Goal: Task Accomplishment & Management: Manage account settings

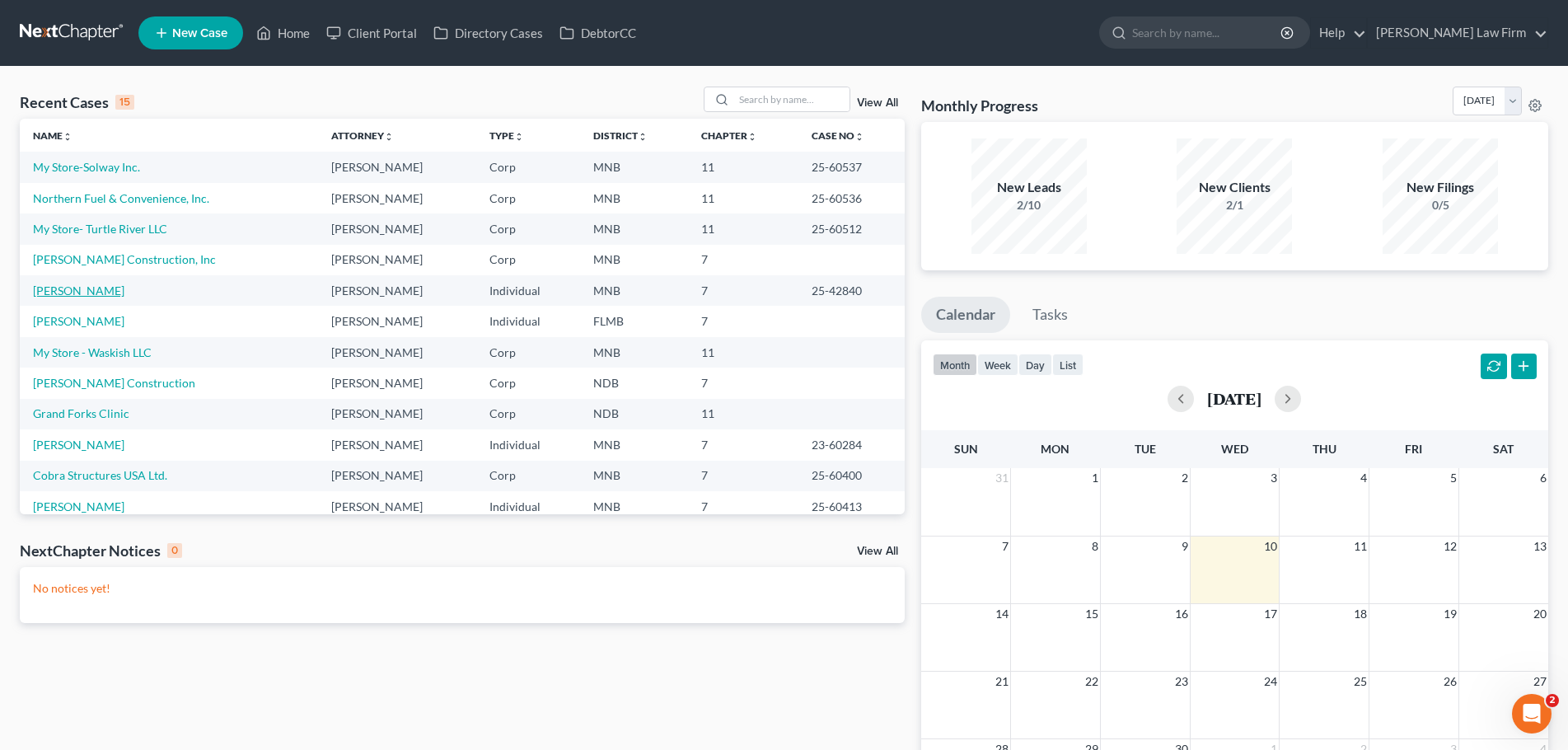
click at [62, 291] on link "[PERSON_NAME]" at bounding box center [78, 290] width 91 height 14
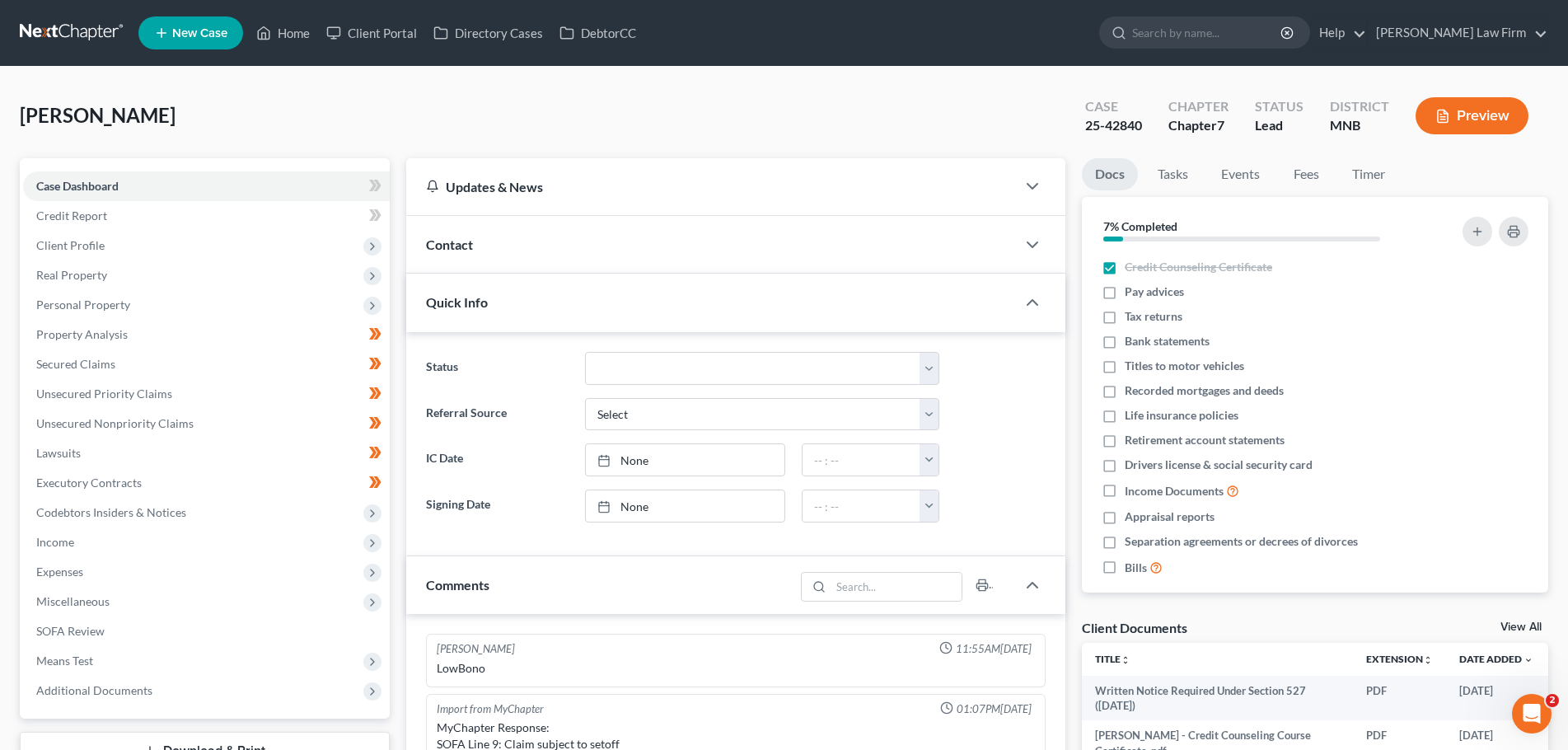
scroll to position [346, 0]
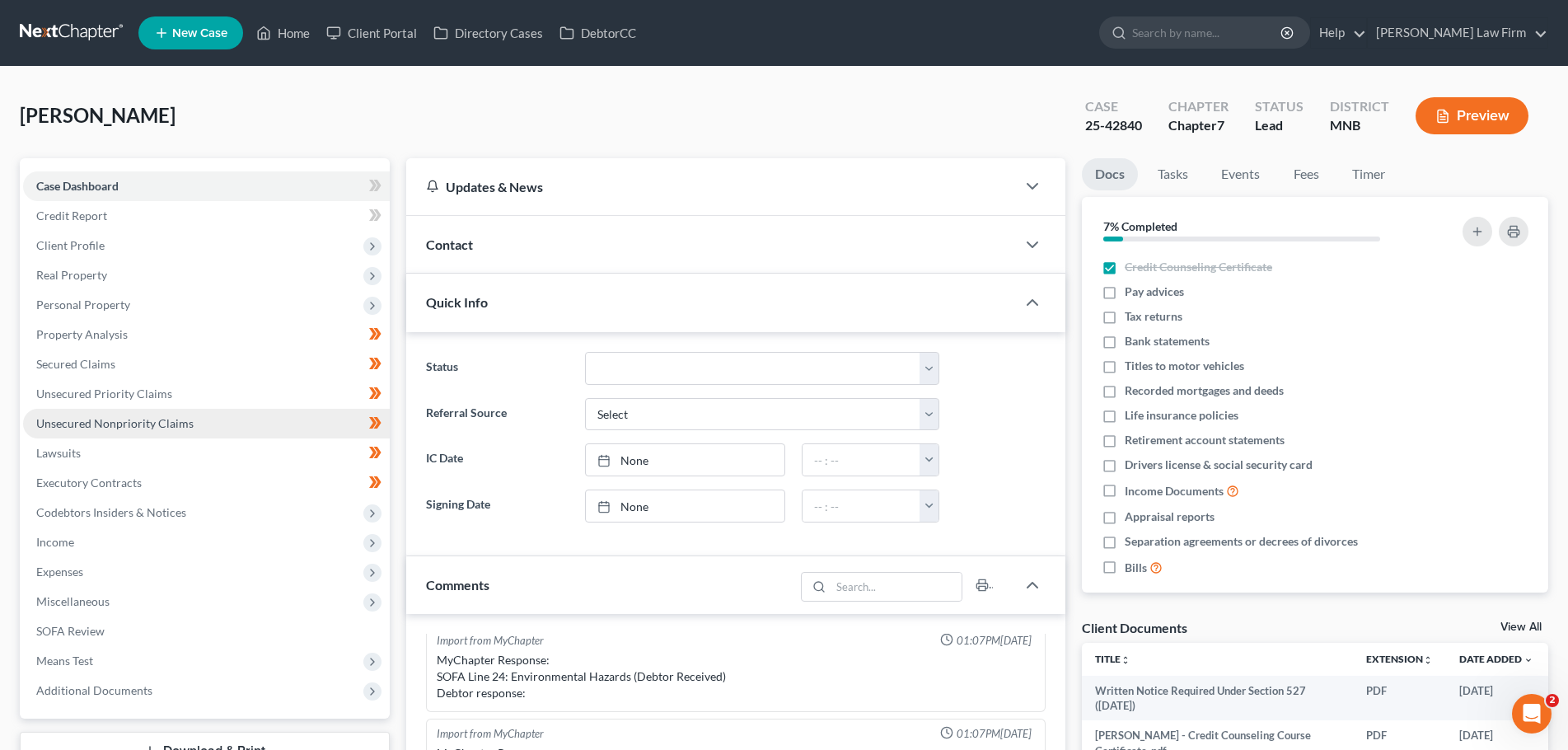
click at [134, 429] on span "Unsecured Nonpriority Claims" at bounding box center [114, 423] width 158 height 14
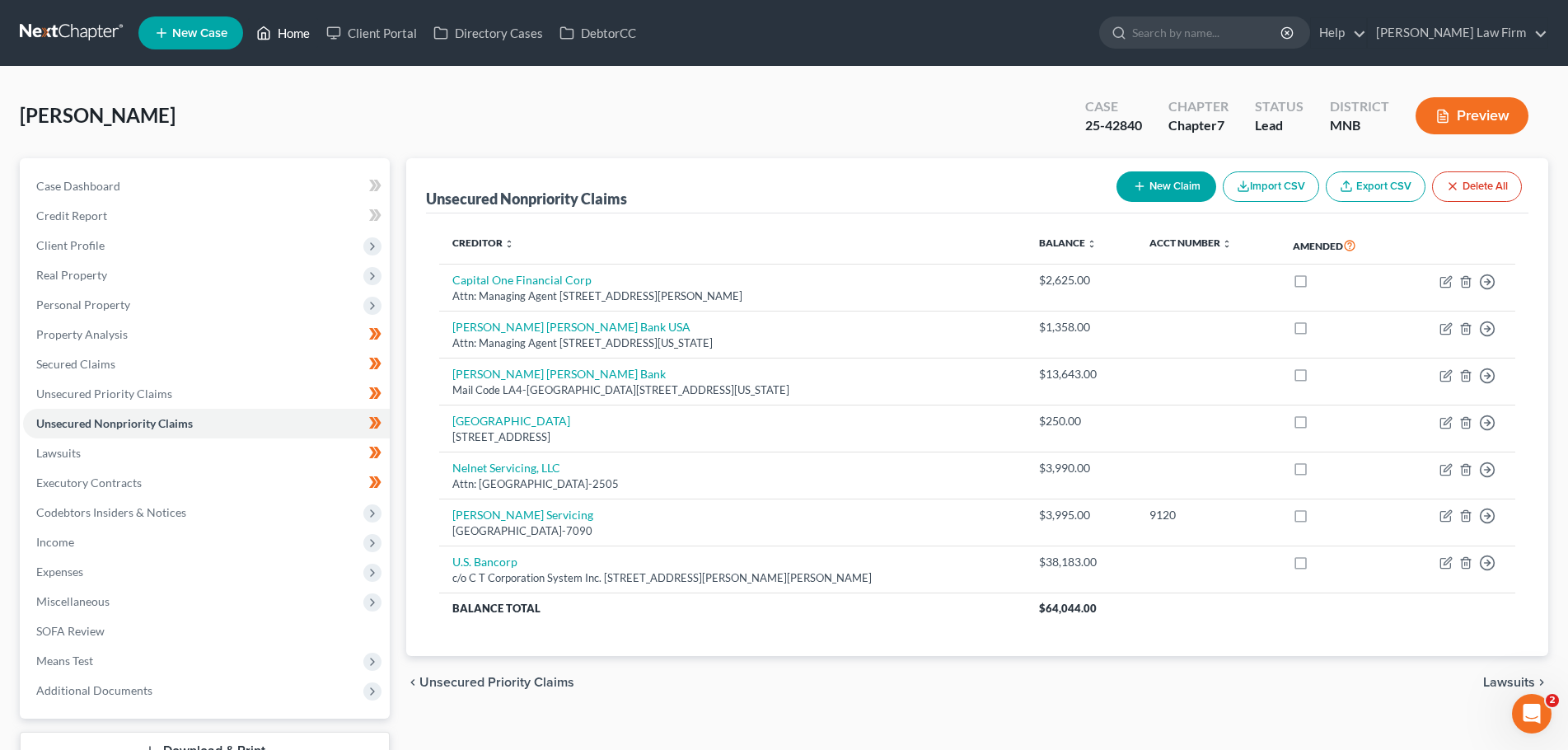
drag, startPoint x: 278, startPoint y: 32, endPoint x: 324, endPoint y: 159, distance: 135.1
click at [278, 32] on link "Home" at bounding box center [283, 33] width 70 height 30
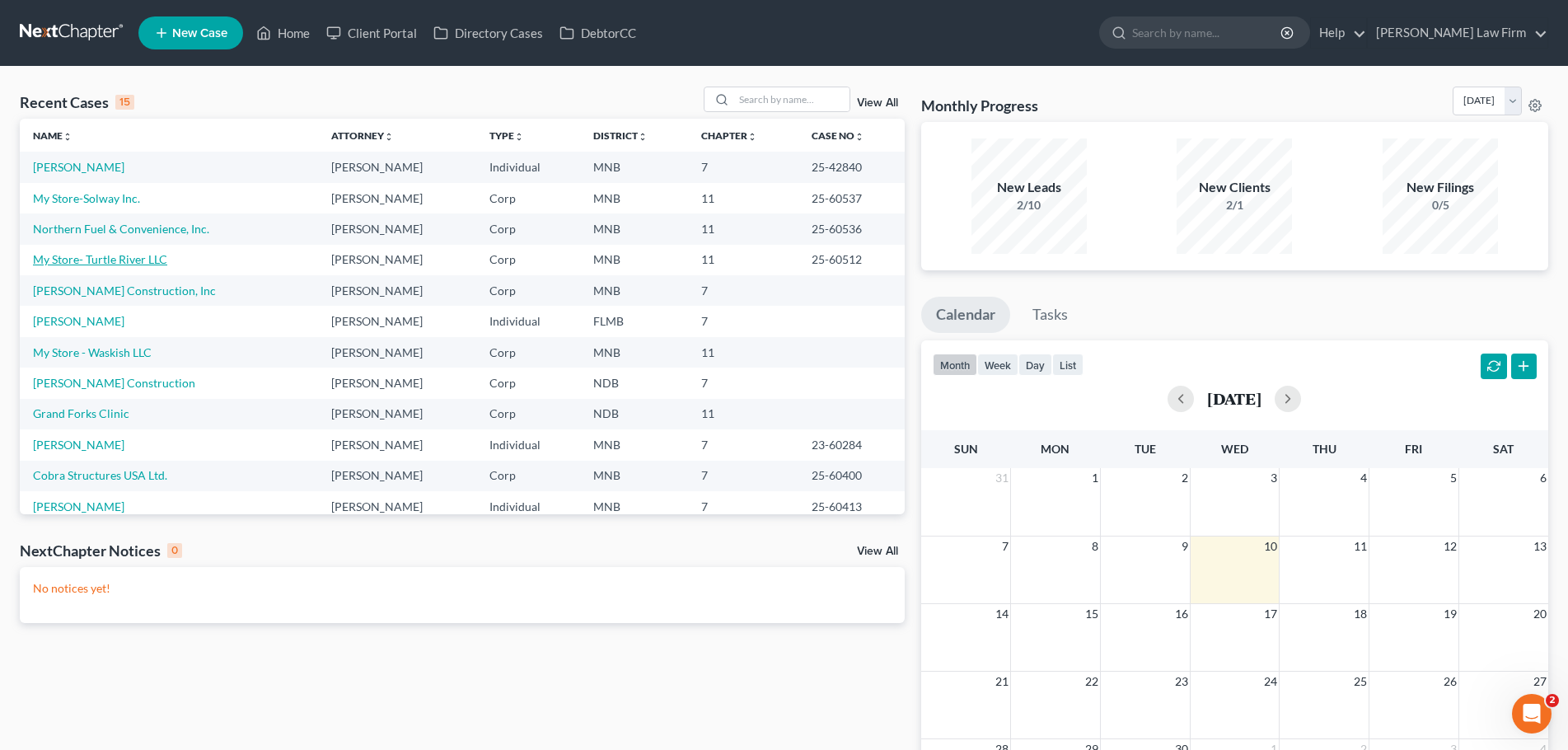
click at [103, 262] on link "My Store- Turtle River LLC" at bounding box center [101, 258] width 135 height 14
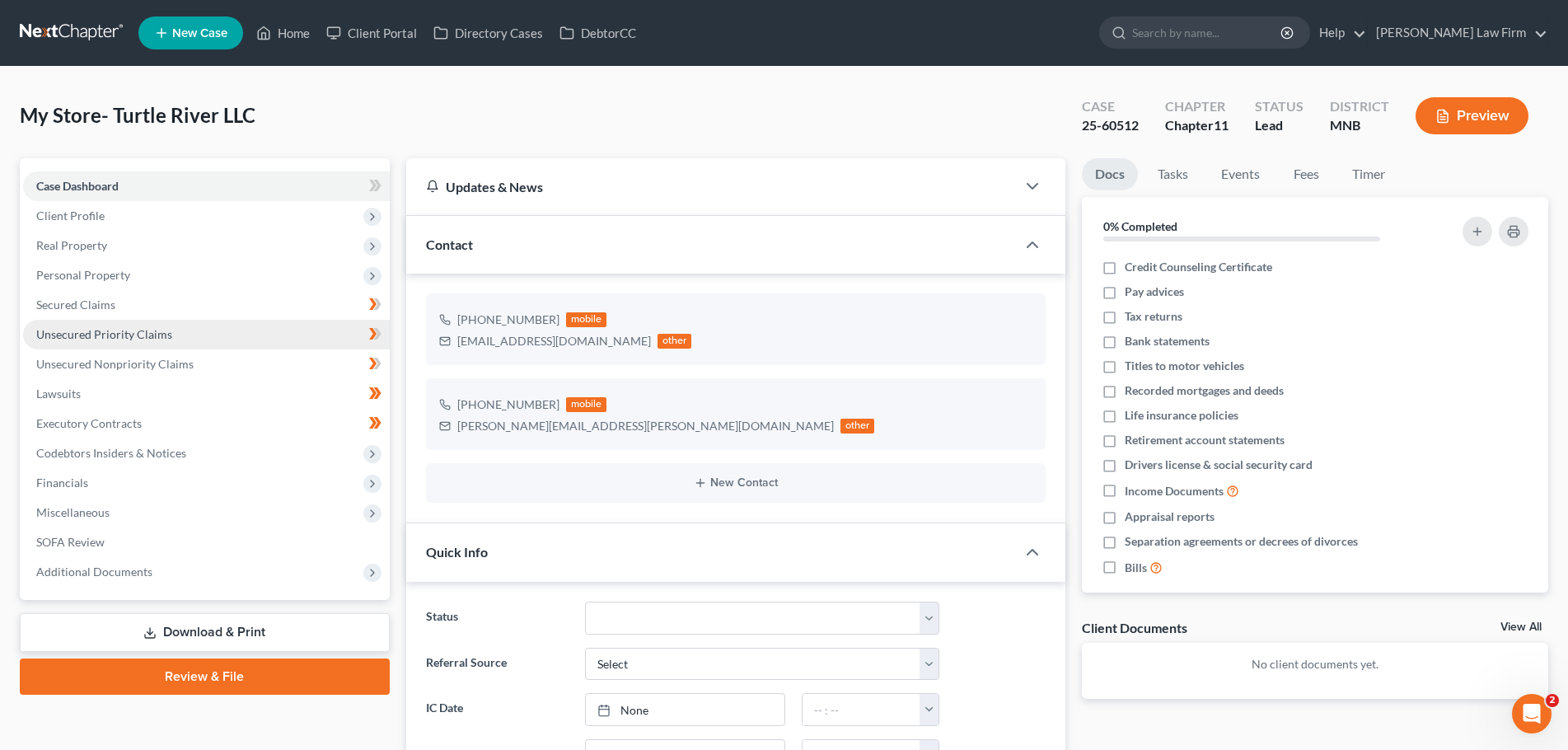
click at [134, 334] on span "Unsecured Priority Claims" at bounding box center [103, 334] width 136 height 14
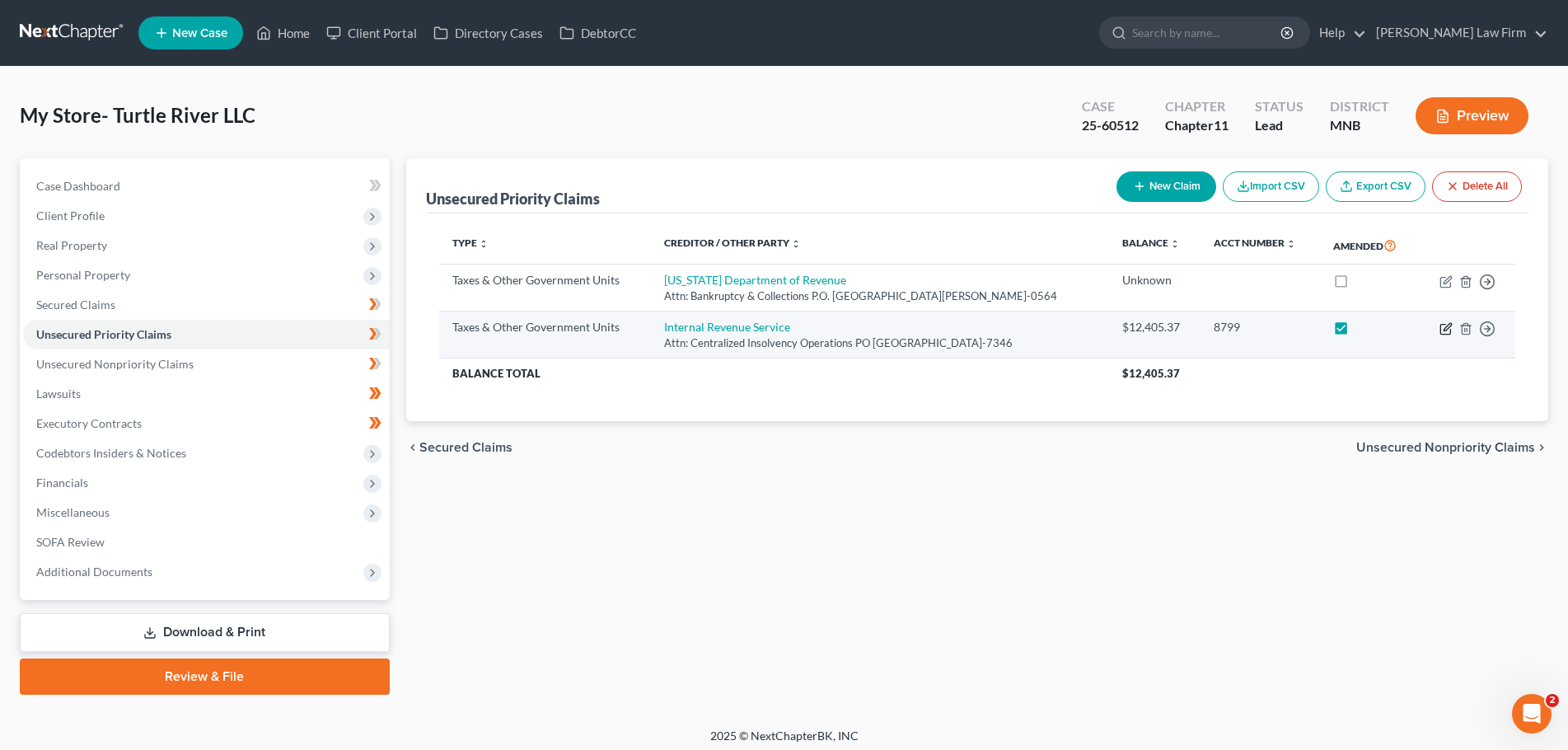
click at [1450, 327] on icon "button" at bounding box center [1447, 327] width 7 height 7
select select "0"
select select "39"
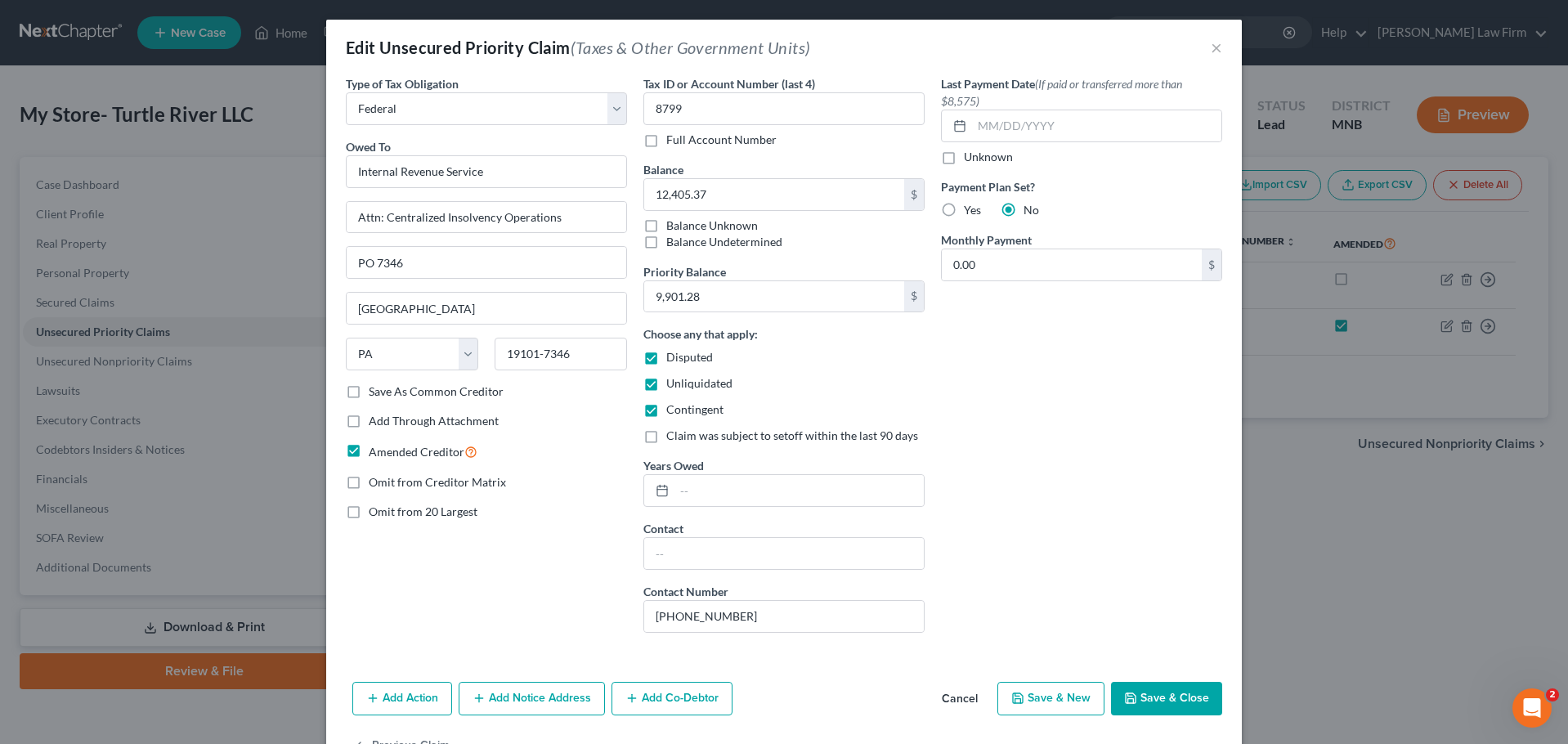
click at [666, 361] on label "Disputed" at bounding box center [689, 357] width 47 height 16
click at [673, 360] on input "Disputed" at bounding box center [678, 354] width 11 height 11
checkbox input "false"
click at [666, 384] on label "Unliquidated" at bounding box center [699, 383] width 66 height 16
click at [673, 384] on input "Unliquidated" at bounding box center [678, 381] width 11 height 11
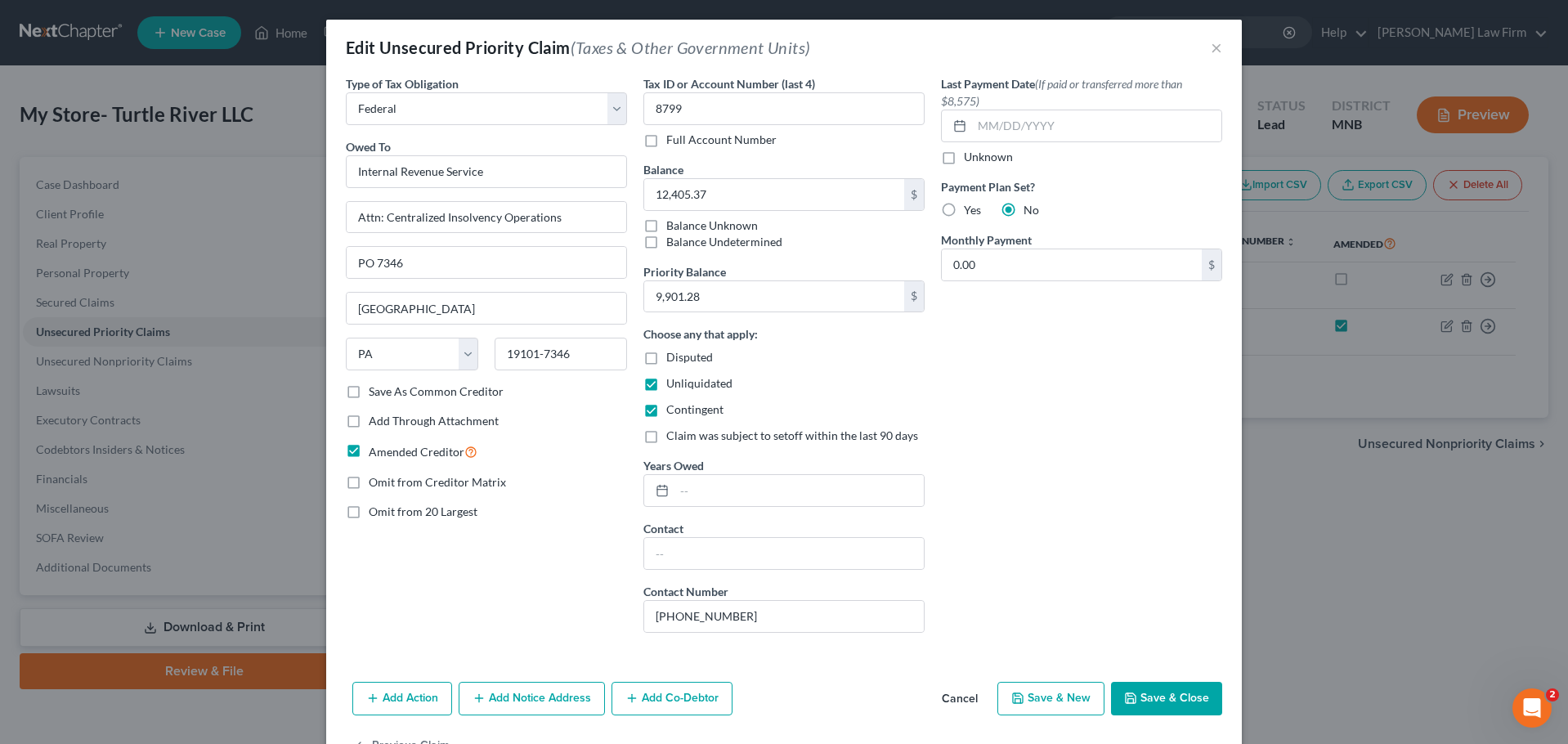
checkbox input "false"
click at [666, 412] on label "Contingent" at bounding box center [695, 410] width 58 height 16
click at [673, 412] on input "Contingent" at bounding box center [678, 407] width 11 height 11
checkbox input "false"
click at [1173, 692] on button "Save & Close" at bounding box center [1166, 699] width 111 height 35
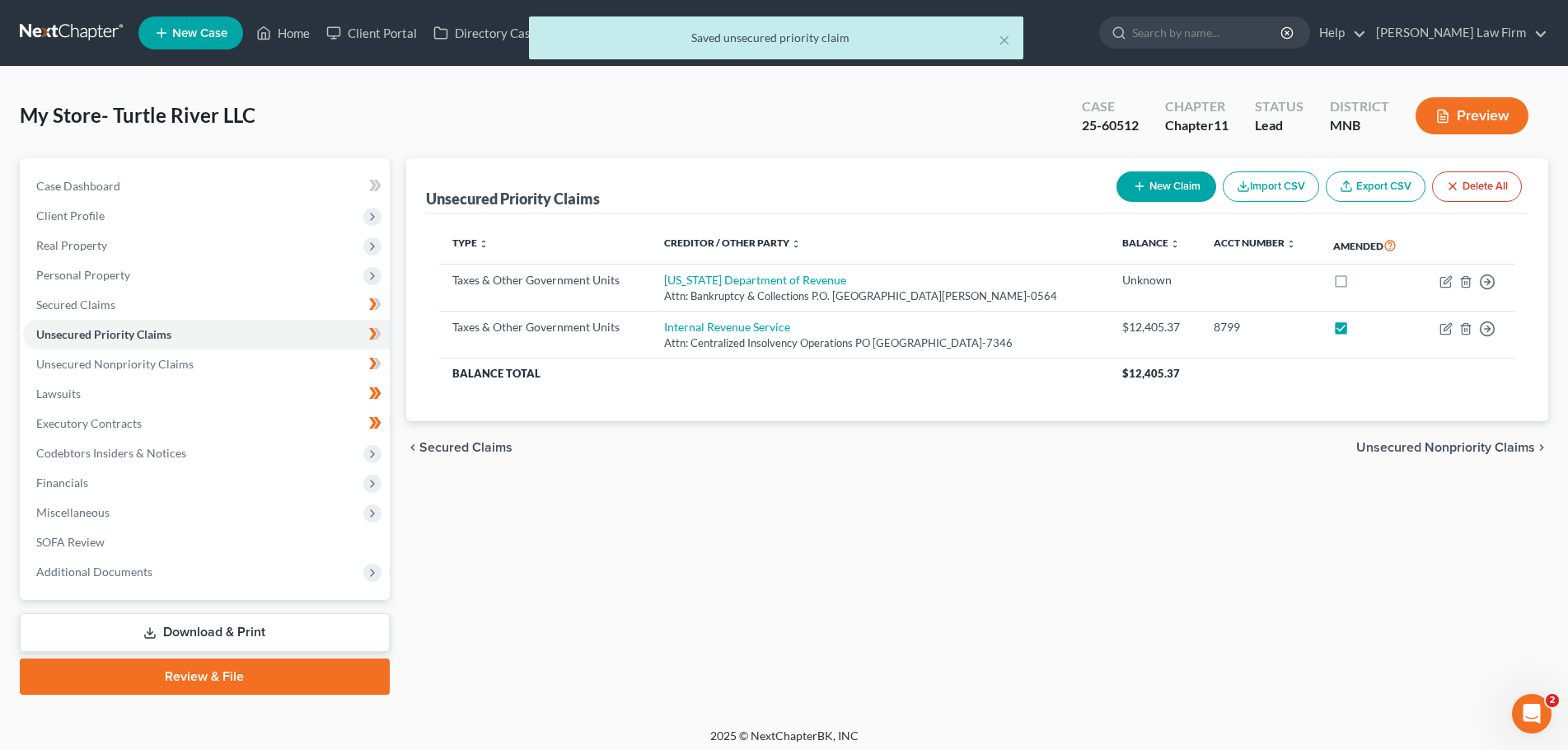
click at [281, 33] on div "× Saved unsecured priority claim" at bounding box center [776, 42] width 1568 height 51
drag, startPoint x: 1005, startPoint y: 42, endPoint x: 968, endPoint y: 54, distance: 38.9
click at [1000, 42] on button "×" at bounding box center [1004, 39] width 12 height 19
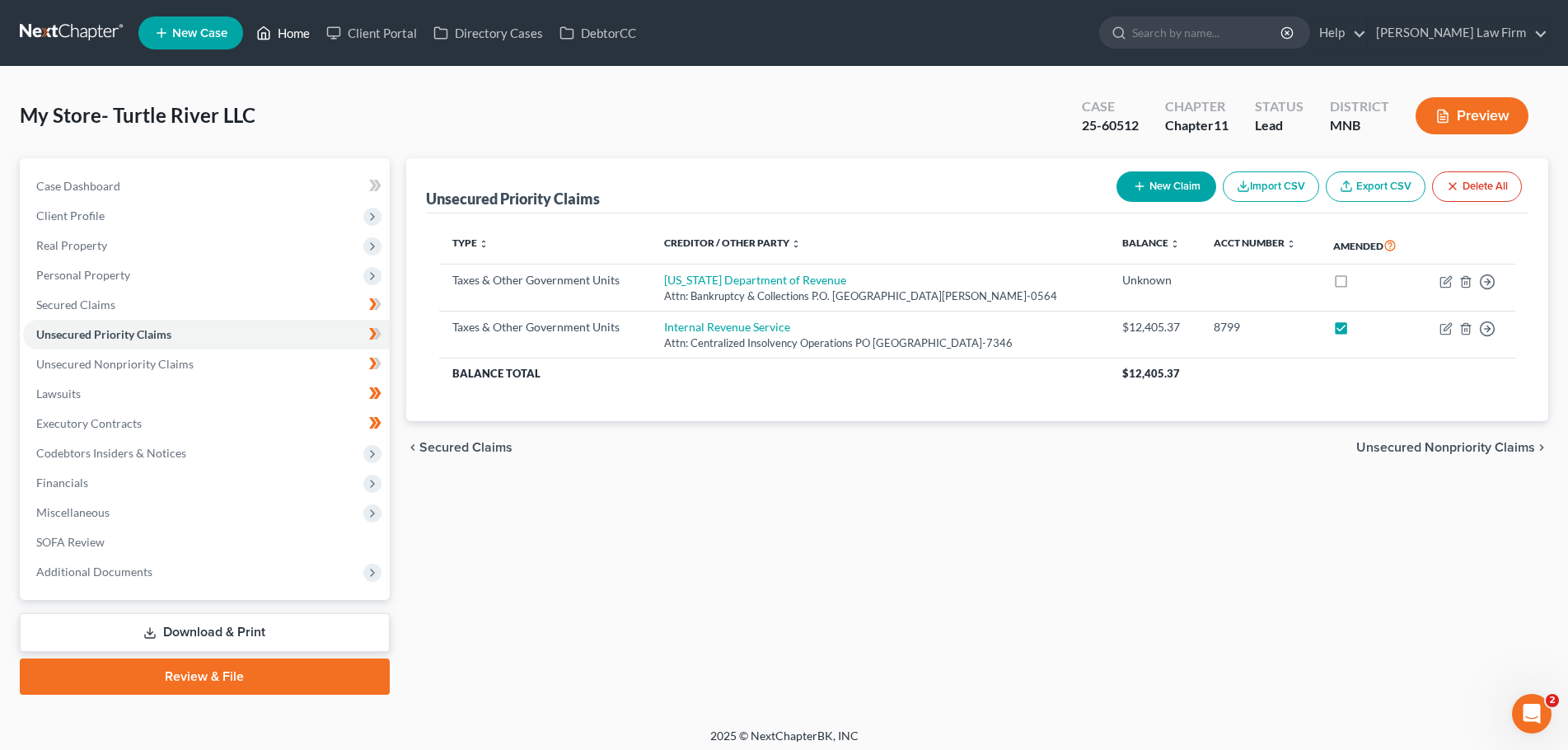
drag, startPoint x: 289, startPoint y: 35, endPoint x: 293, endPoint y: 48, distance: 13.6
click at [289, 35] on link "Home" at bounding box center [283, 33] width 70 height 30
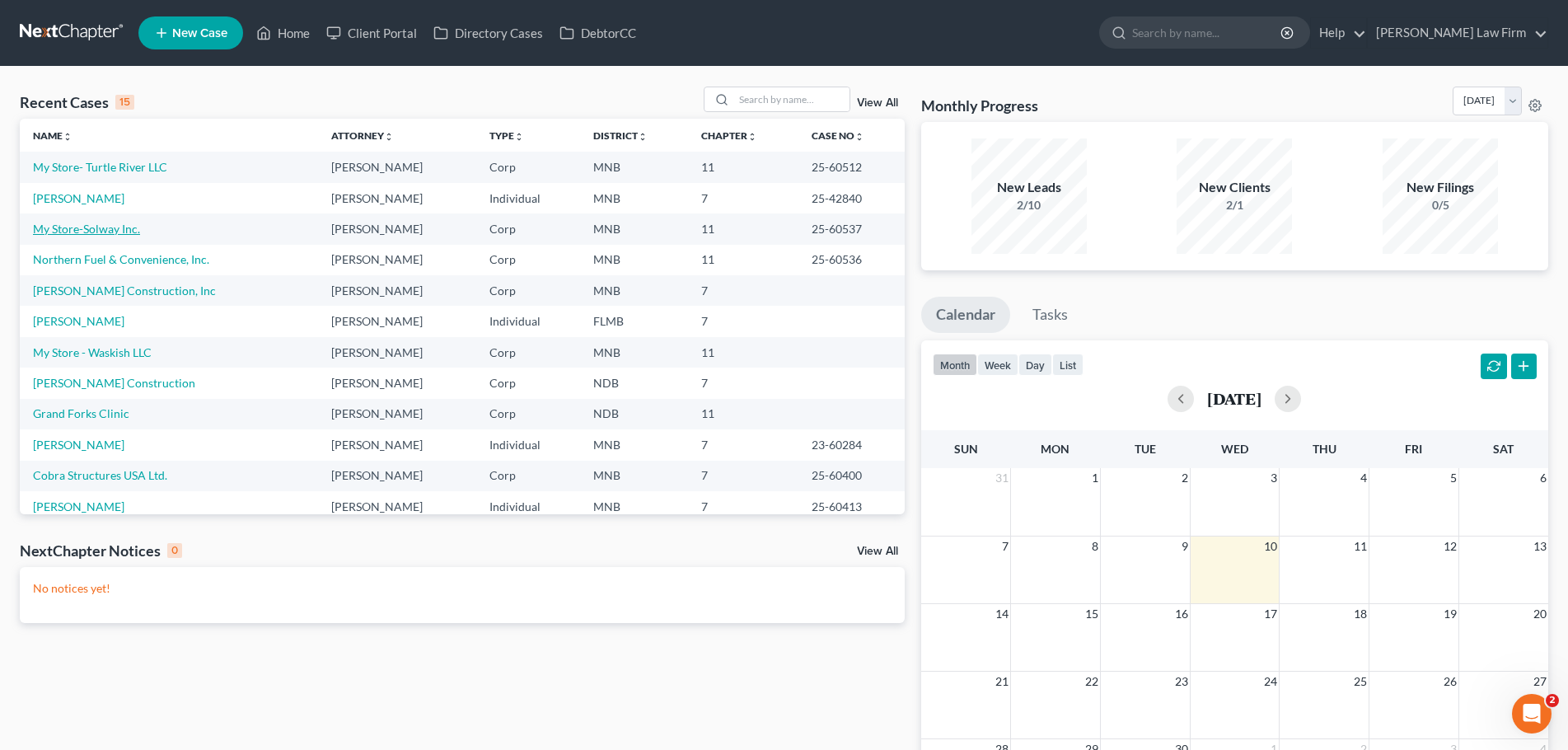
click at [113, 226] on link "My Store-Solway Inc." at bounding box center [87, 228] width 107 height 14
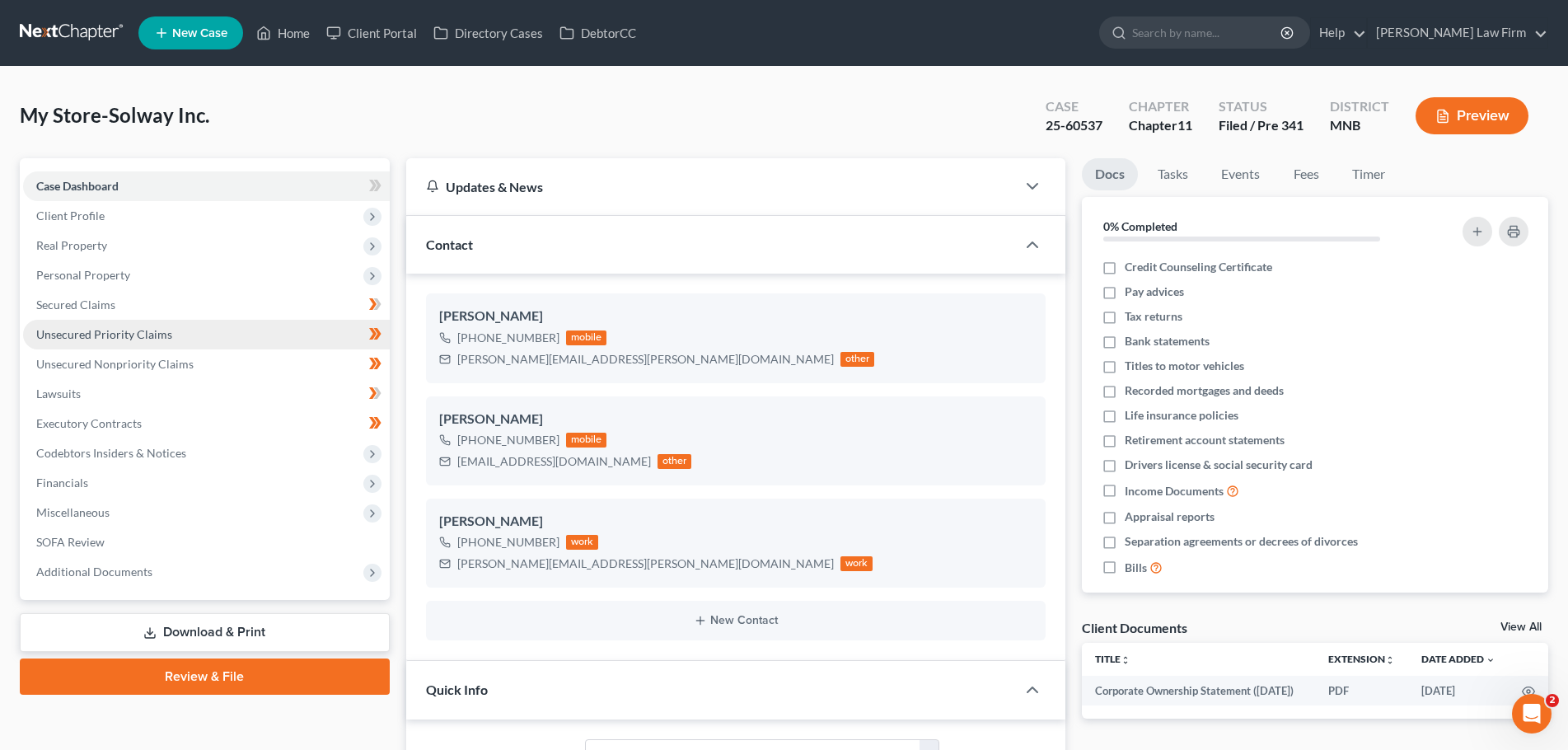
click at [86, 327] on span "Unsecured Priority Claims" at bounding box center [103, 334] width 136 height 14
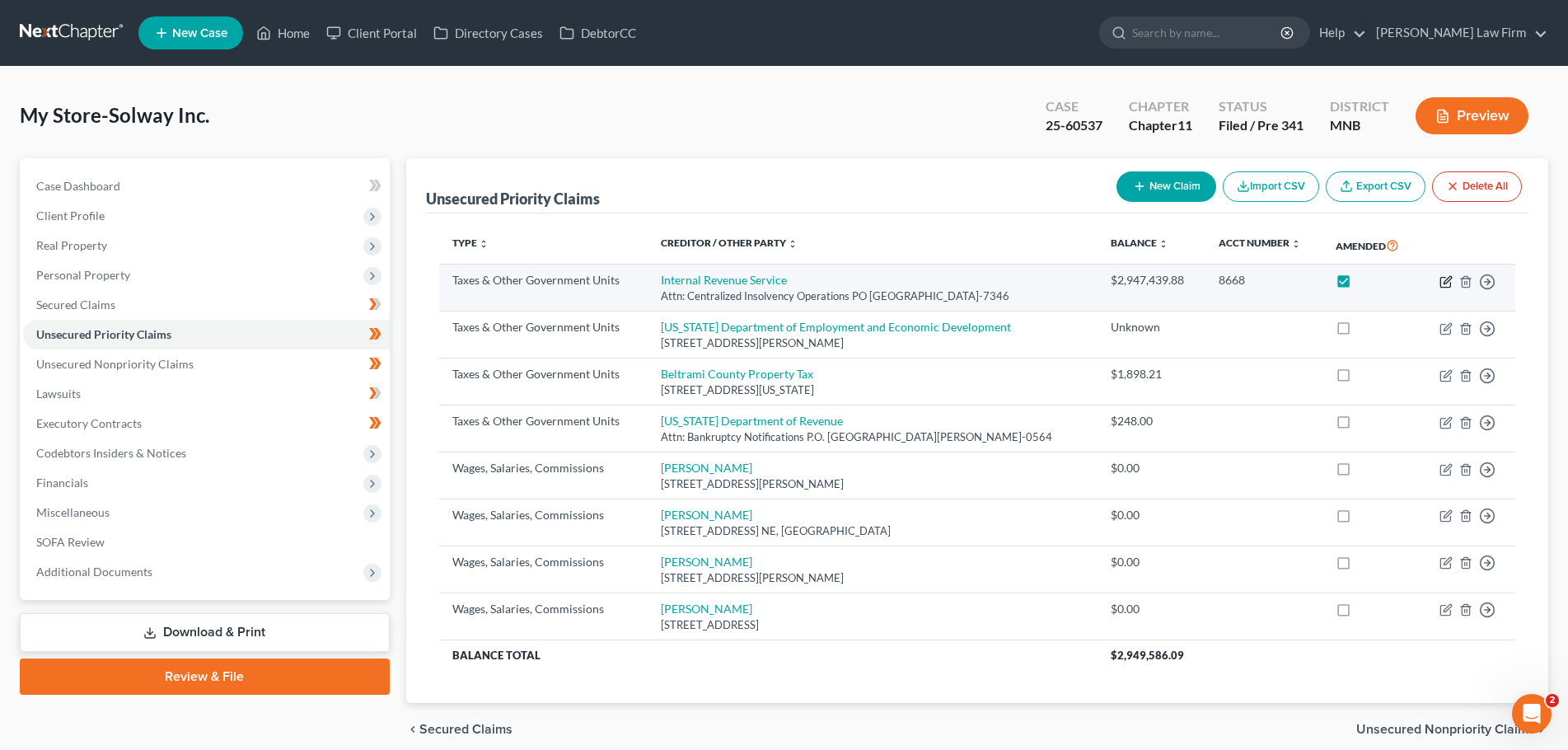
click at [1440, 281] on icon "button" at bounding box center [1444, 281] width 10 height 10
select select "0"
select select "39"
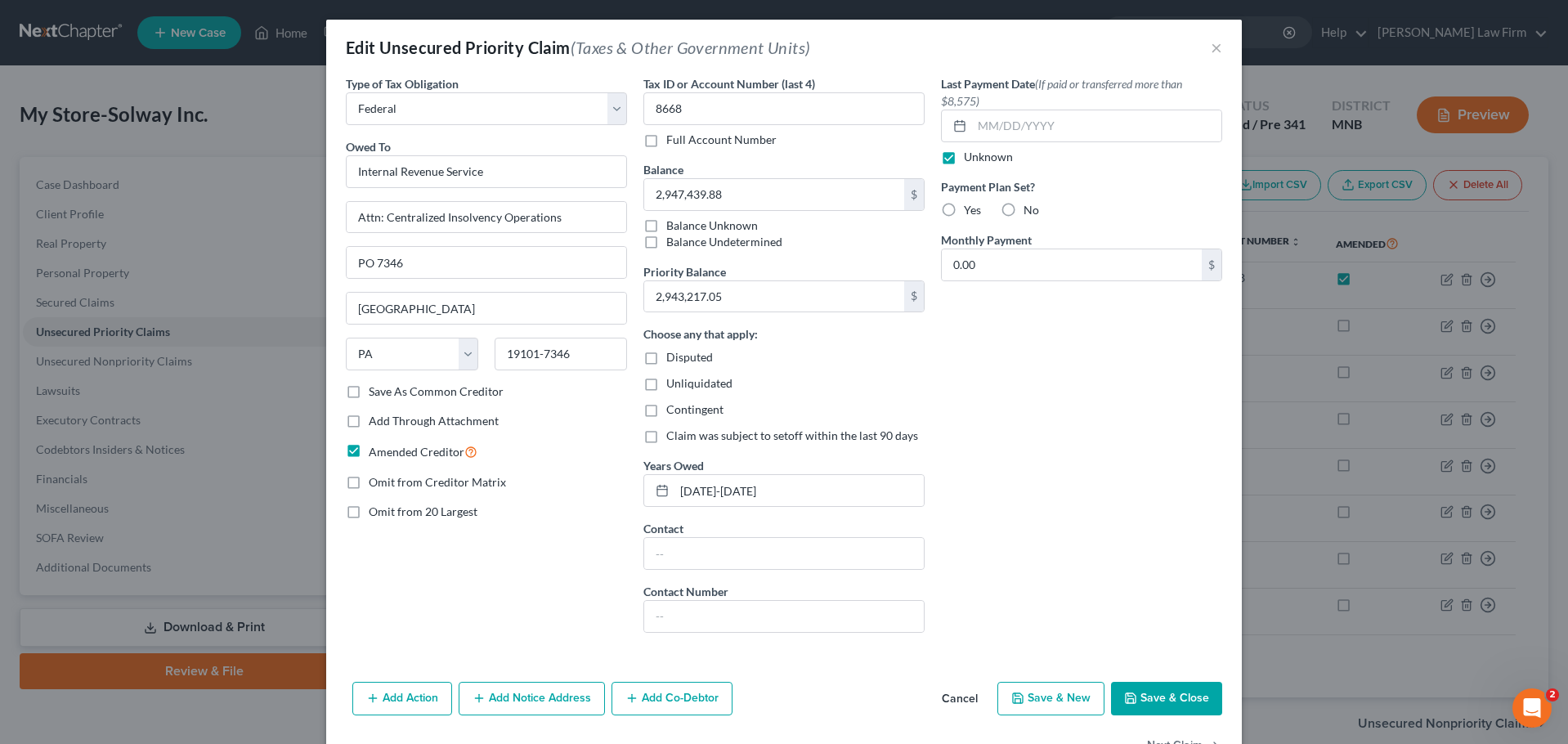
click at [1144, 694] on button "Save & Close" at bounding box center [1166, 699] width 111 height 35
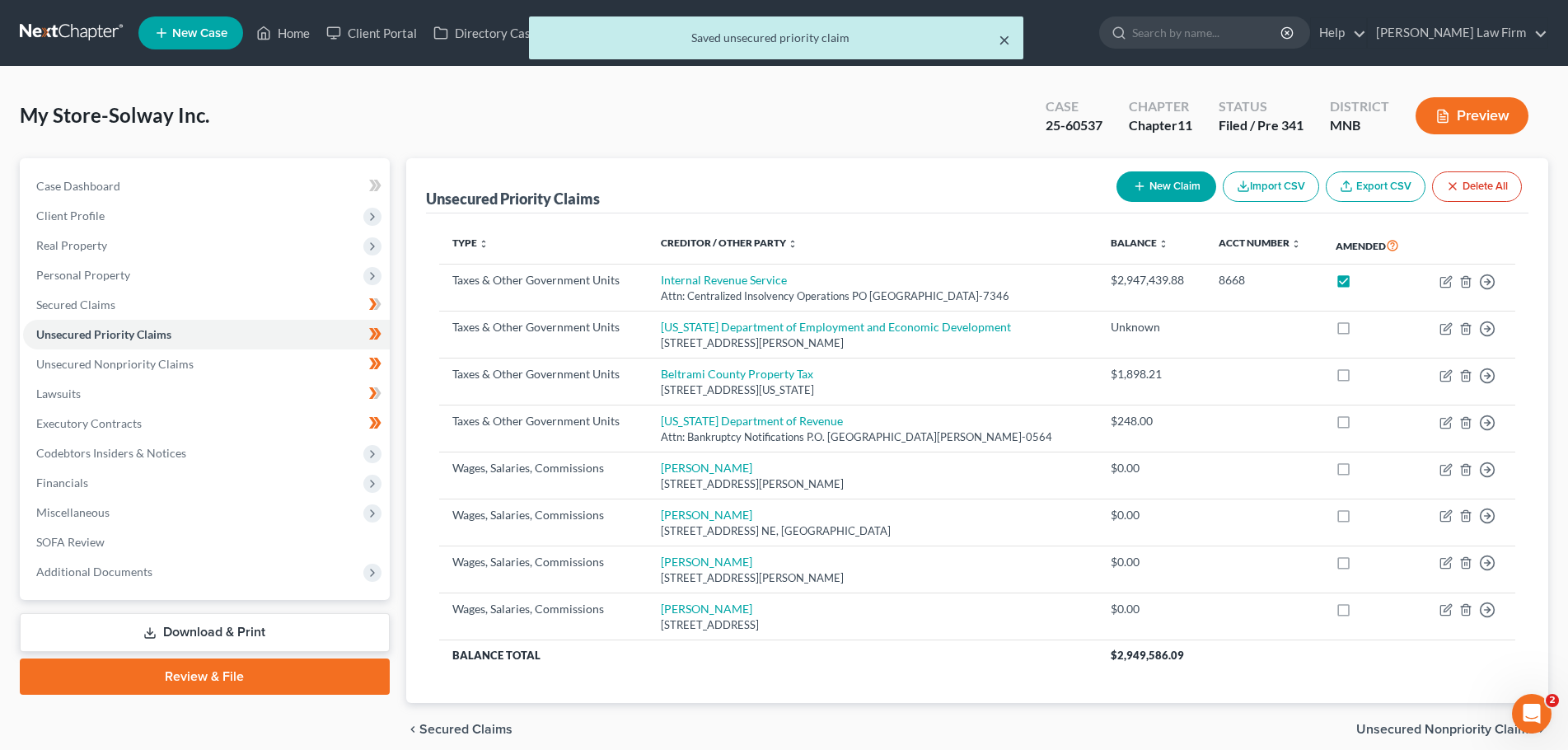
click at [999, 40] on button "×" at bounding box center [1004, 39] width 12 height 19
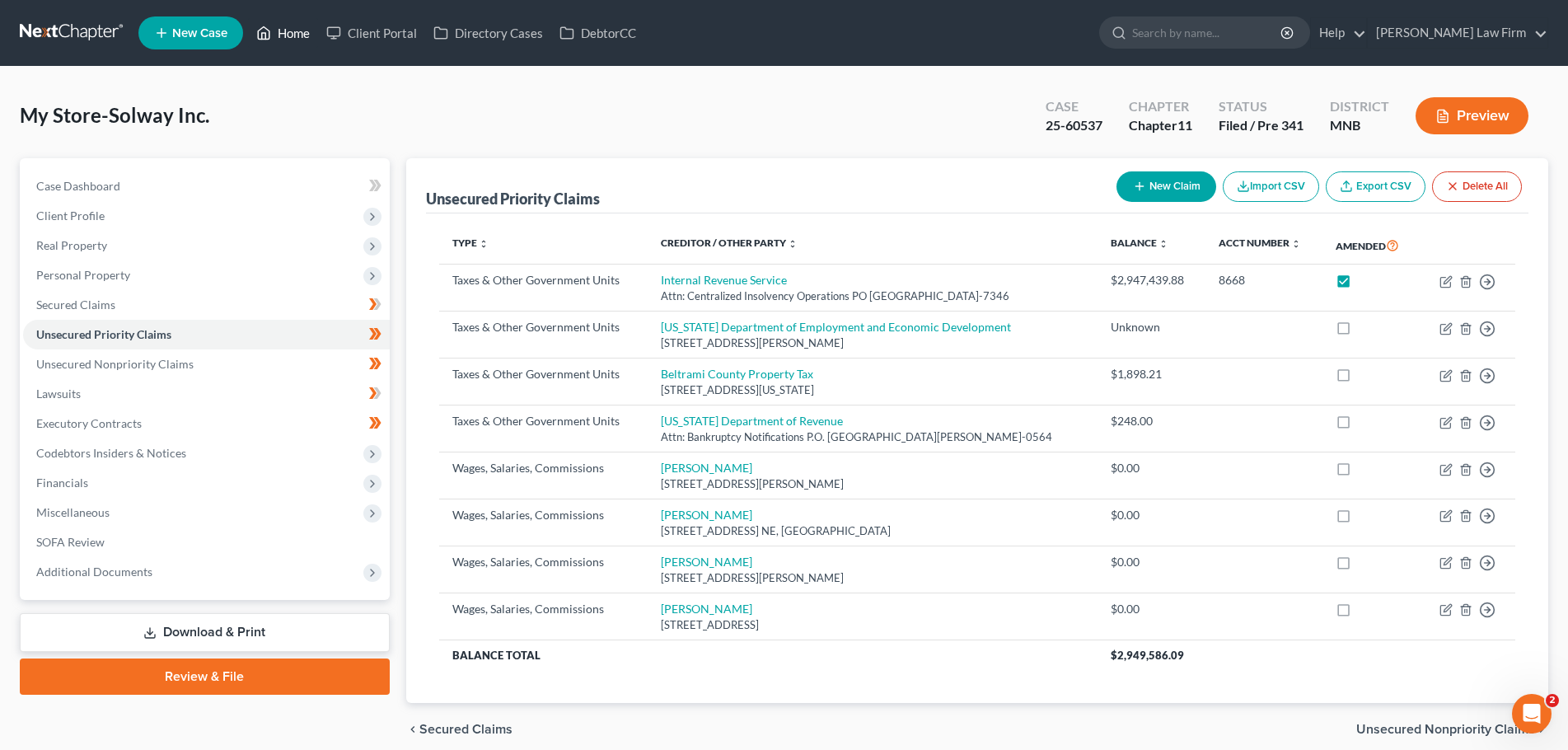
click at [276, 35] on link "Home" at bounding box center [283, 33] width 70 height 30
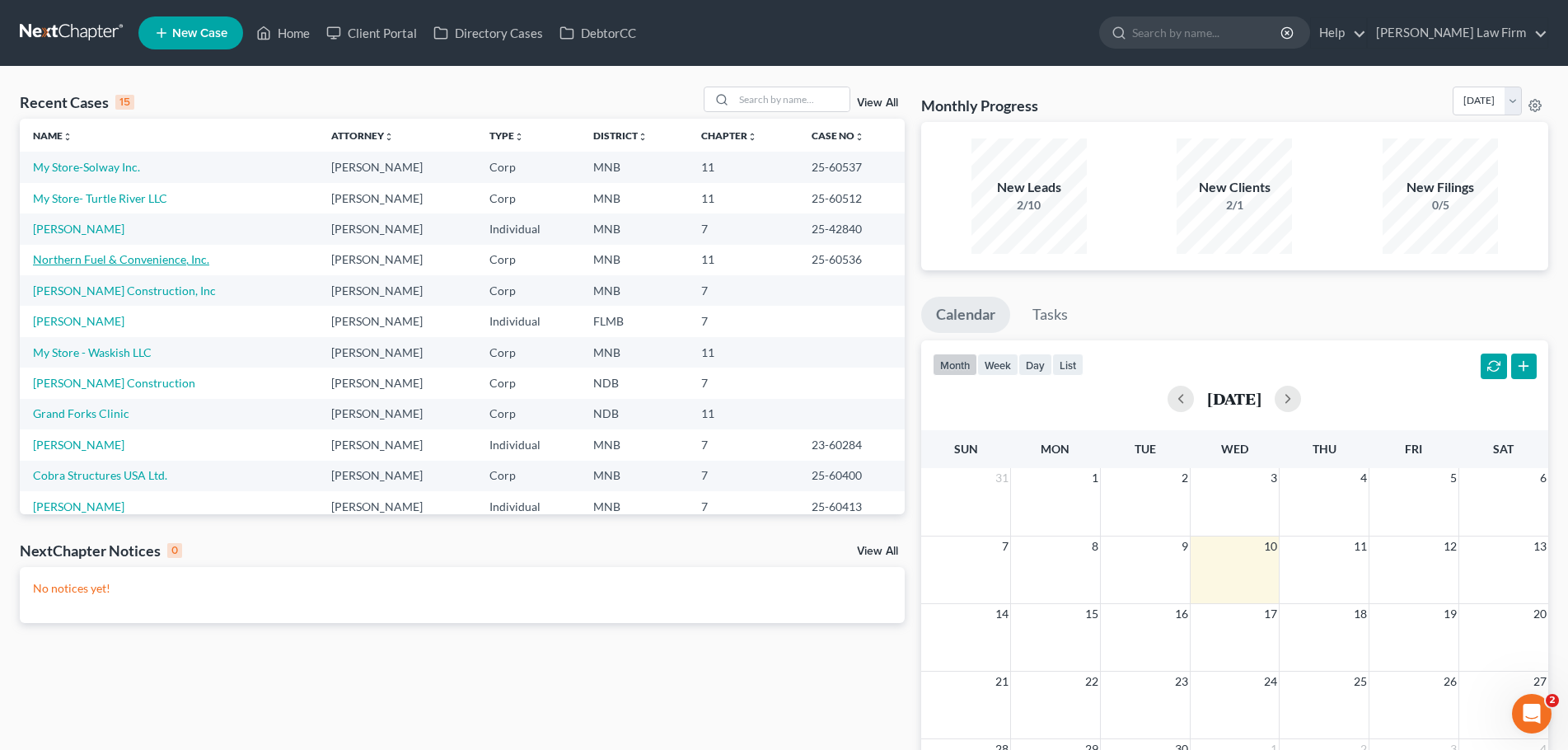
click at [114, 258] on link "Northern Fuel & Convenience, Inc." at bounding box center [121, 258] width 176 height 14
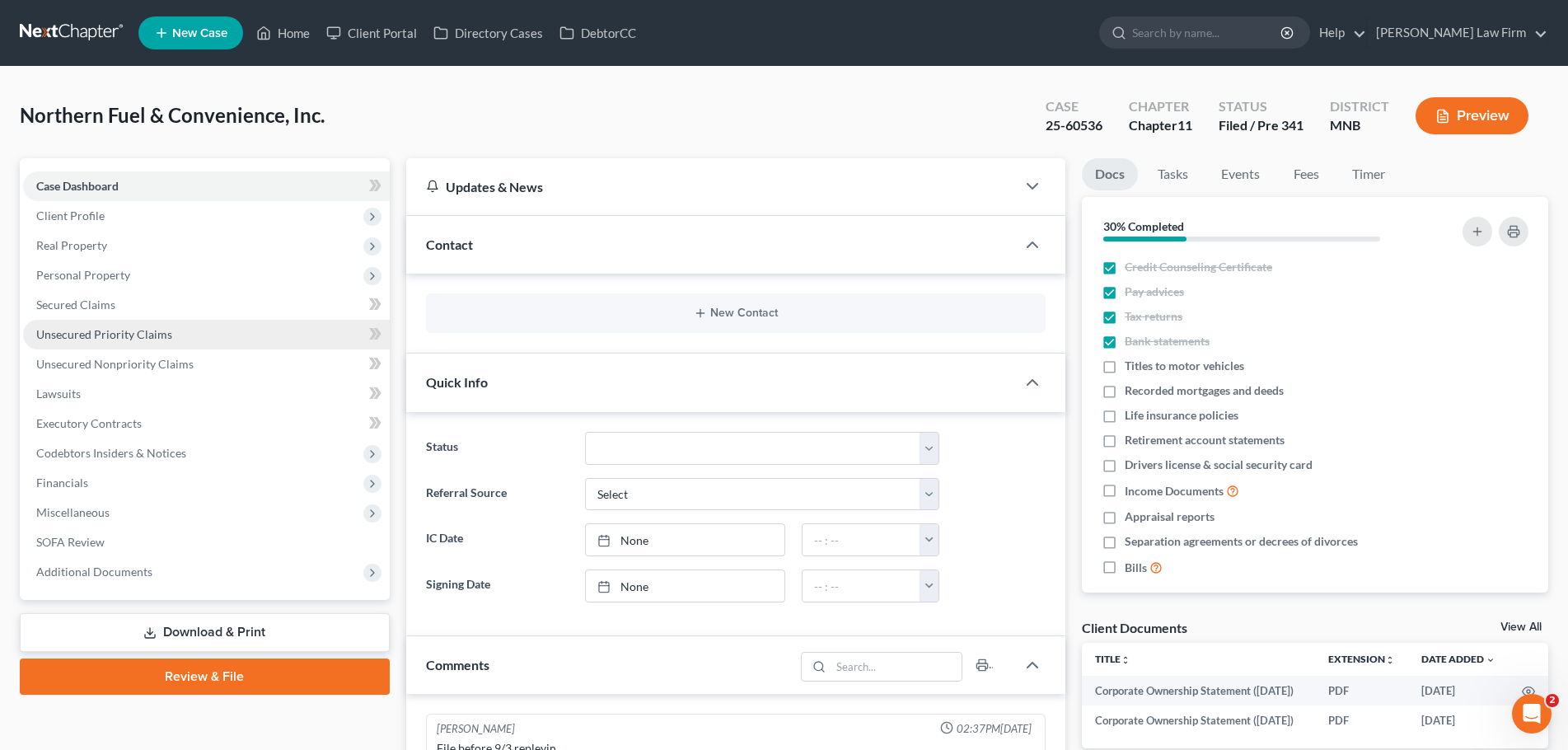
click at [143, 331] on span "Unsecured Priority Claims" at bounding box center [103, 334] width 136 height 14
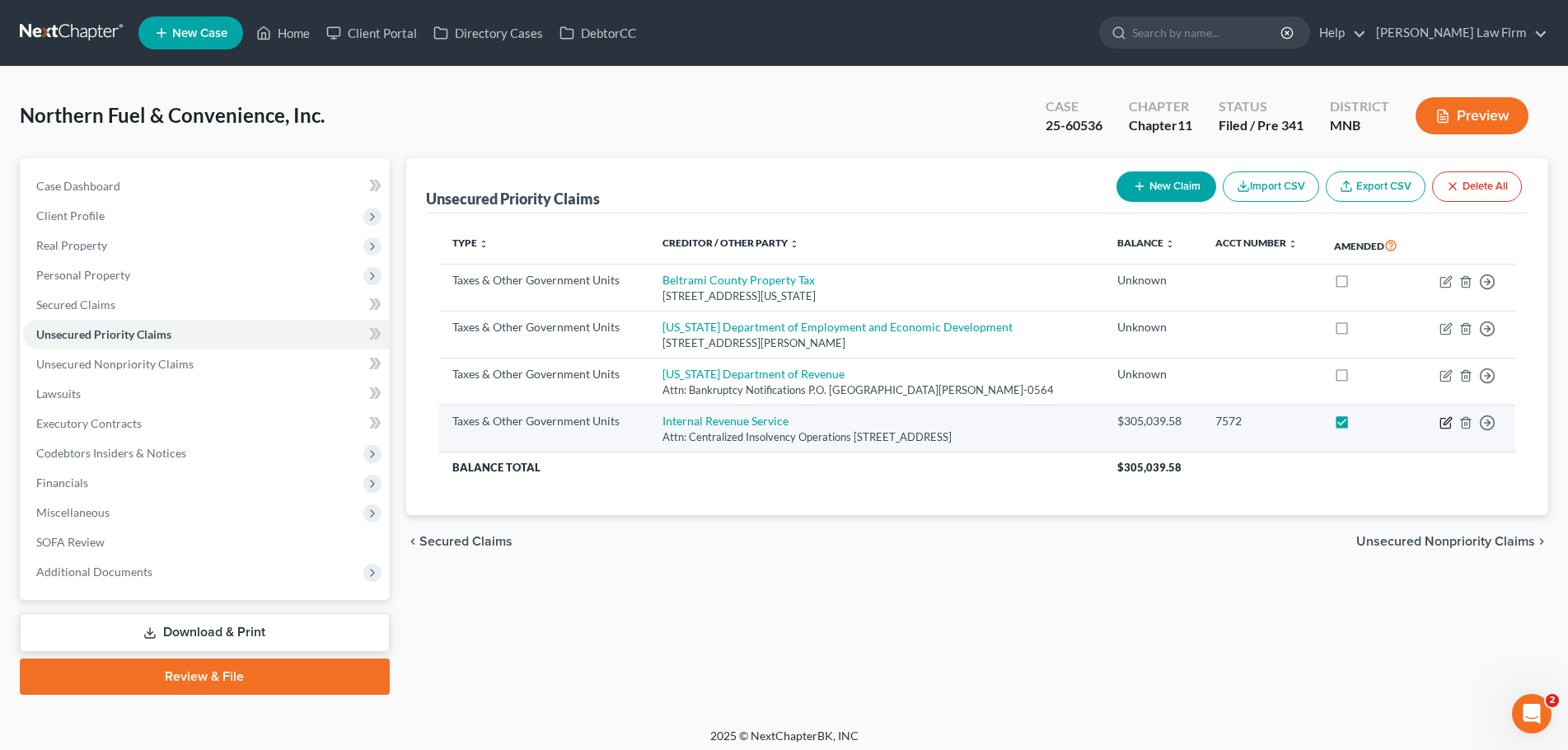
click at [1443, 421] on icon "button" at bounding box center [1446, 423] width 13 height 13
select select "0"
select select "39"
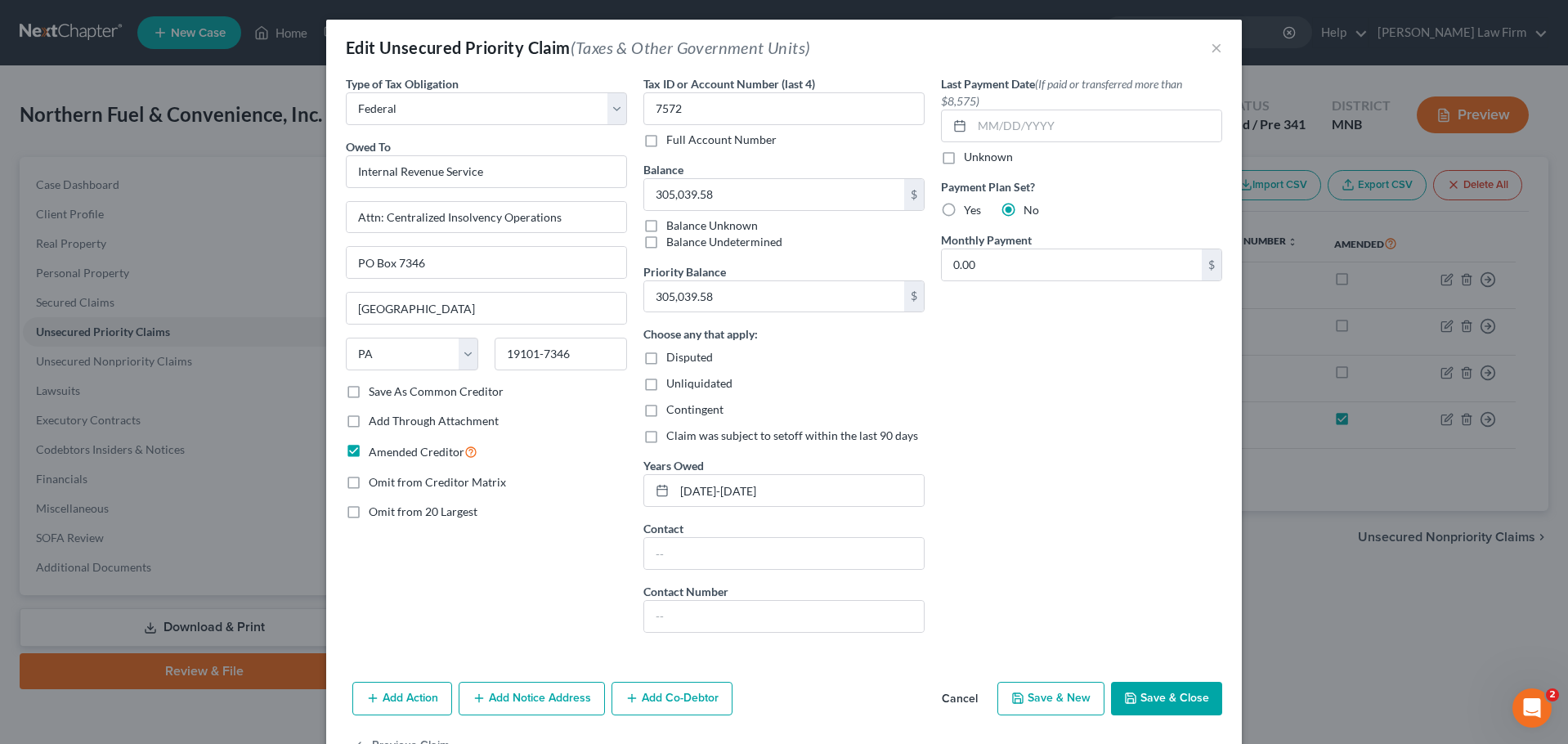
click at [1179, 691] on button "Save & Close" at bounding box center [1166, 699] width 111 height 35
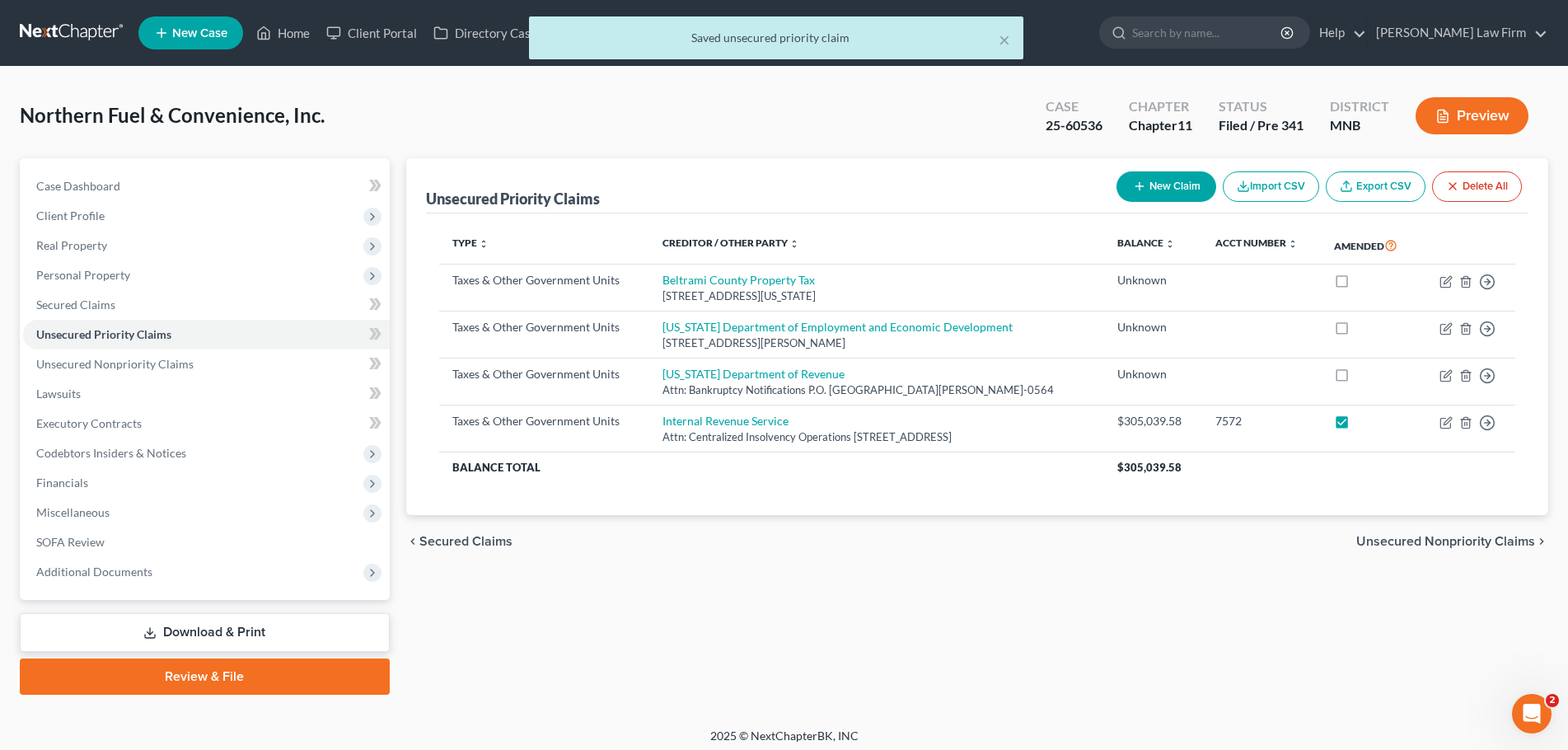
click at [1012, 40] on div "× Saved unsecured priority claim" at bounding box center [776, 38] width 494 height 42
click at [1003, 42] on button "×" at bounding box center [1004, 39] width 12 height 19
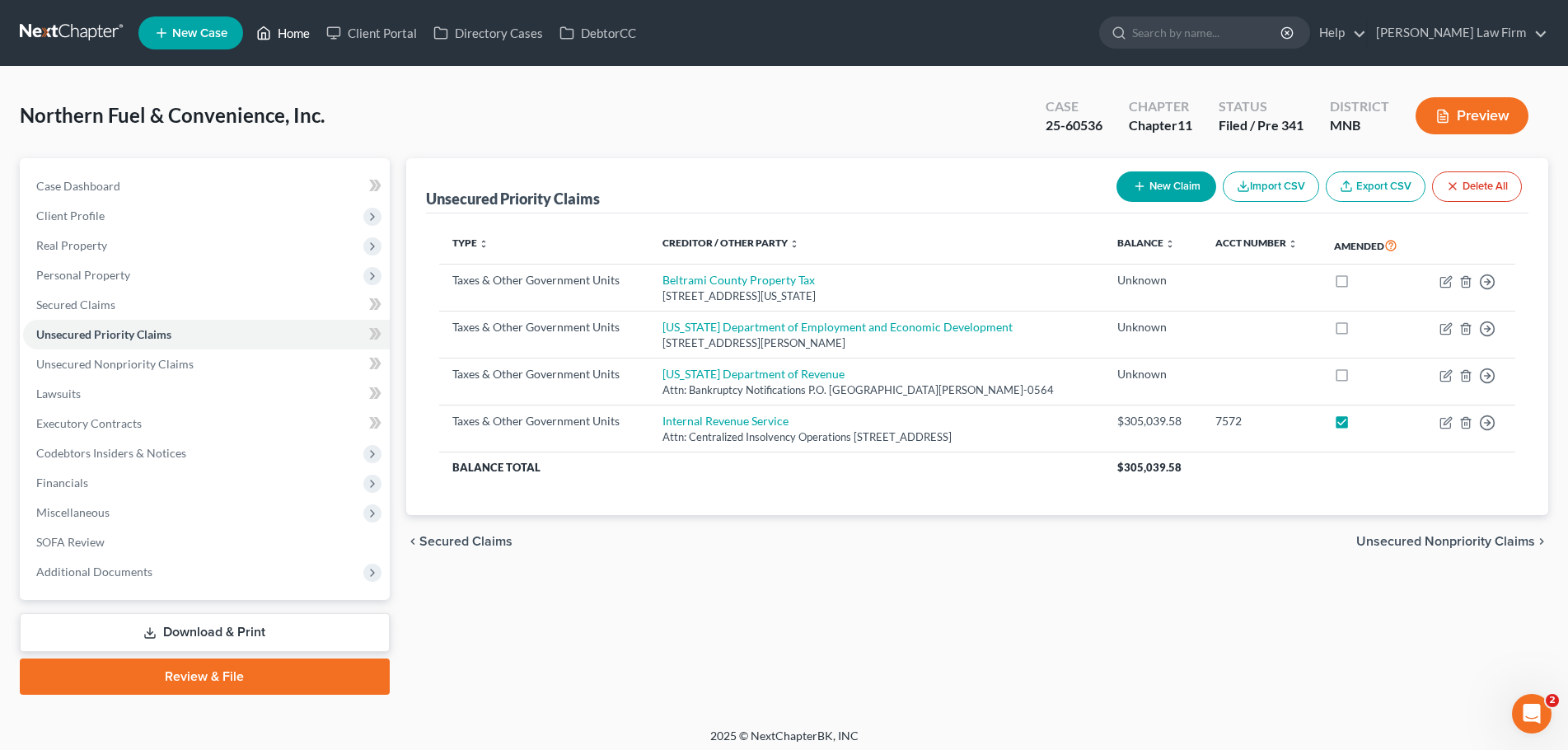
click at [289, 25] on link "Home" at bounding box center [283, 33] width 70 height 30
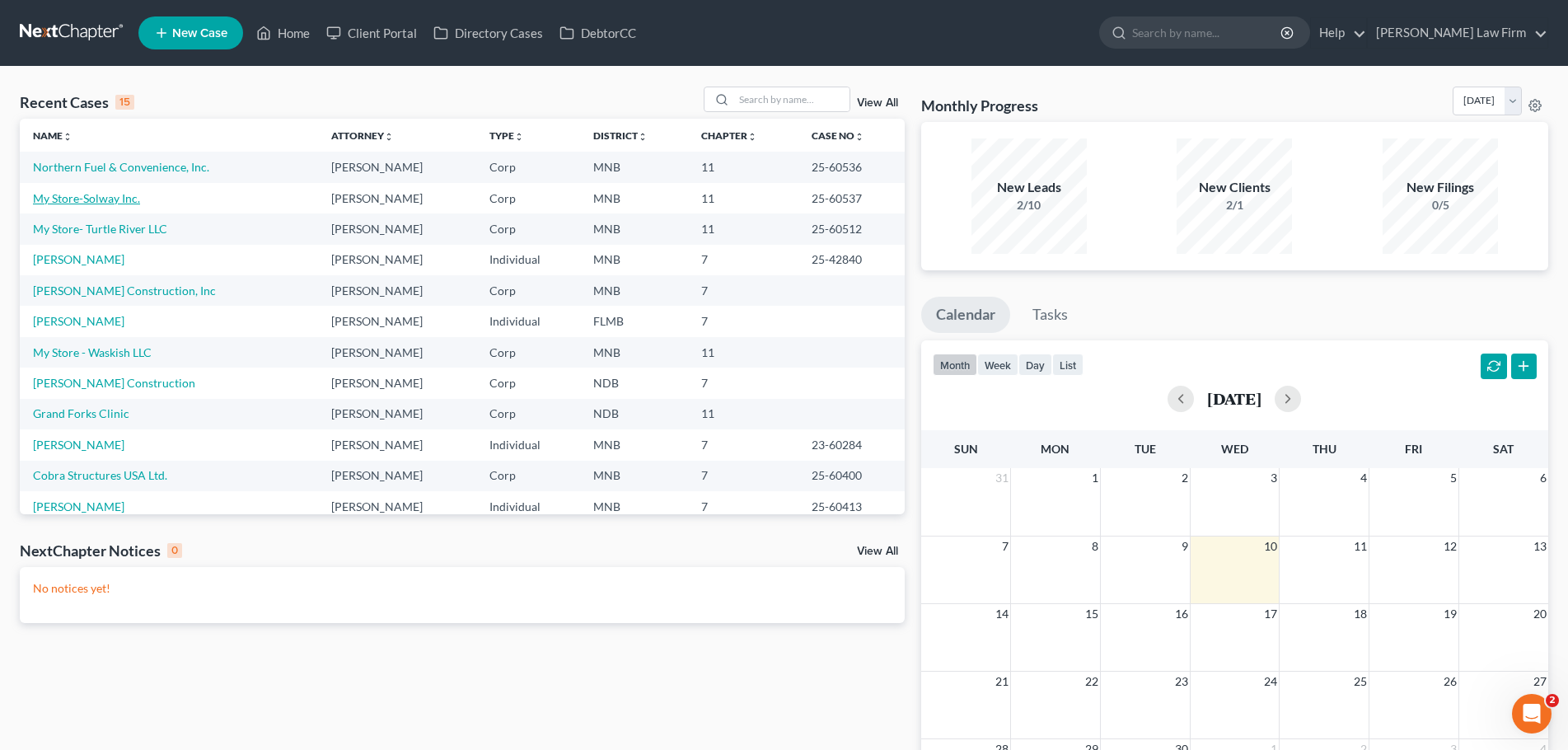
click at [108, 201] on link "My Store-Solway Inc." at bounding box center [87, 197] width 107 height 14
select select "7"
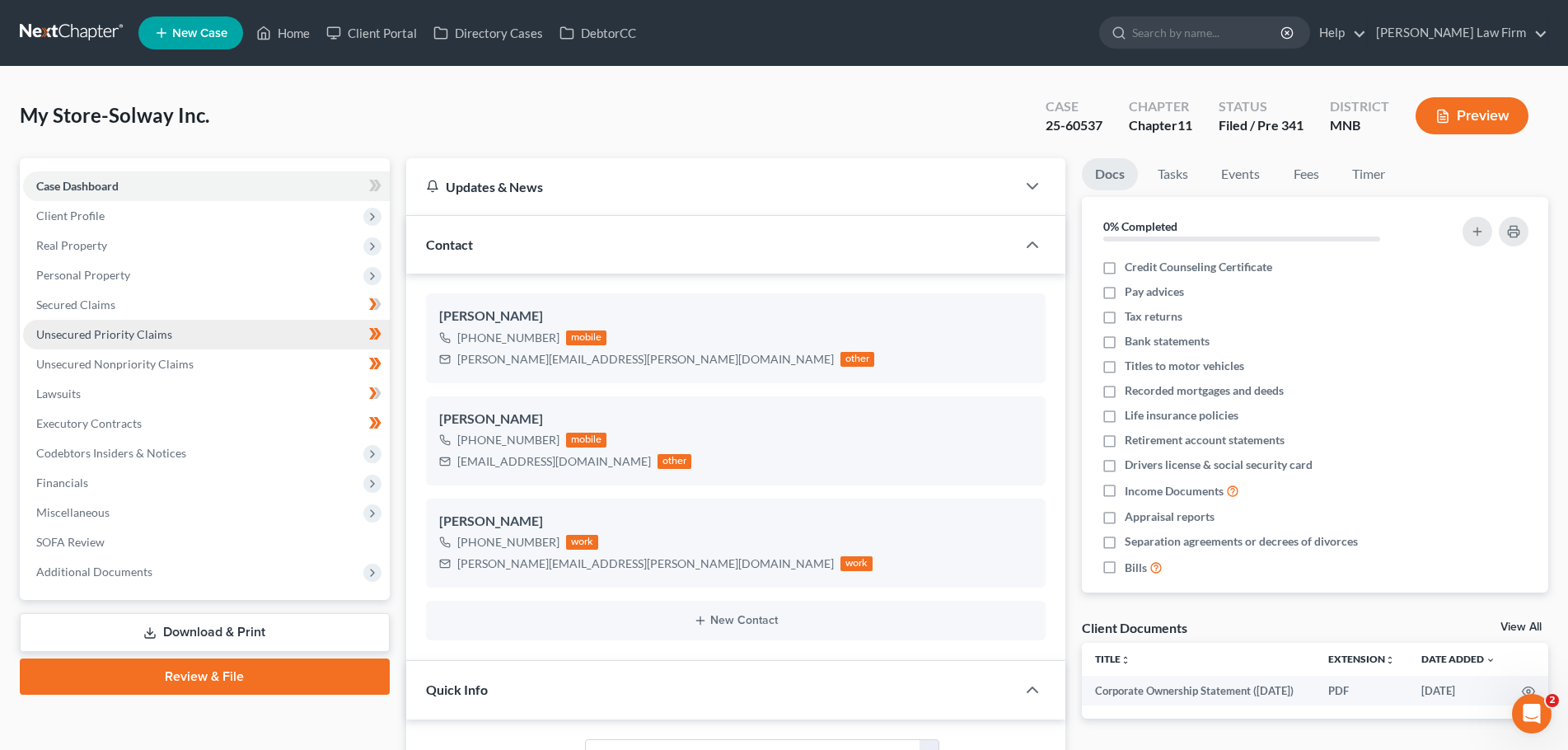
click at [112, 330] on span "Unsecured Priority Claims" at bounding box center [103, 334] width 136 height 14
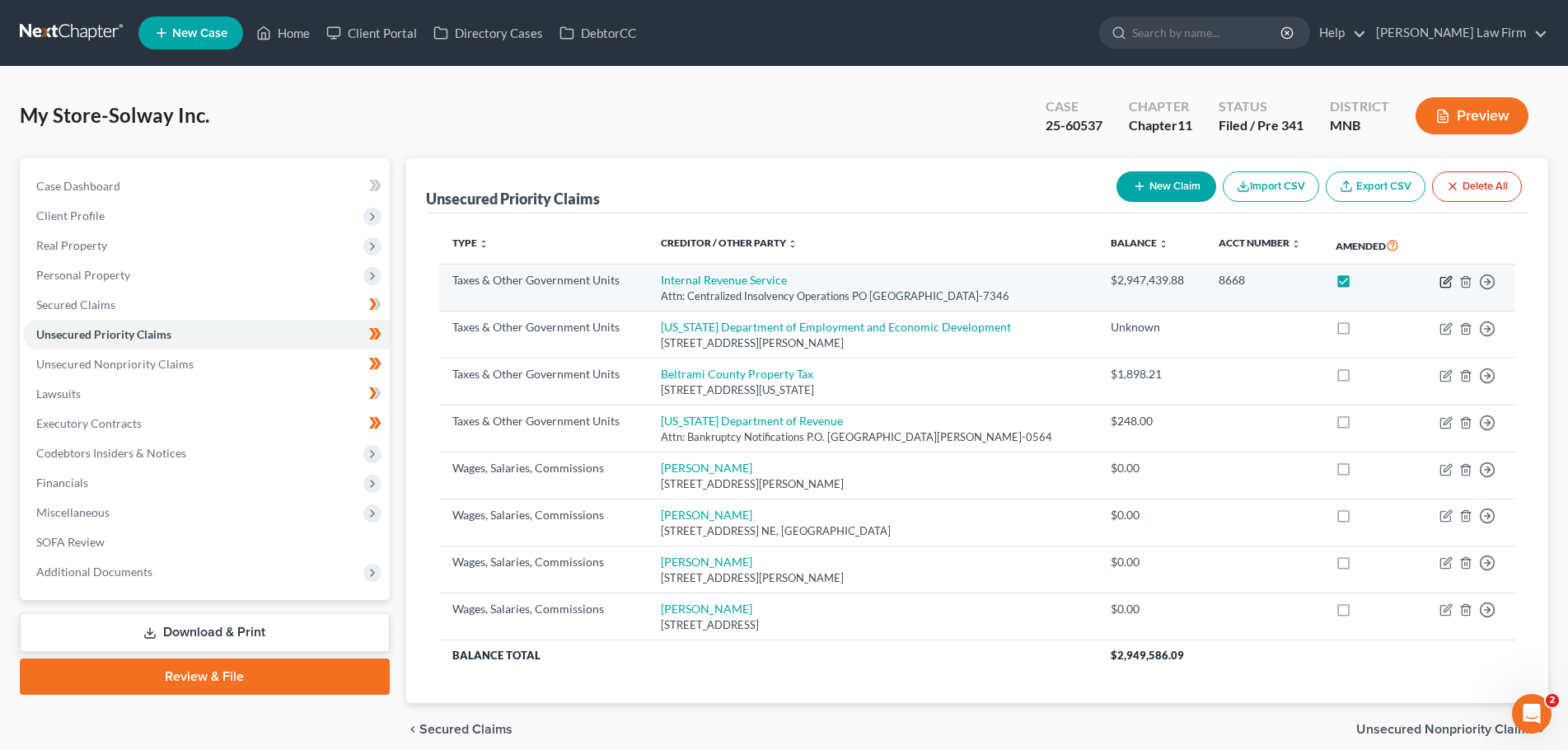
click at [1447, 281] on icon "button" at bounding box center [1447, 280] width 7 height 7
select select "0"
select select "39"
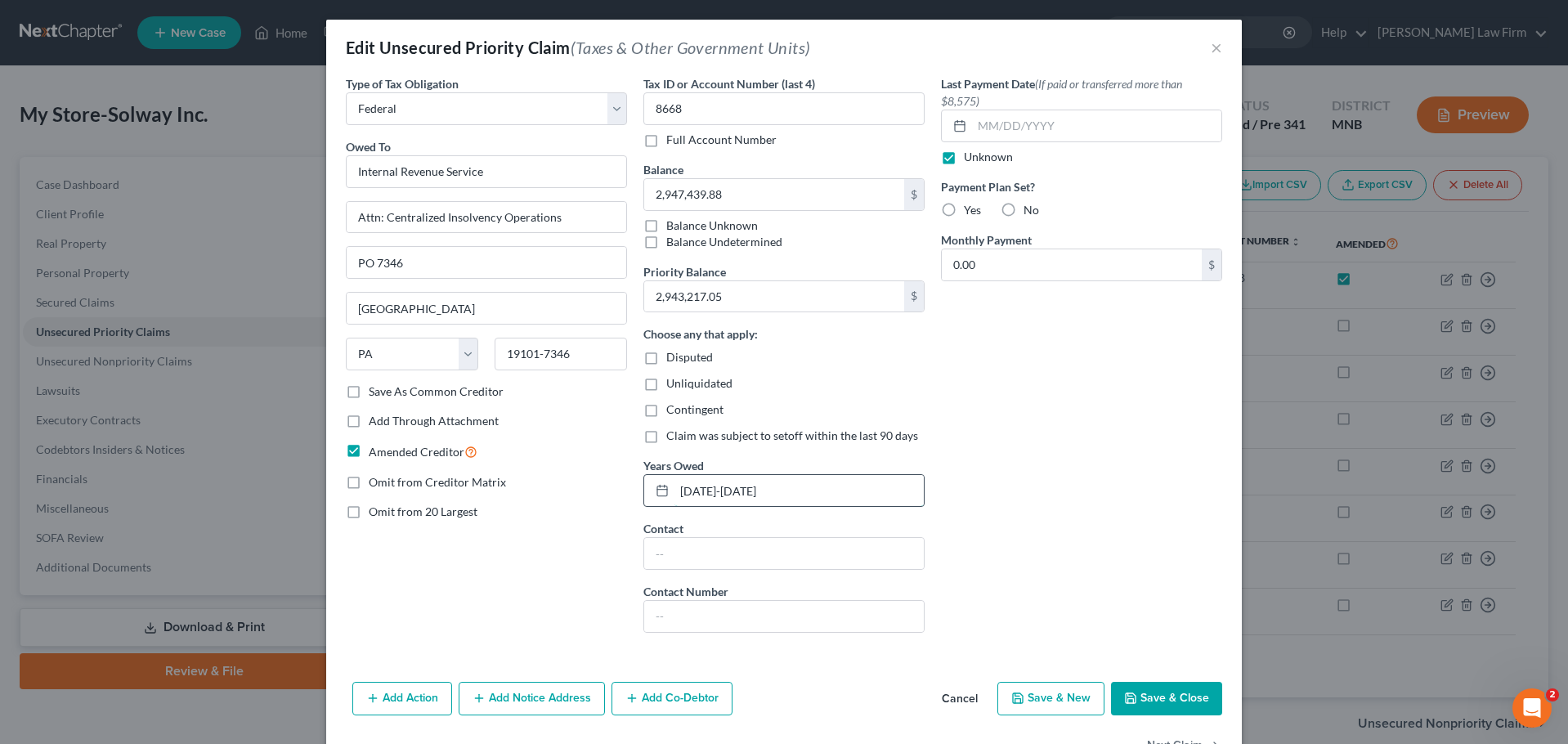
click at [738, 494] on input "[DATE]-[DATE]" at bounding box center [799, 491] width 249 height 31
type input "[DATE]-[DATE]"
click at [1149, 696] on button "Save & Close" at bounding box center [1166, 699] width 111 height 35
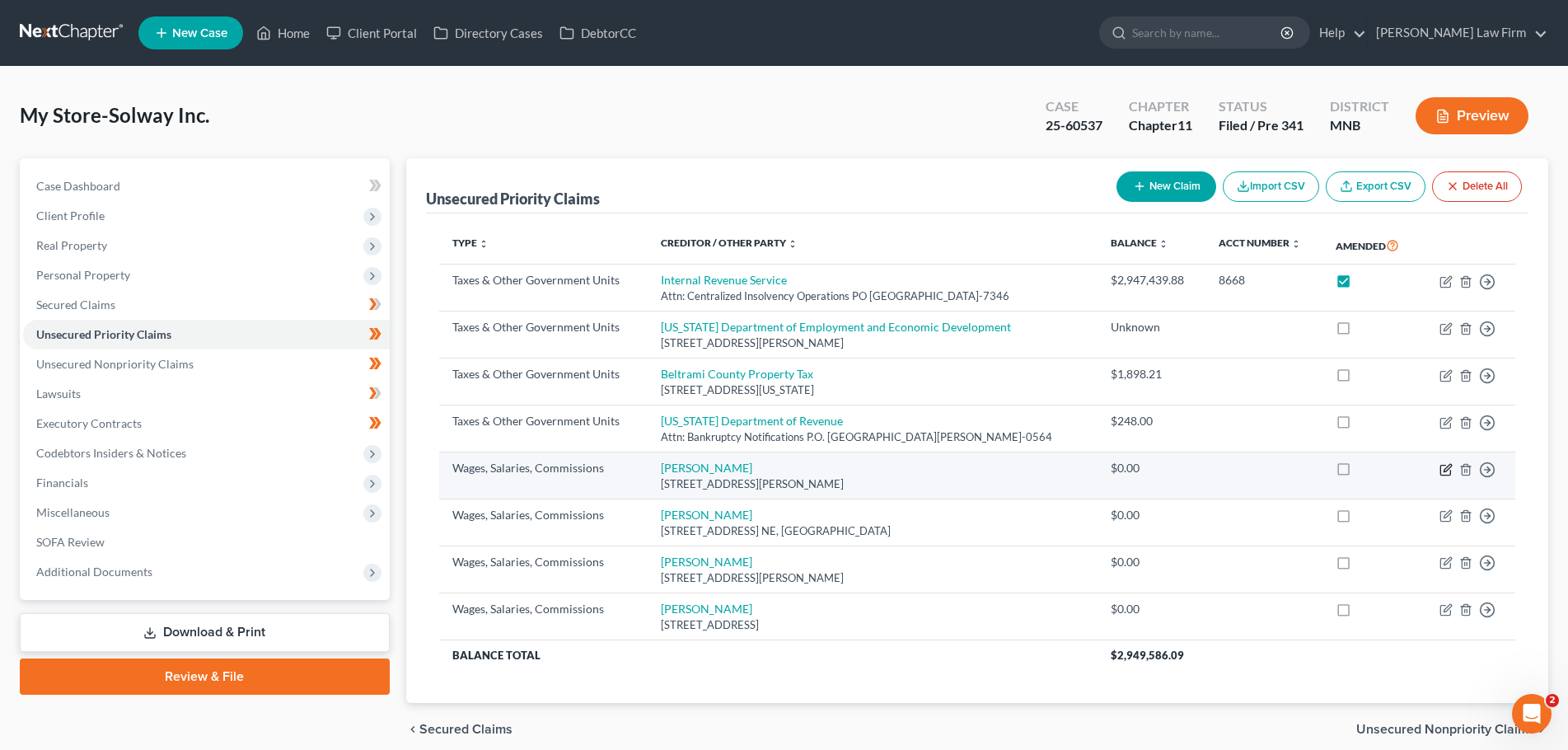
click at [1443, 471] on icon "button" at bounding box center [1447, 468] width 7 height 7
select select "24"
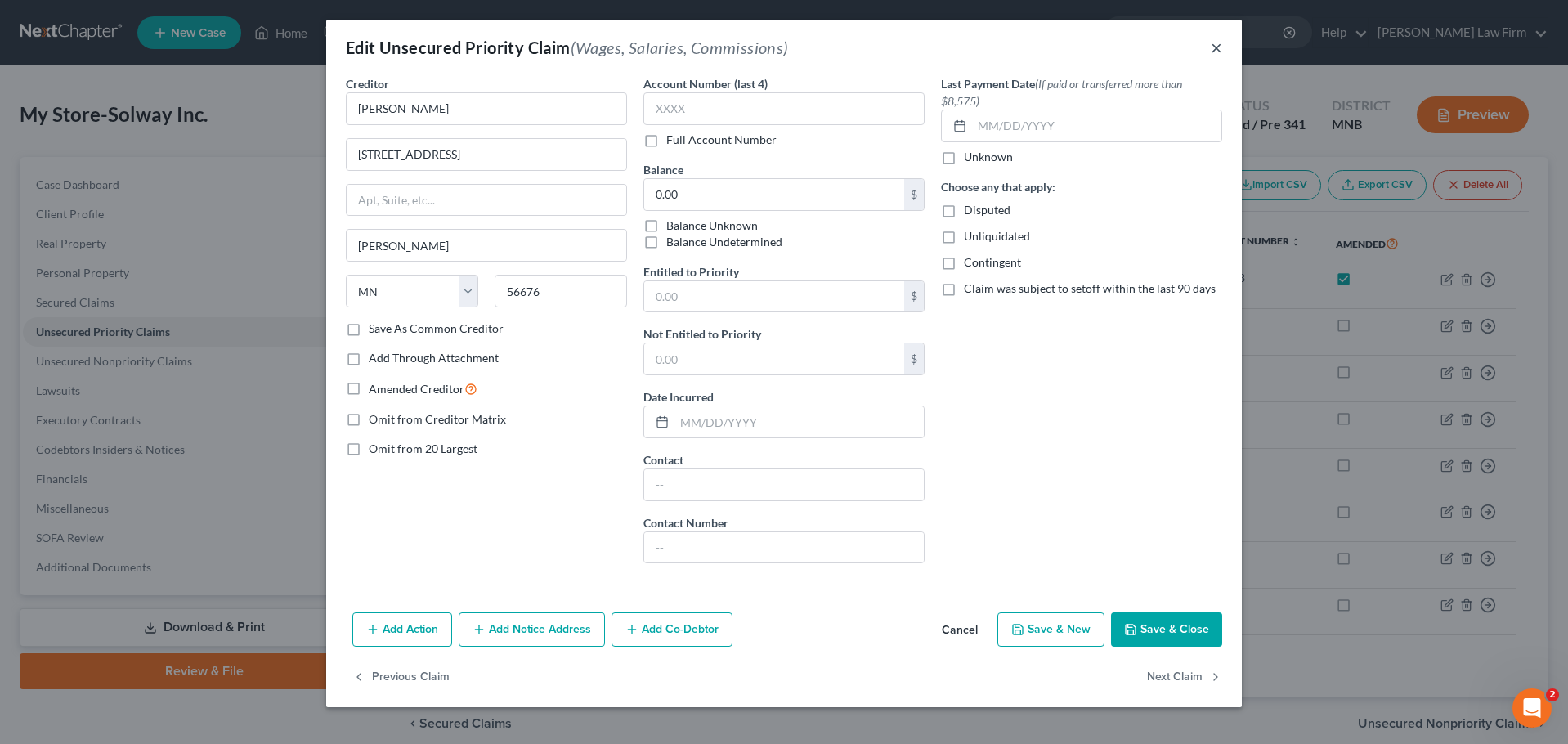
click at [1216, 44] on button "×" at bounding box center [1217, 47] width 12 height 19
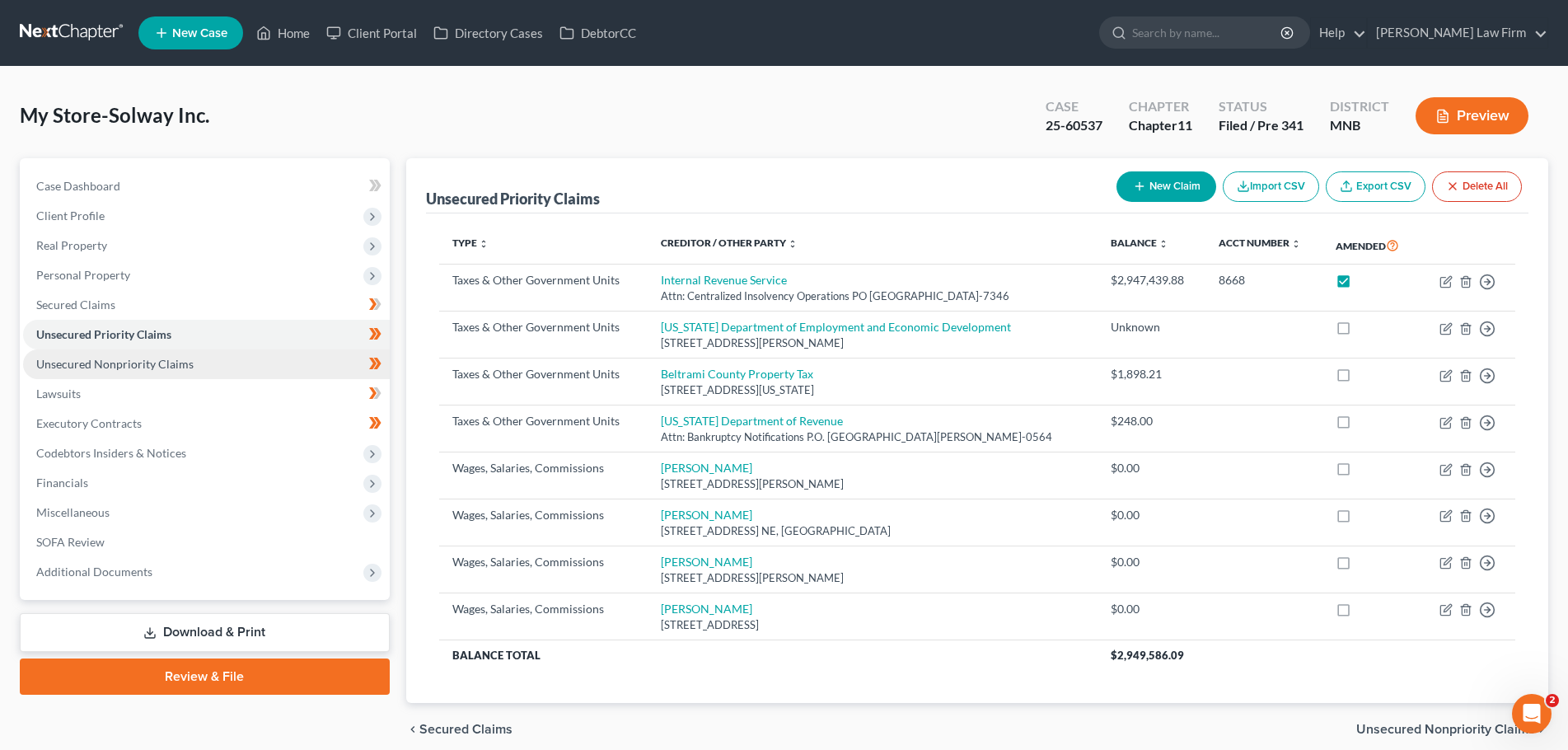
click at [121, 371] on link "Unsecured Nonpriority Claims" at bounding box center [207, 364] width 367 height 30
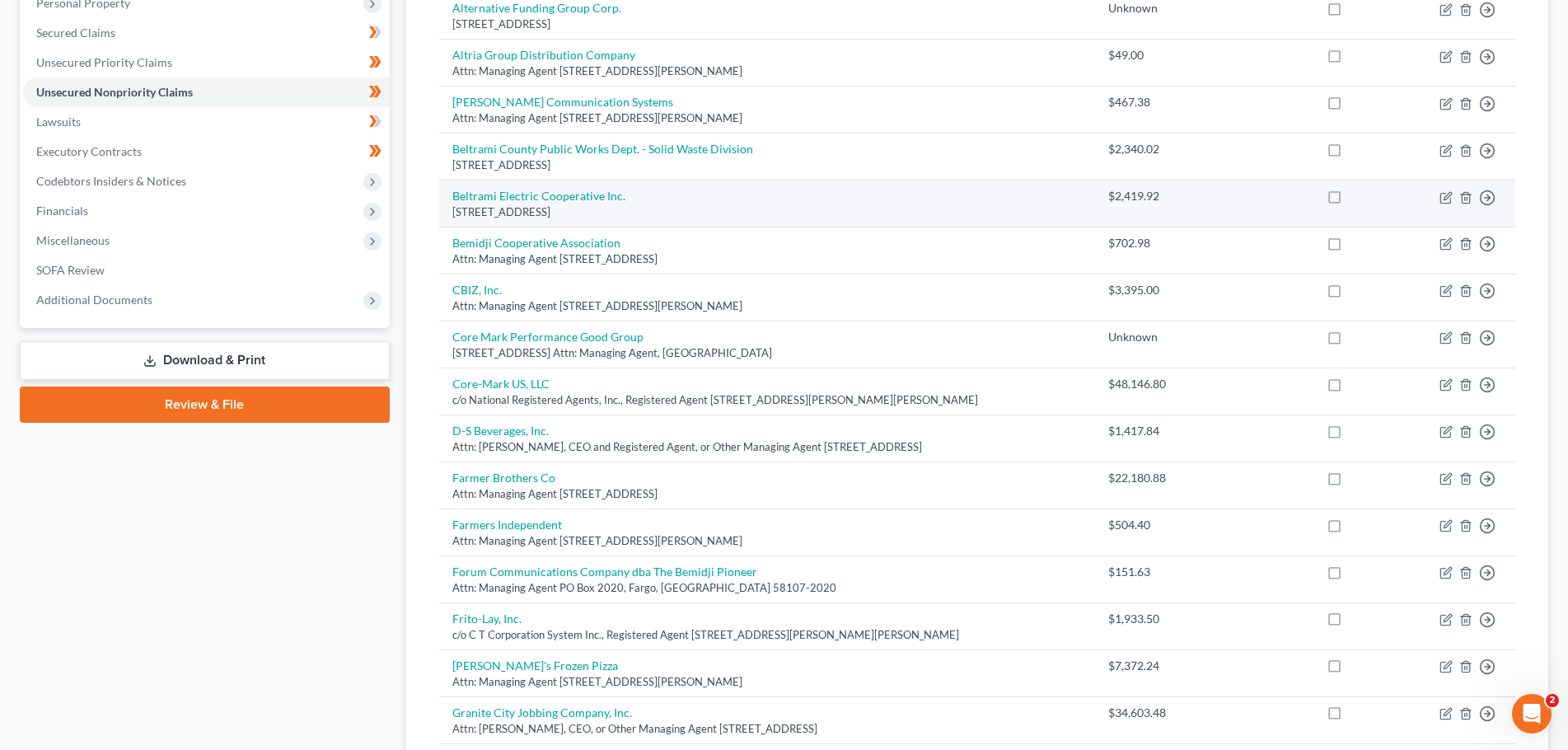
scroll to position [4, 0]
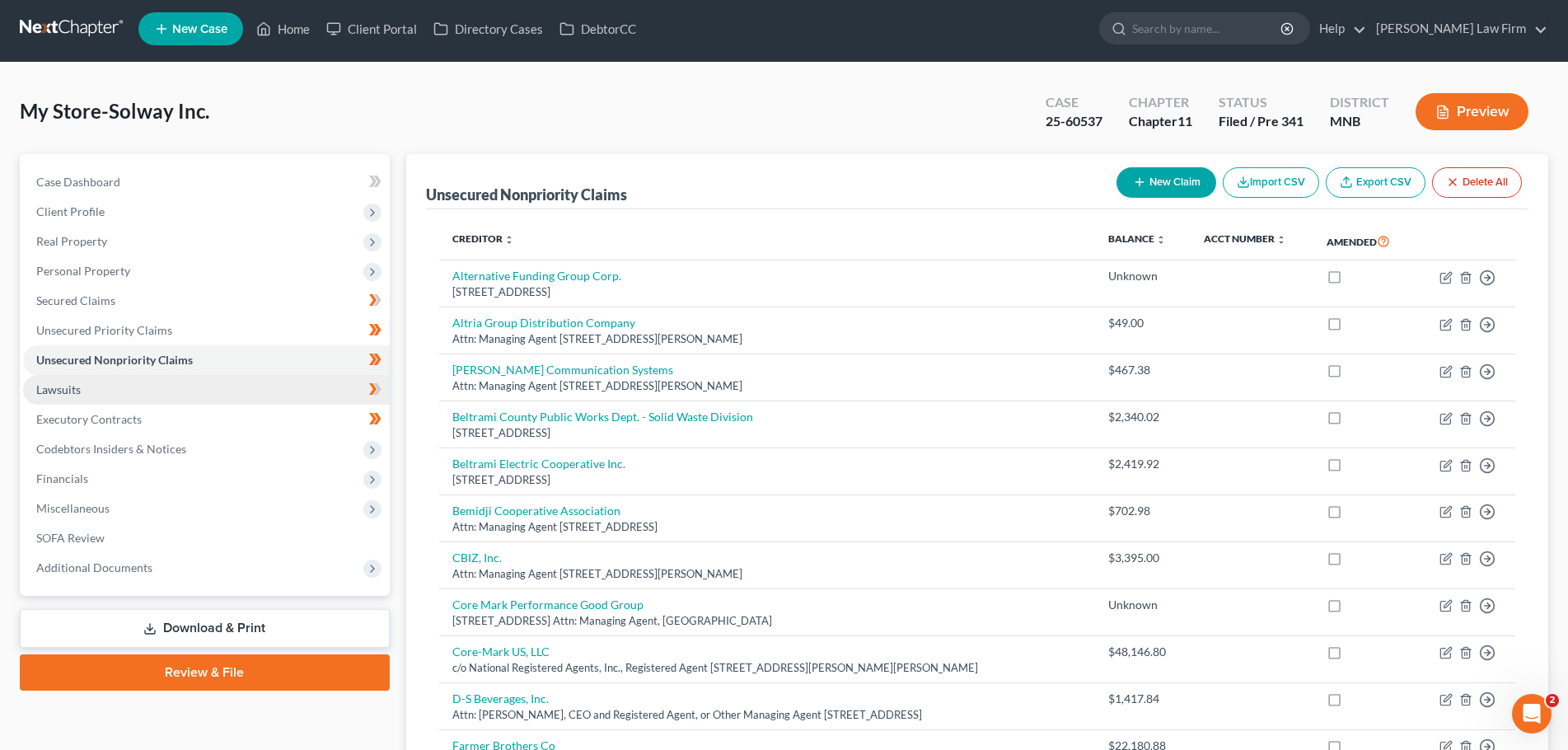
click at [84, 398] on link "Lawsuits" at bounding box center [207, 389] width 367 height 30
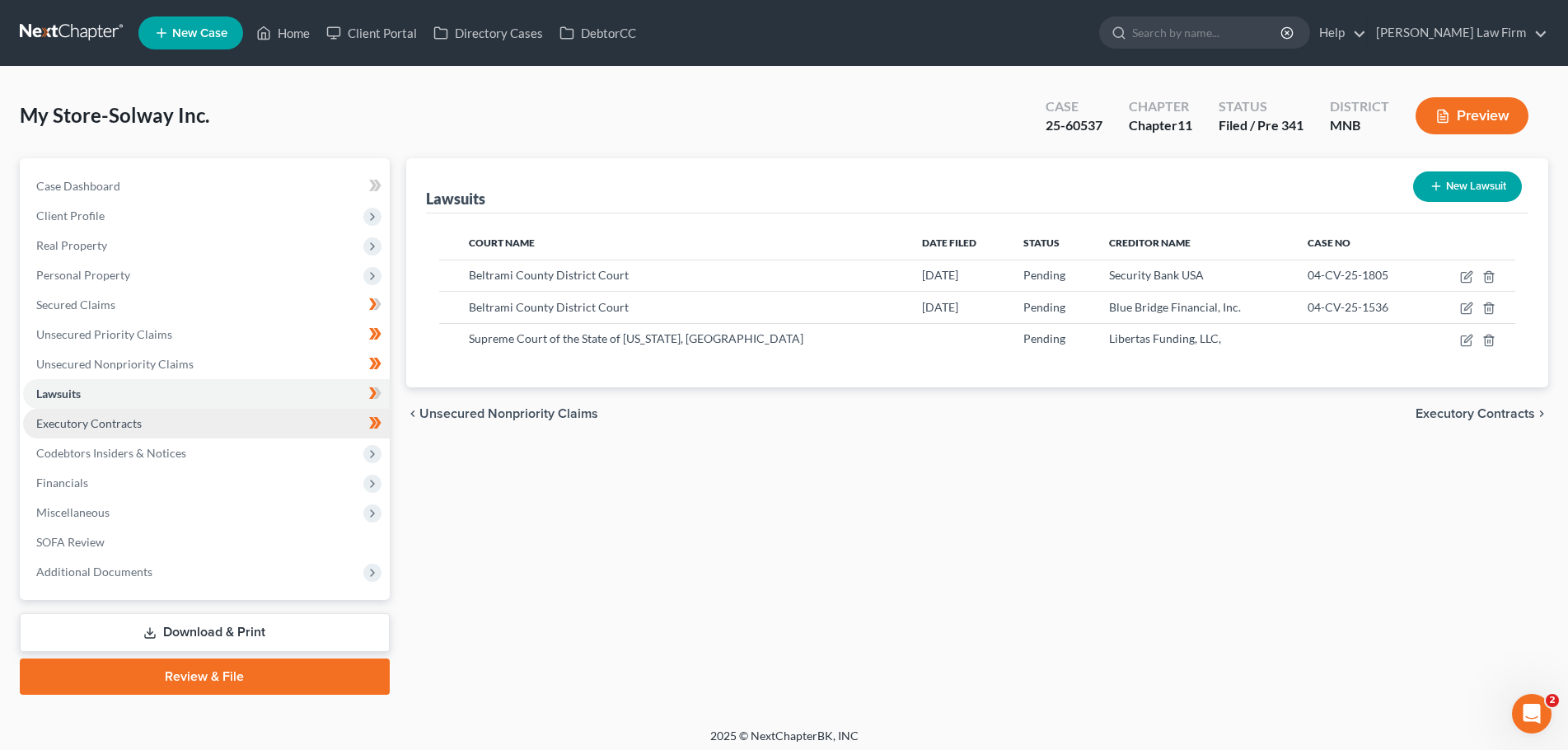
click at [144, 422] on link "Executory Contracts" at bounding box center [207, 423] width 367 height 30
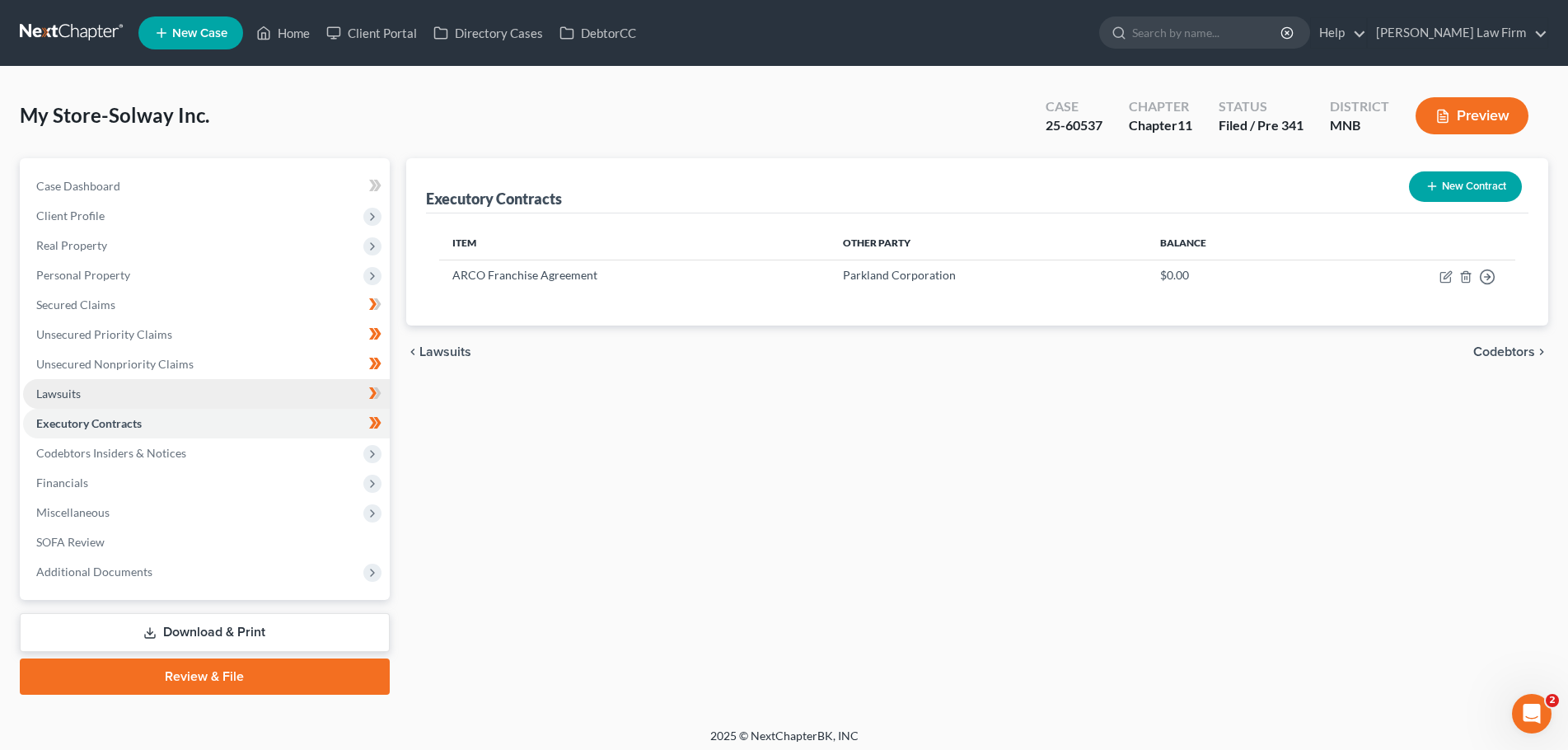
click at [86, 397] on link "Lawsuits" at bounding box center [207, 394] width 367 height 30
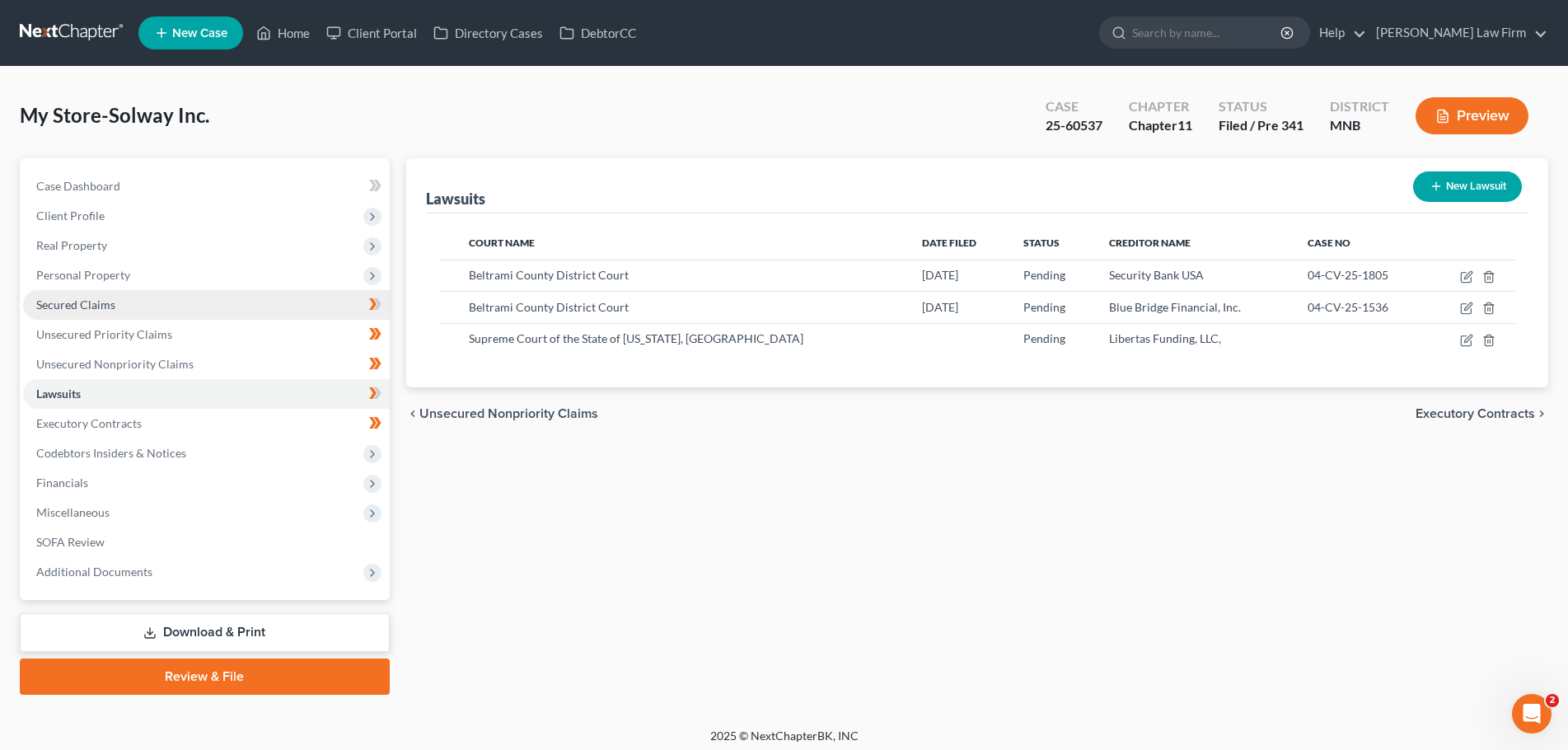
click at [127, 305] on link "Secured Claims" at bounding box center [207, 304] width 367 height 30
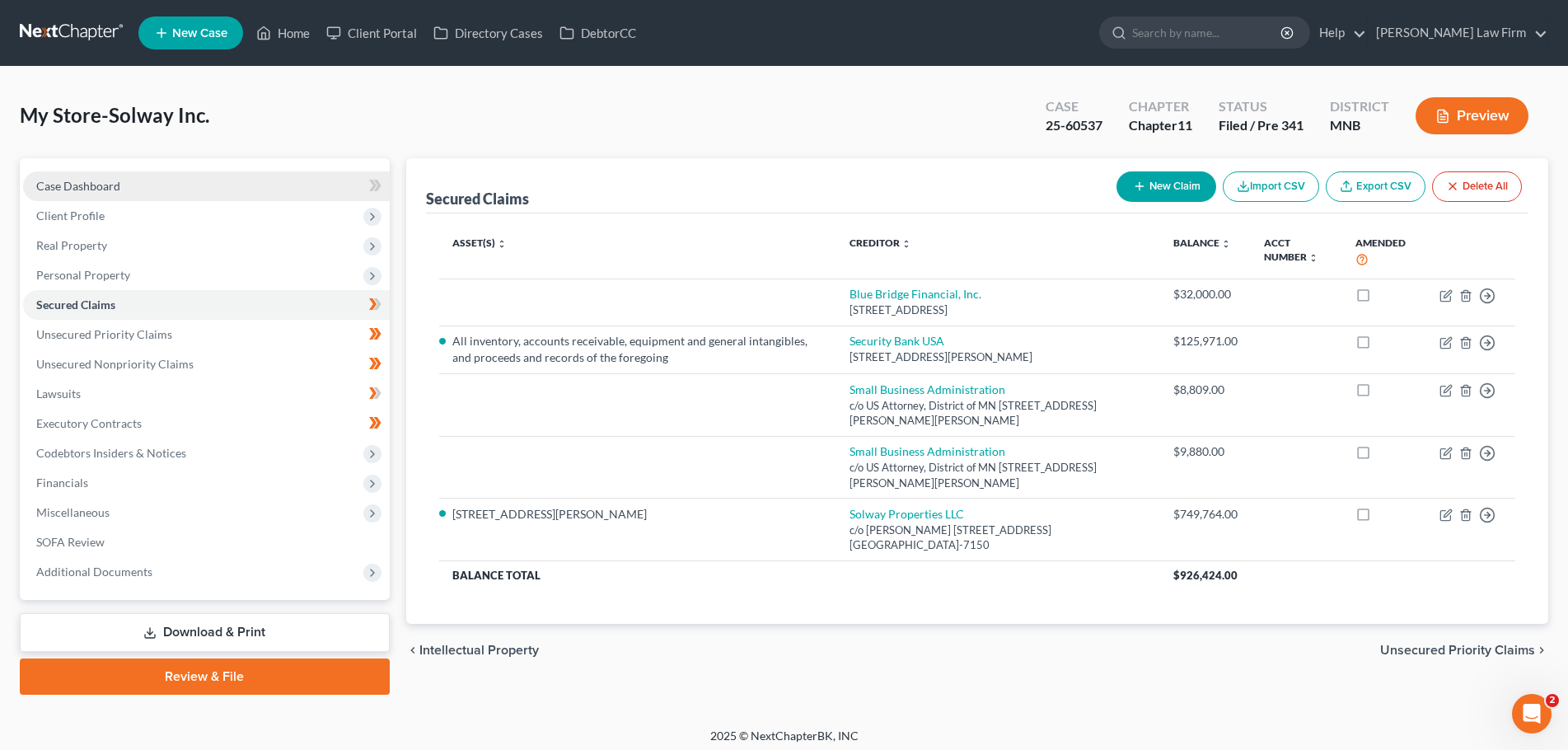
drag, startPoint x: 118, startPoint y: 188, endPoint x: 251, endPoint y: 292, distance: 168.8
click at [118, 188] on span "Case Dashboard" at bounding box center [77, 185] width 84 height 14
select select "7"
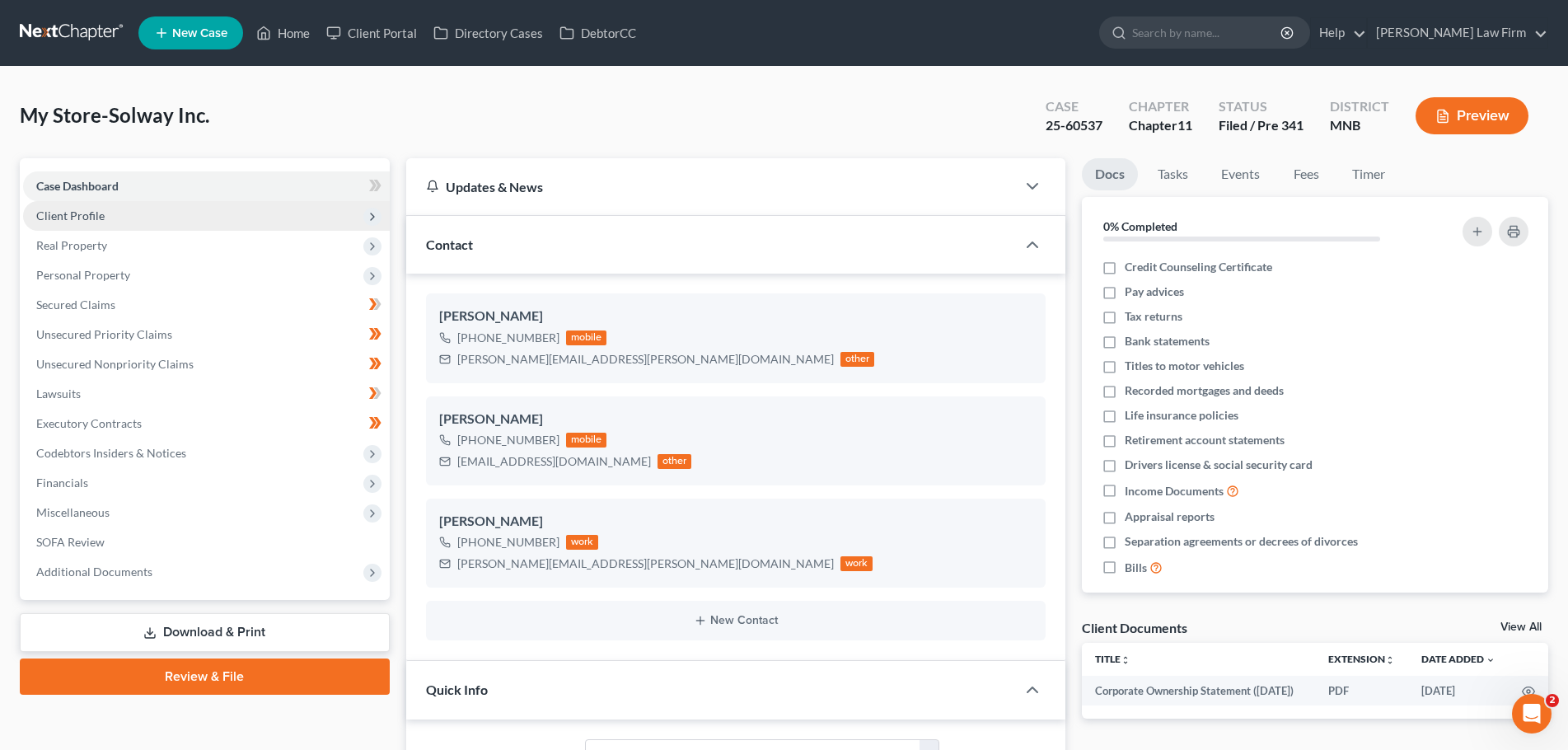
click at [121, 227] on span "Client Profile" at bounding box center [207, 216] width 367 height 30
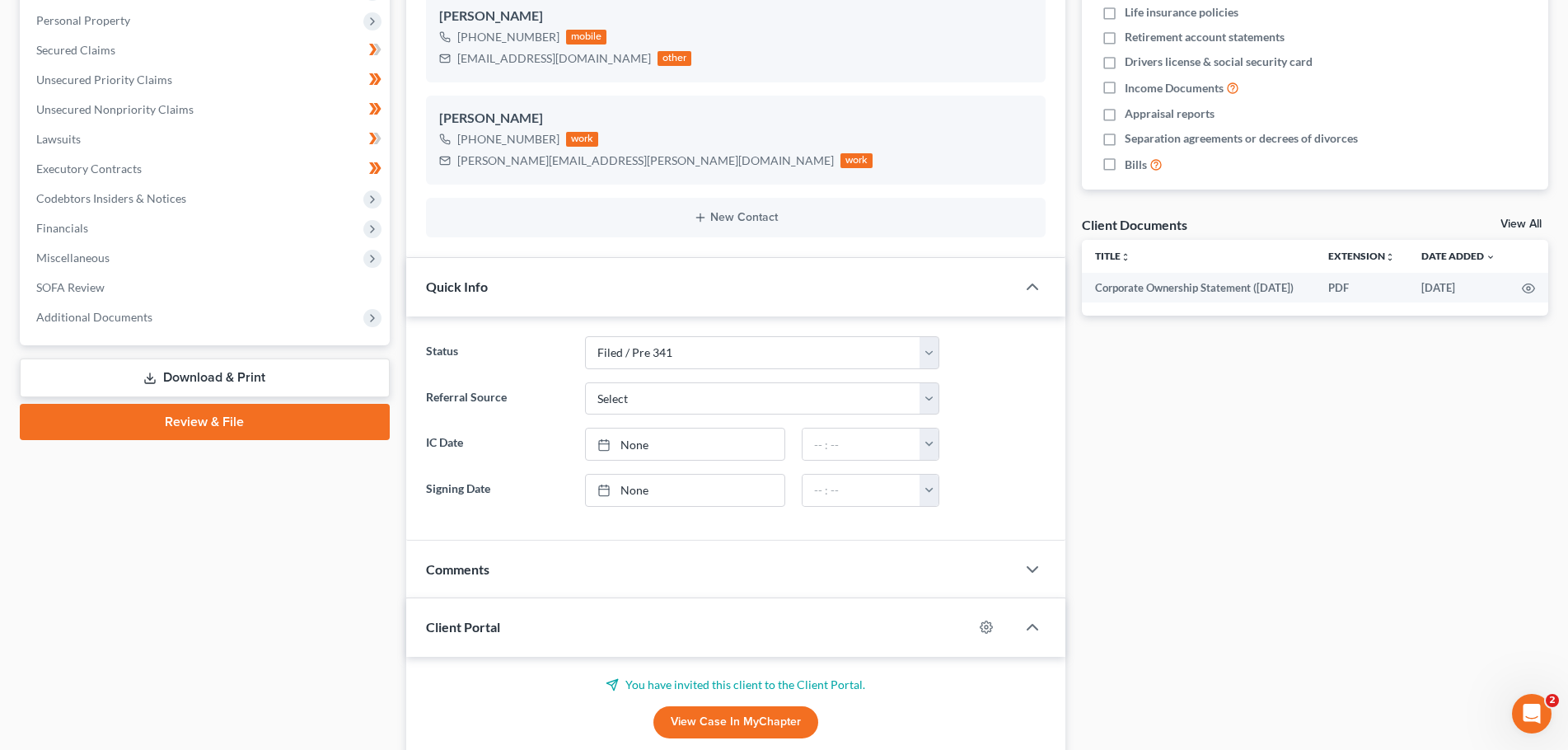
scroll to position [203, 0]
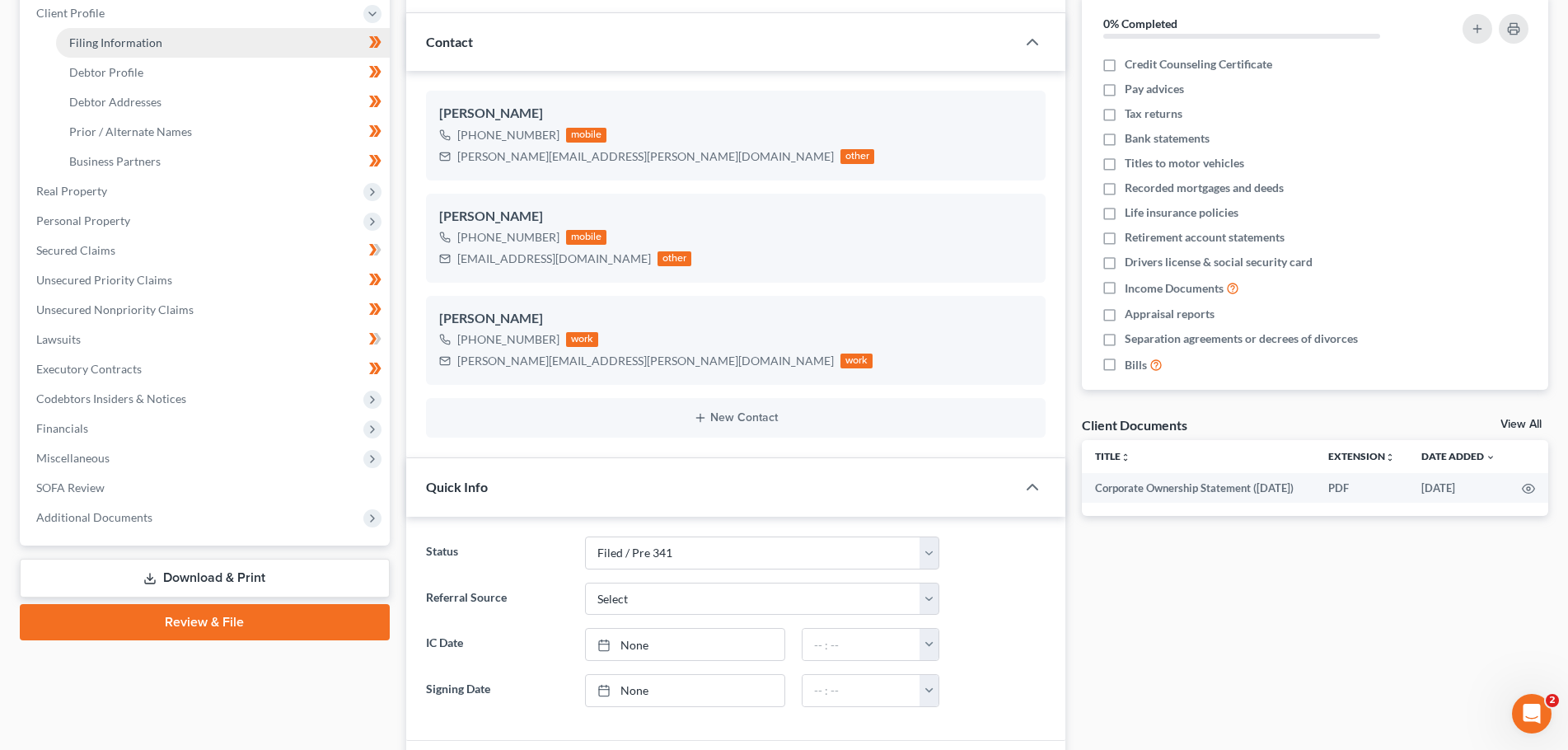
click at [129, 54] on link "Filing Information" at bounding box center [223, 42] width 334 height 30
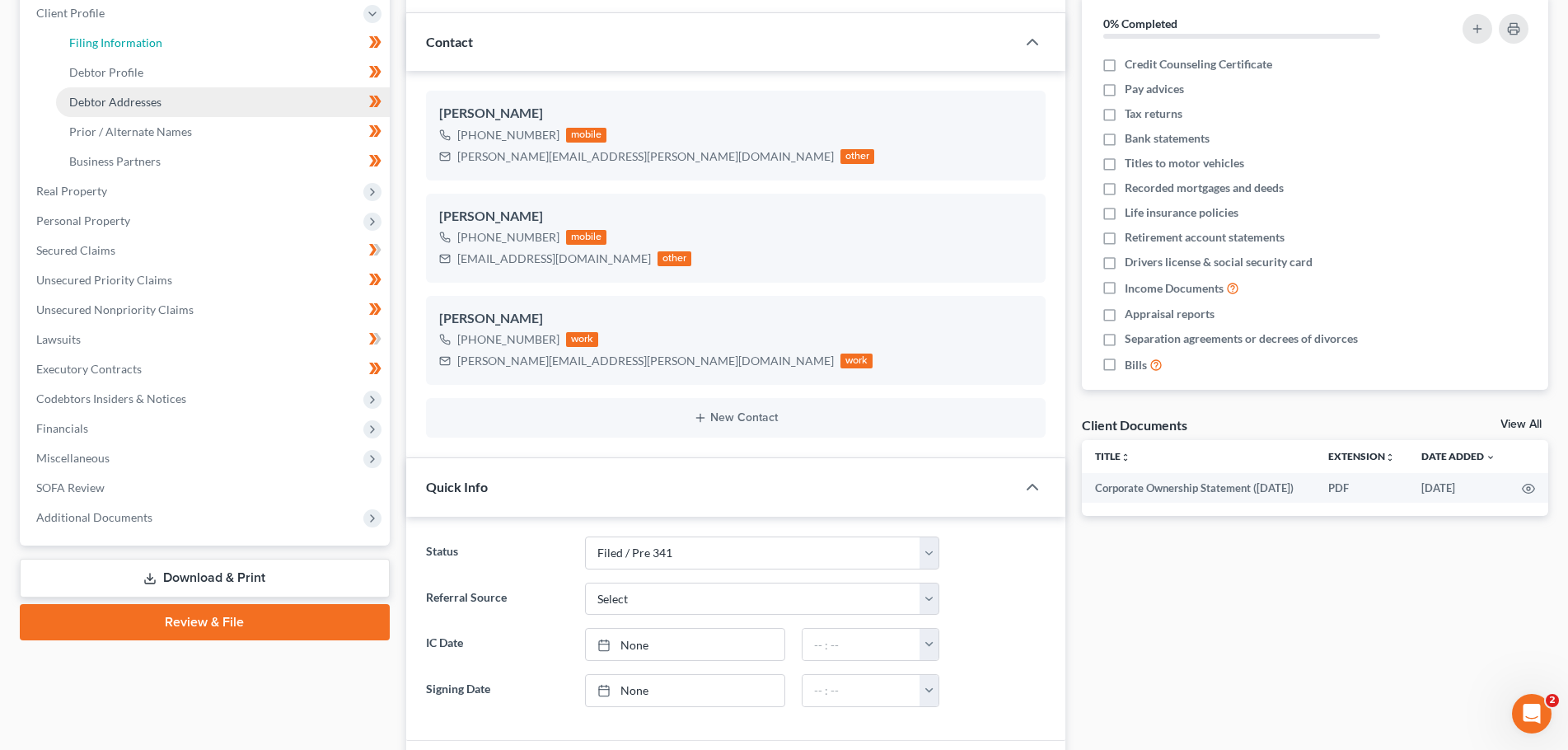
select select "3"
select select "1"
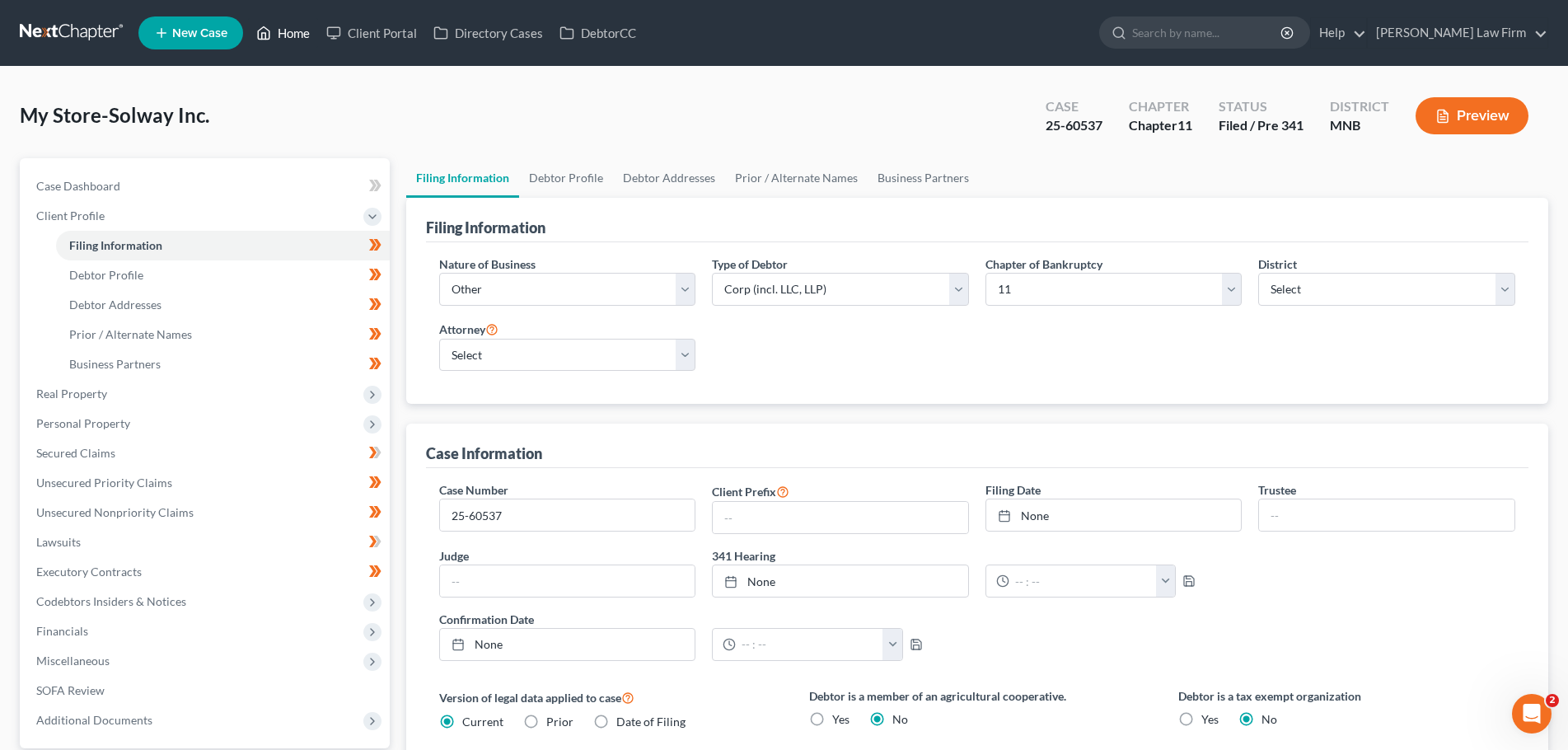
click at [290, 30] on link "Home" at bounding box center [283, 33] width 70 height 30
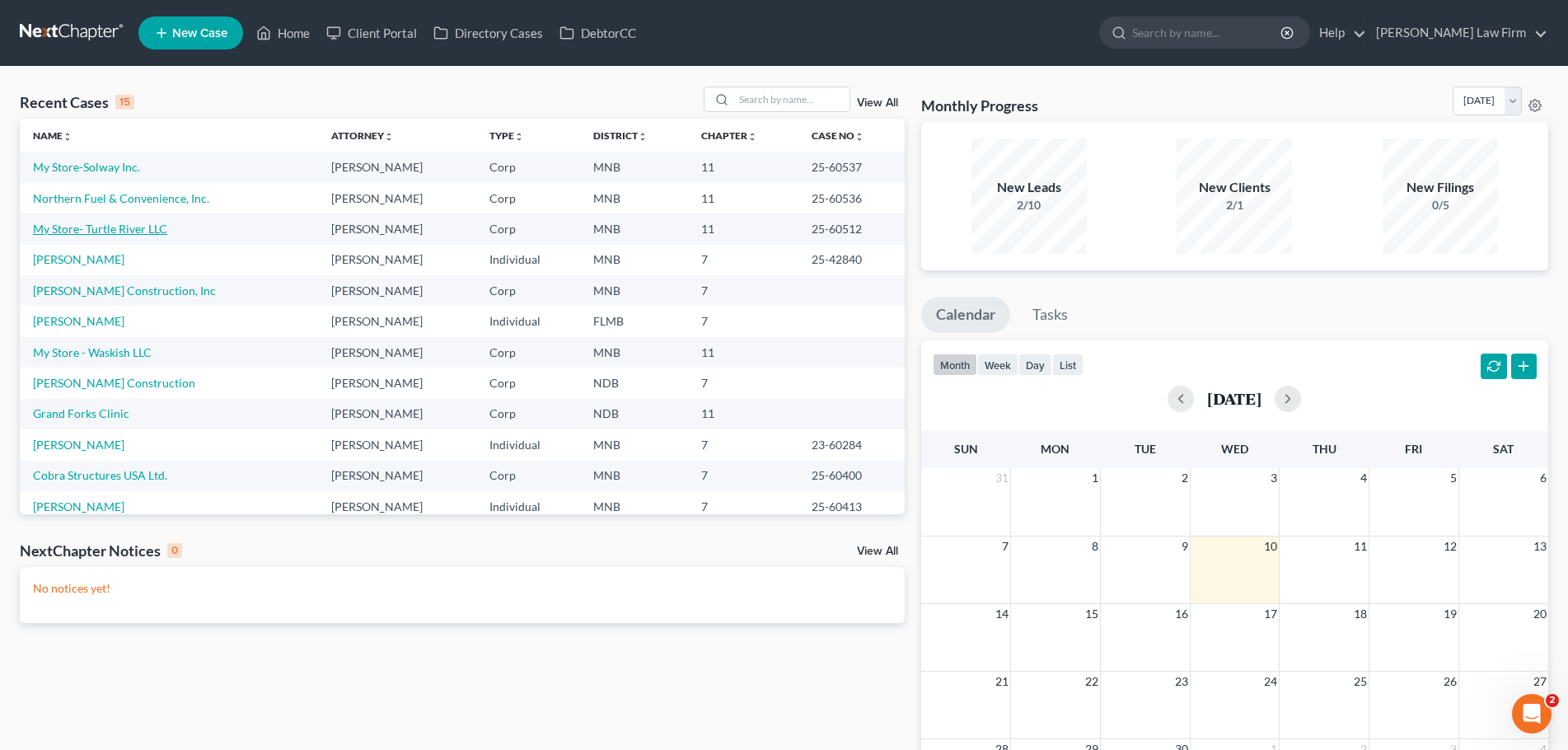
click at [106, 225] on link "My Store- Turtle River LLC" at bounding box center [101, 228] width 135 height 14
select select "10"
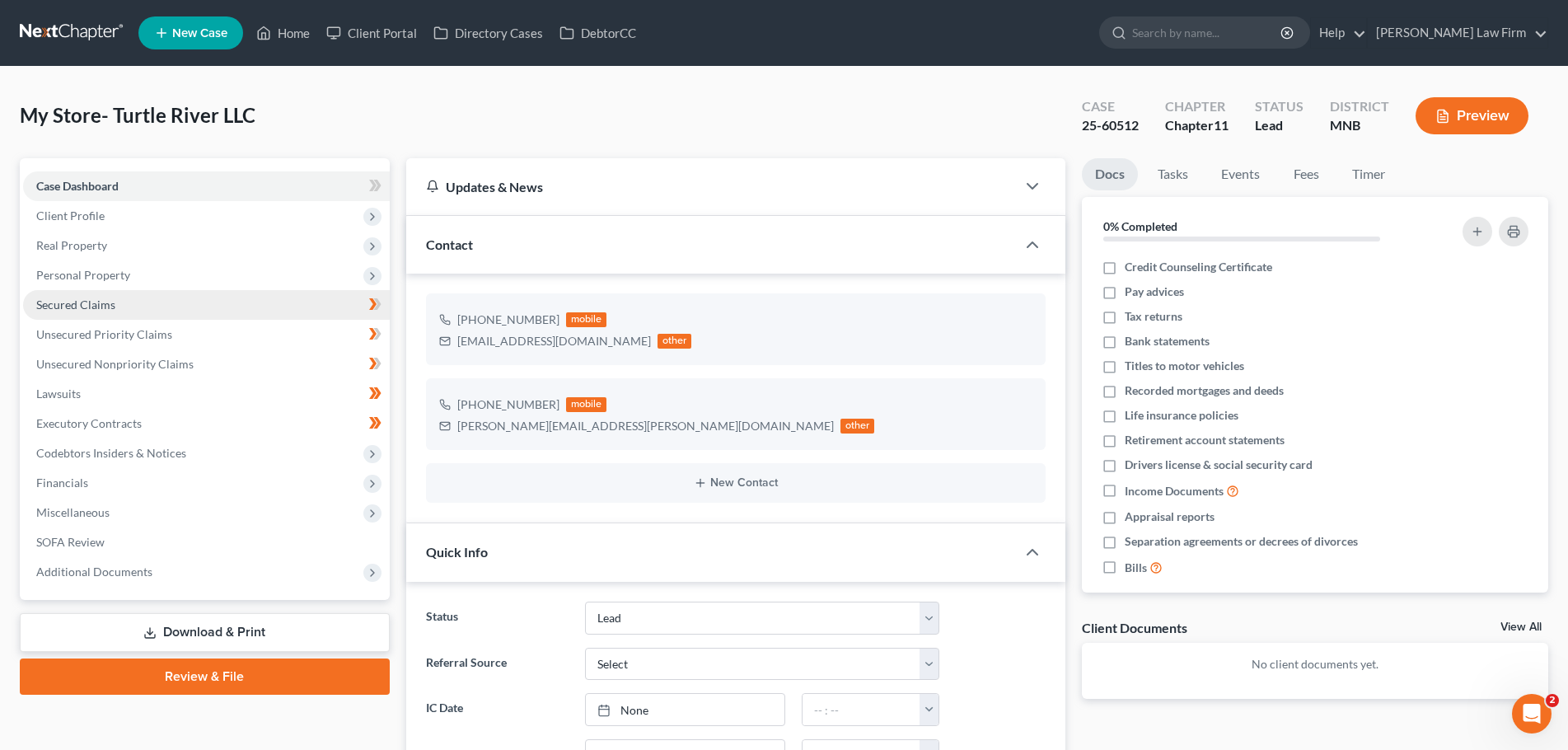
click at [90, 305] on span "Secured Claims" at bounding box center [76, 304] width 79 height 14
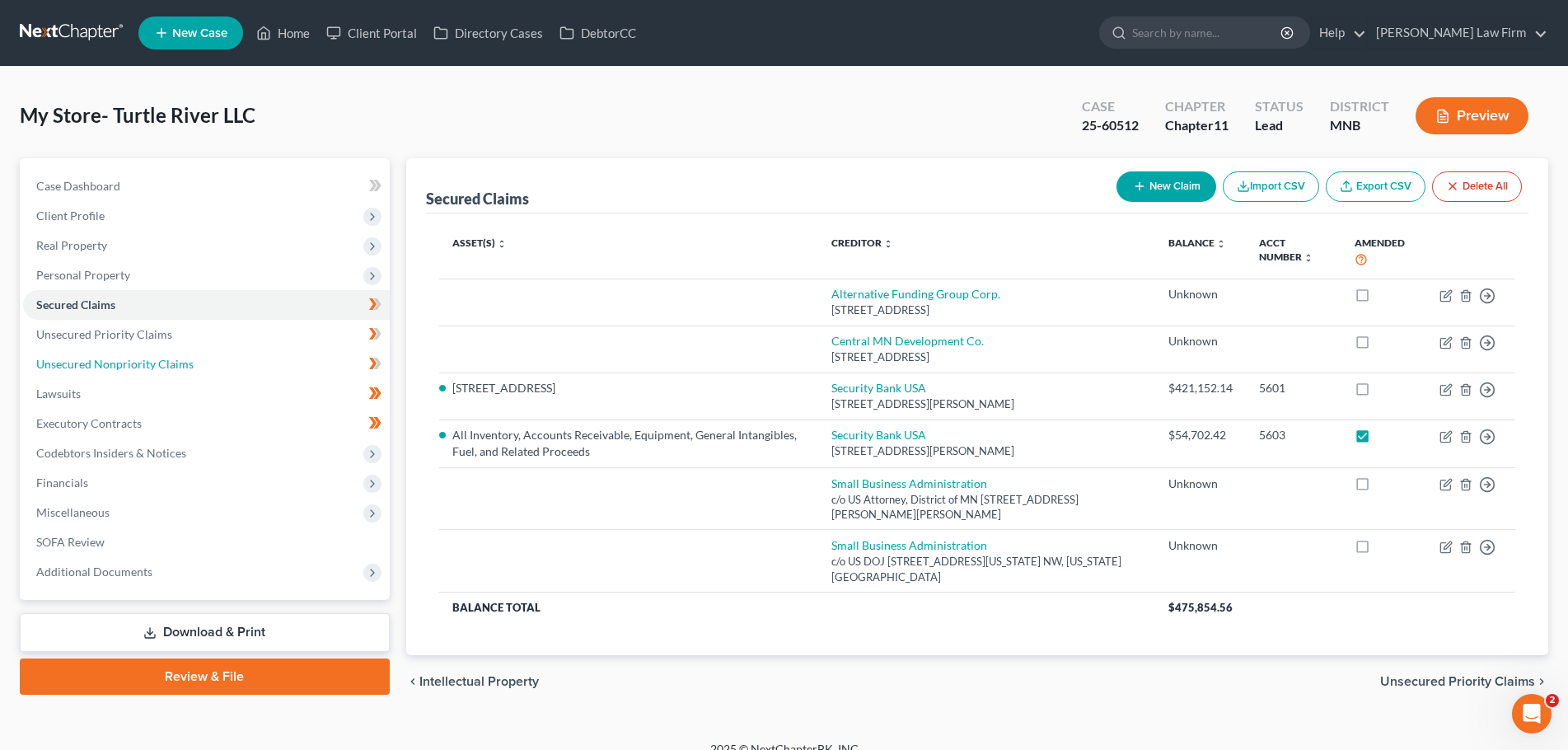
drag, startPoint x: 118, startPoint y: 364, endPoint x: 23, endPoint y: 387, distance: 97.7
click at [118, 364] on span "Unsecured Nonpriority Claims" at bounding box center [114, 363] width 158 height 14
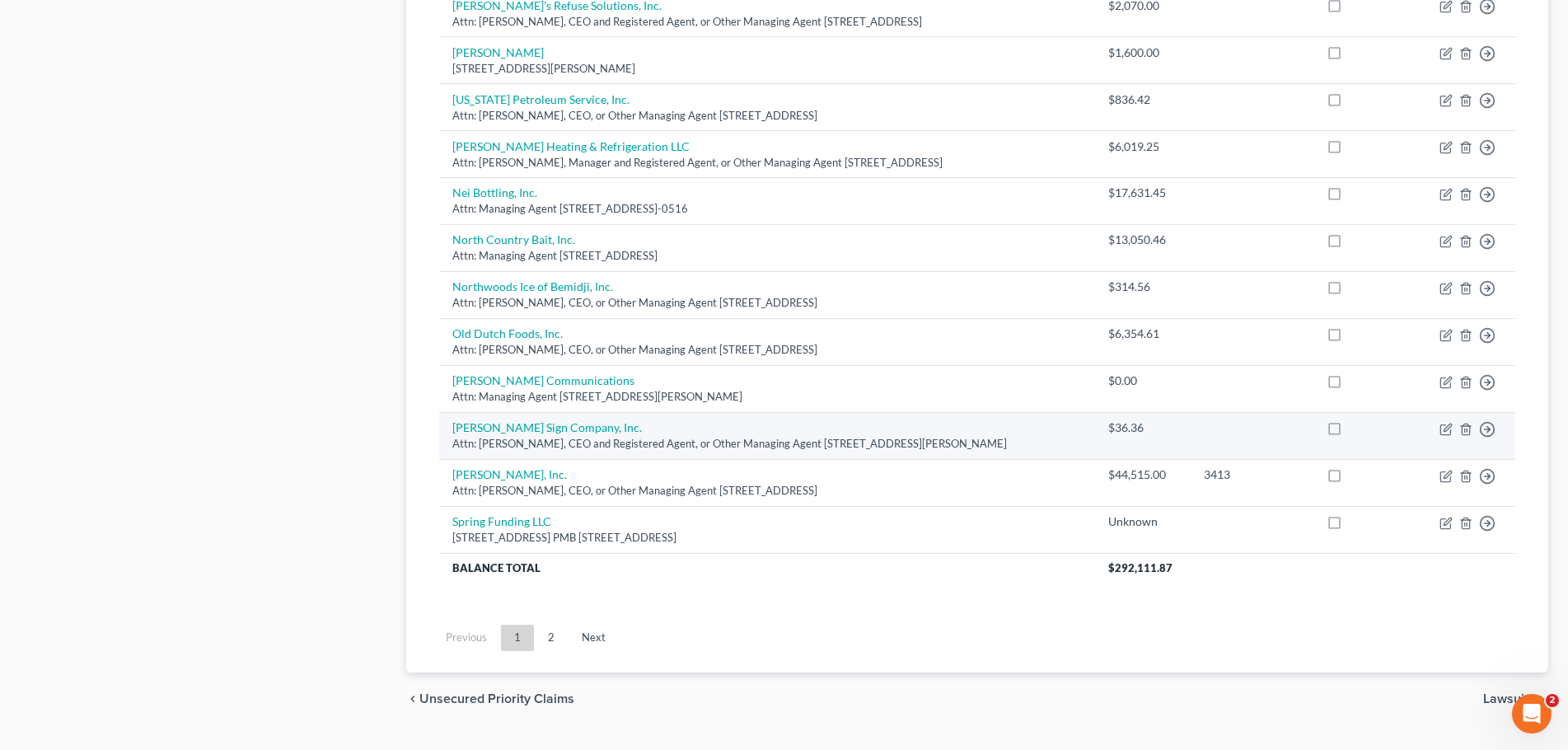
scroll to position [1158, 0]
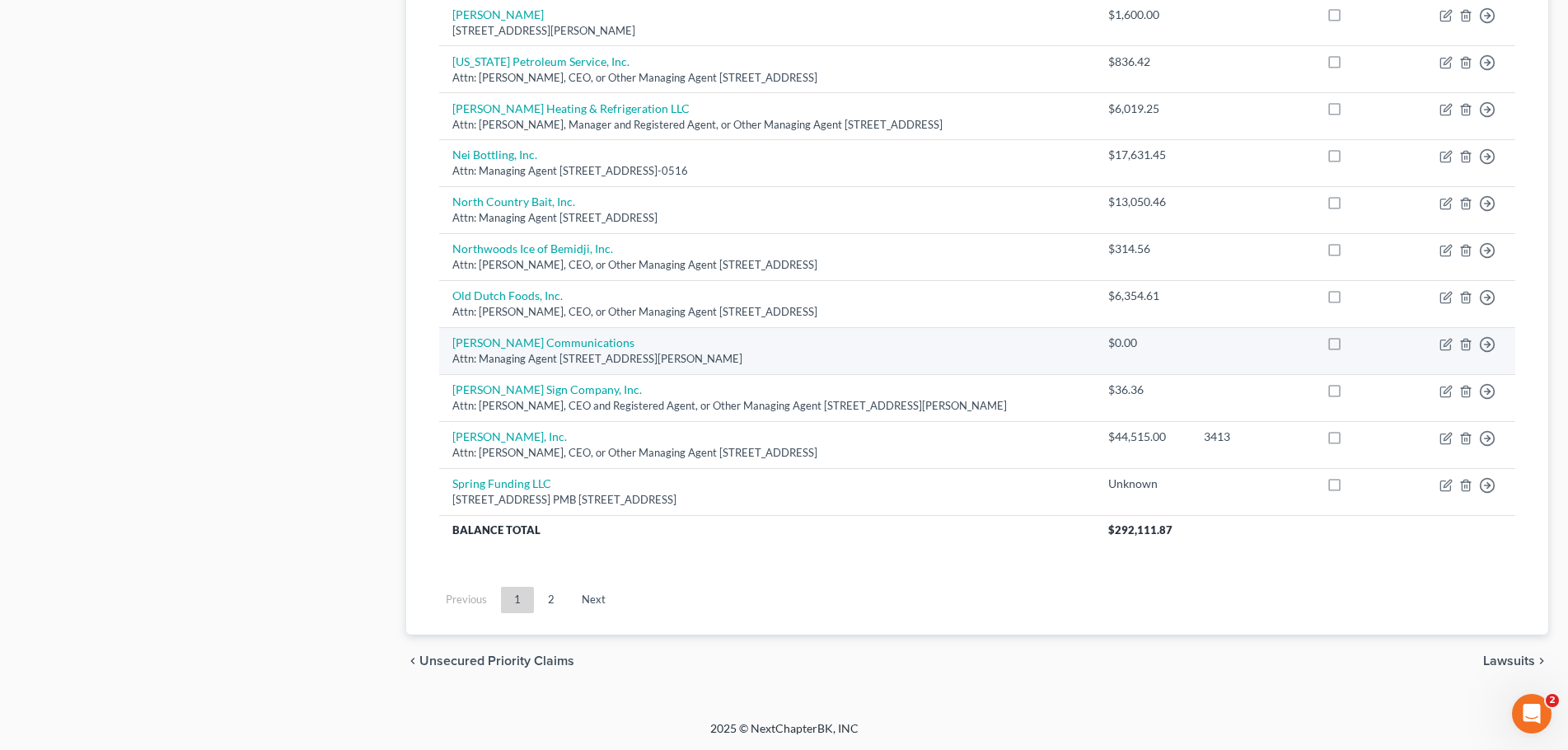
click at [1349, 347] on label at bounding box center [1349, 347] width 0 height 0
click at [1356, 345] on input "checkbox" at bounding box center [1361, 340] width 11 height 11
checkbox input "true"
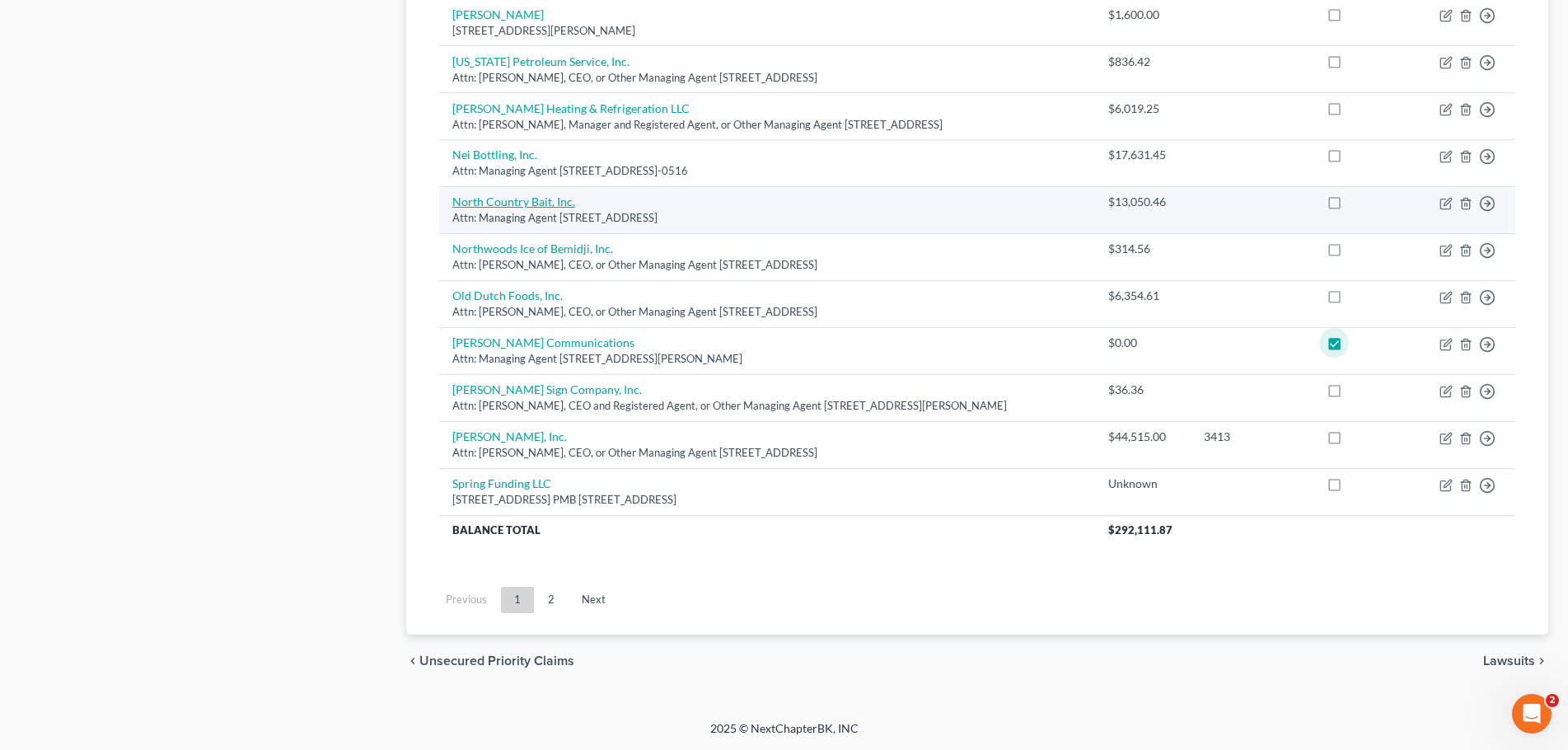
click at [536, 199] on link "North Country Bait, Inc." at bounding box center [513, 201] width 123 height 14
select select "24"
select select "15"
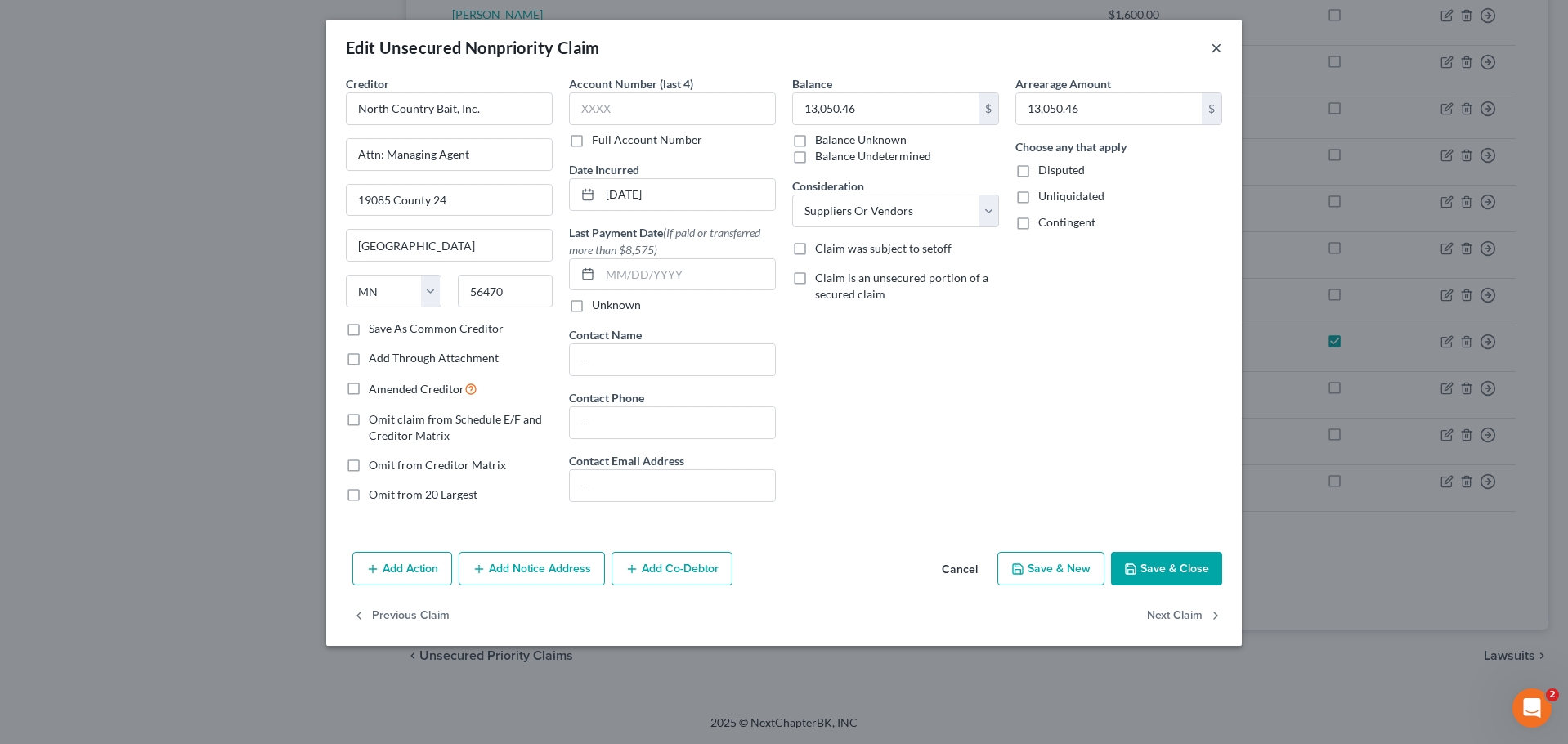
drag, startPoint x: 1215, startPoint y: 43, endPoint x: 1017, endPoint y: 336, distance: 353.6
click at [1215, 43] on button "×" at bounding box center [1217, 47] width 12 height 19
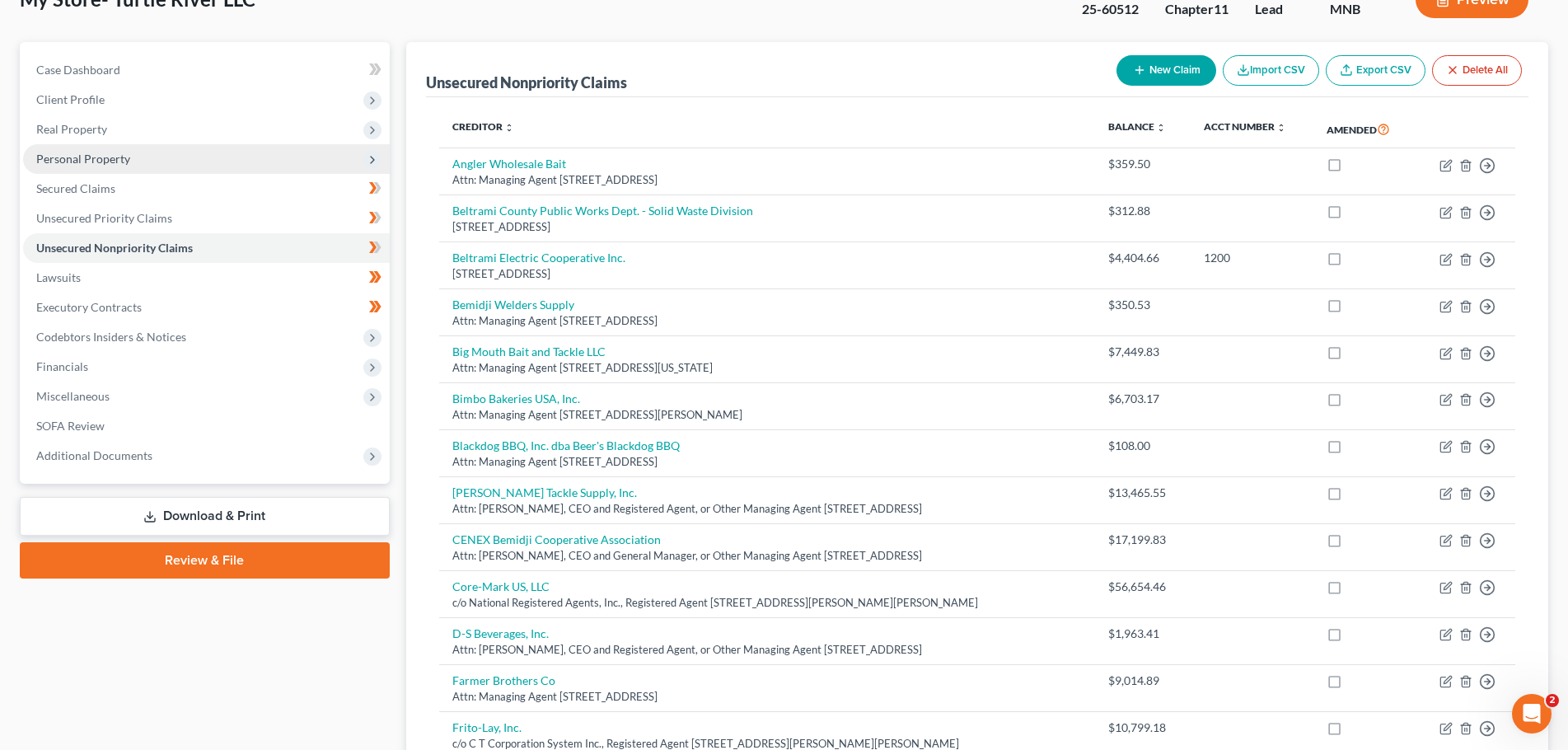
scroll to position [0, 0]
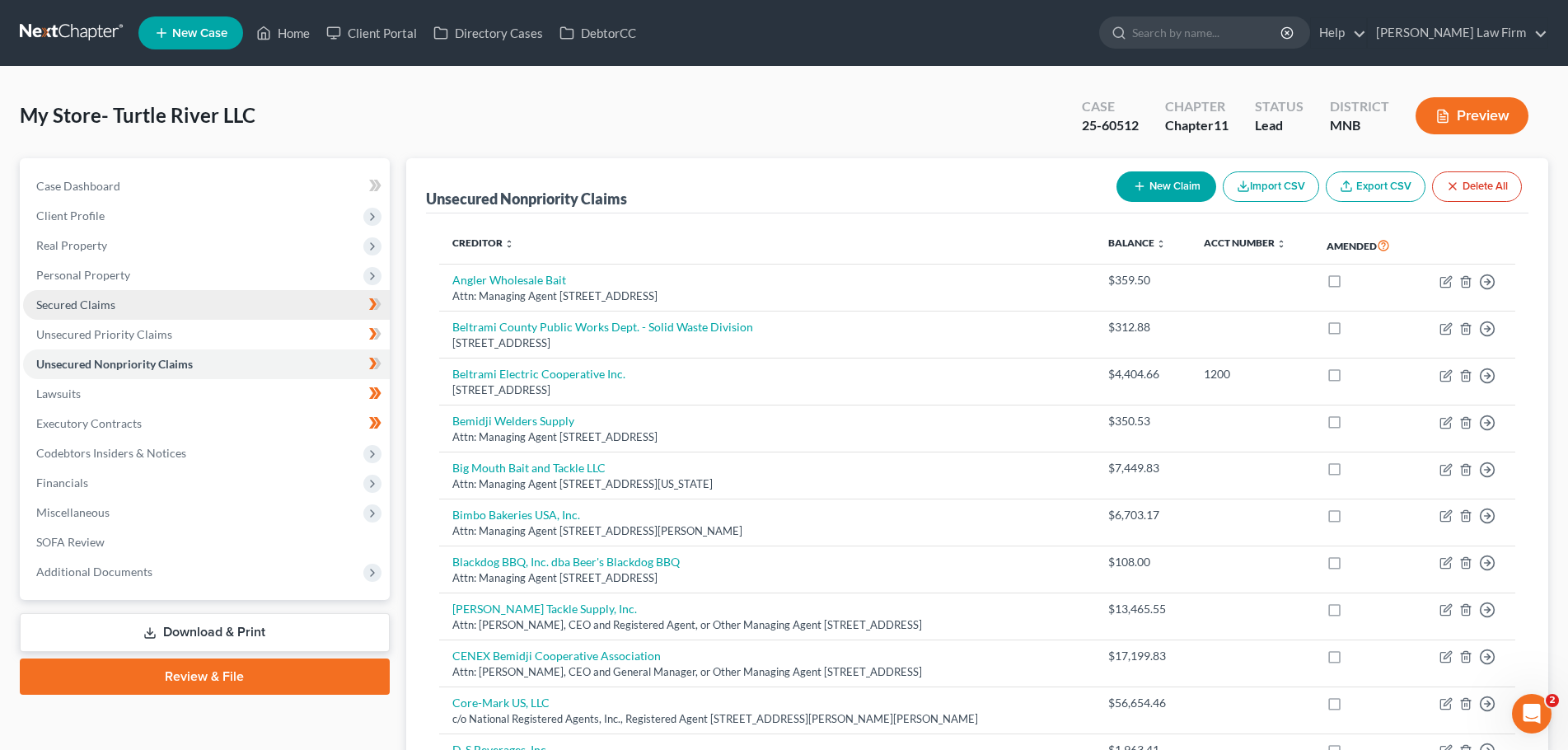
click at [115, 298] on link "Secured Claims" at bounding box center [207, 304] width 367 height 30
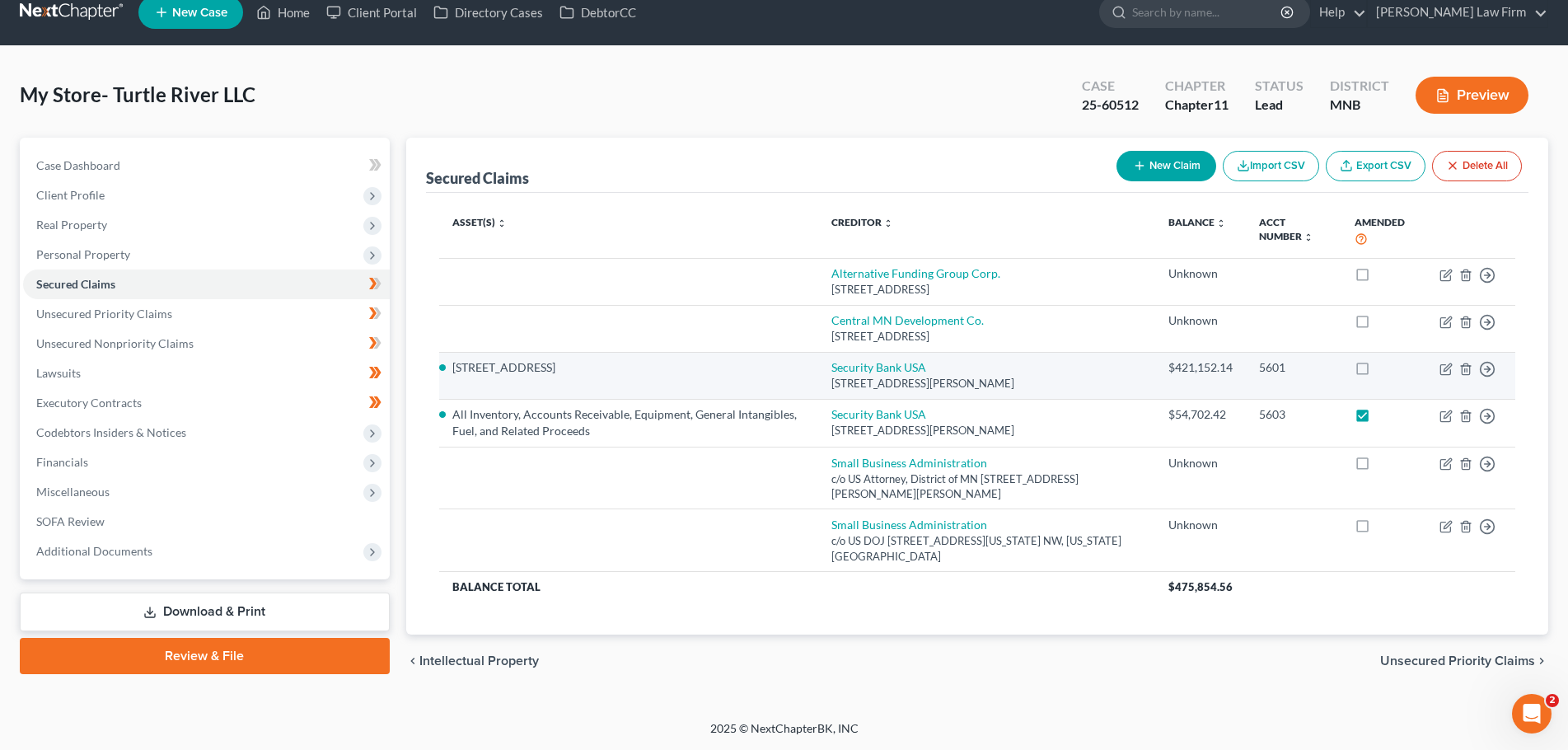
scroll to position [35, 0]
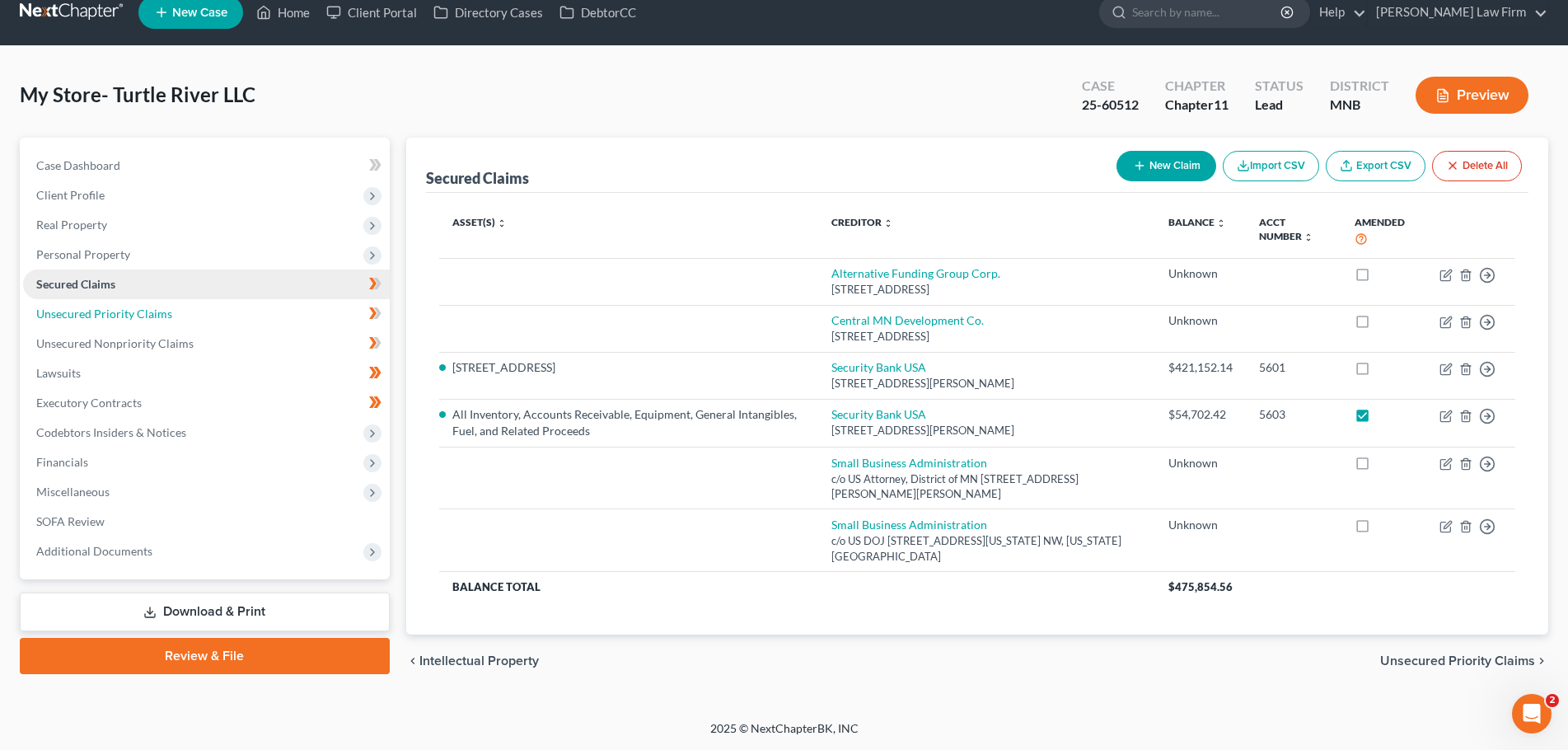
drag, startPoint x: 147, startPoint y: 294, endPoint x: 166, endPoint y: 303, distance: 21.0
click at [147, 306] on span "Unsecured Priority Claims" at bounding box center [103, 313] width 136 height 14
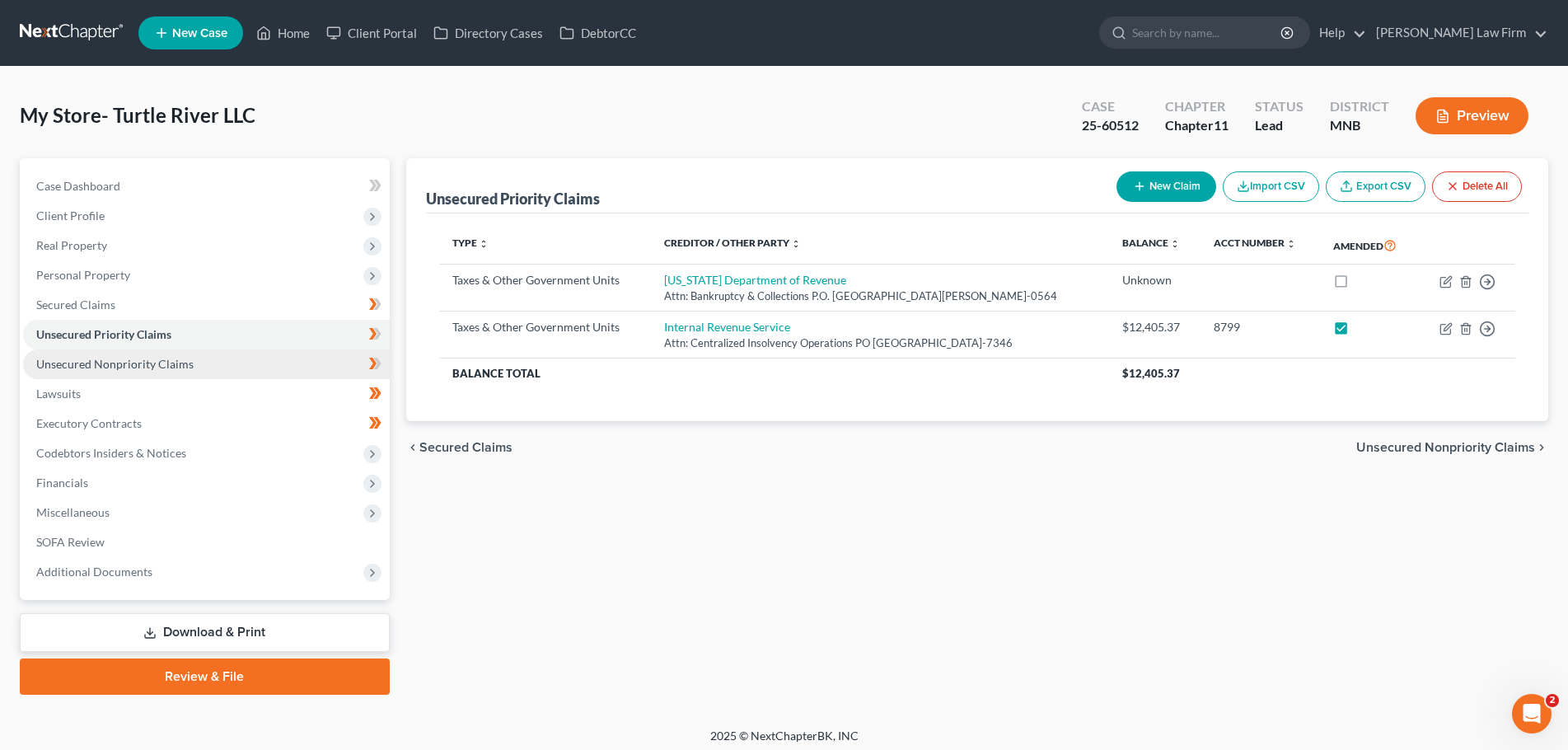
click at [189, 359] on span "Unsecured Nonpriority Claims" at bounding box center [114, 363] width 158 height 14
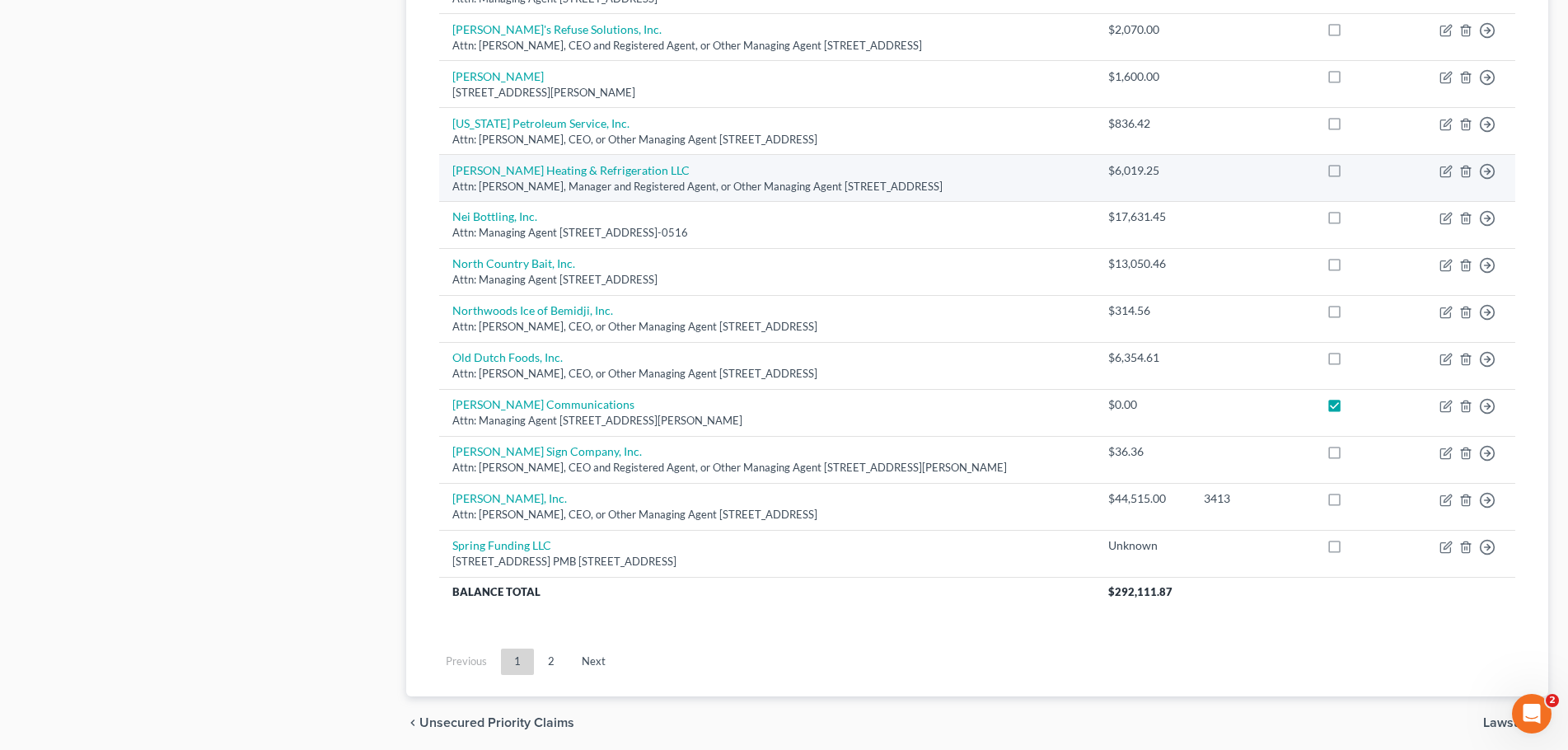
scroll to position [1158, 0]
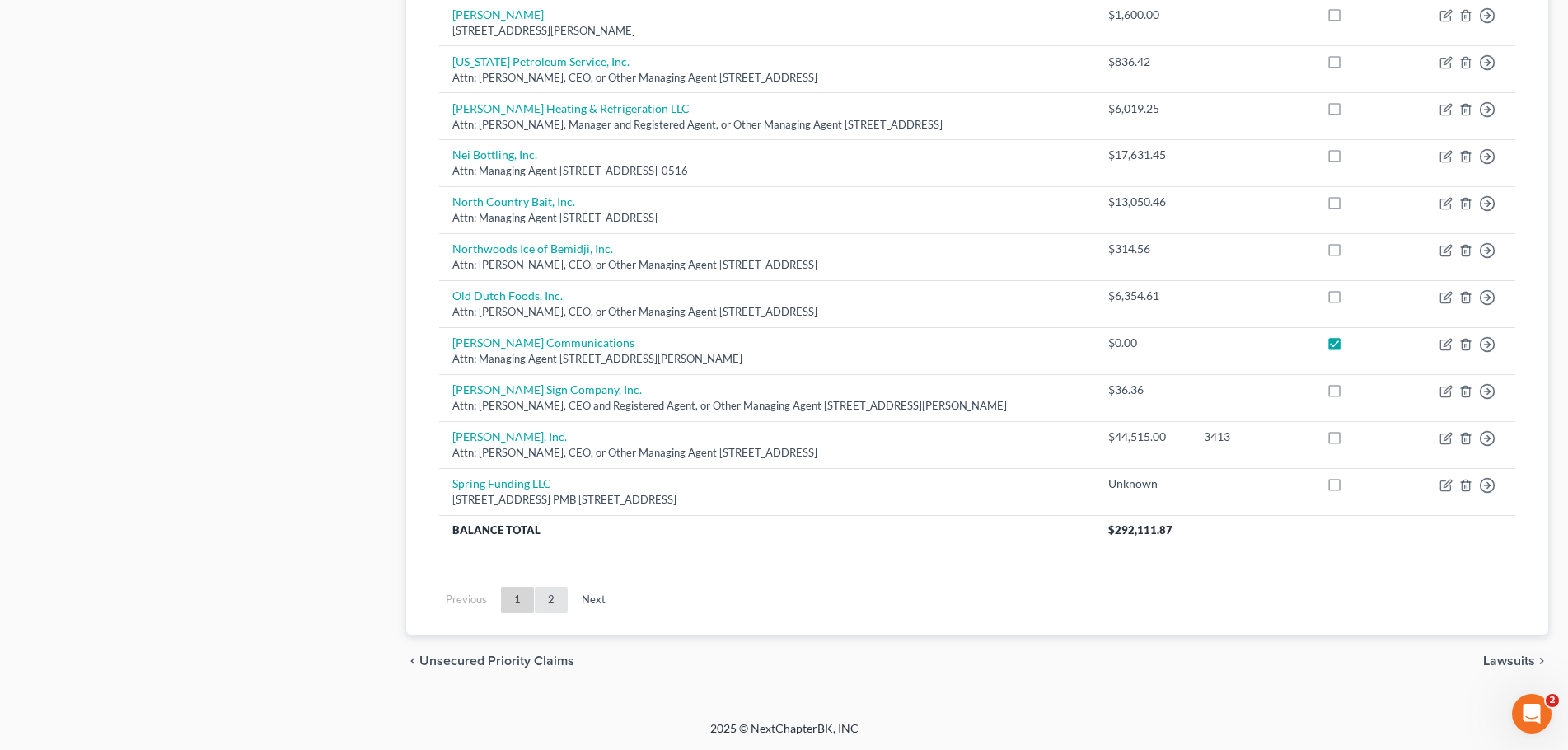
drag, startPoint x: 555, startPoint y: 608, endPoint x: 668, endPoint y: 442, distance: 200.8
click at [555, 608] on link "2" at bounding box center [552, 600] width 33 height 27
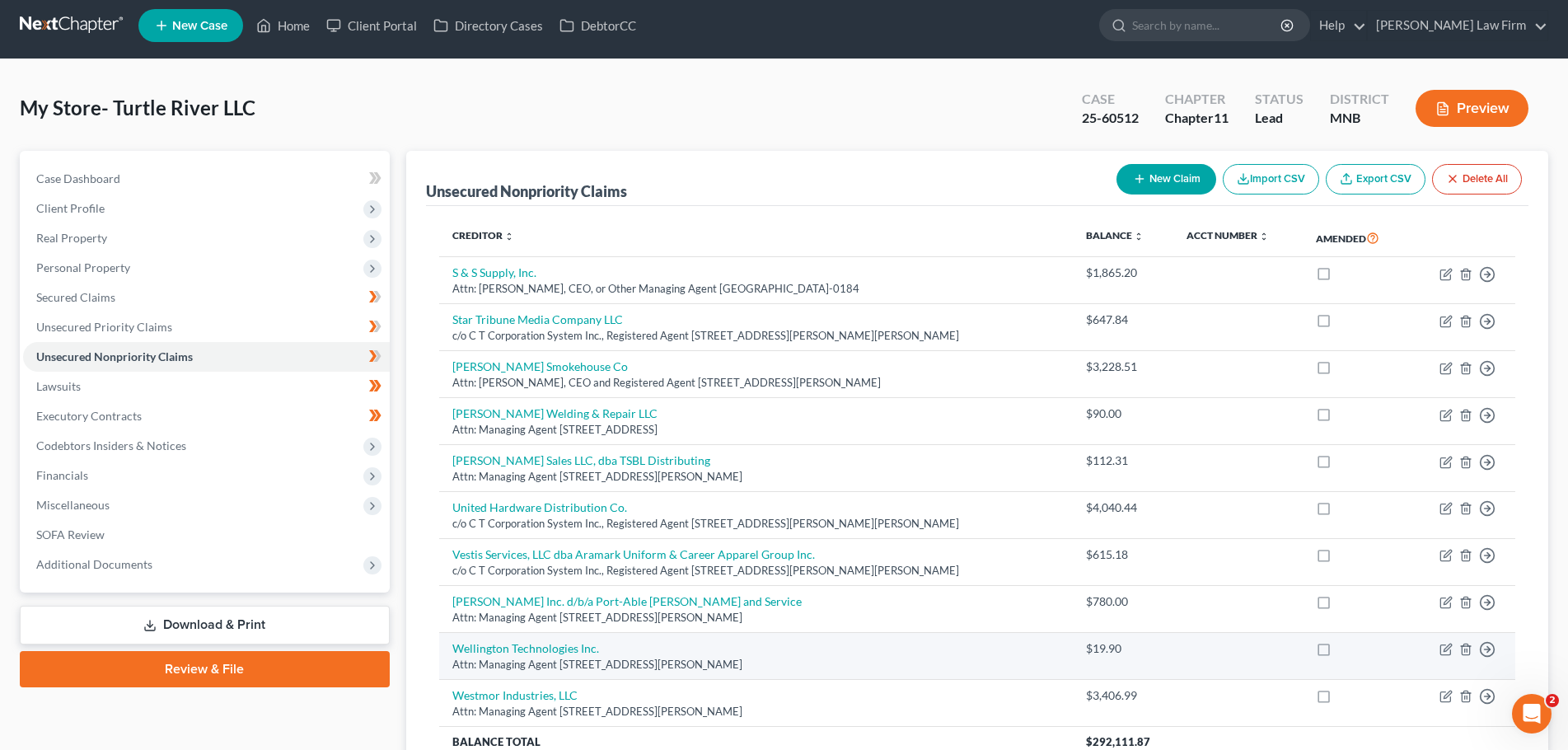
scroll to position [219, 0]
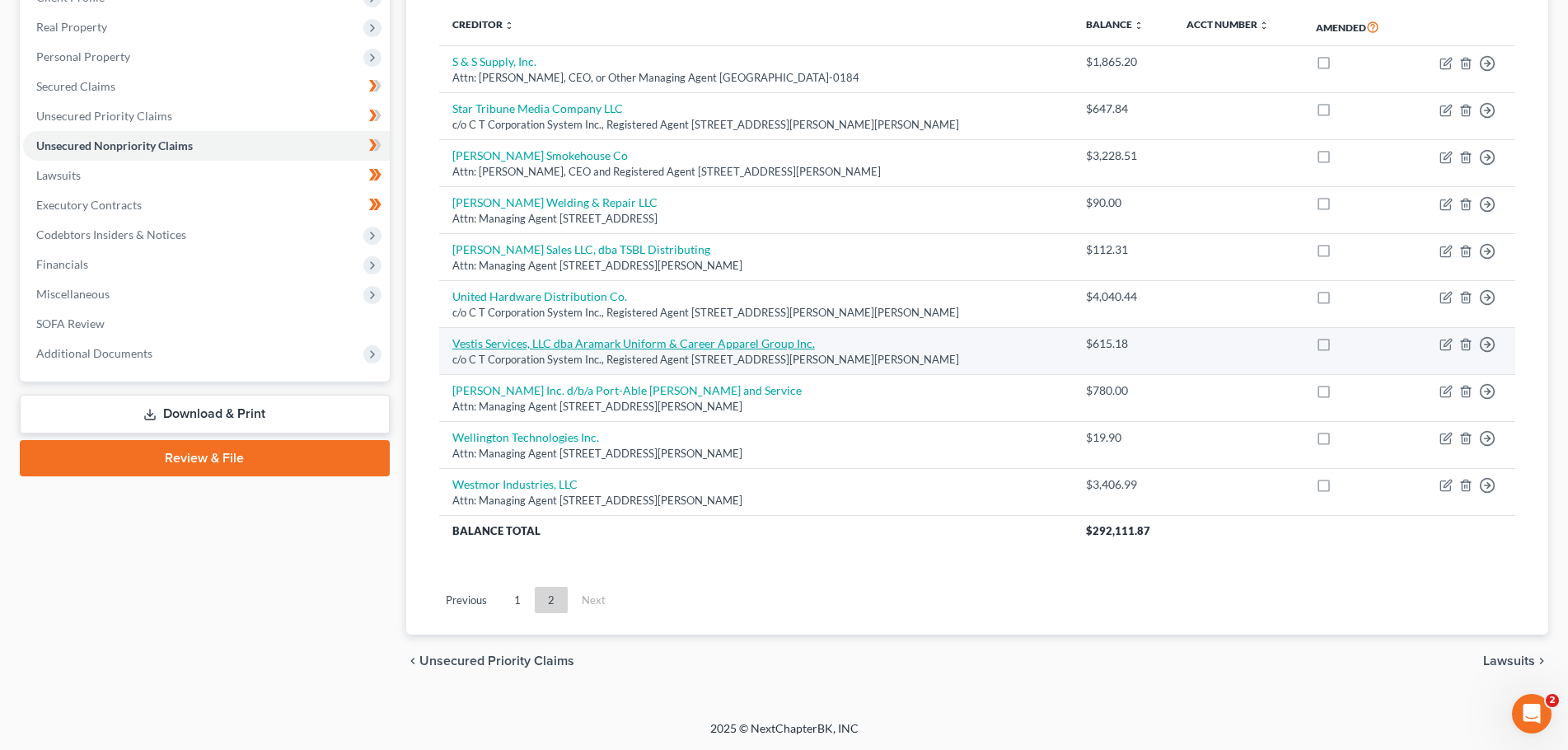
click at [536, 346] on link "Vestis Services, LLC dba Aramark Uniform & Career Apparel Group Inc." at bounding box center [633, 342] width 362 height 14
select select "24"
select select "15"
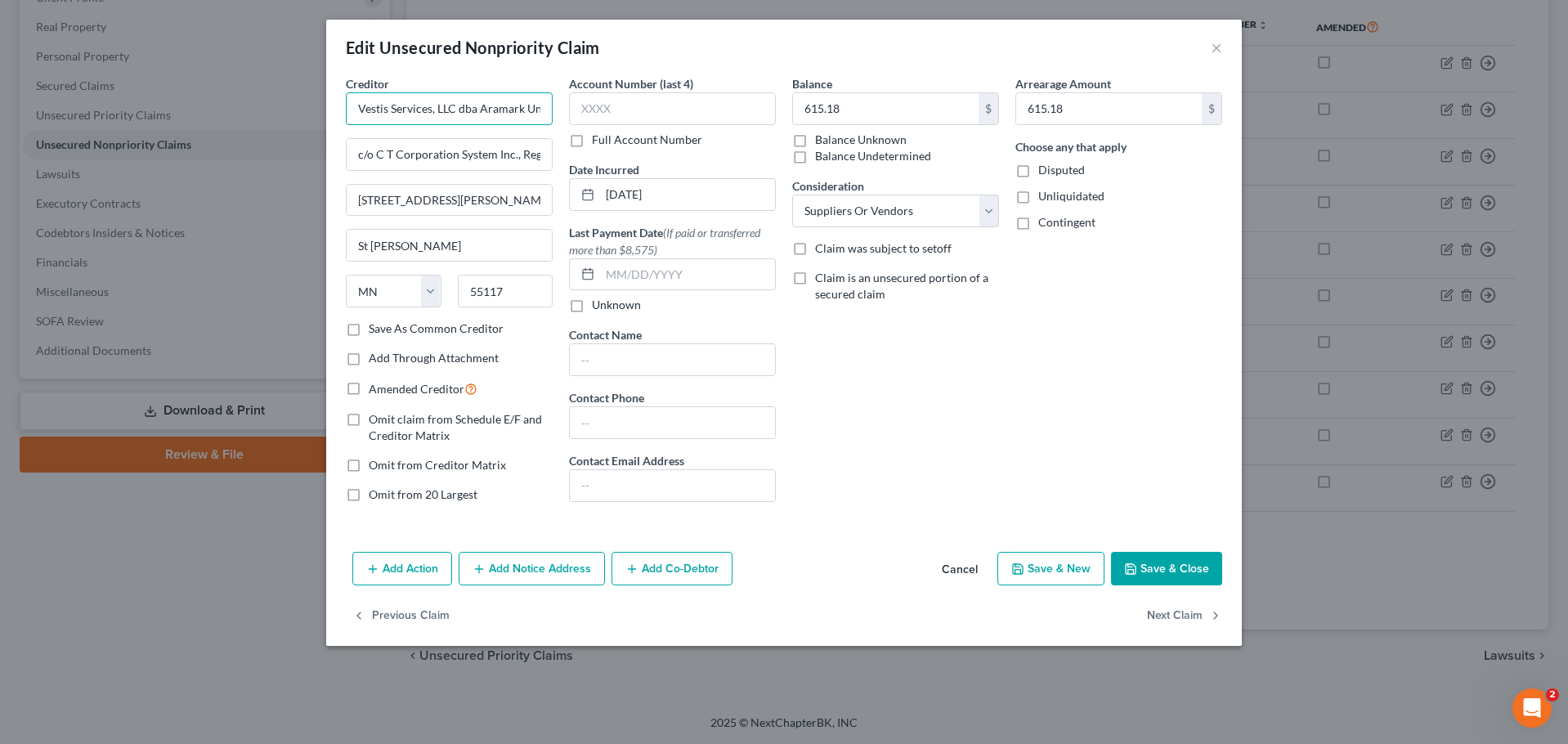
click at [476, 111] on input "Vestis Services, LLC dba Aramark Uniform & Career Apparel Group Inc." at bounding box center [449, 109] width 207 height 33
type input "Vestis Services, LLC fka Aramark Uniform & Career Apparel Group Inc."
click at [1159, 567] on button "Save & Close" at bounding box center [1166, 569] width 111 height 35
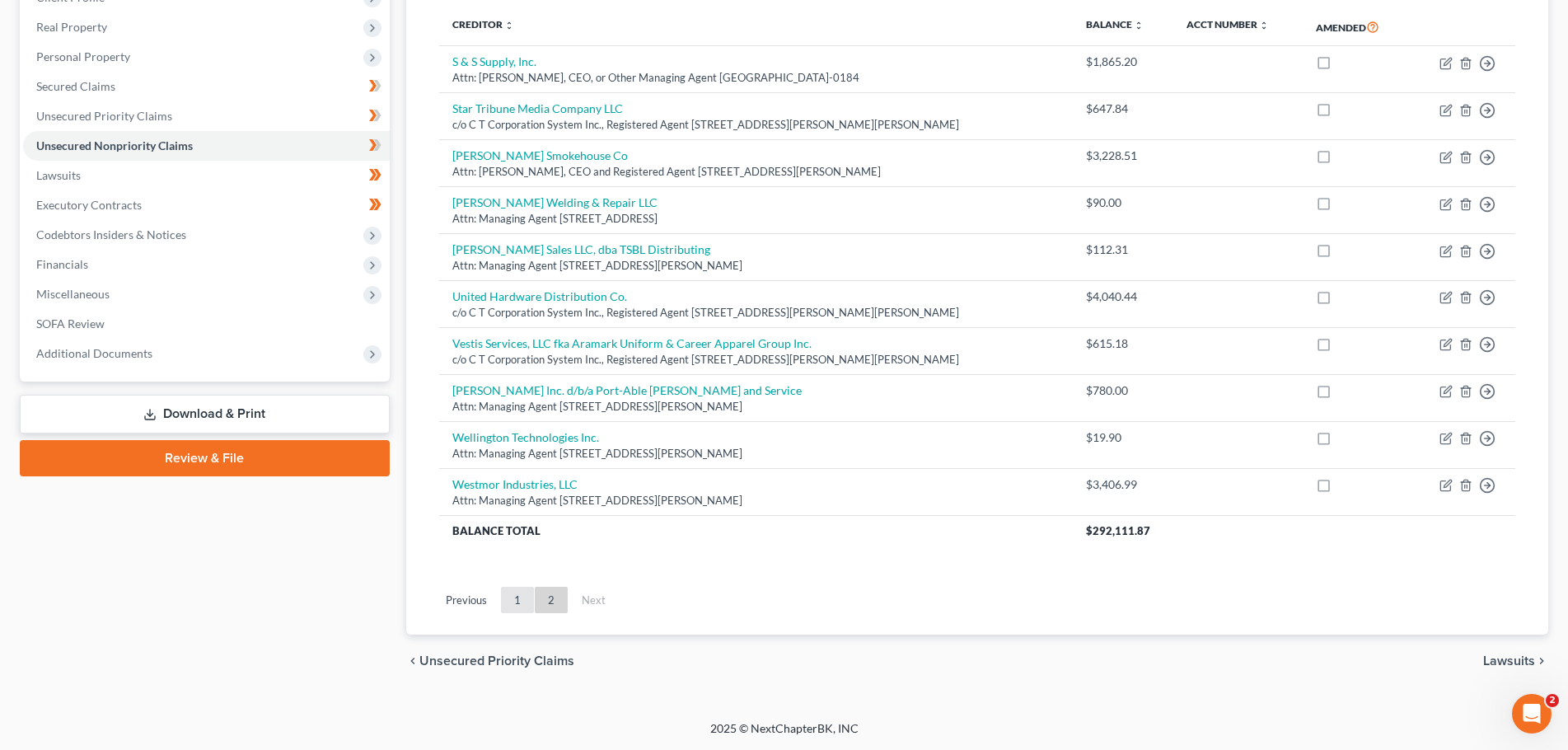
click at [513, 600] on link "1" at bounding box center [517, 600] width 33 height 27
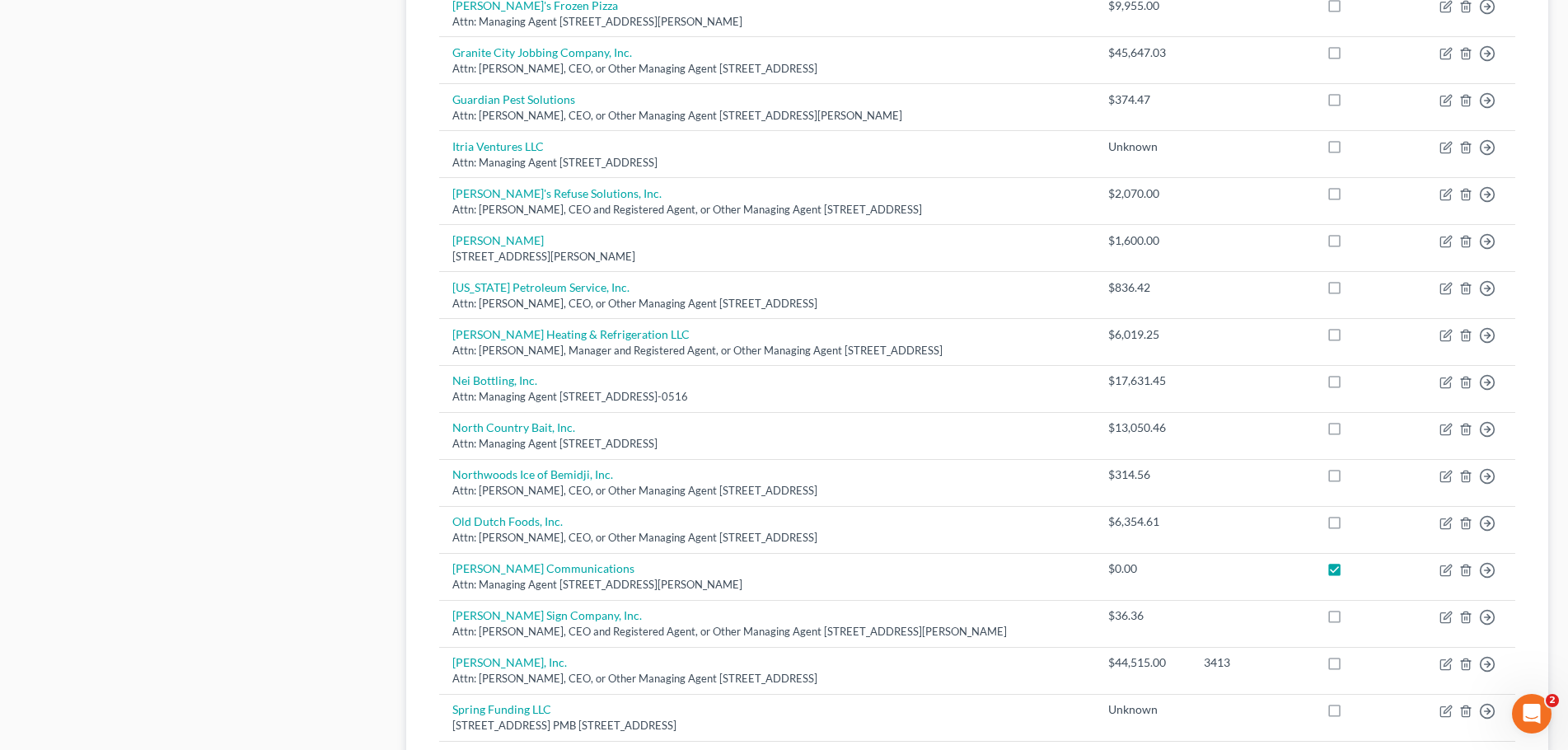
scroll to position [960, 0]
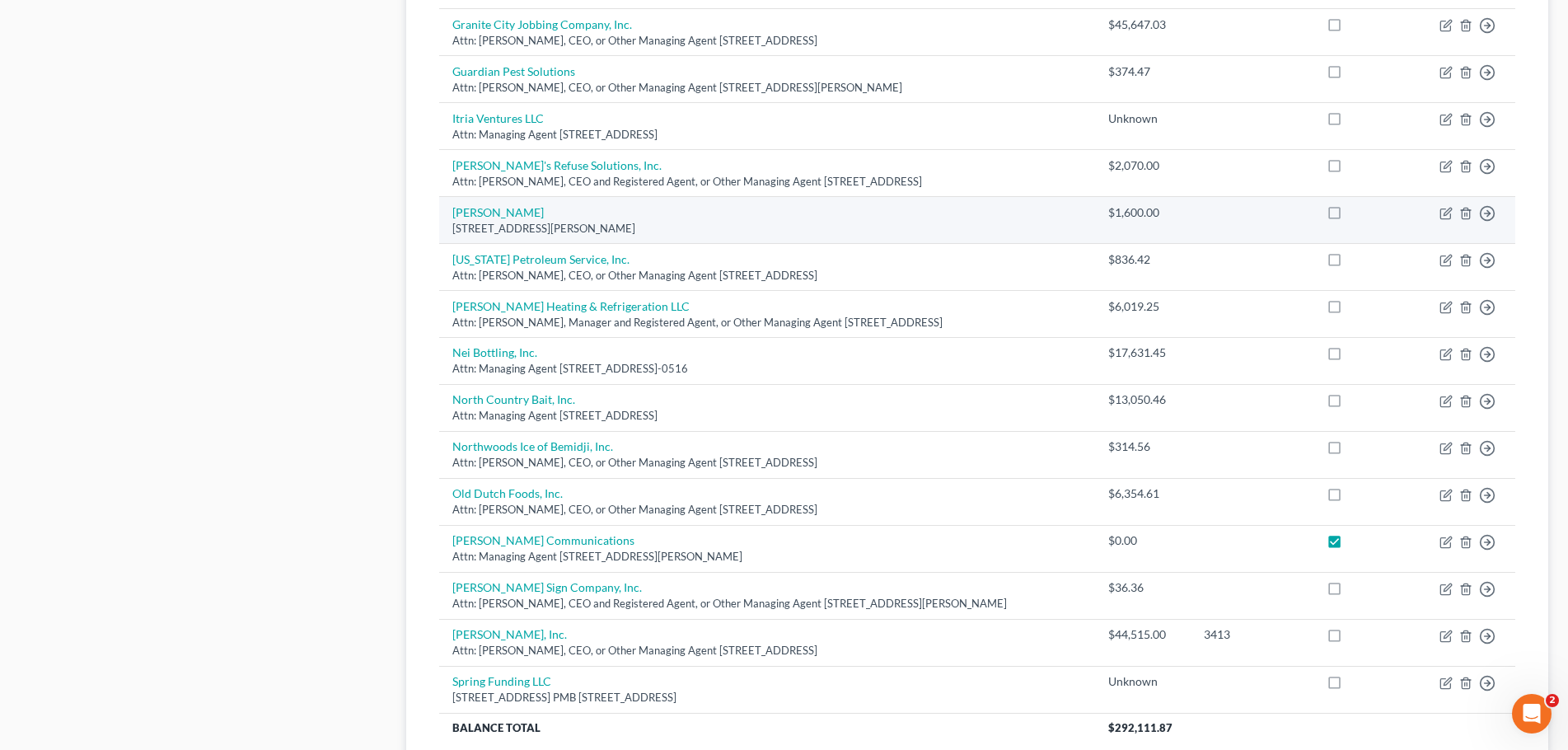
click at [1349, 217] on label at bounding box center [1349, 217] width 0 height 0
click at [1356, 213] on input "checkbox" at bounding box center [1361, 210] width 11 height 11
checkbox input "true"
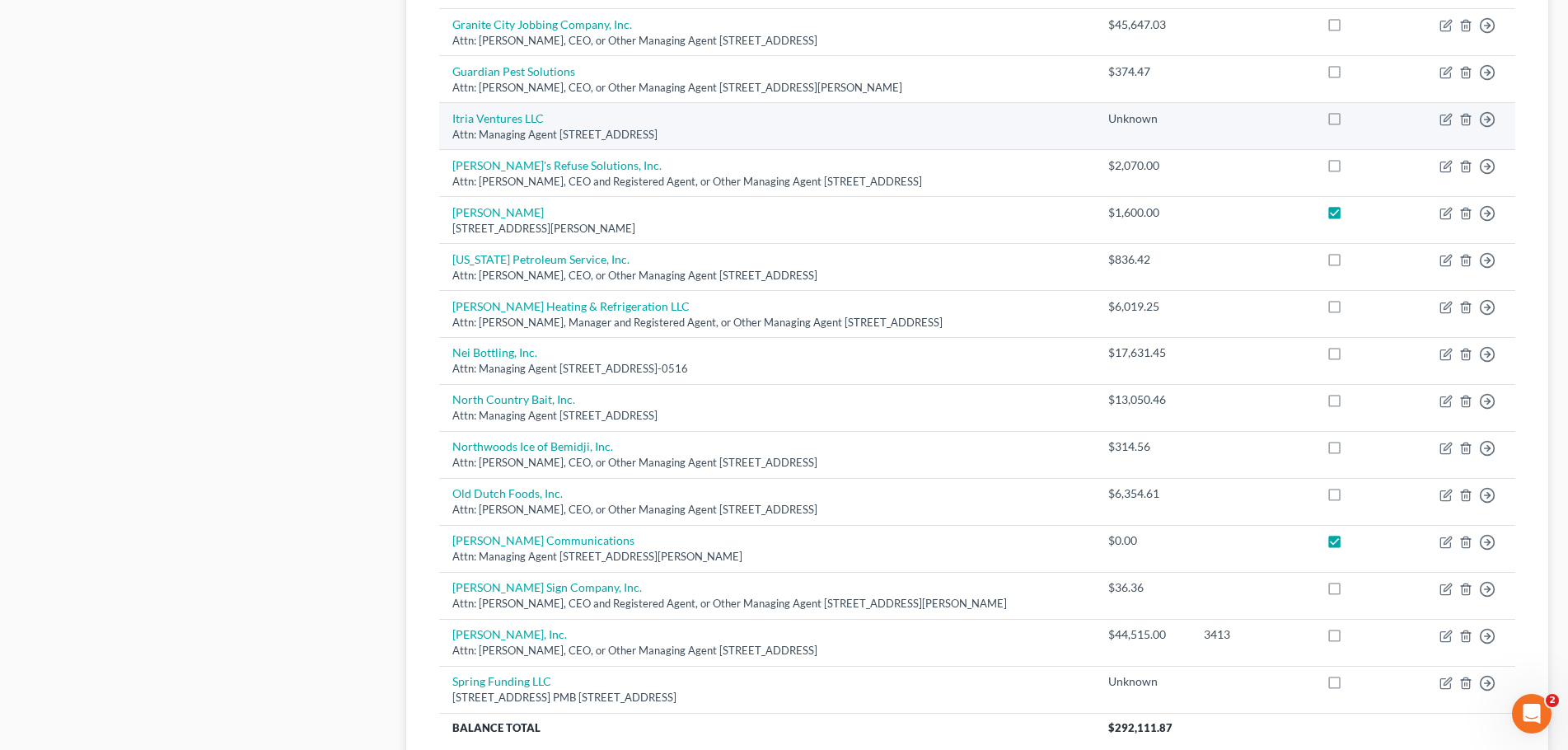
click at [1349, 123] on label at bounding box center [1349, 123] width 0 height 0
click at [1356, 120] on input "checkbox" at bounding box center [1361, 116] width 11 height 11
checkbox input "true"
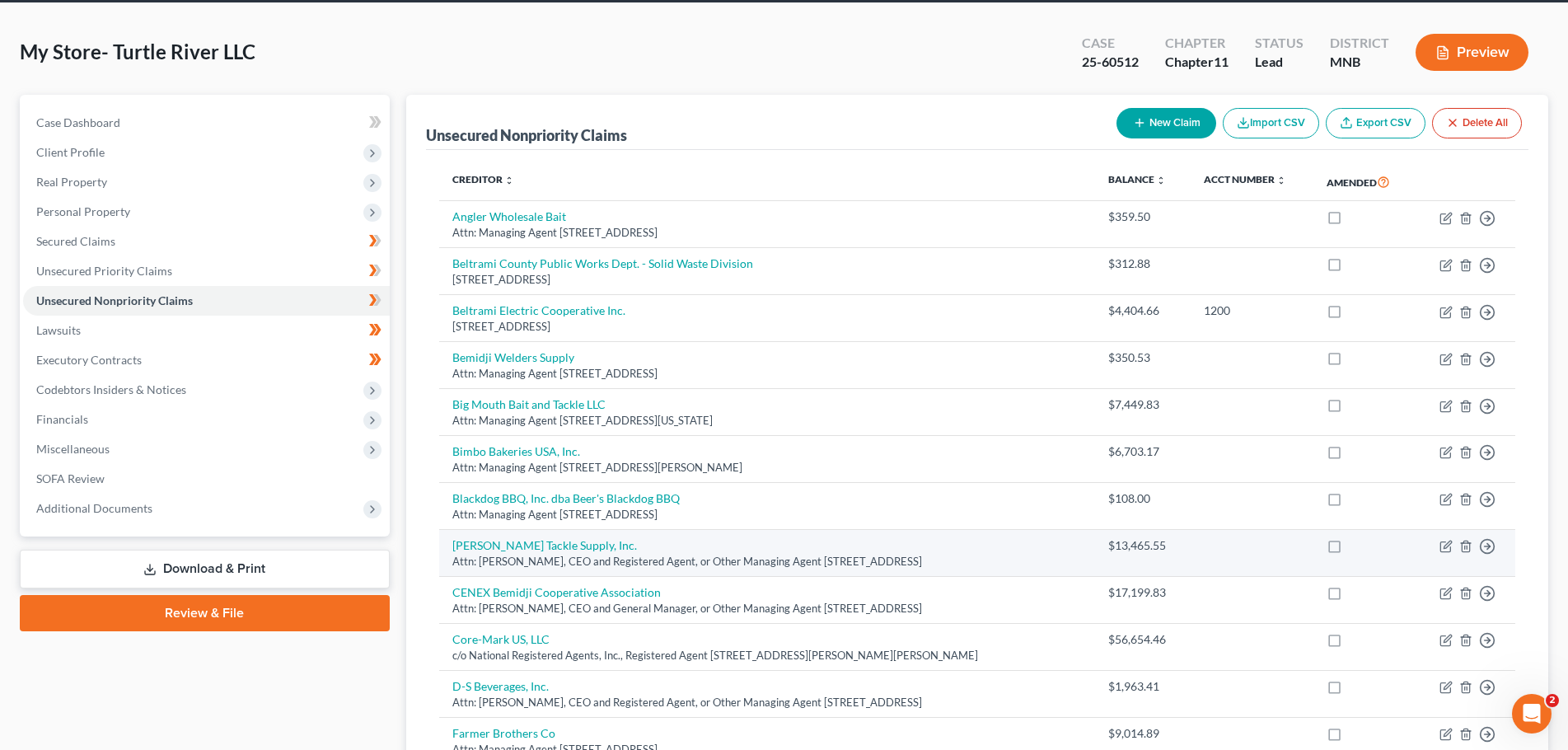
scroll to position [54, 0]
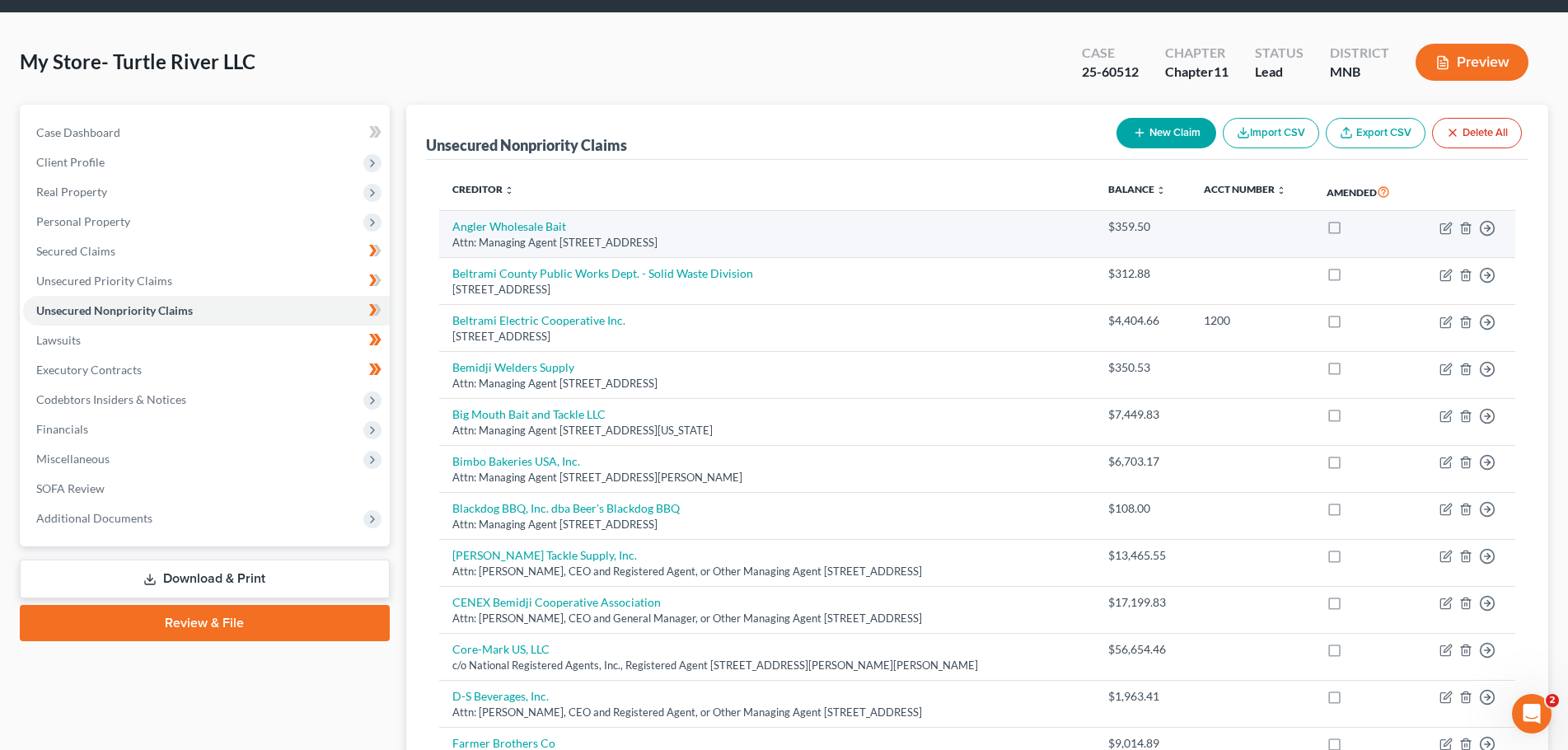
click at [1349, 231] on label at bounding box center [1349, 231] width 0 height 0
click at [1356, 226] on input "checkbox" at bounding box center [1361, 224] width 11 height 11
checkbox input "true"
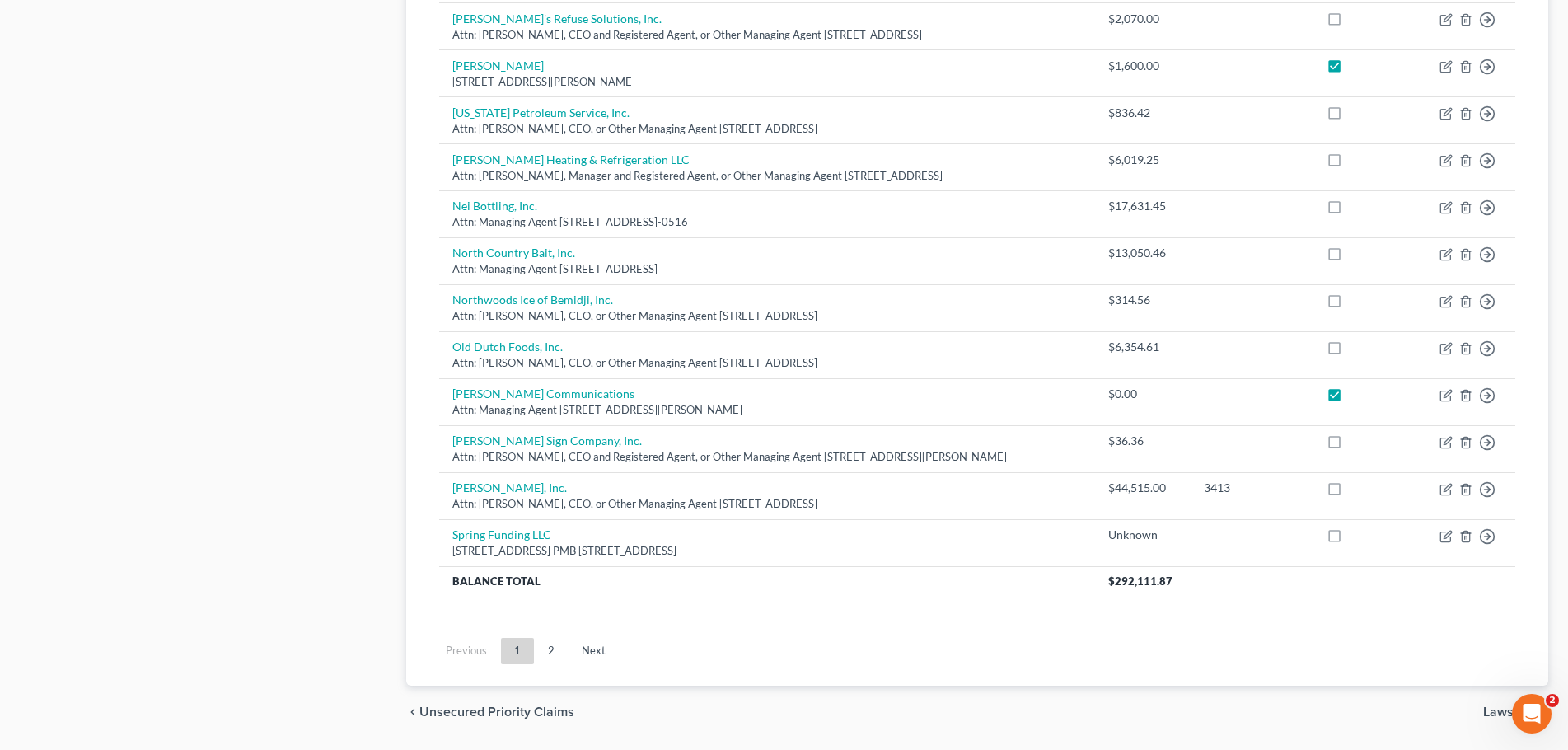
scroll to position [1125, 0]
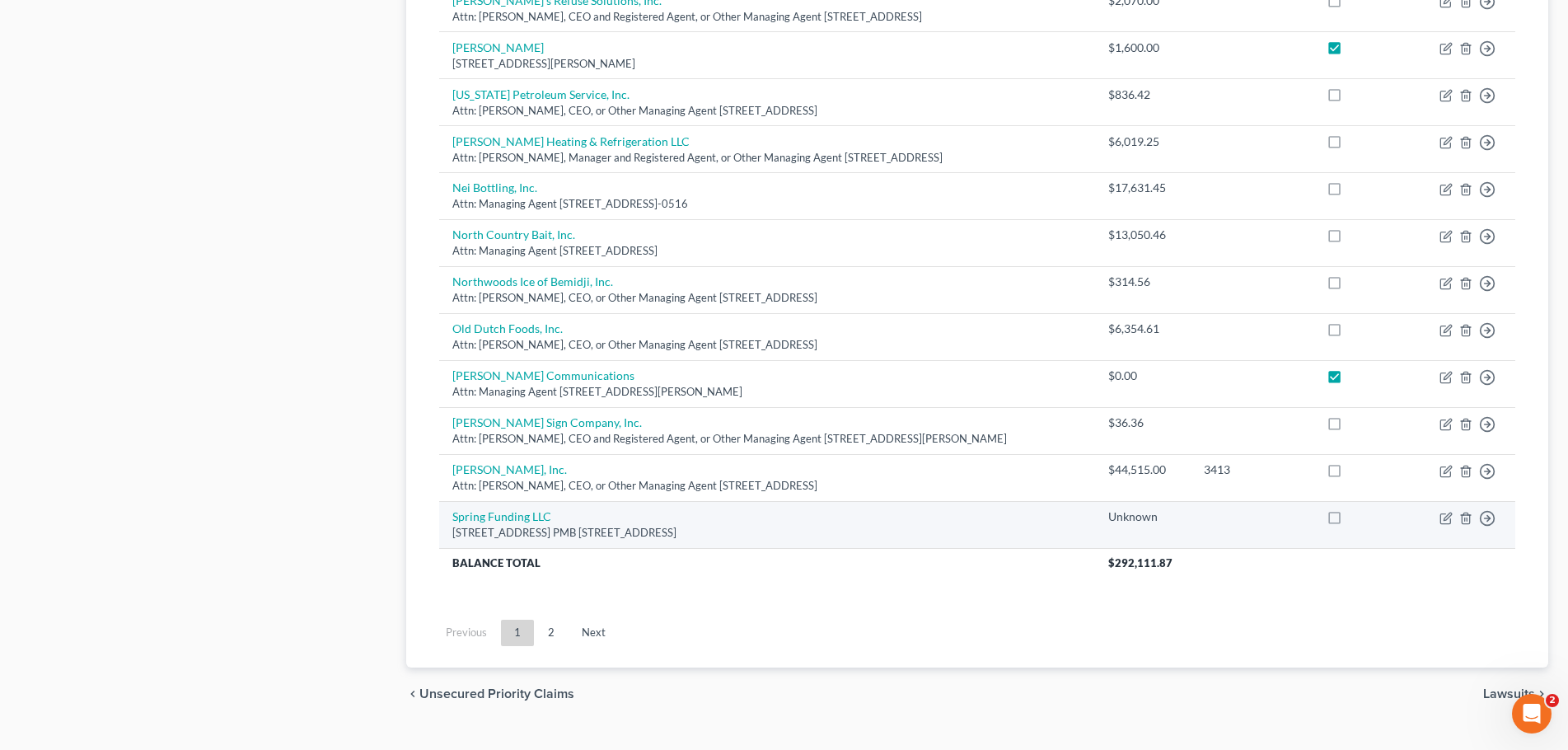
drag, startPoint x: 1331, startPoint y: 518, endPoint x: 1341, endPoint y: 520, distance: 10.2
click at [1349, 521] on label at bounding box center [1349, 521] width 0 height 0
click at [1356, 518] on input "checkbox" at bounding box center [1361, 514] width 11 height 11
checkbox input "true"
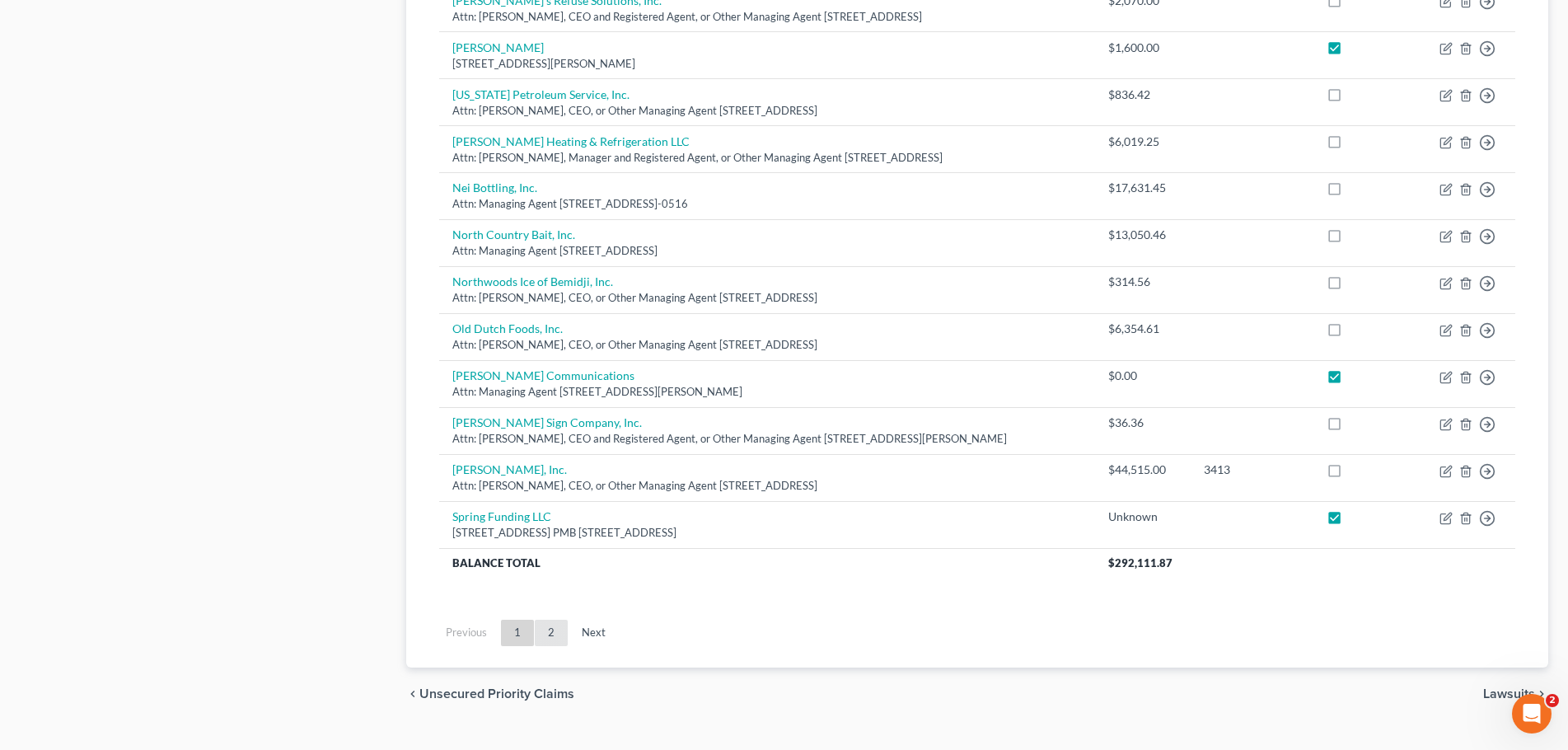
click at [552, 631] on link "2" at bounding box center [552, 633] width 33 height 27
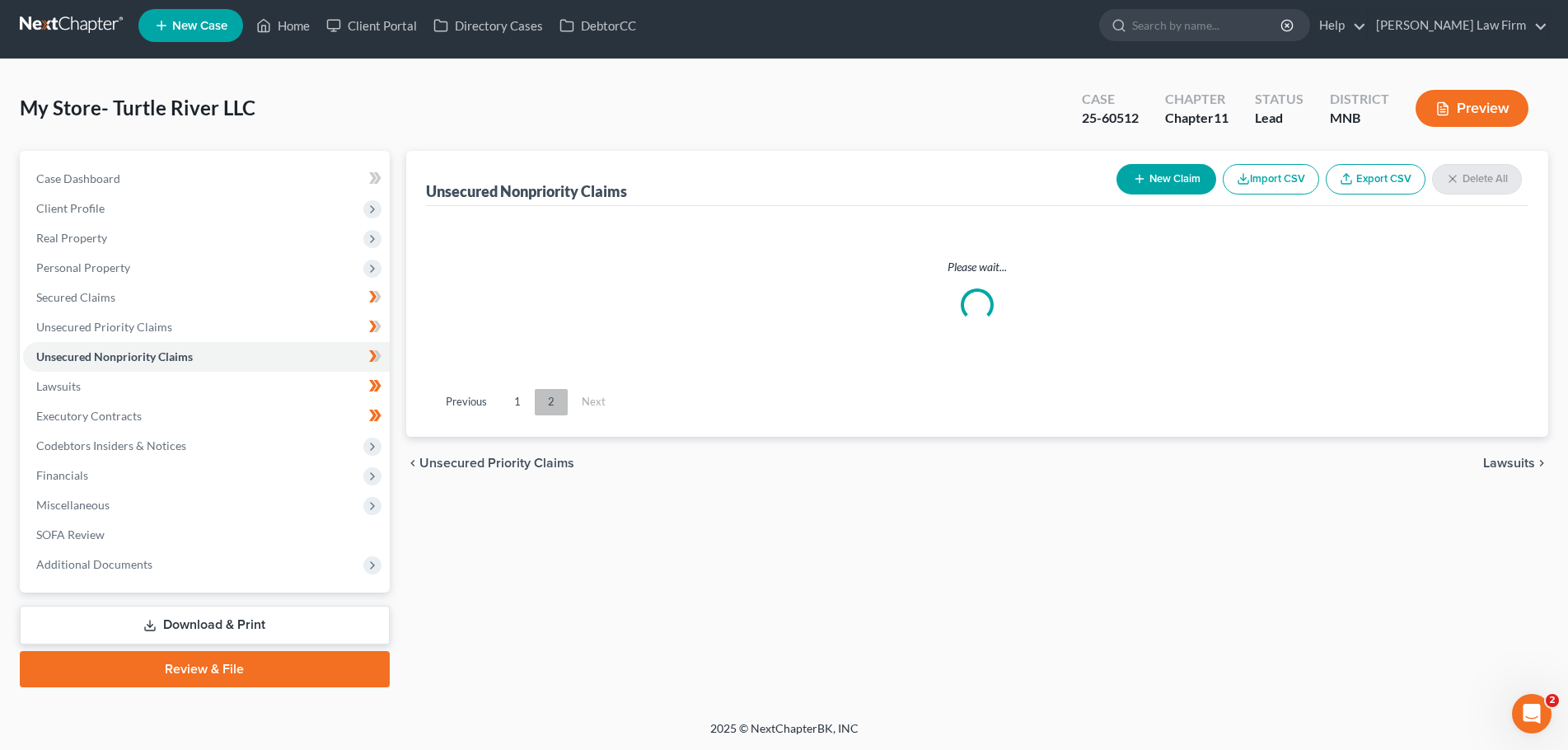
scroll to position [219, 0]
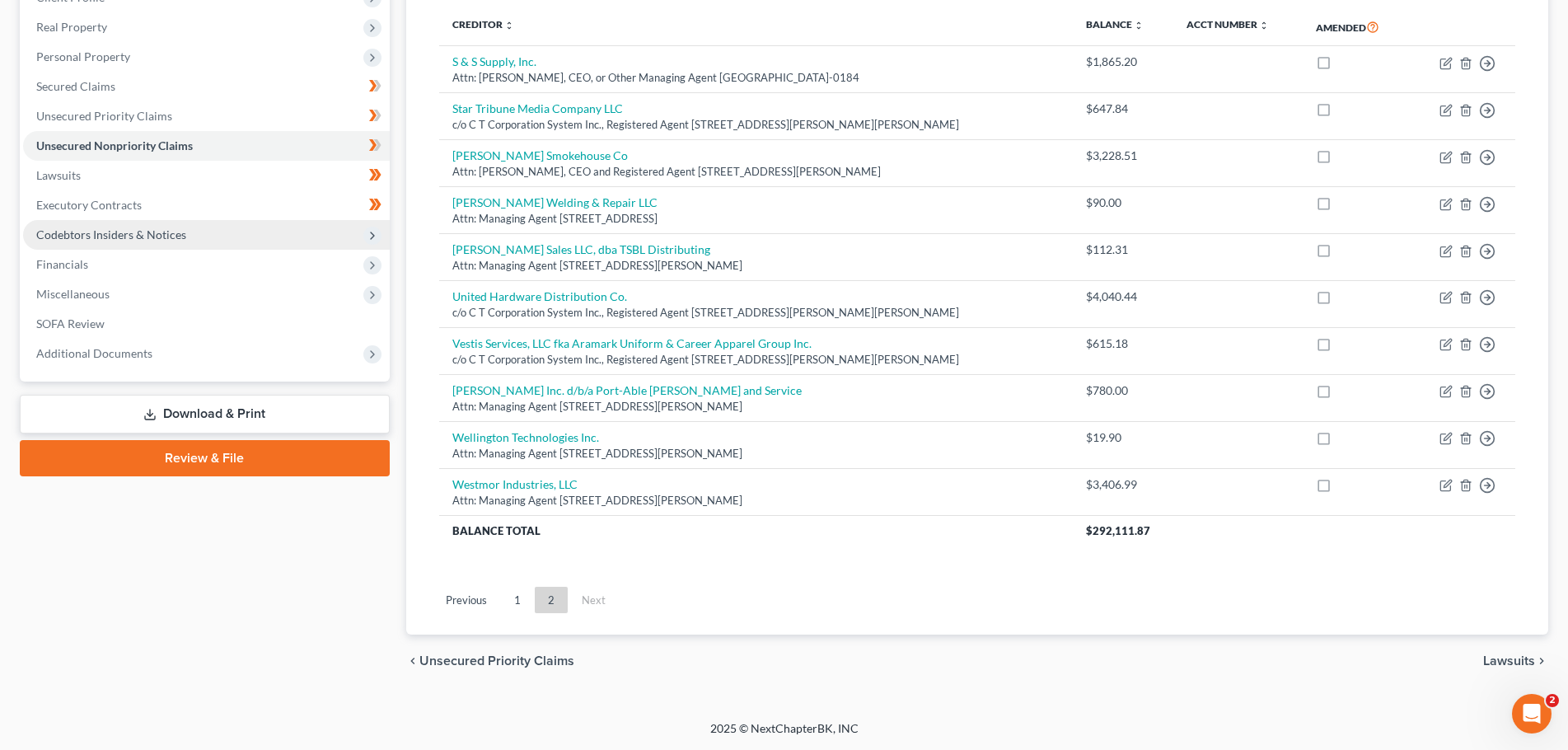
click at [227, 232] on span "Codebtors Insiders & Notices" at bounding box center [207, 235] width 367 height 30
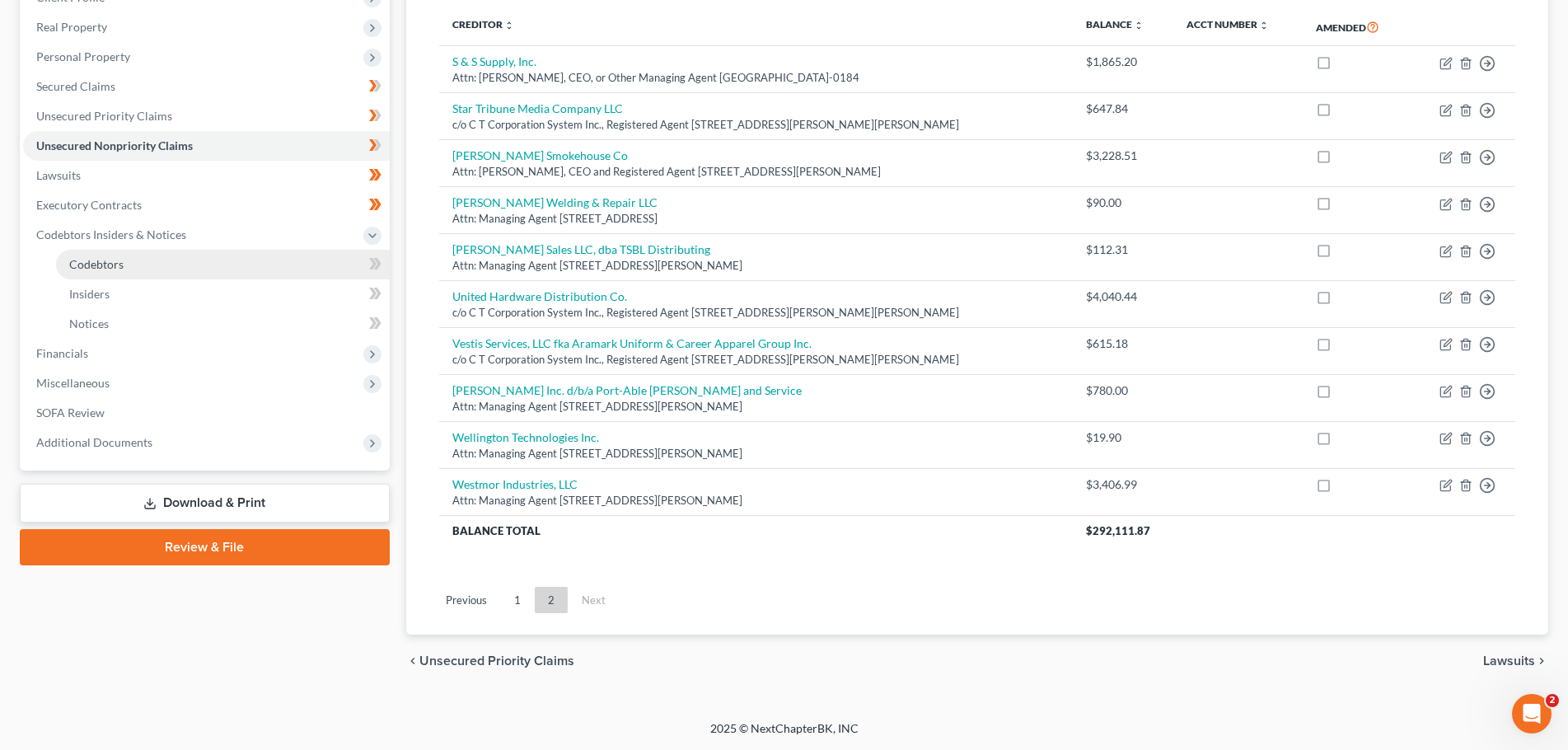
click at [163, 271] on link "Codebtors" at bounding box center [223, 265] width 334 height 30
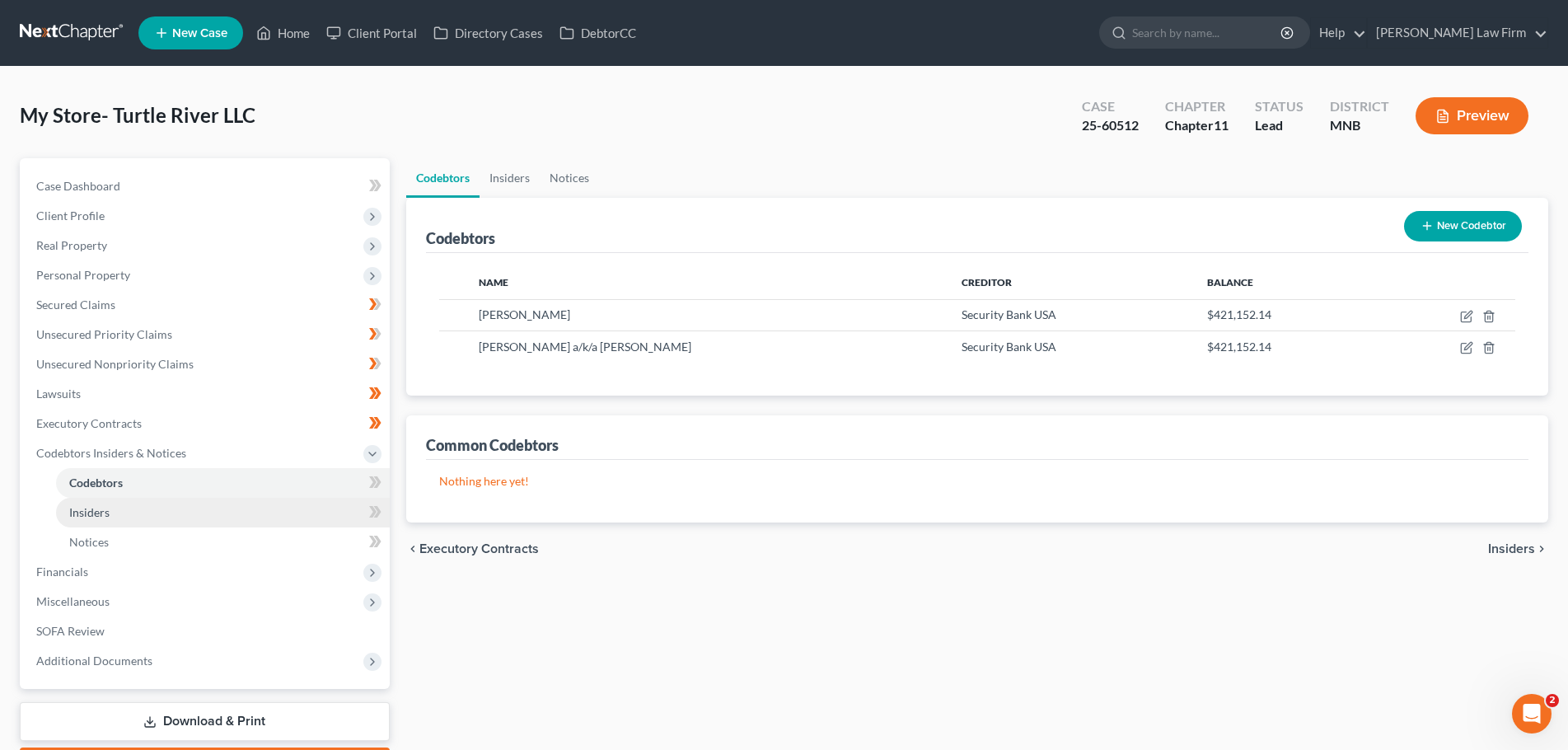
click at [104, 506] on span "Insiders" at bounding box center [89, 512] width 41 height 14
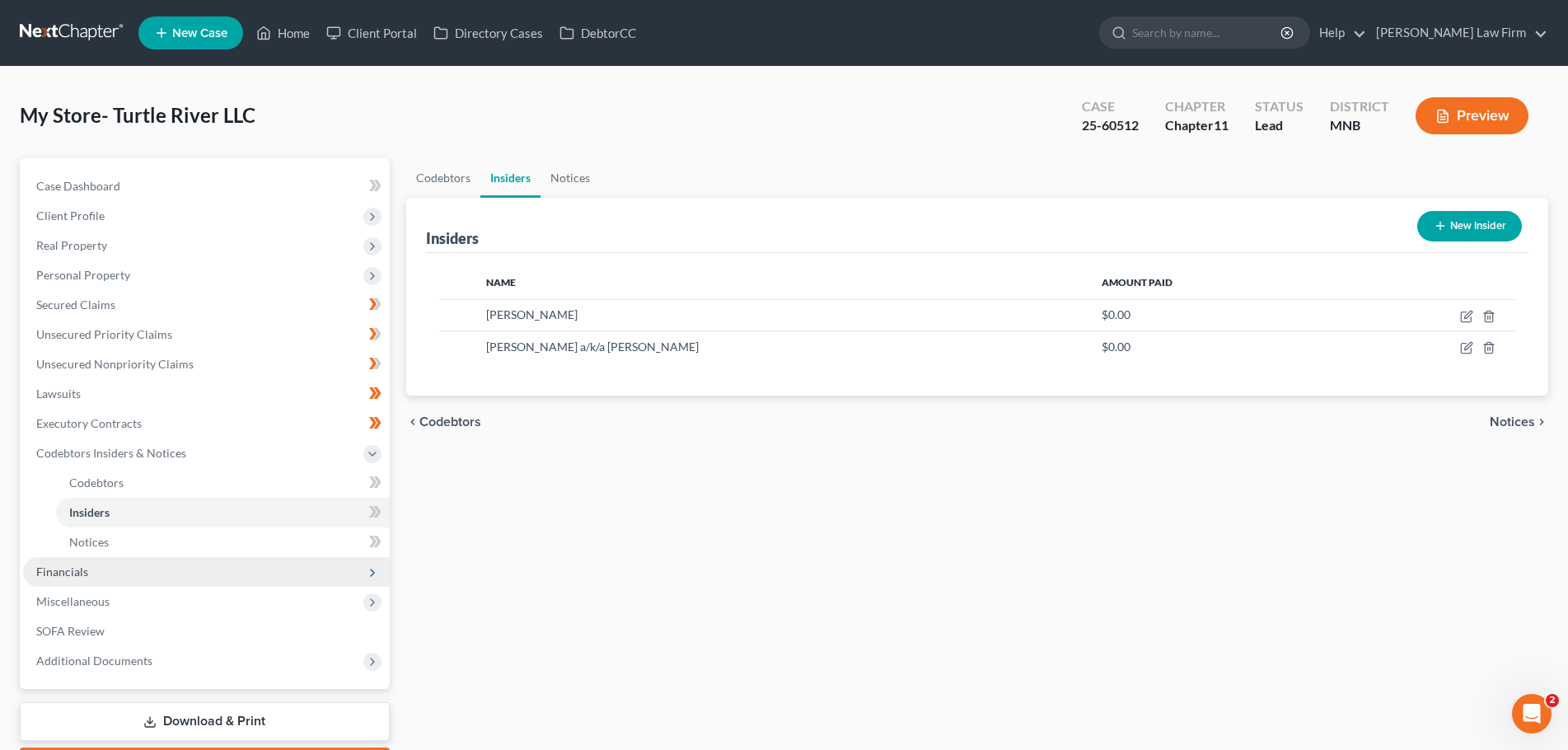
click at [91, 579] on span "Financials" at bounding box center [207, 572] width 367 height 30
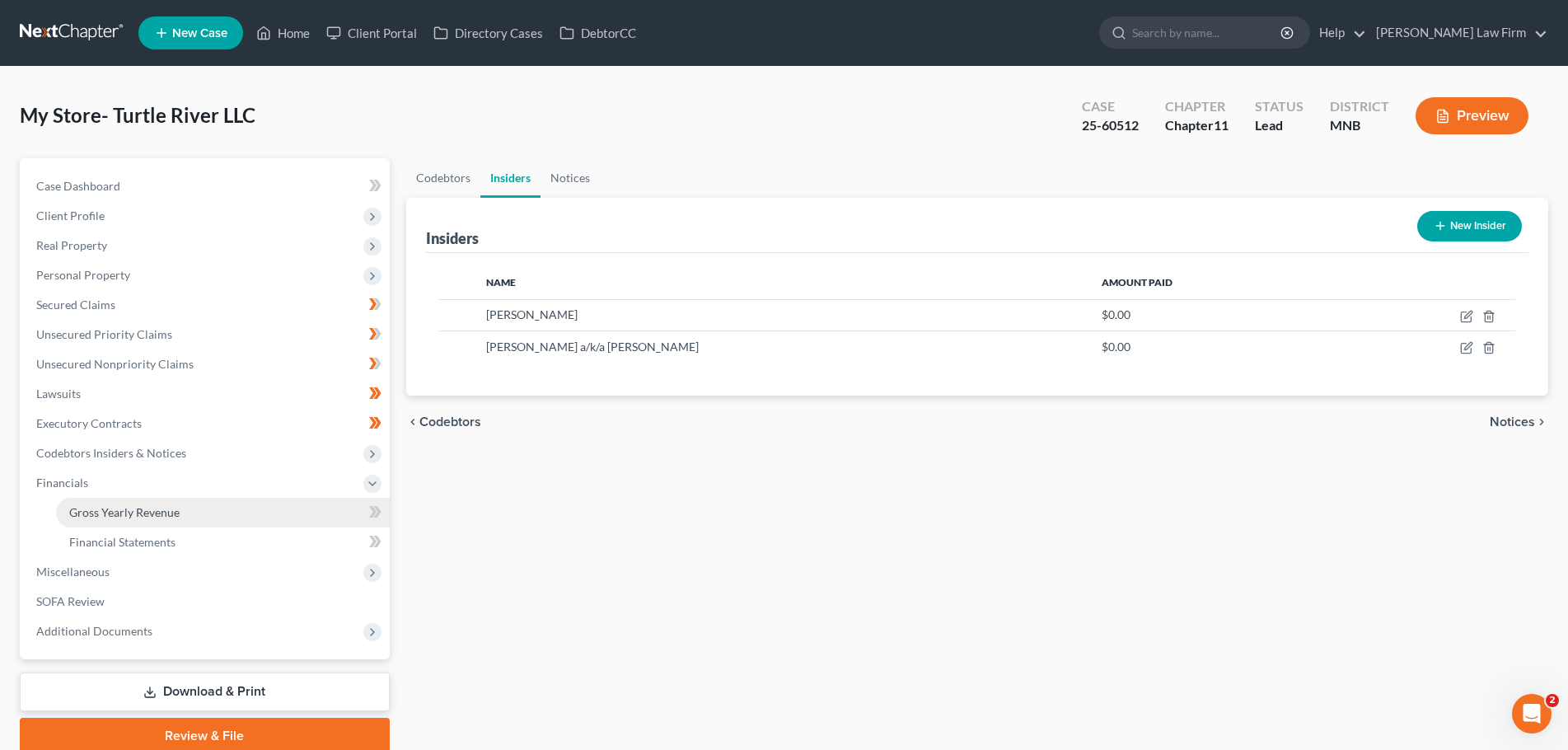
click at [149, 506] on span "Gross Yearly Revenue" at bounding box center [125, 512] width 111 height 14
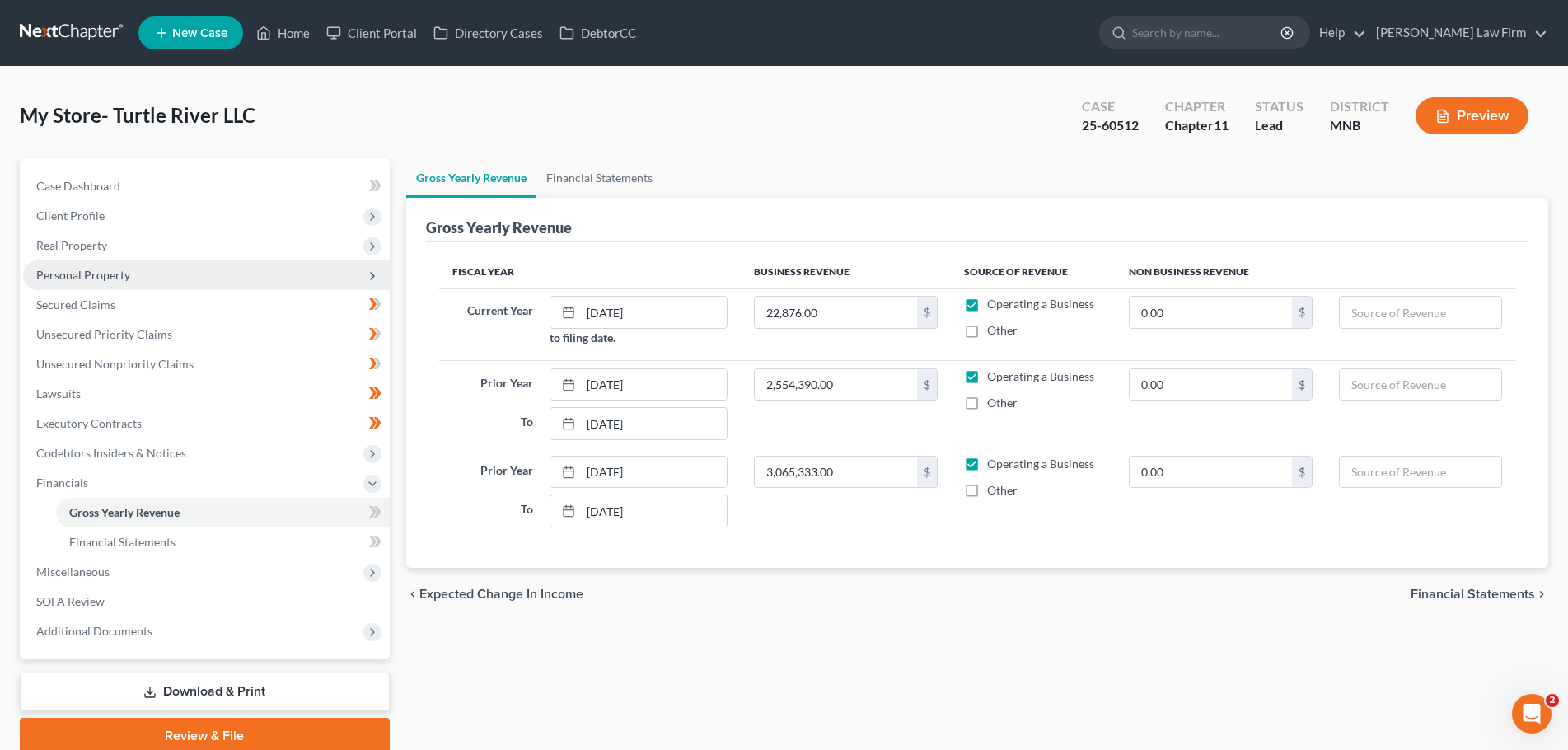
click at [106, 282] on span "Personal Property" at bounding box center [207, 275] width 367 height 30
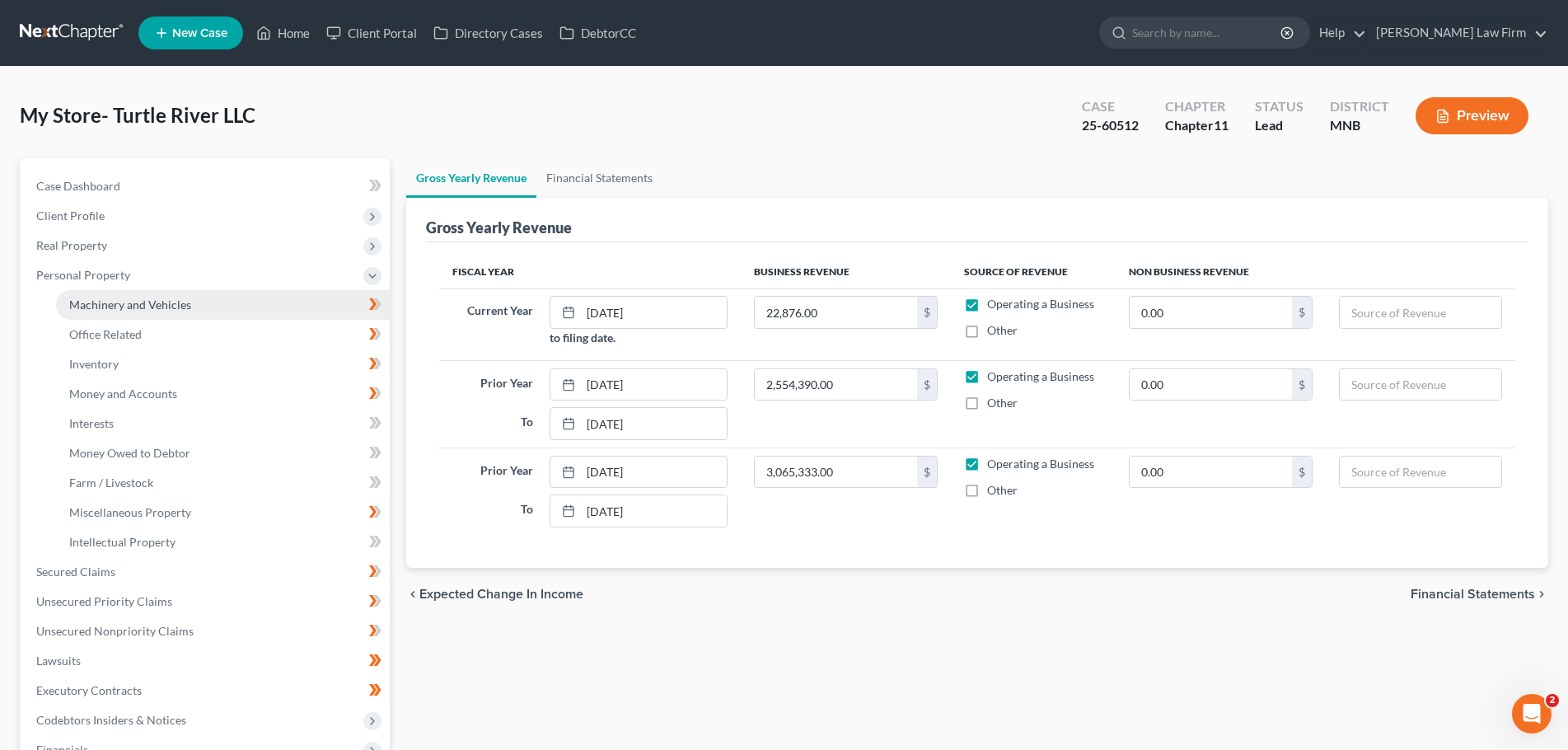
click at [146, 306] on span "Machinery and Vehicles" at bounding box center [130, 304] width 122 height 14
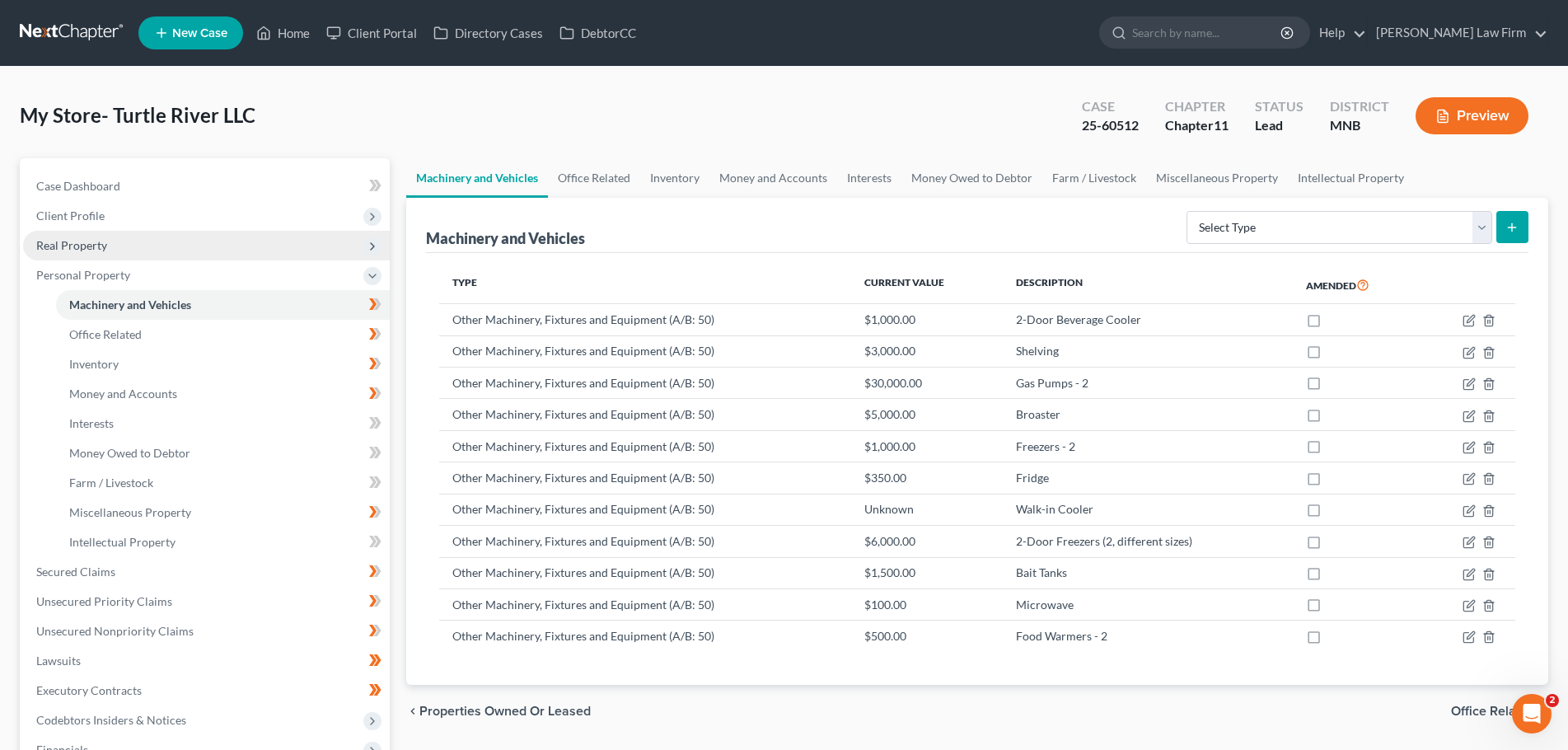
click at [104, 251] on span "Real Property" at bounding box center [71, 244] width 71 height 14
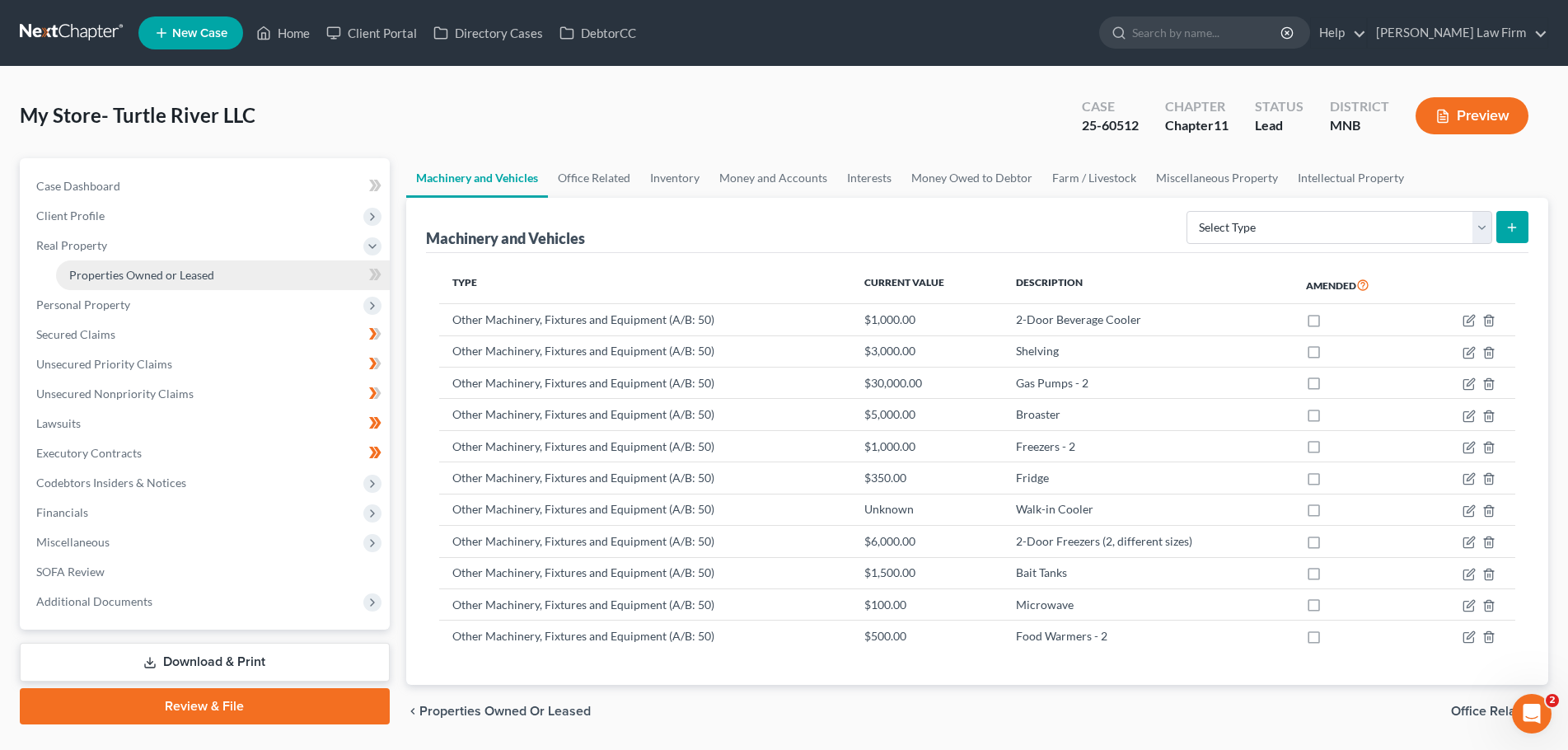
click at [101, 274] on span "Properties Owned or Leased" at bounding box center [141, 274] width 145 height 14
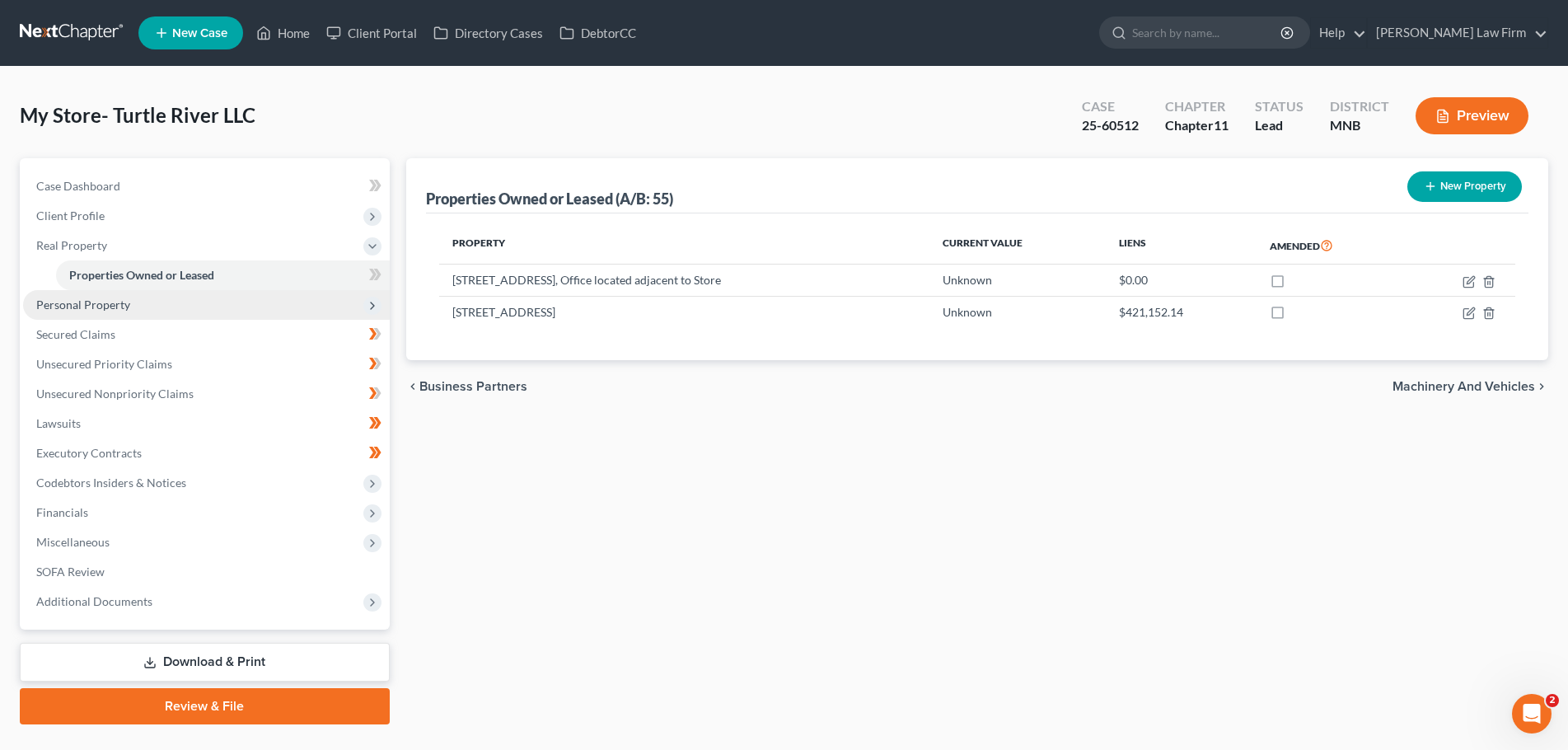
drag, startPoint x: 241, startPoint y: 304, endPoint x: 344, endPoint y: 313, distance: 103.4
click at [241, 304] on span "Personal Property" at bounding box center [207, 304] width 367 height 30
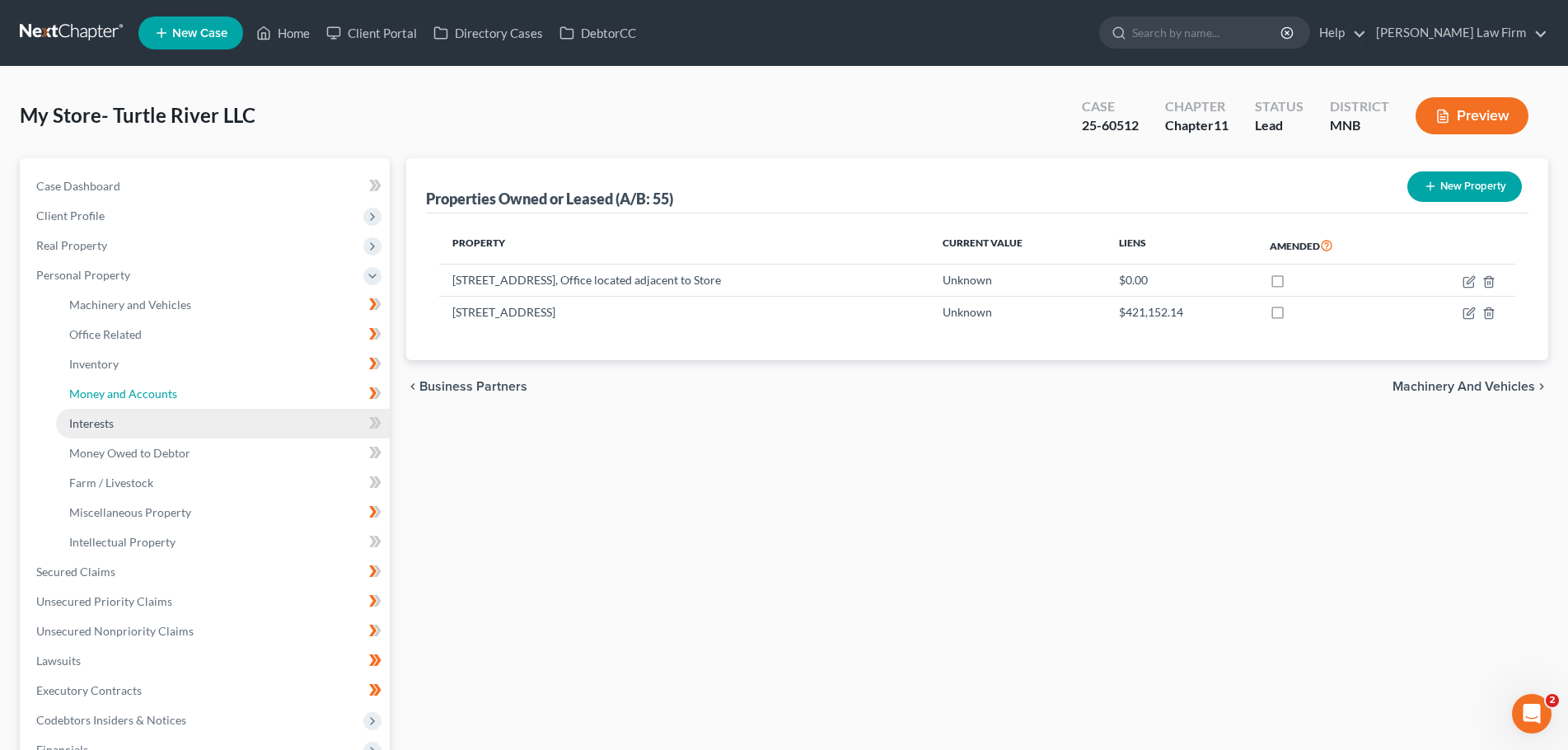
click at [120, 399] on span "Money and Accounts" at bounding box center [123, 393] width 108 height 14
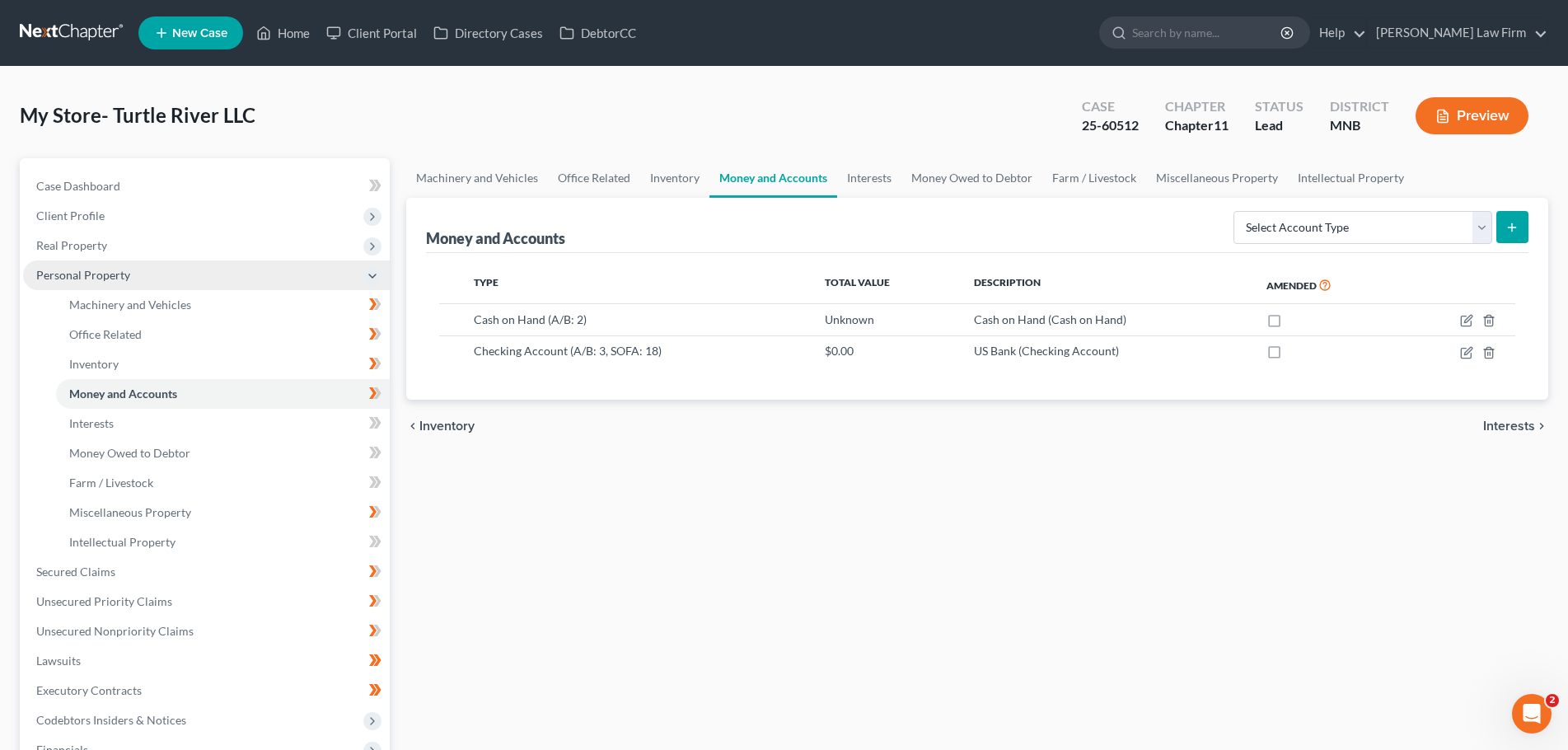
drag, startPoint x: 82, startPoint y: 250, endPoint x: 171, endPoint y: 274, distance: 92.2
click at [82, 250] on span "Real Property" at bounding box center [71, 244] width 71 height 14
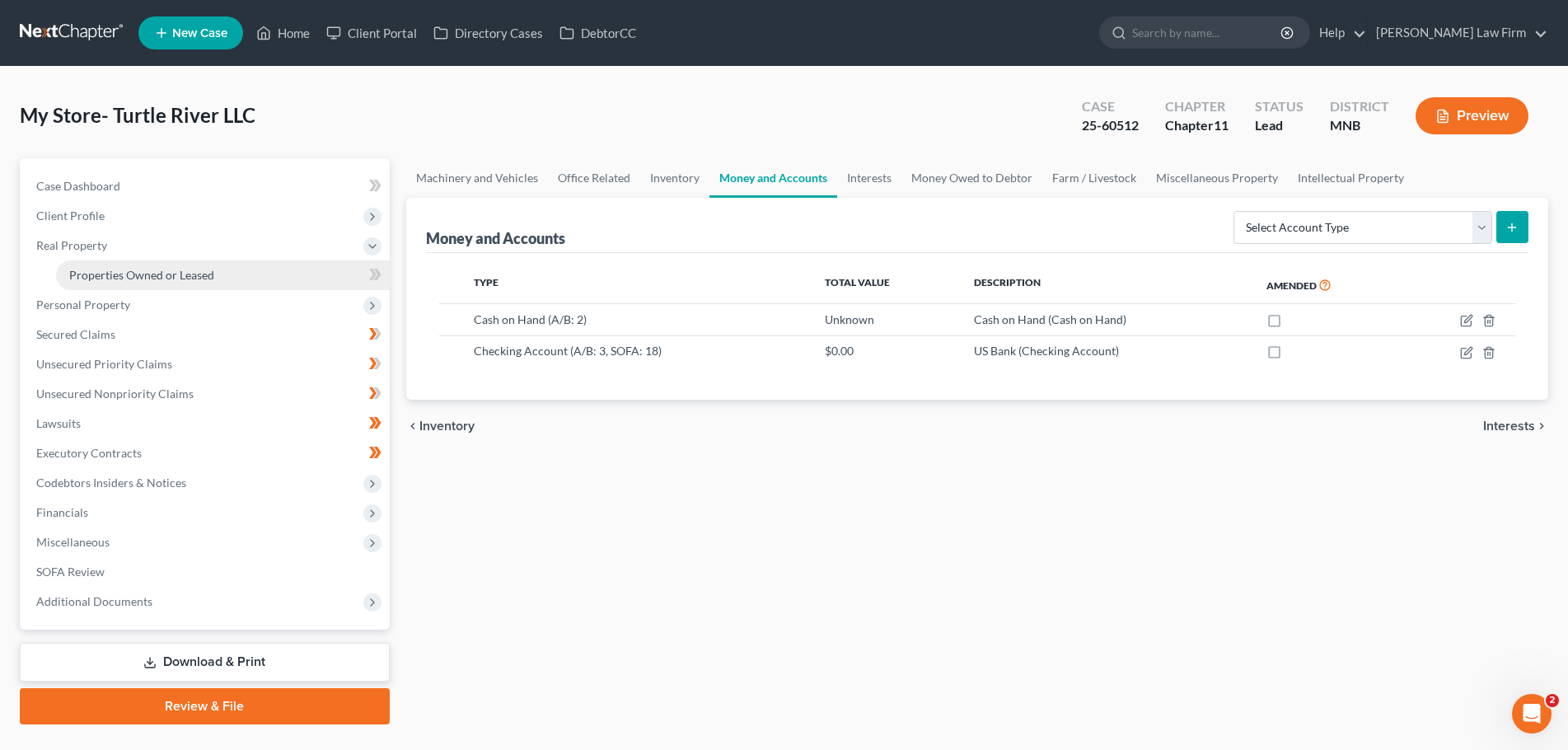
click at [152, 279] on span "Properties Owned or Leased" at bounding box center [141, 274] width 145 height 14
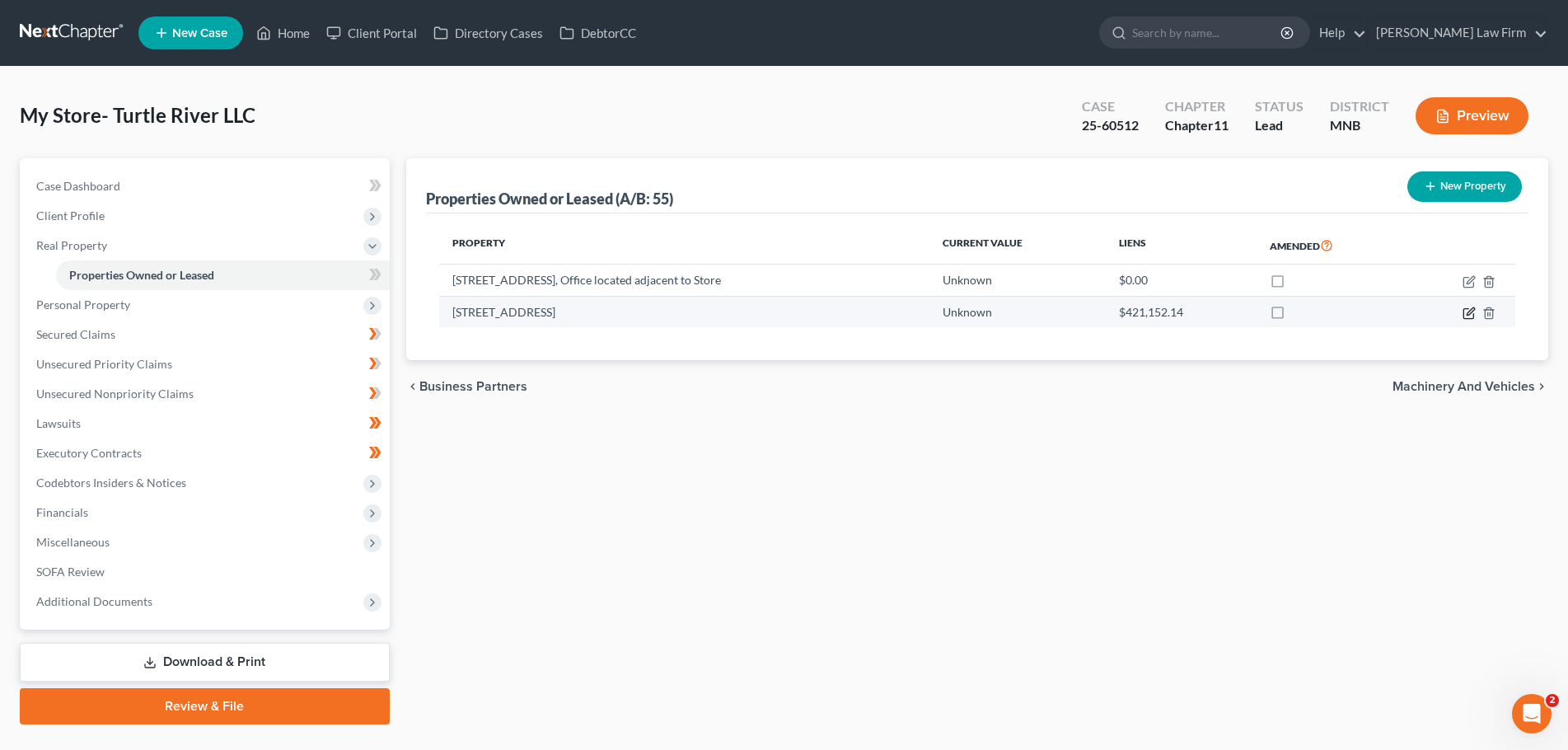
click at [1467, 312] on icon "button" at bounding box center [1469, 313] width 13 height 13
select select "24"
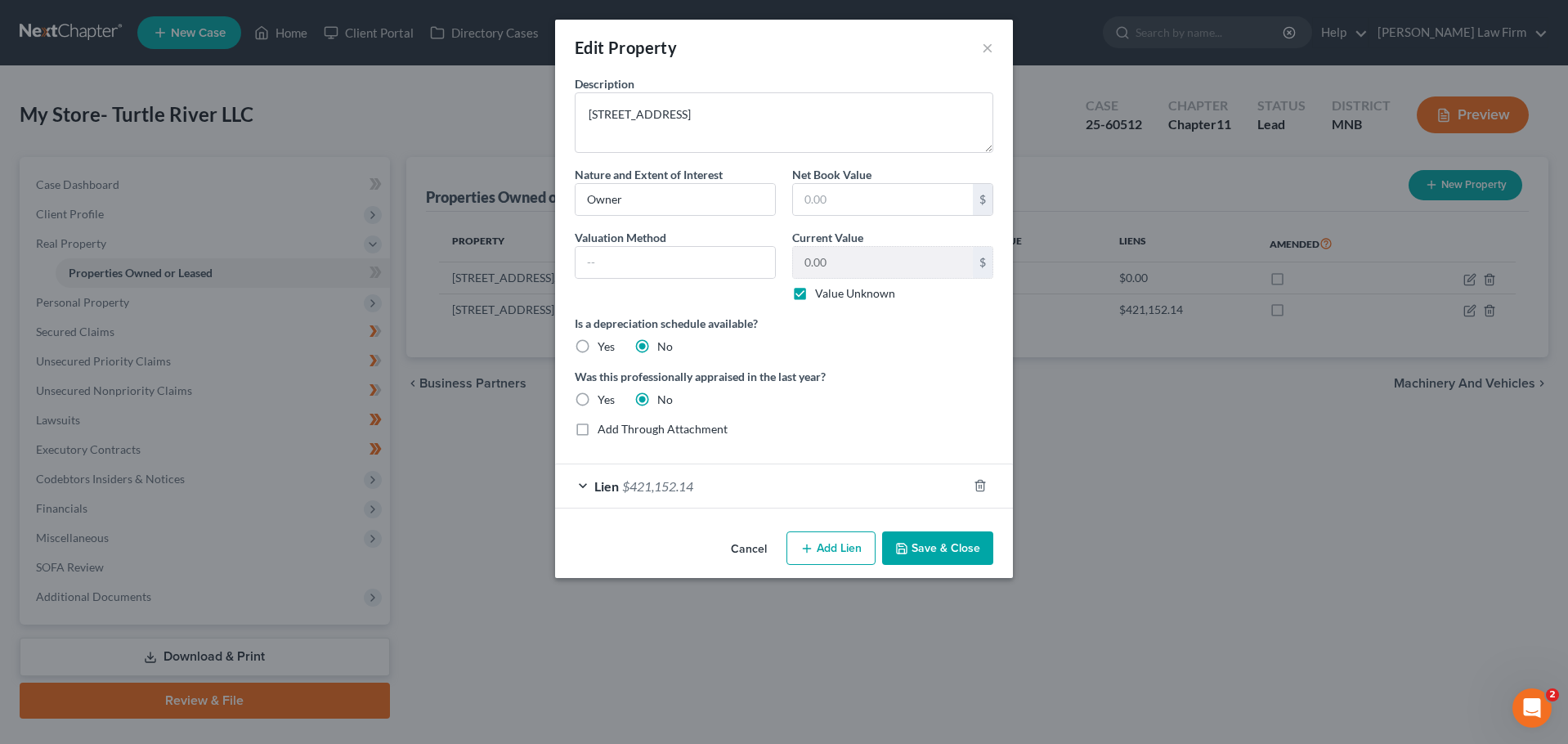
click at [592, 486] on div "Lien $421,152.14" at bounding box center [762, 485] width 412 height 43
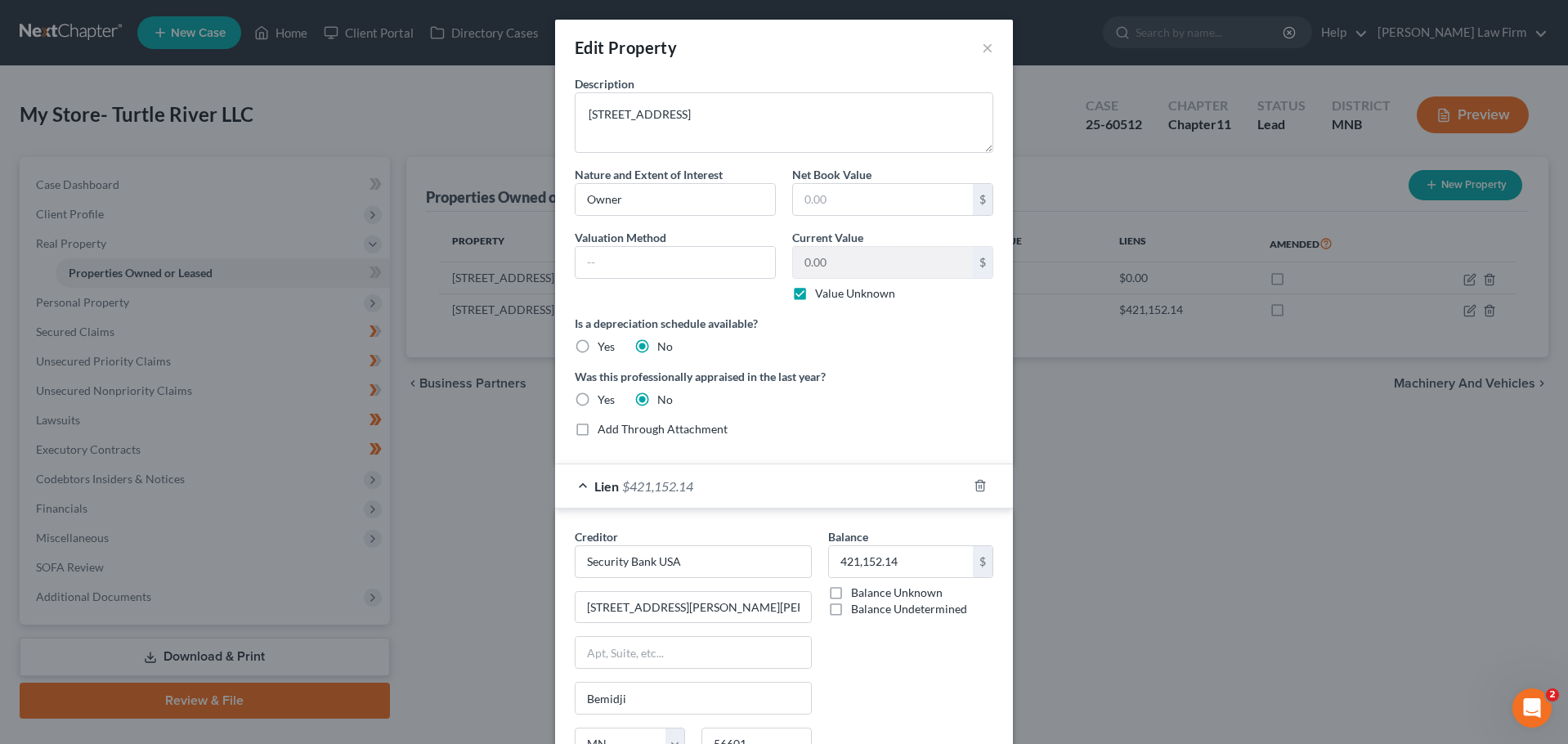
click at [579, 491] on div "Lien $421,152.14" at bounding box center [762, 485] width 412 height 43
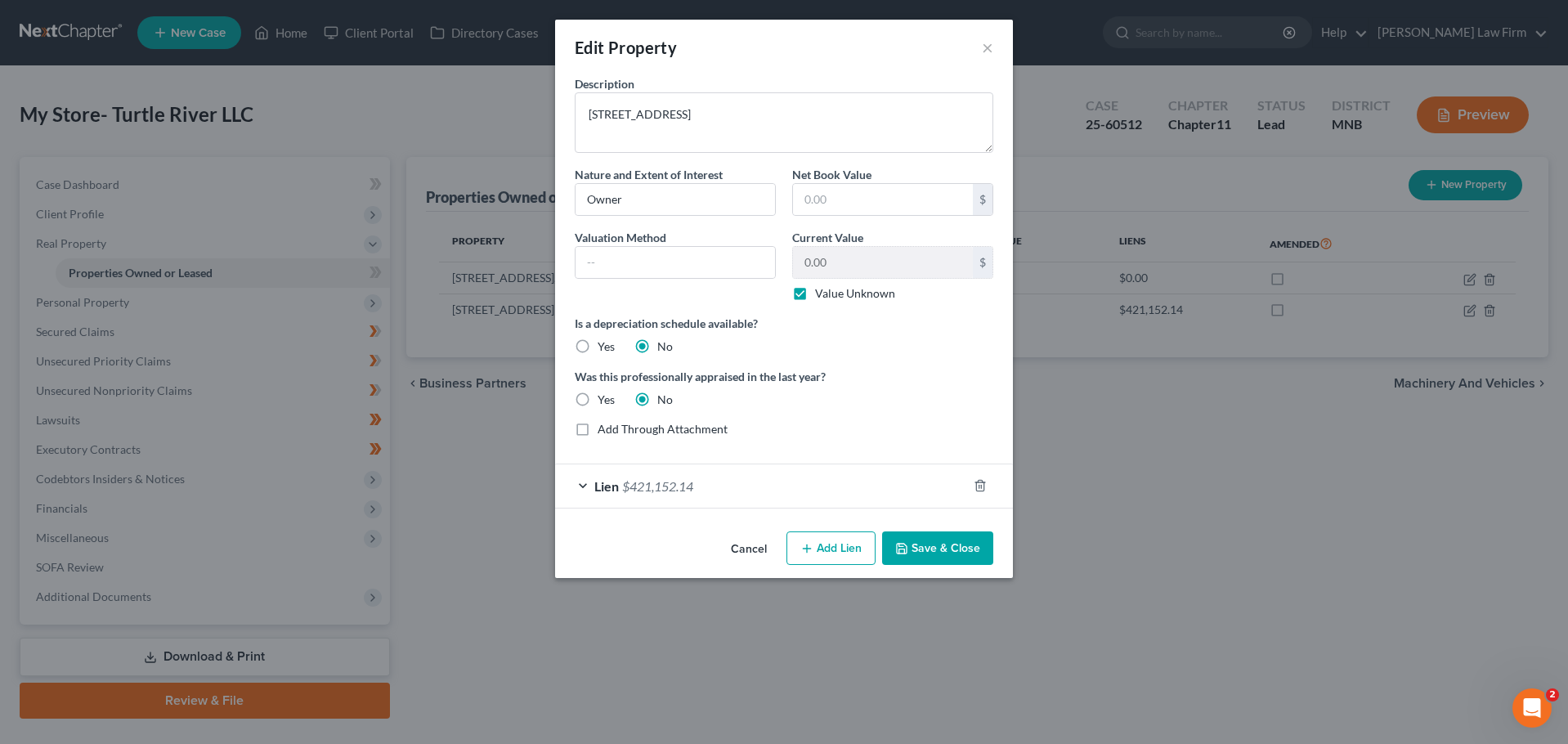
click at [747, 549] on button "Cancel" at bounding box center [749, 549] width 62 height 33
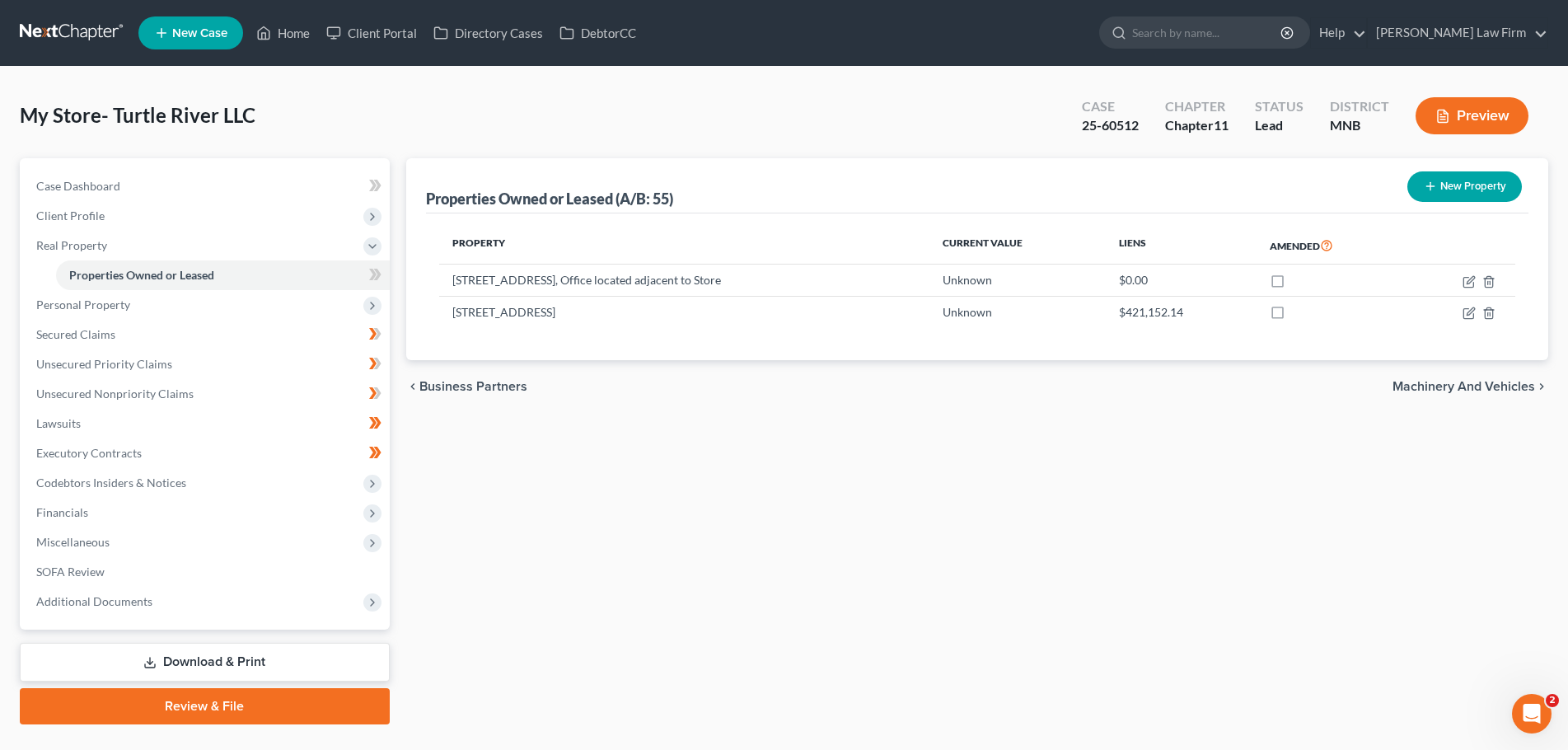
drag, startPoint x: 120, startPoint y: 311, endPoint x: 205, endPoint y: 328, distance: 86.7
click at [120, 311] on span "Personal Property" at bounding box center [83, 304] width 94 height 14
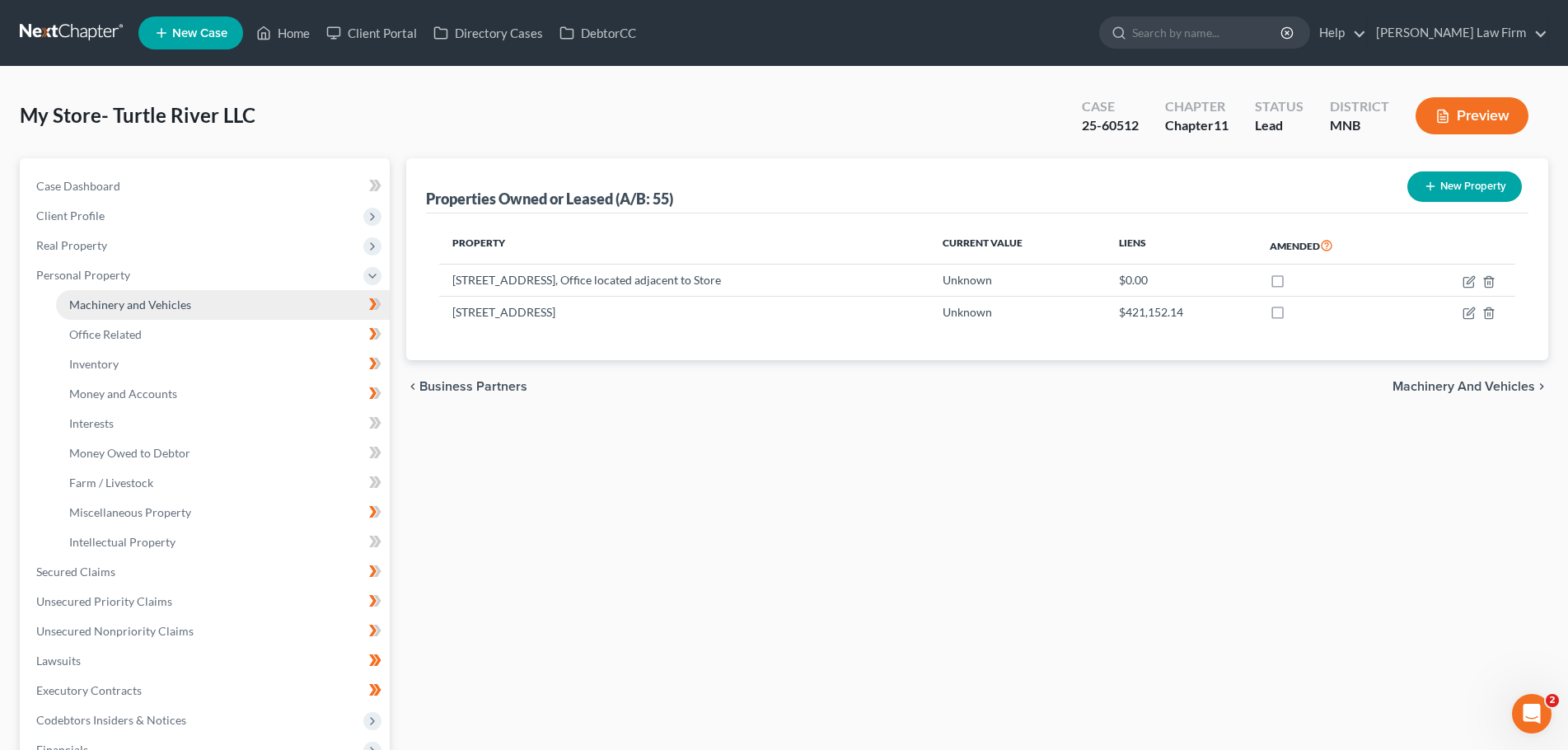
click at [142, 305] on span "Machinery and Vehicles" at bounding box center [130, 304] width 122 height 14
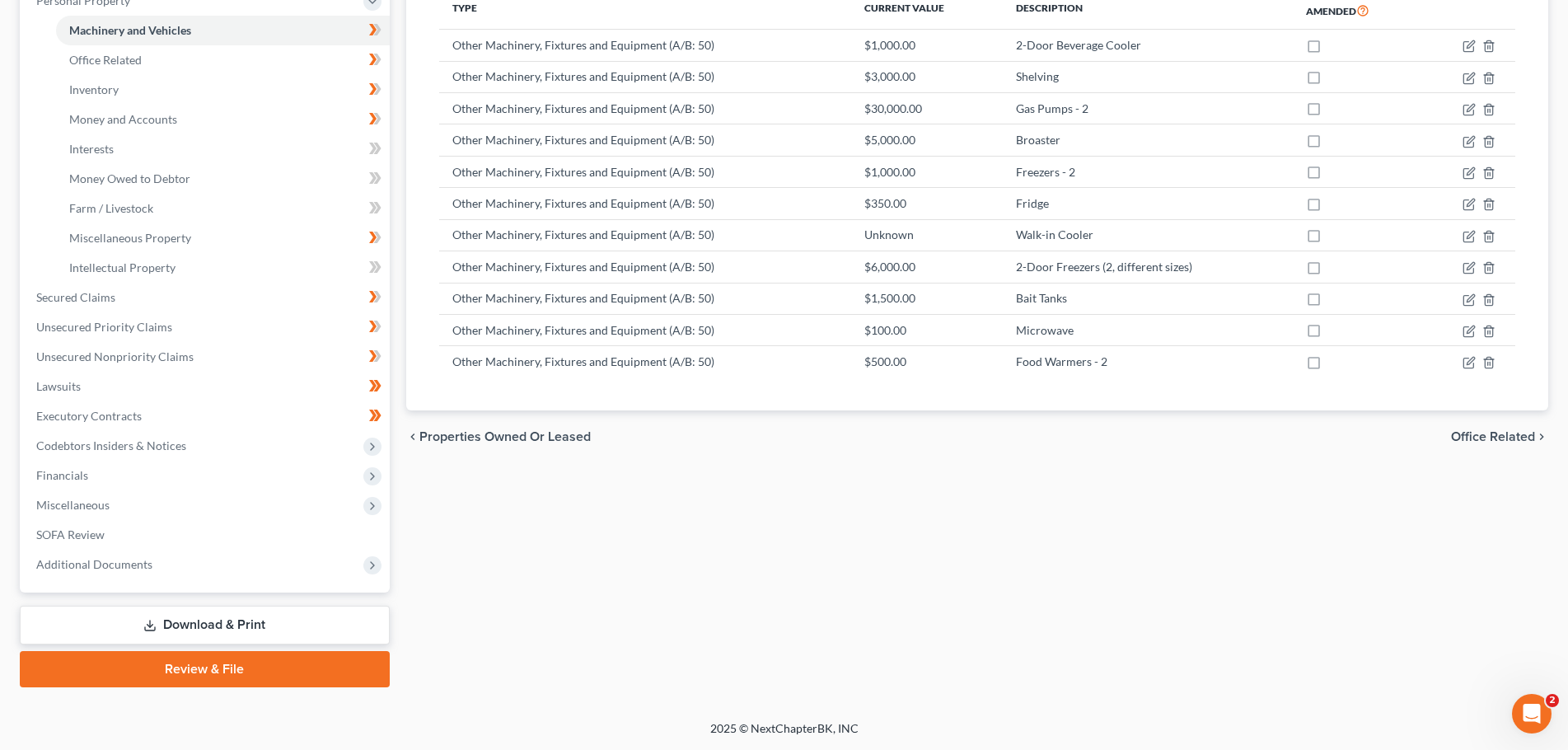
scroll to position [27, 0]
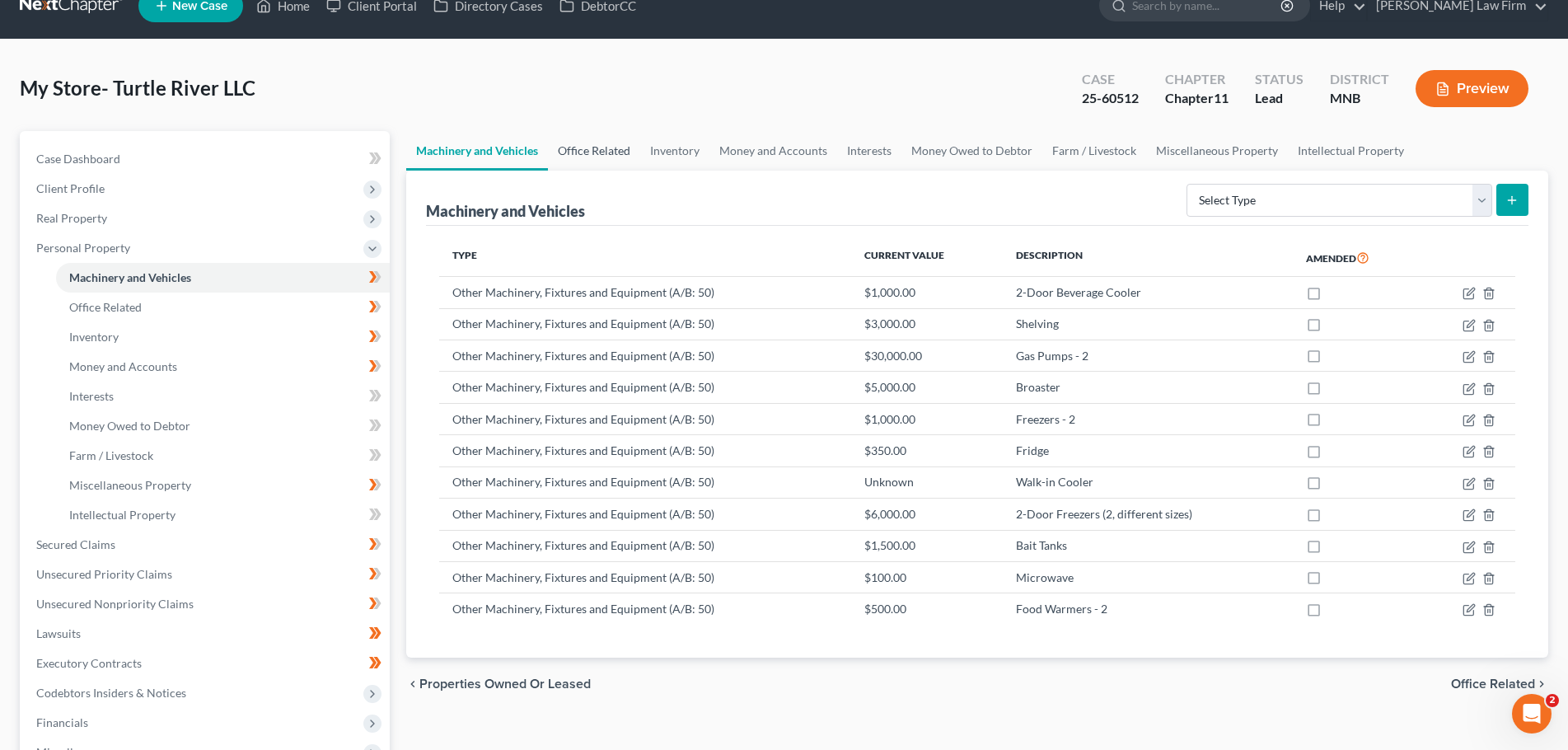
click at [591, 154] on link "Office Related" at bounding box center [594, 150] width 92 height 40
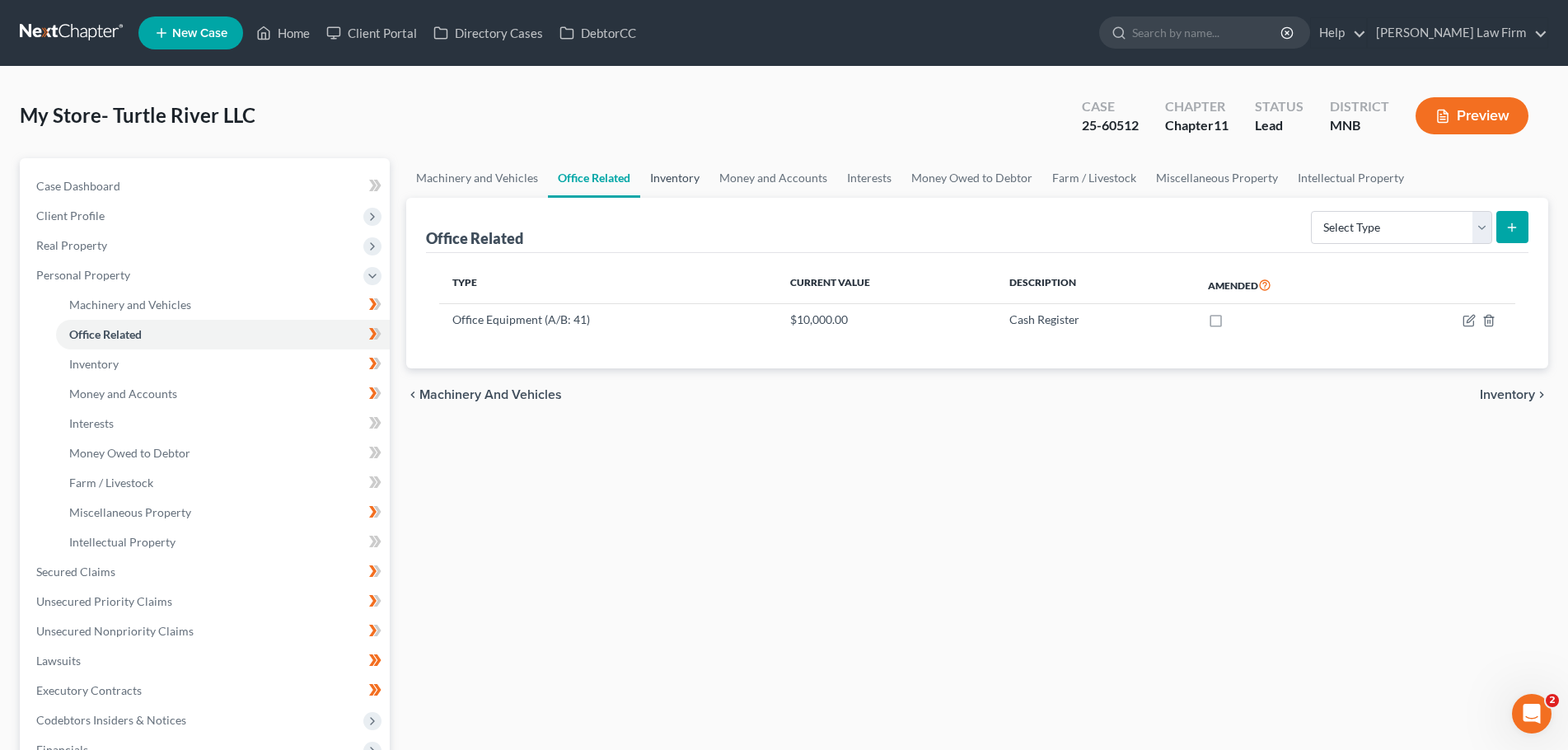
click at [677, 186] on link "Inventory" at bounding box center [674, 178] width 69 height 40
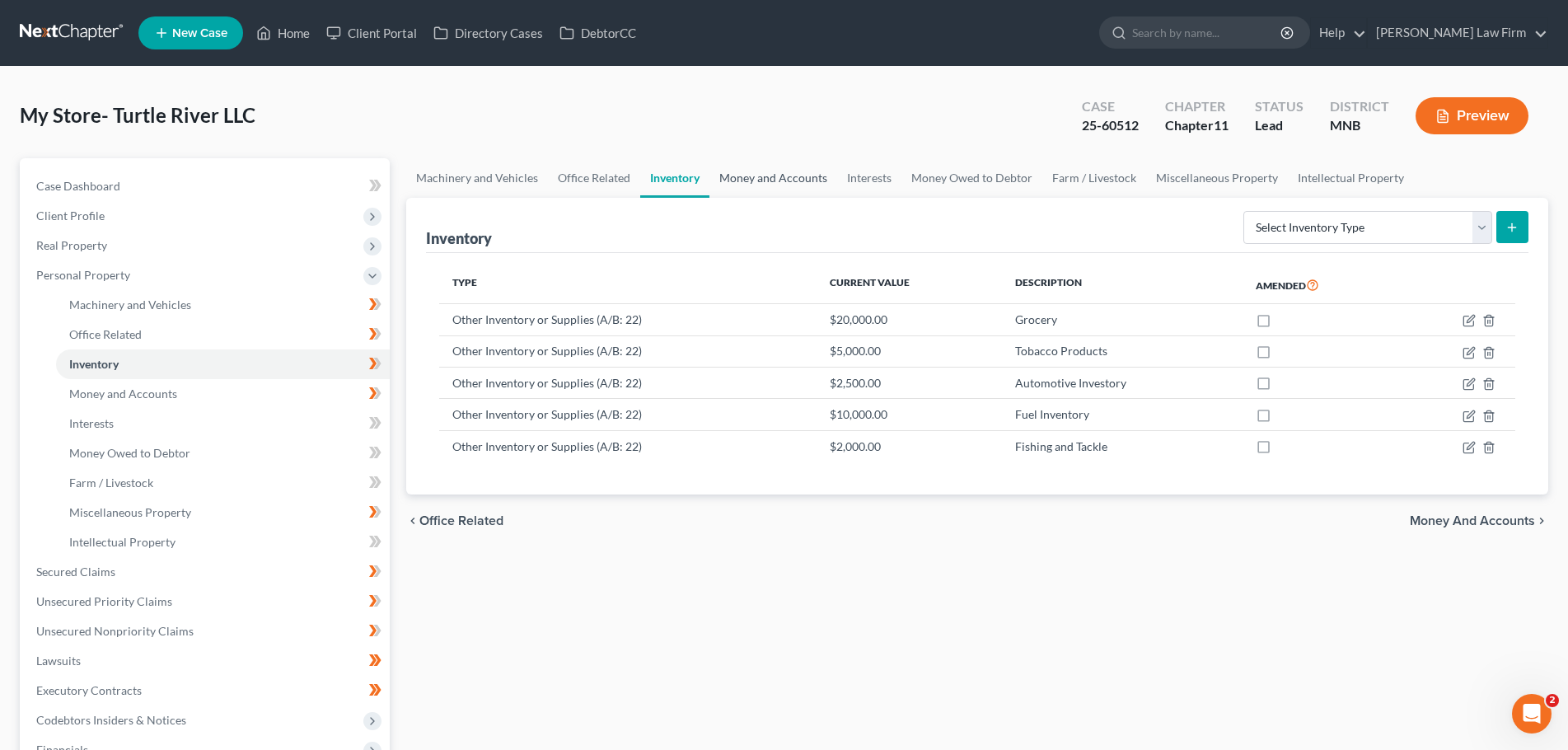
click at [791, 188] on link "Money and Accounts" at bounding box center [773, 178] width 127 height 40
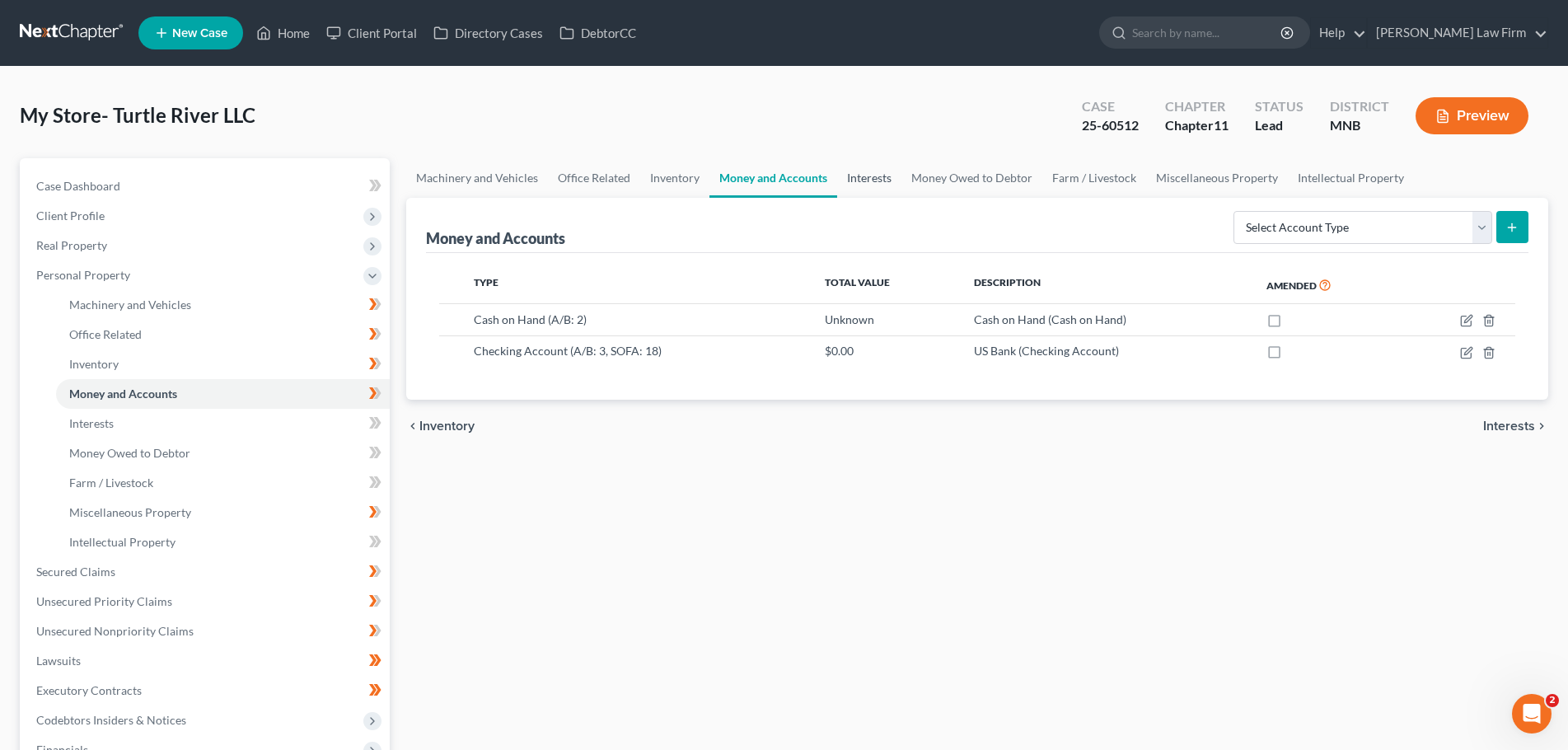
click at [882, 182] on link "Interests" at bounding box center [870, 178] width 65 height 40
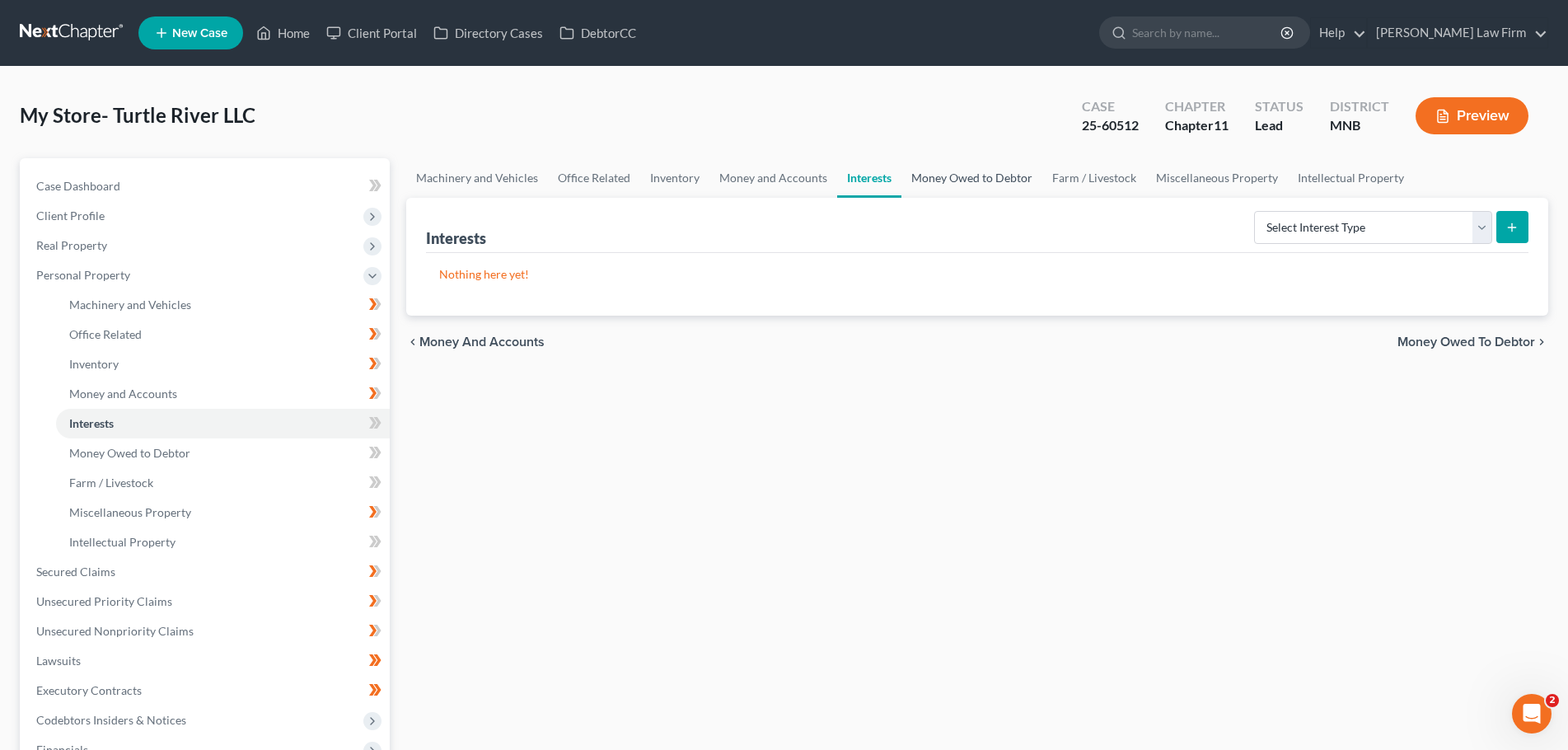
click at [945, 175] on link "Money Owed to Debtor" at bounding box center [971, 178] width 141 height 40
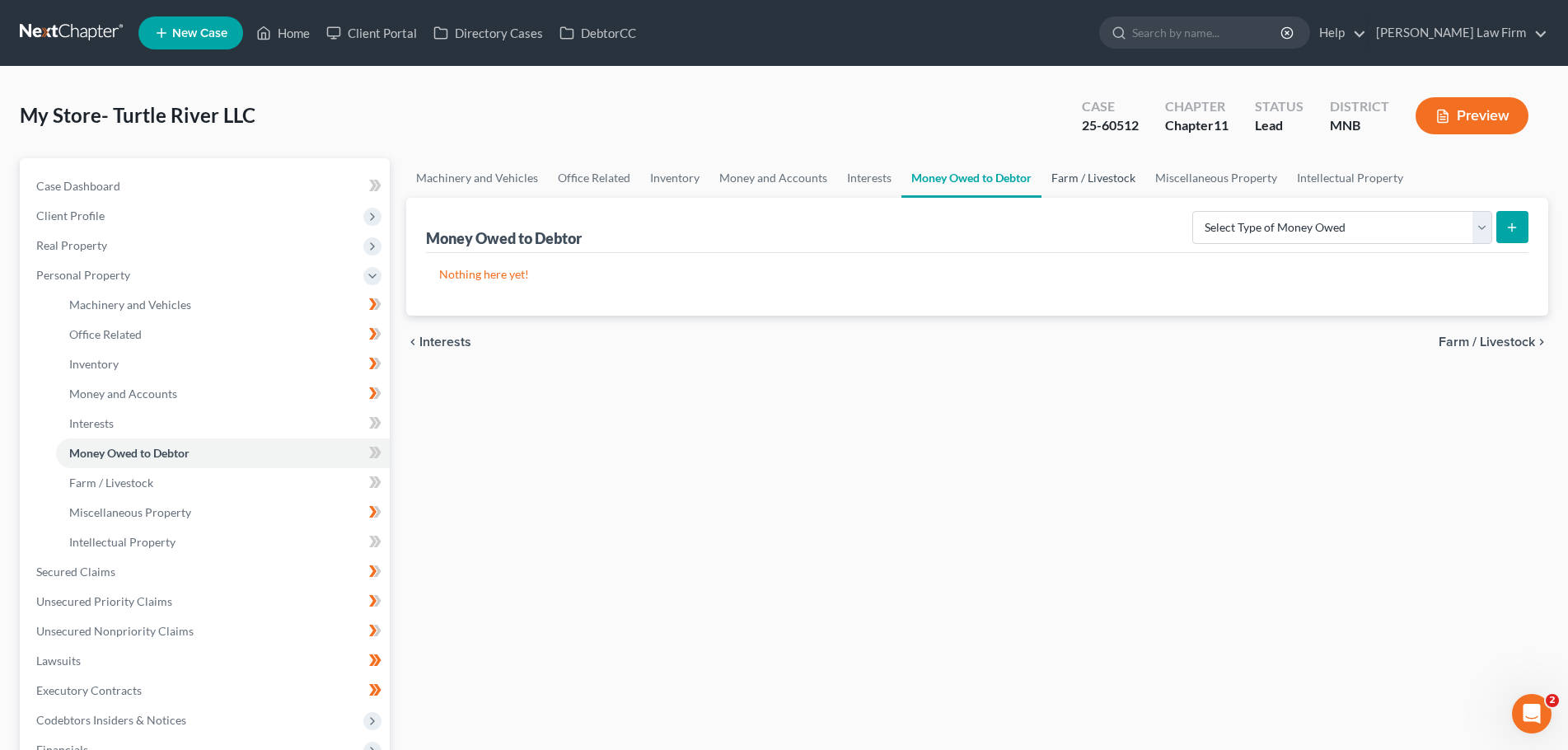
click at [1087, 180] on link "Farm / Livestock" at bounding box center [1093, 178] width 104 height 40
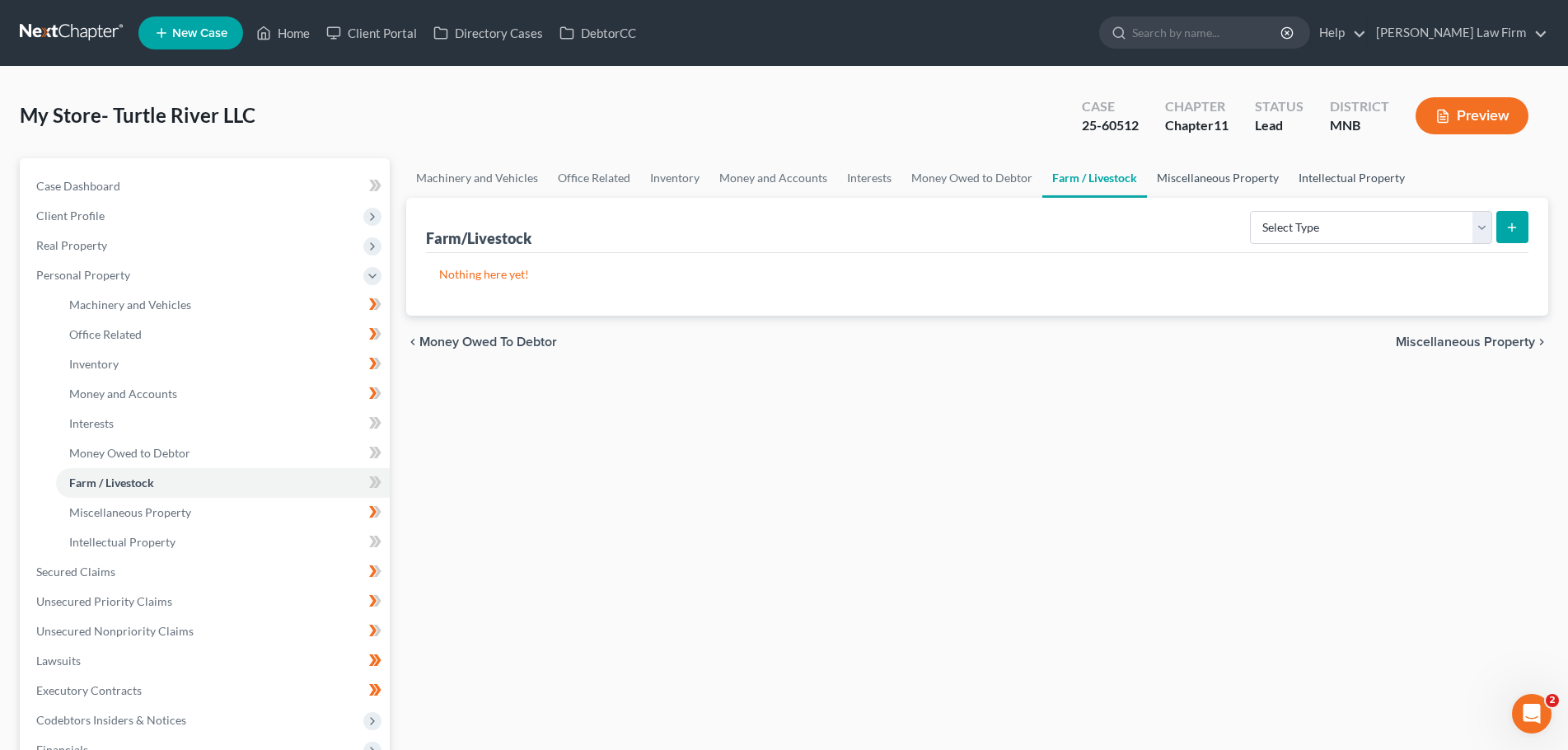
drag, startPoint x: 1224, startPoint y: 184, endPoint x: 1309, endPoint y: 184, distance: 85.0
click at [1226, 184] on link "Miscellaneous Property" at bounding box center [1218, 178] width 142 height 40
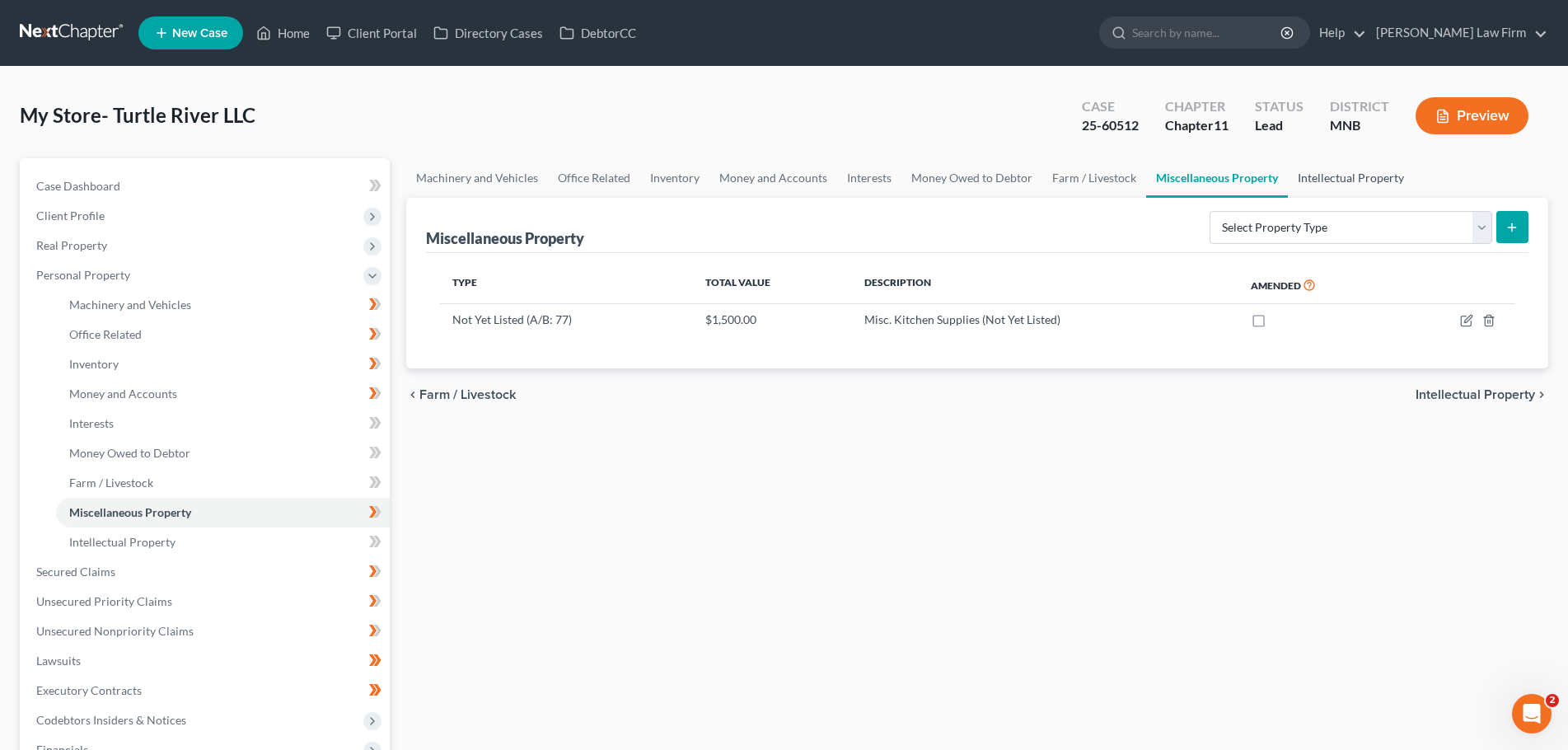
click at [1328, 183] on link "Intellectual Property" at bounding box center [1350, 178] width 126 height 40
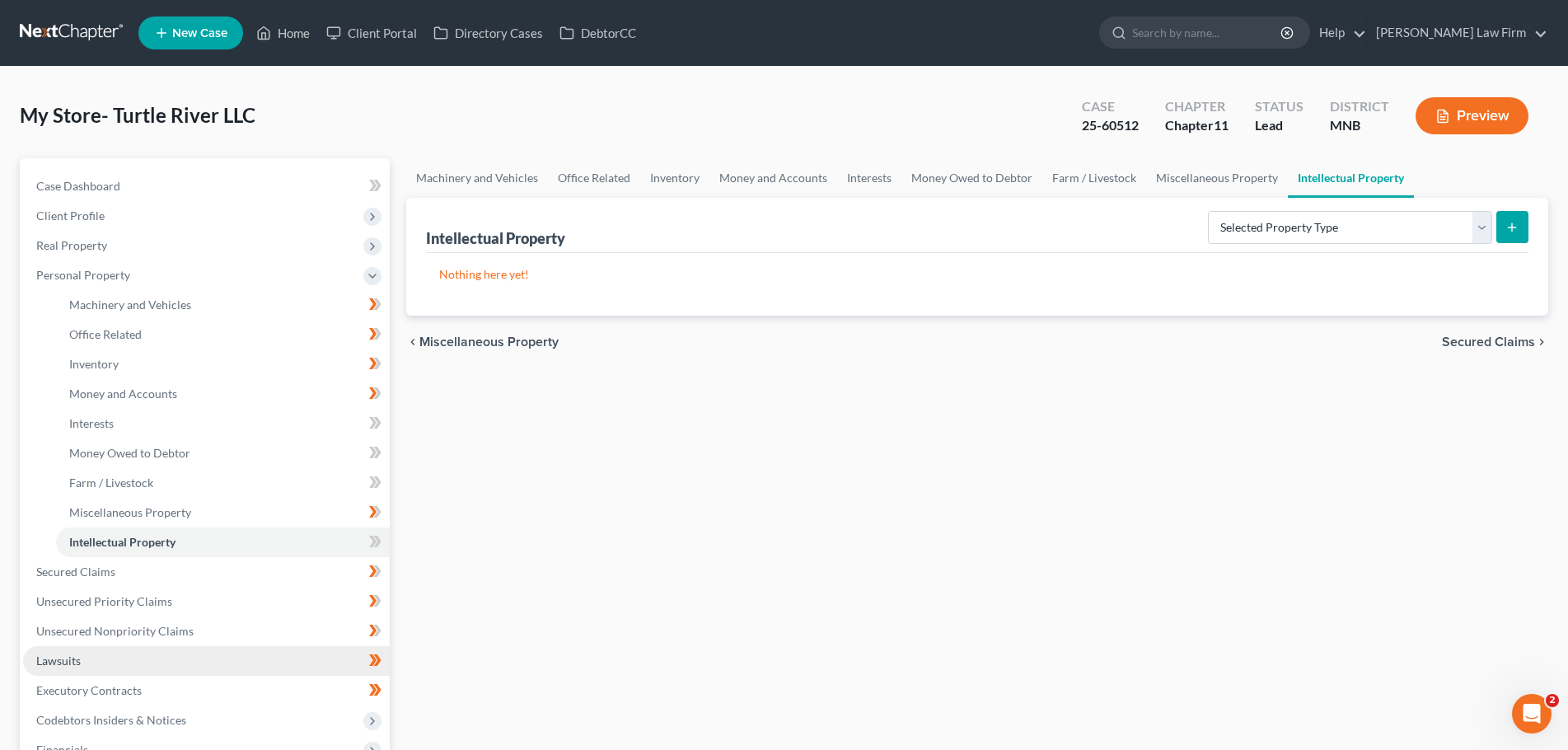
click at [129, 652] on link "Lawsuits" at bounding box center [207, 661] width 367 height 30
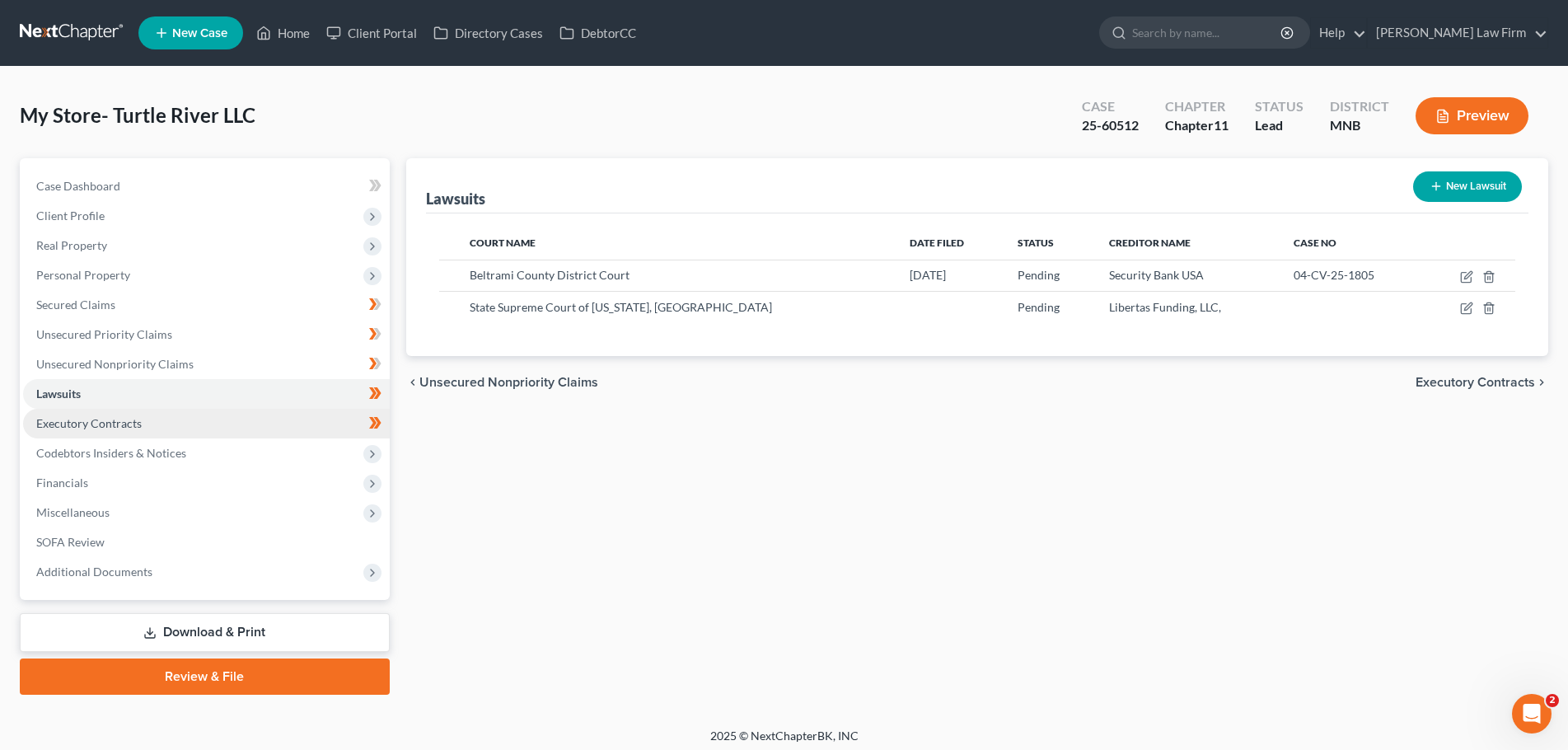
click at [100, 423] on span "Executory Contracts" at bounding box center [89, 423] width 105 height 14
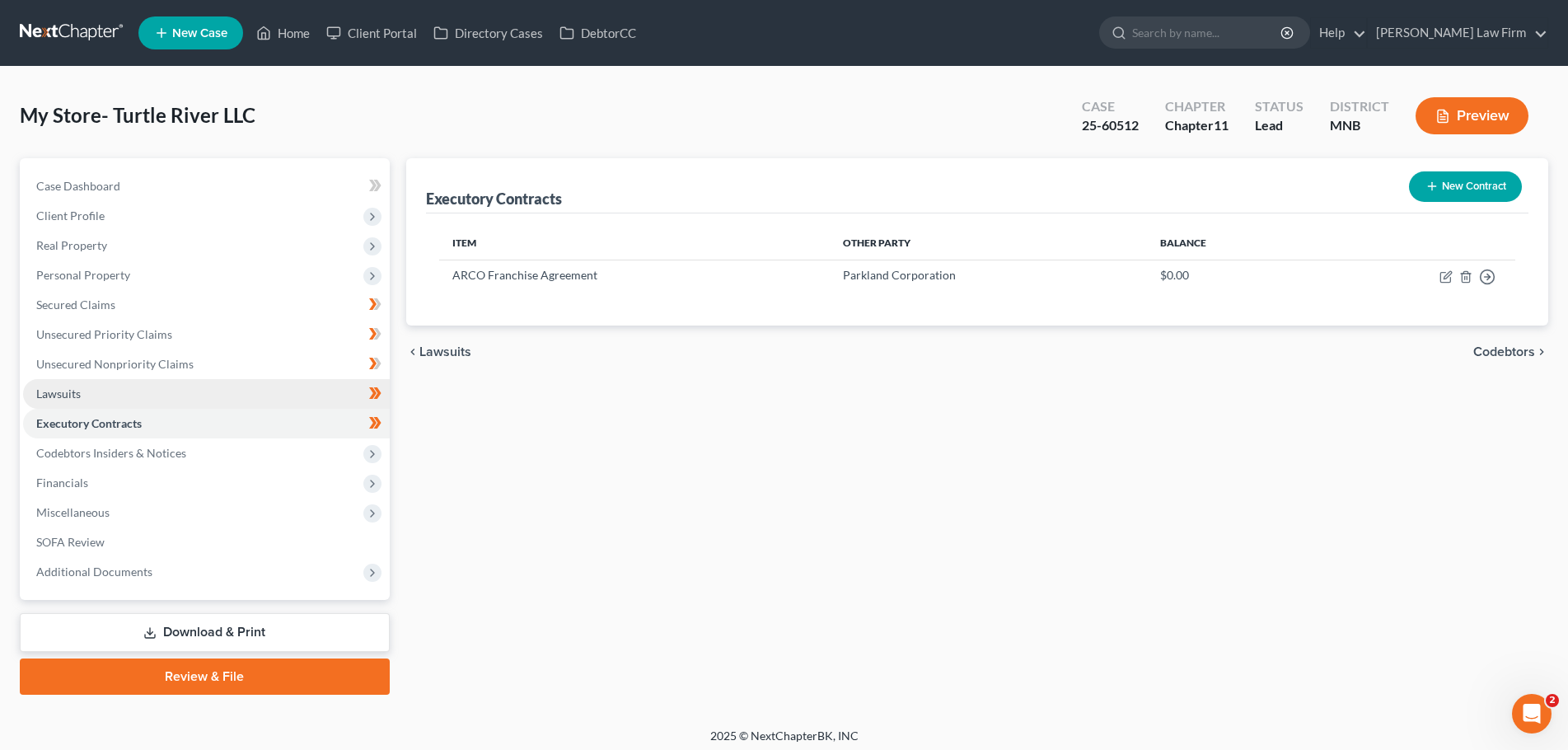
click at [159, 394] on link "Lawsuits" at bounding box center [207, 394] width 367 height 30
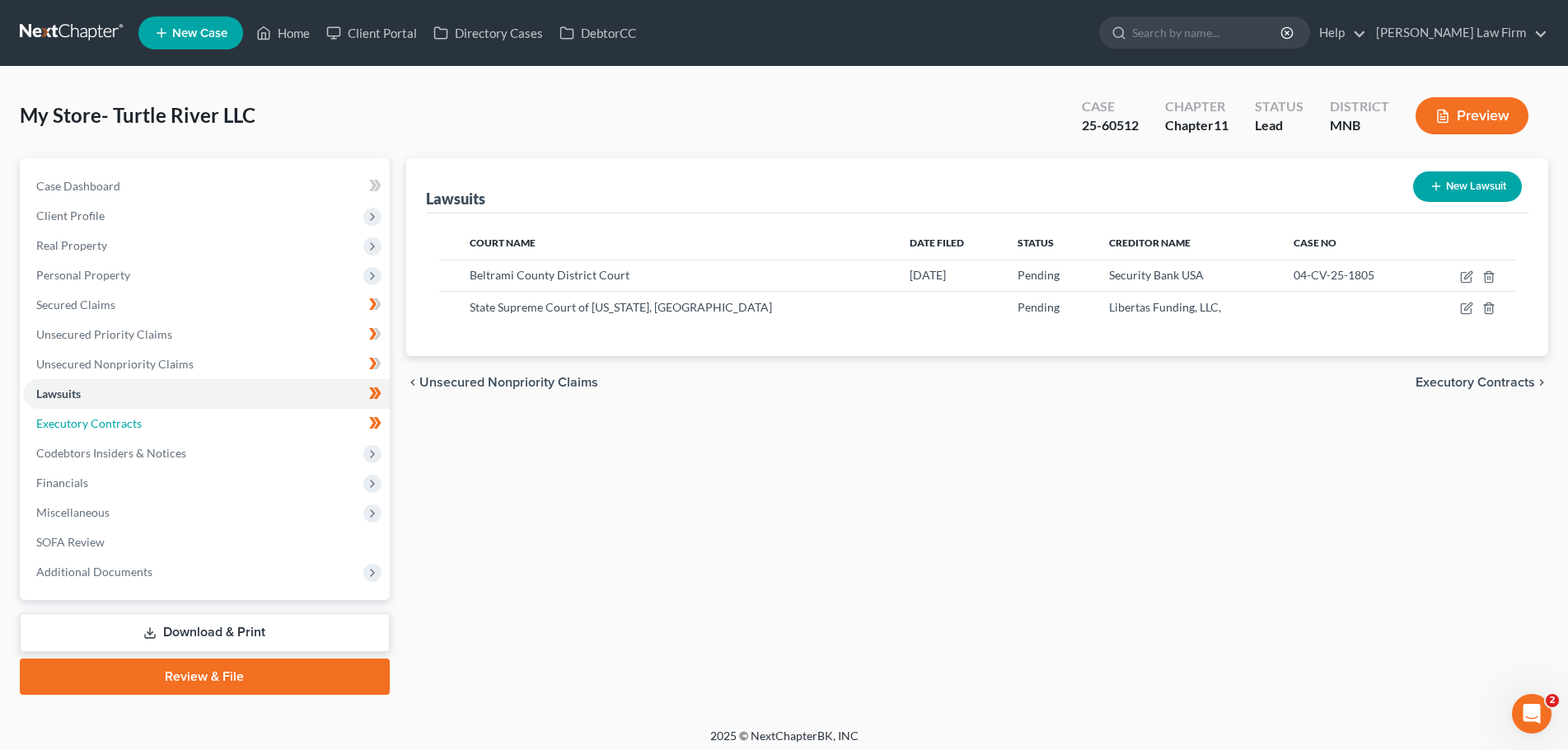
drag, startPoint x: 104, startPoint y: 427, endPoint x: 560, endPoint y: 380, distance: 458.4
click at [104, 427] on span "Executory Contracts" at bounding box center [89, 423] width 105 height 14
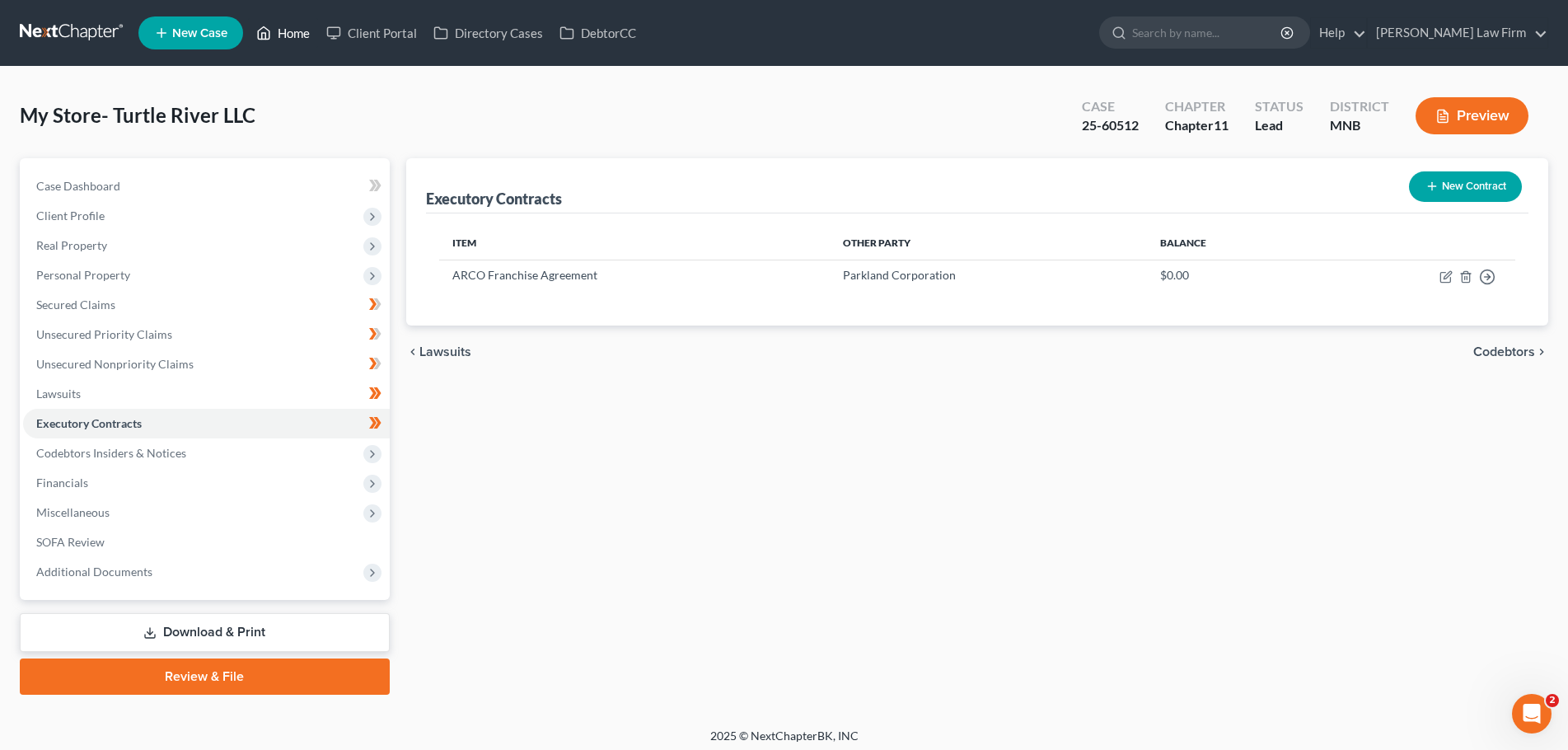
click at [291, 30] on link "Home" at bounding box center [283, 33] width 70 height 30
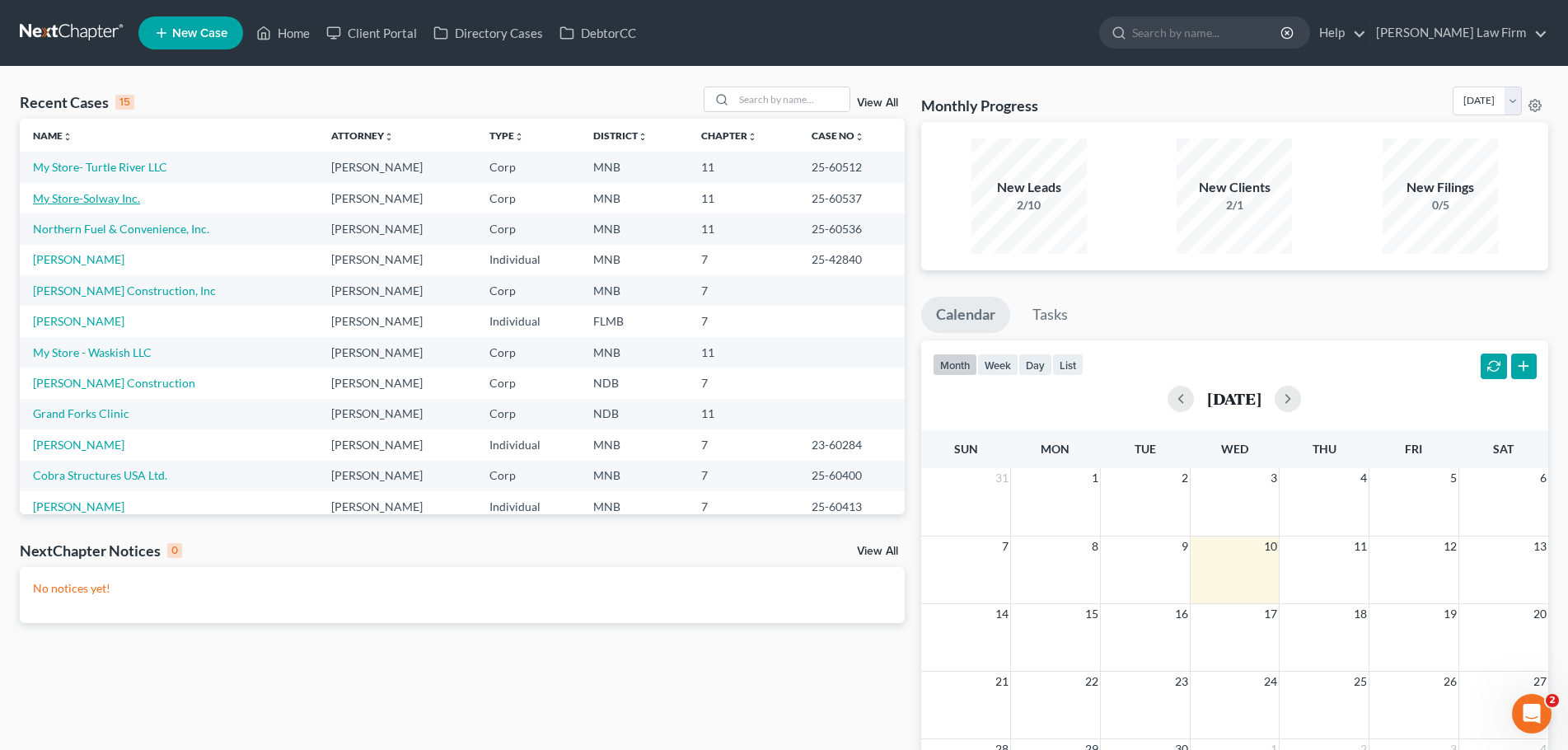
click at [116, 196] on link "My Store-Solway Inc." at bounding box center [87, 197] width 107 height 14
select select "7"
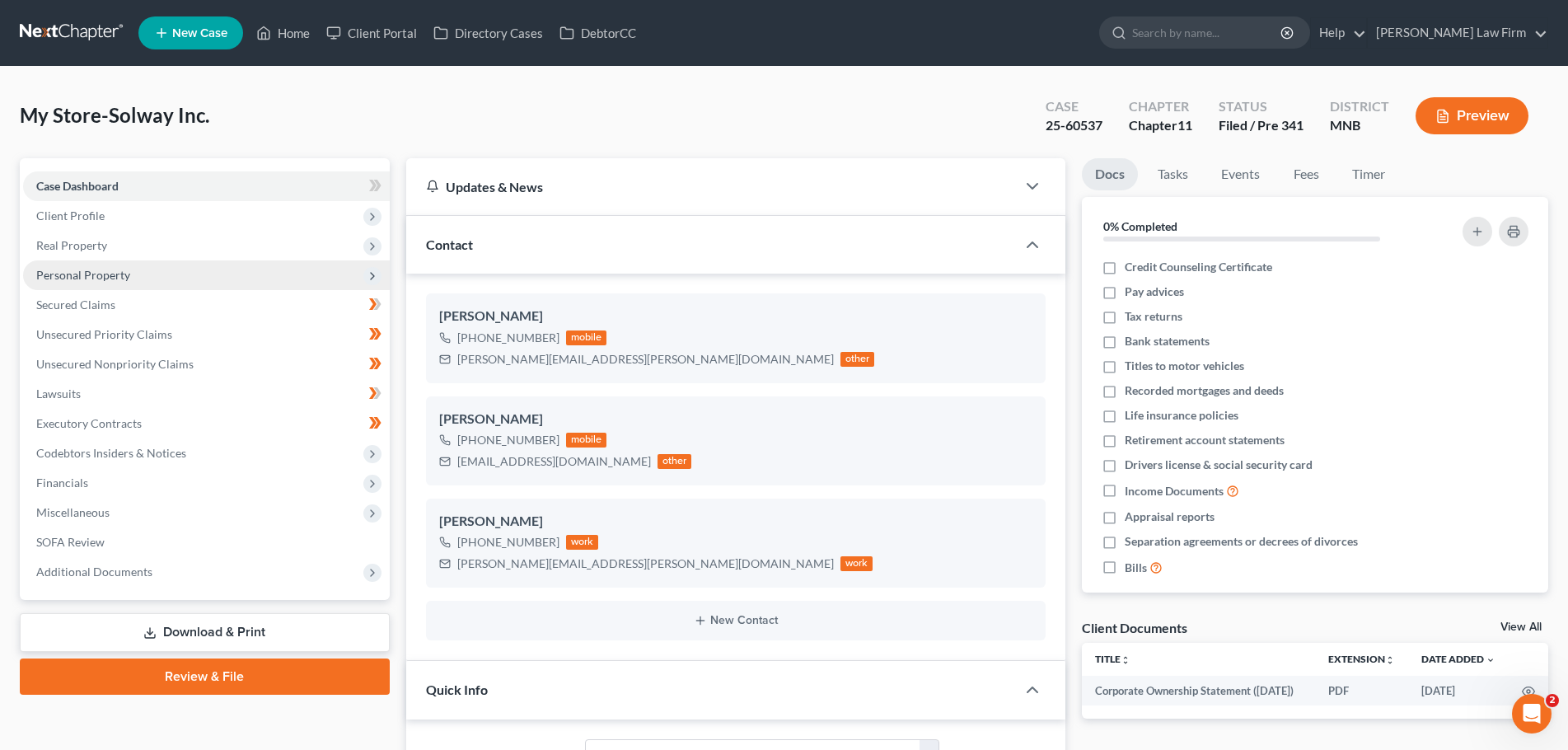
click at [128, 268] on span "Personal Property" at bounding box center [207, 275] width 367 height 30
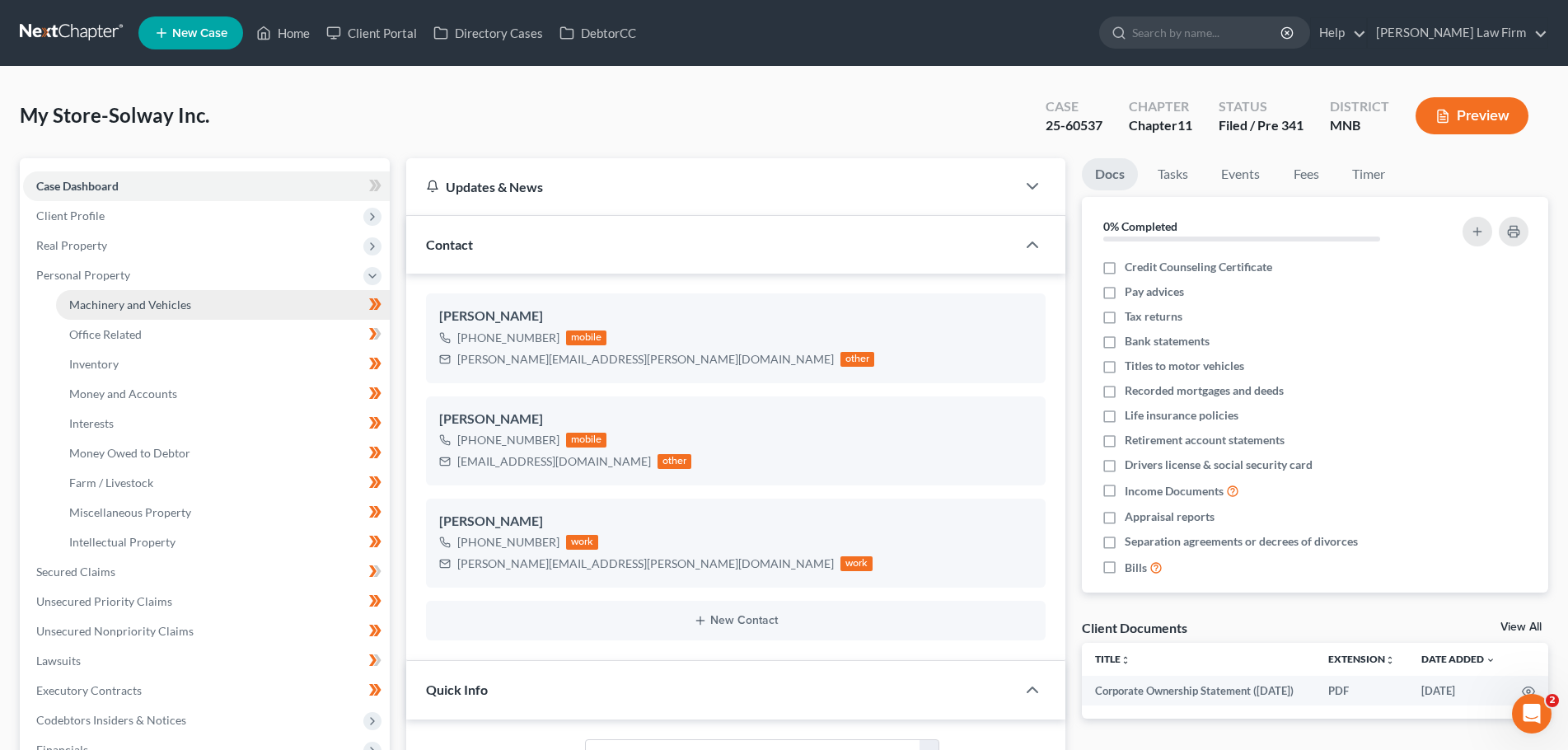
click at [124, 302] on span "Machinery and Vehicles" at bounding box center [130, 304] width 122 height 14
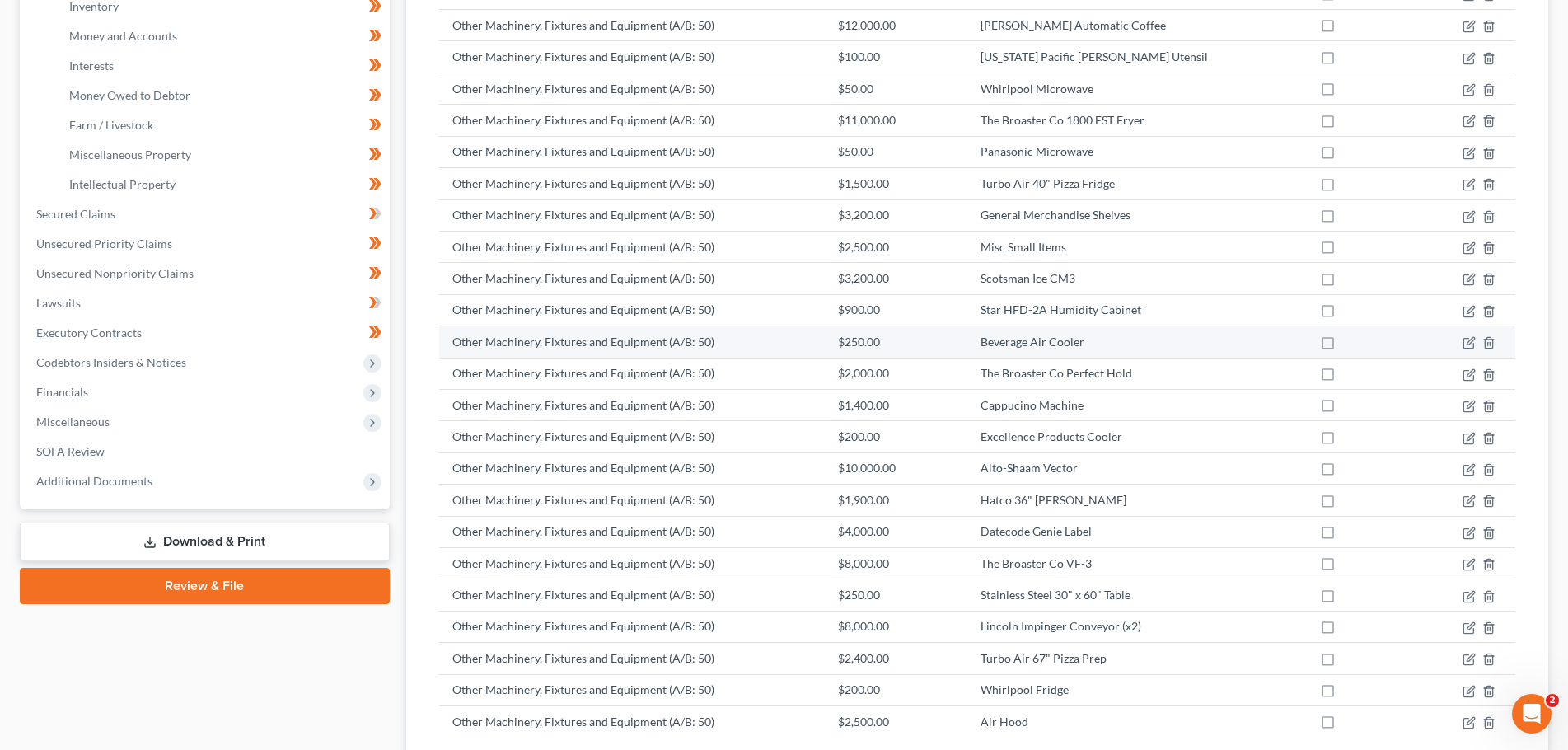
scroll to position [328, 0]
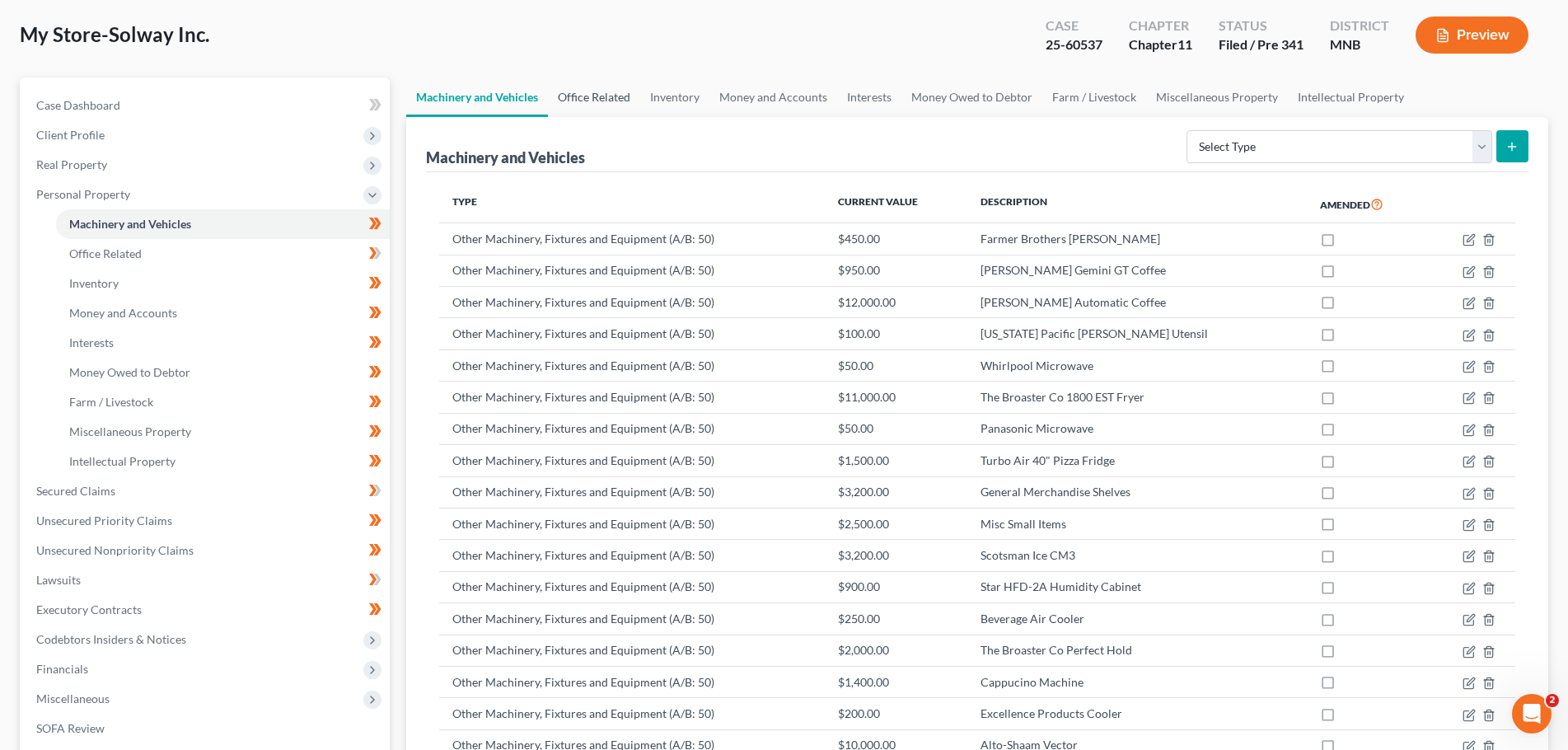
click at [590, 104] on link "Office Related" at bounding box center [594, 97] width 92 height 40
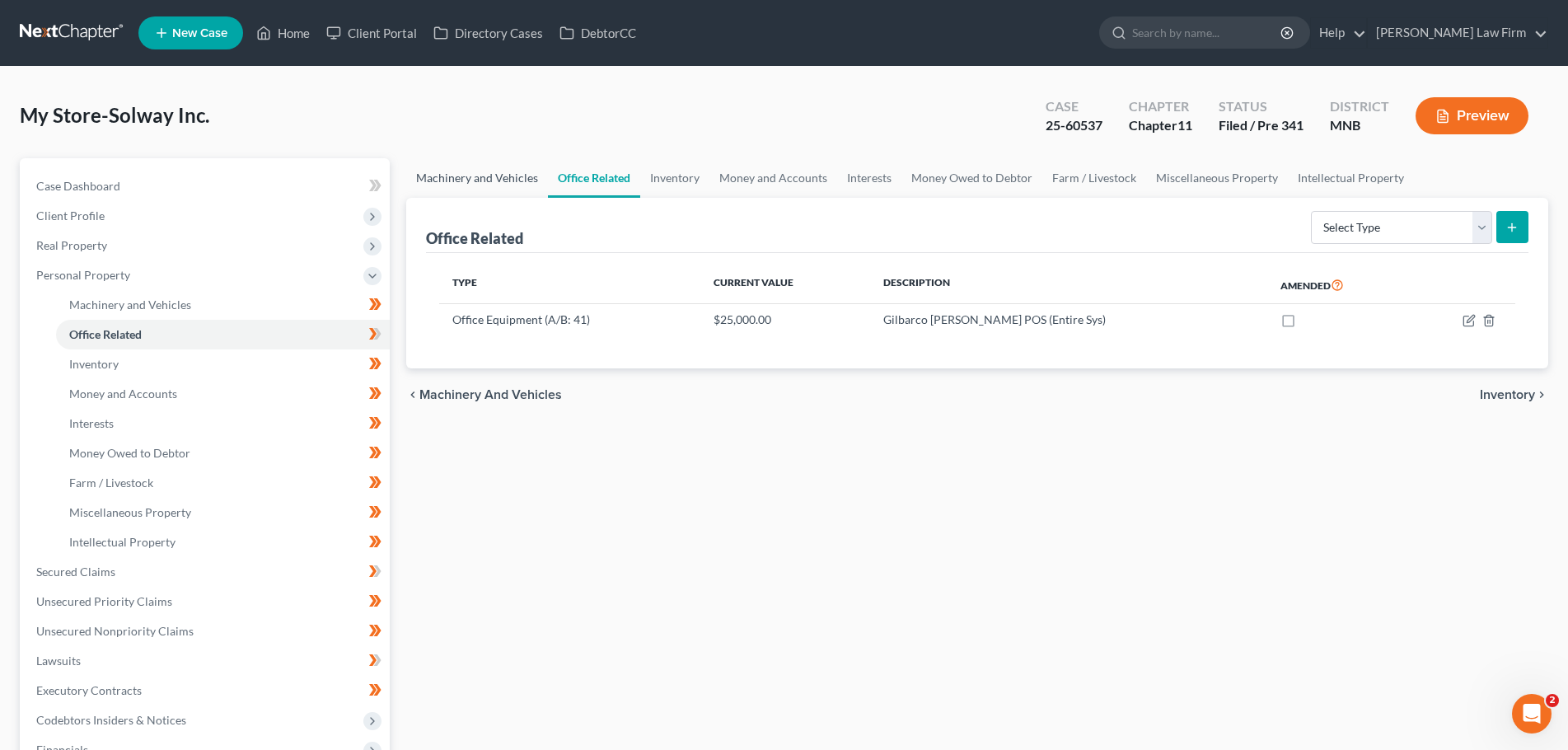
click at [483, 187] on link "Machinery and Vehicles" at bounding box center [477, 178] width 142 height 40
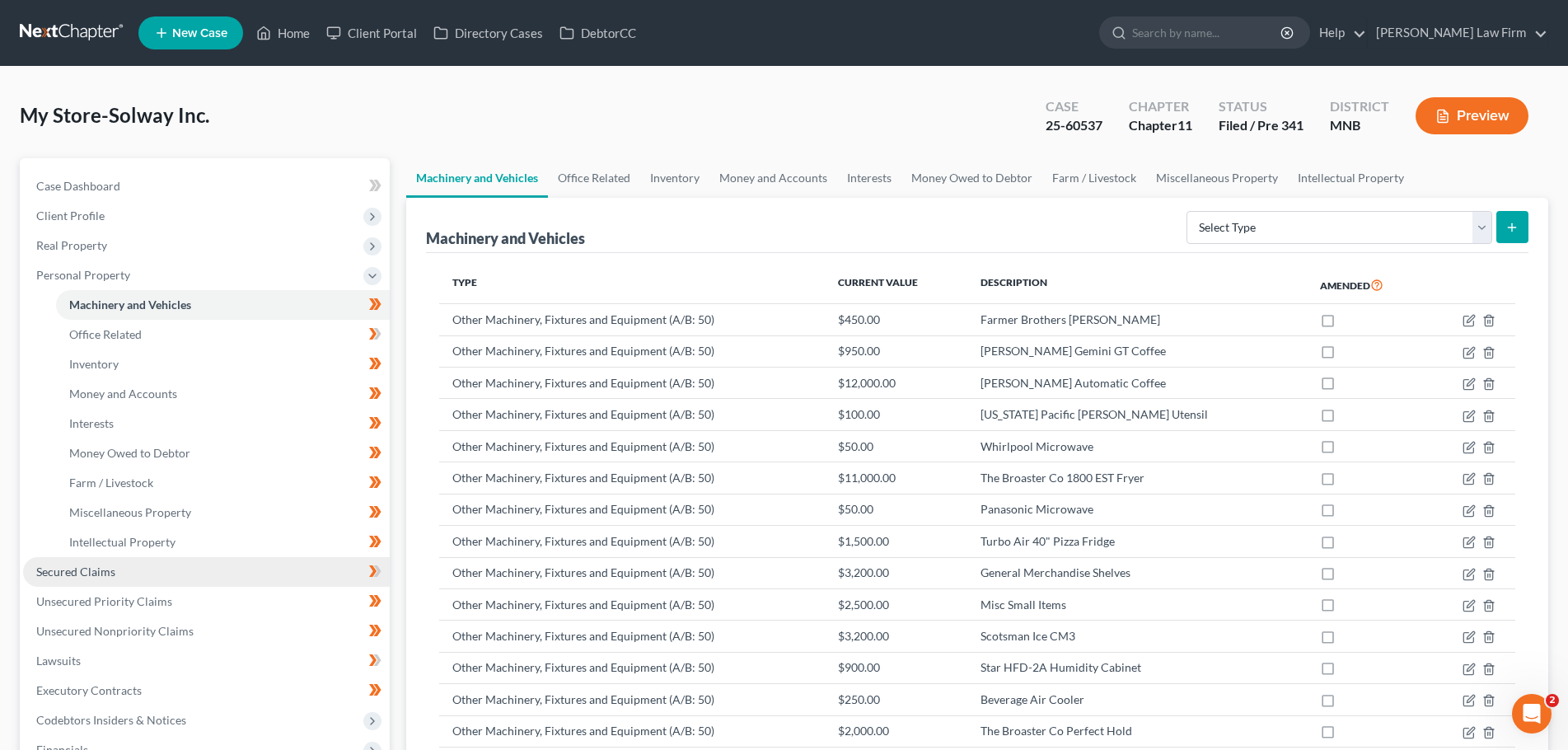
click at [125, 570] on link "Secured Claims" at bounding box center [207, 572] width 367 height 30
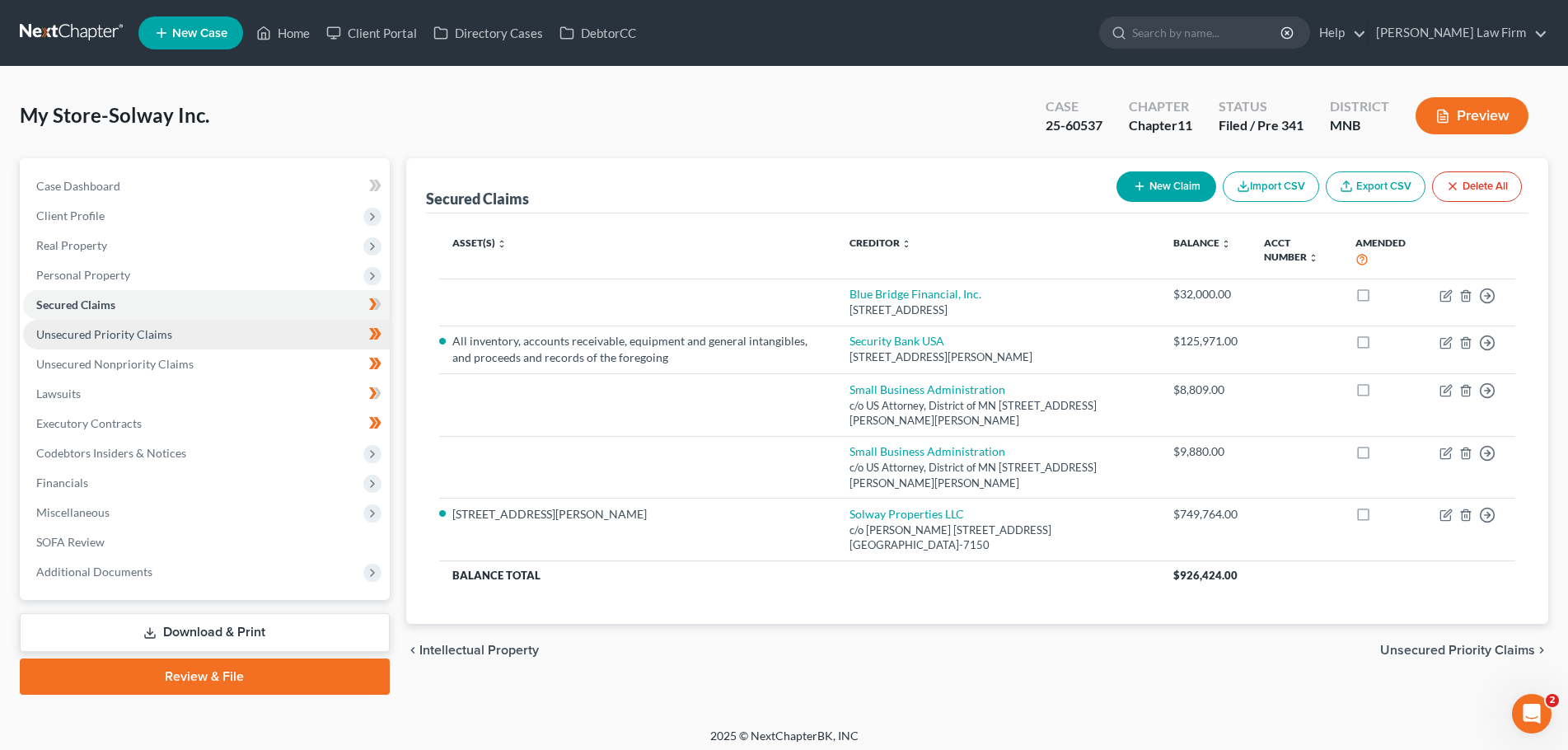
click at [108, 339] on span "Unsecured Priority Claims" at bounding box center [103, 334] width 136 height 14
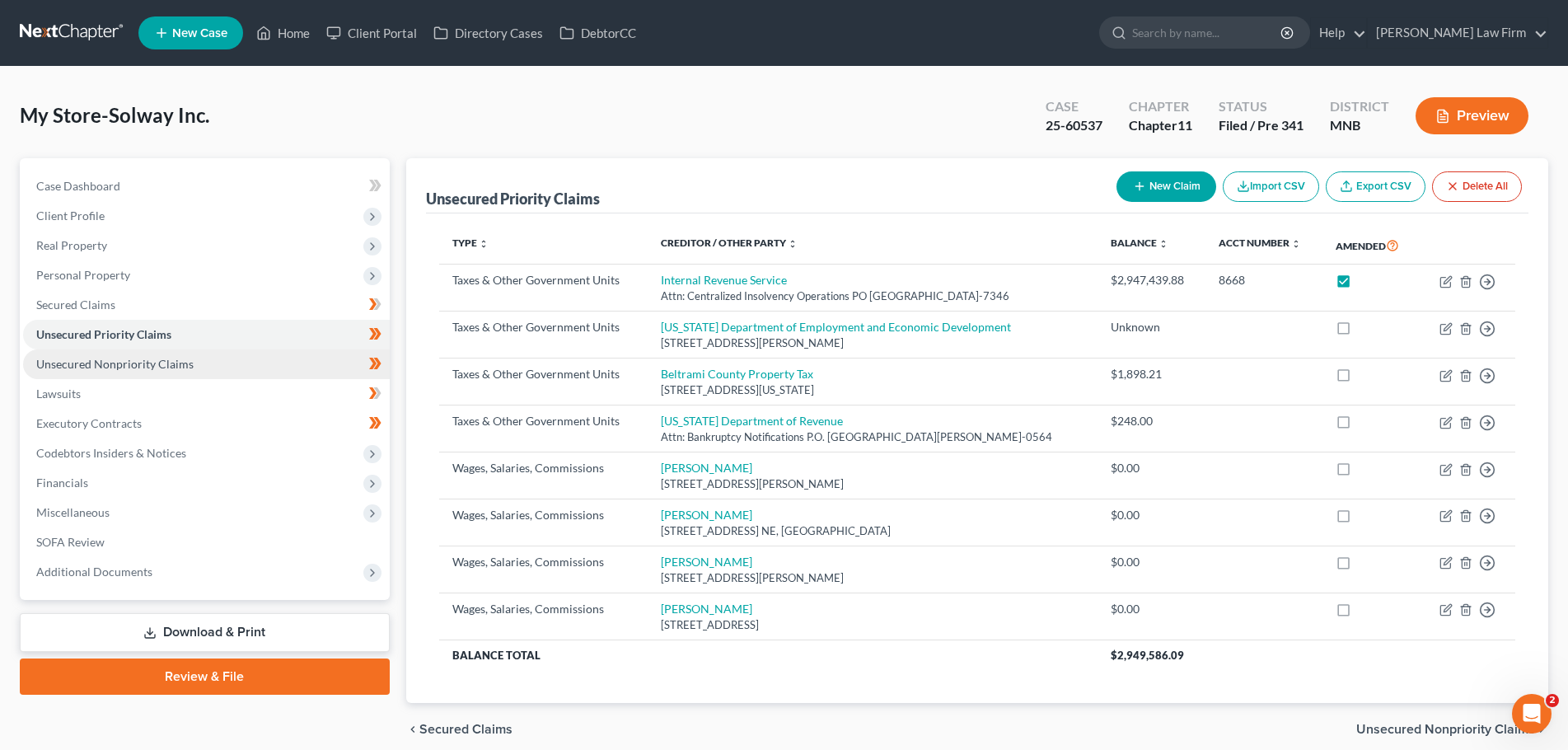
click at [107, 366] on span "Unsecured Nonpriority Claims" at bounding box center [114, 363] width 158 height 14
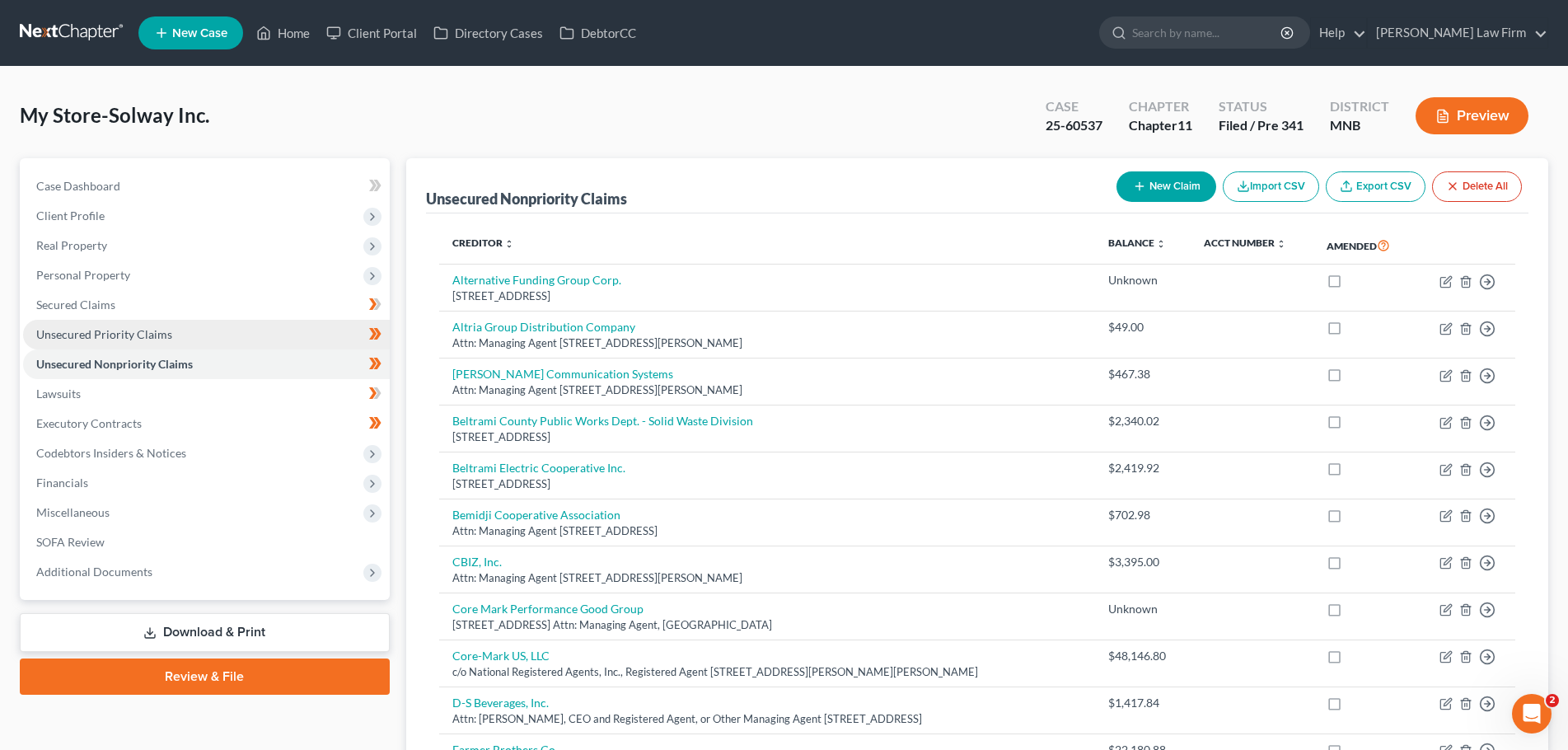
click at [105, 327] on span "Unsecured Priority Claims" at bounding box center [103, 334] width 136 height 14
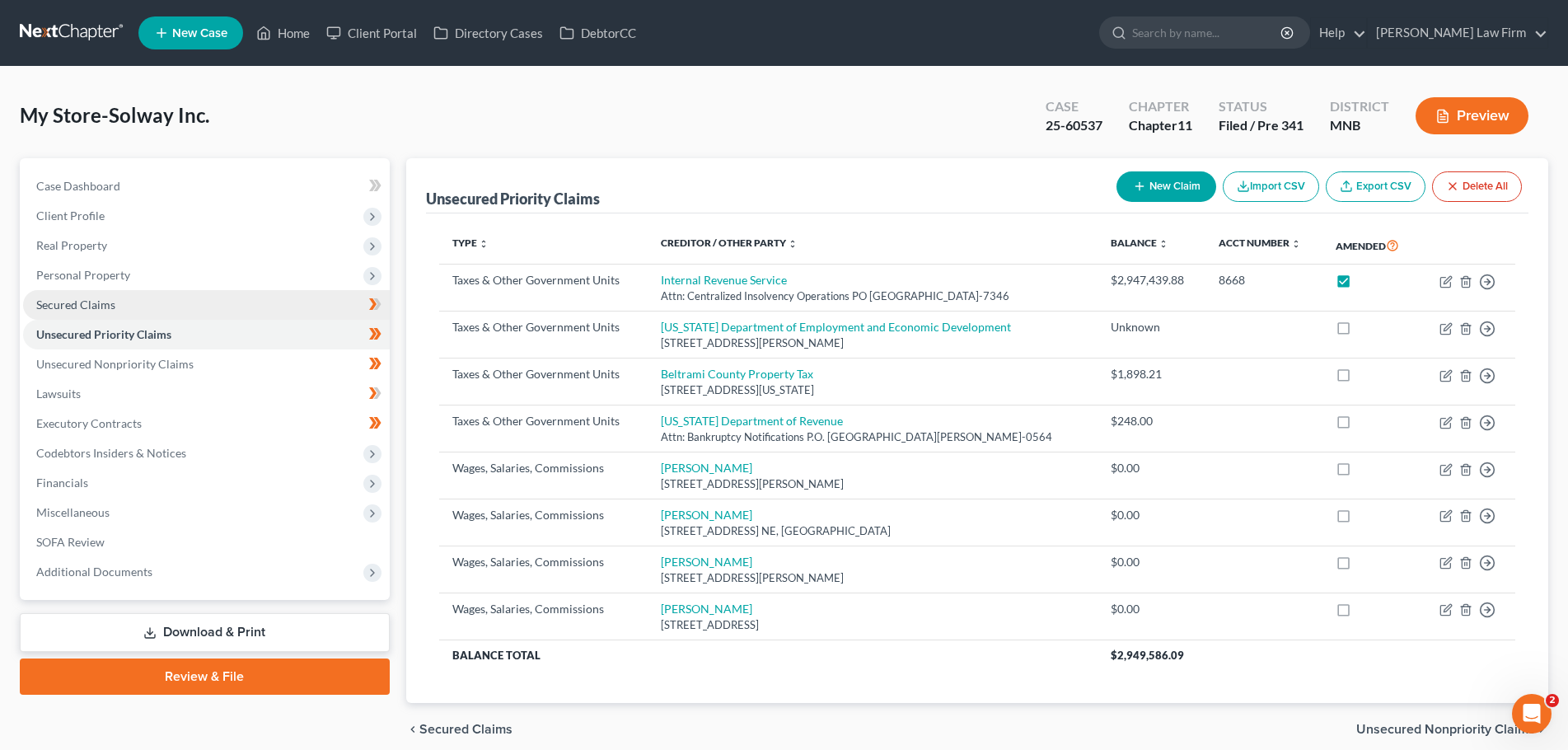
click at [129, 308] on link "Secured Claims" at bounding box center [207, 304] width 367 height 30
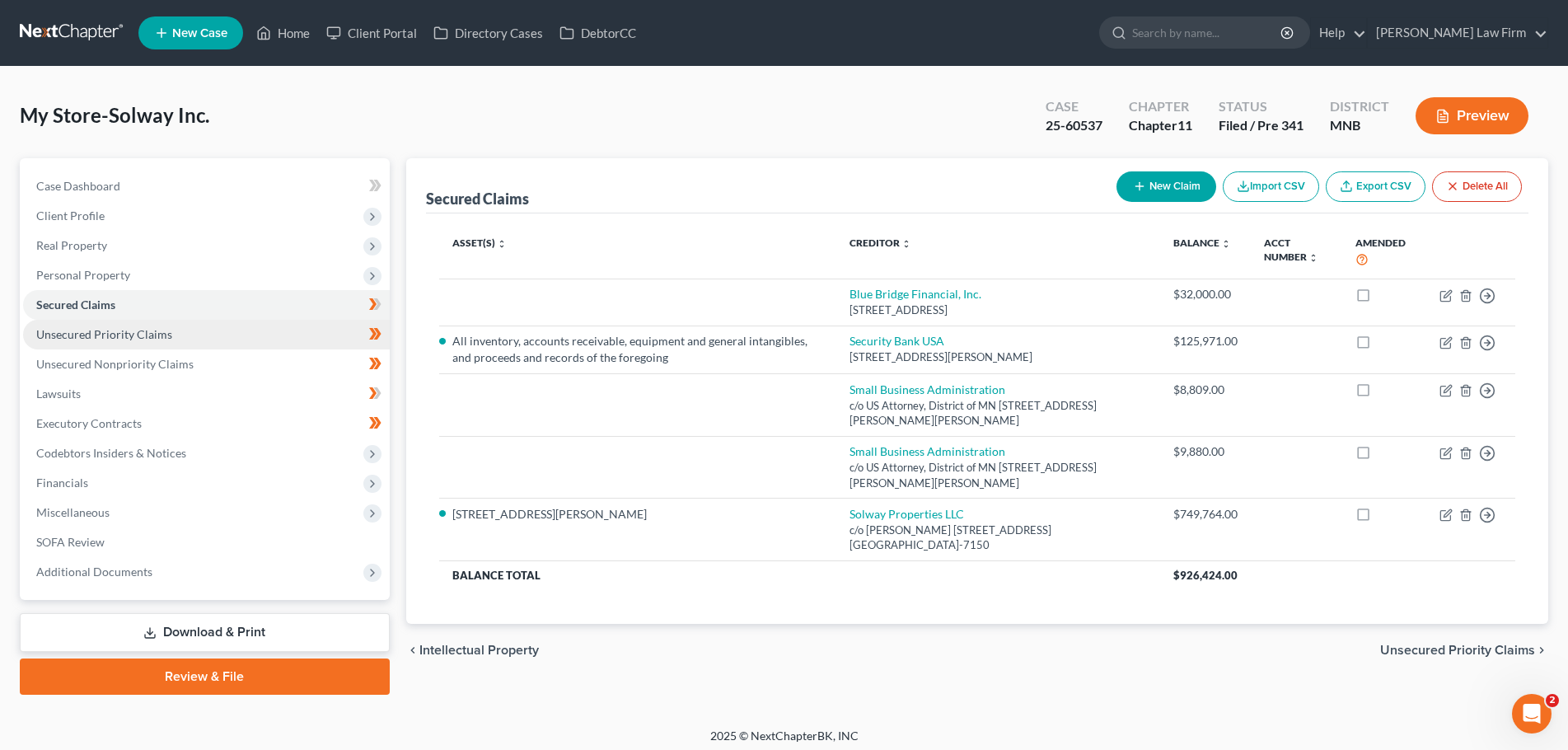
click at [137, 339] on span "Unsecured Priority Claims" at bounding box center [103, 334] width 136 height 14
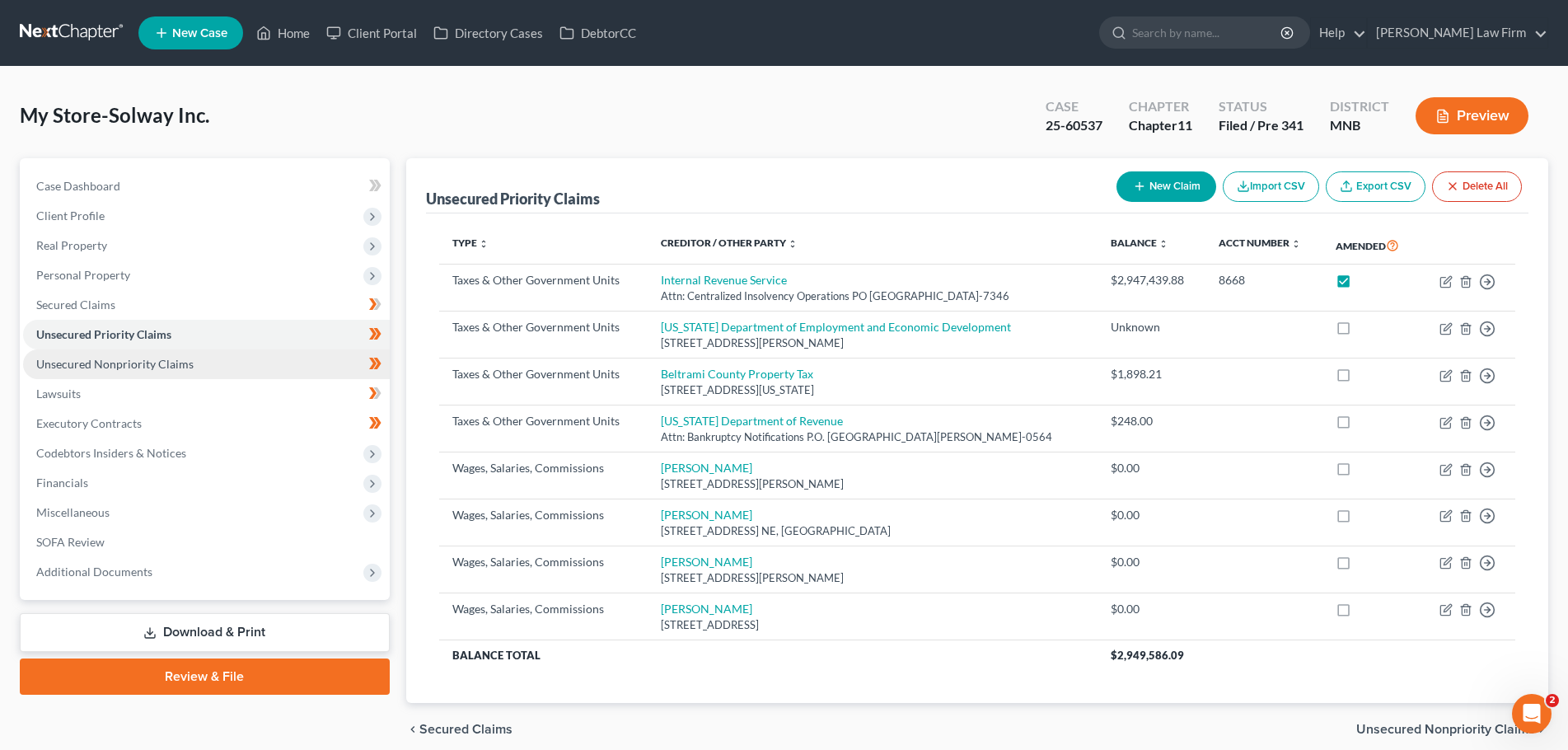
click at [128, 376] on link "Unsecured Nonpriority Claims" at bounding box center [207, 364] width 367 height 30
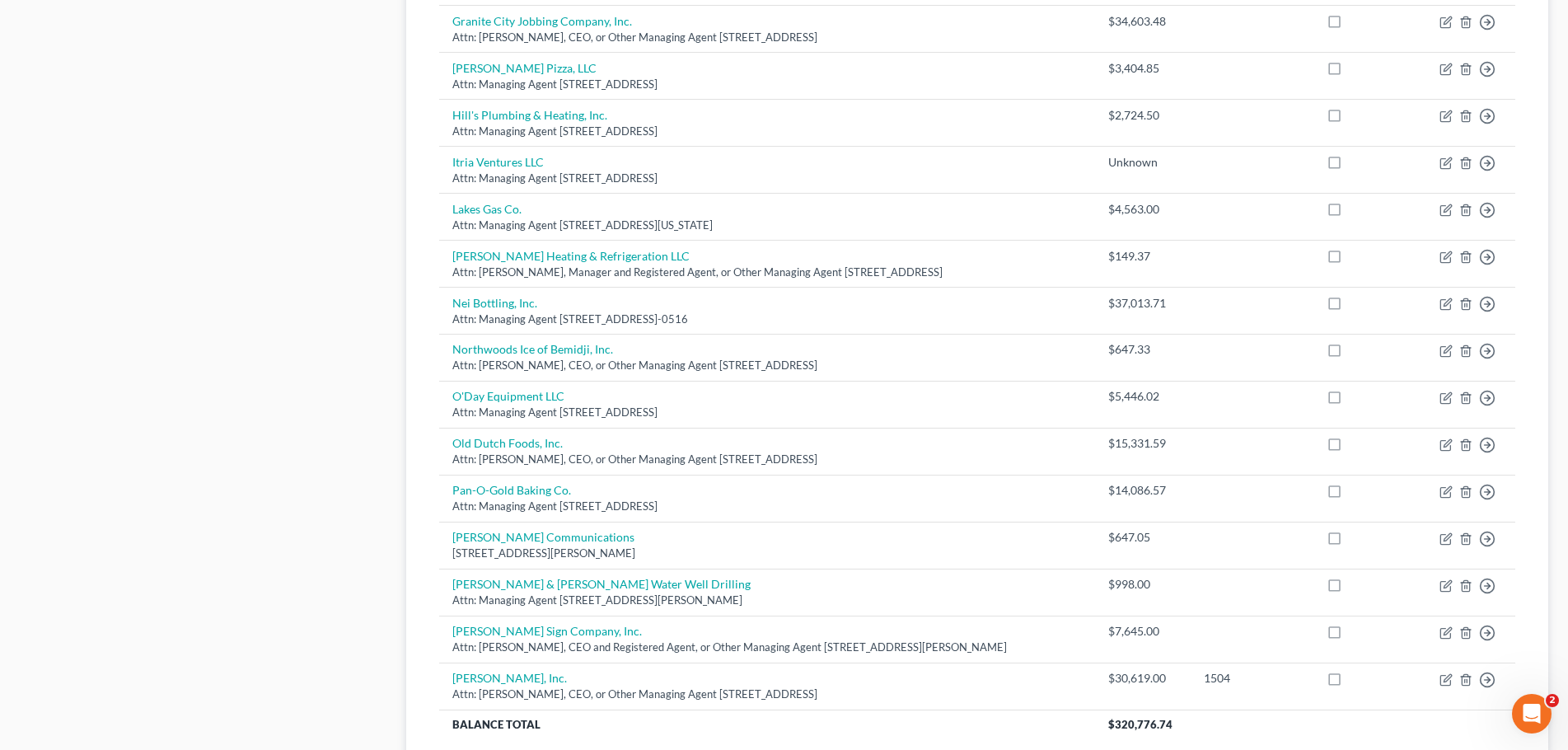
scroll to position [1154, 0]
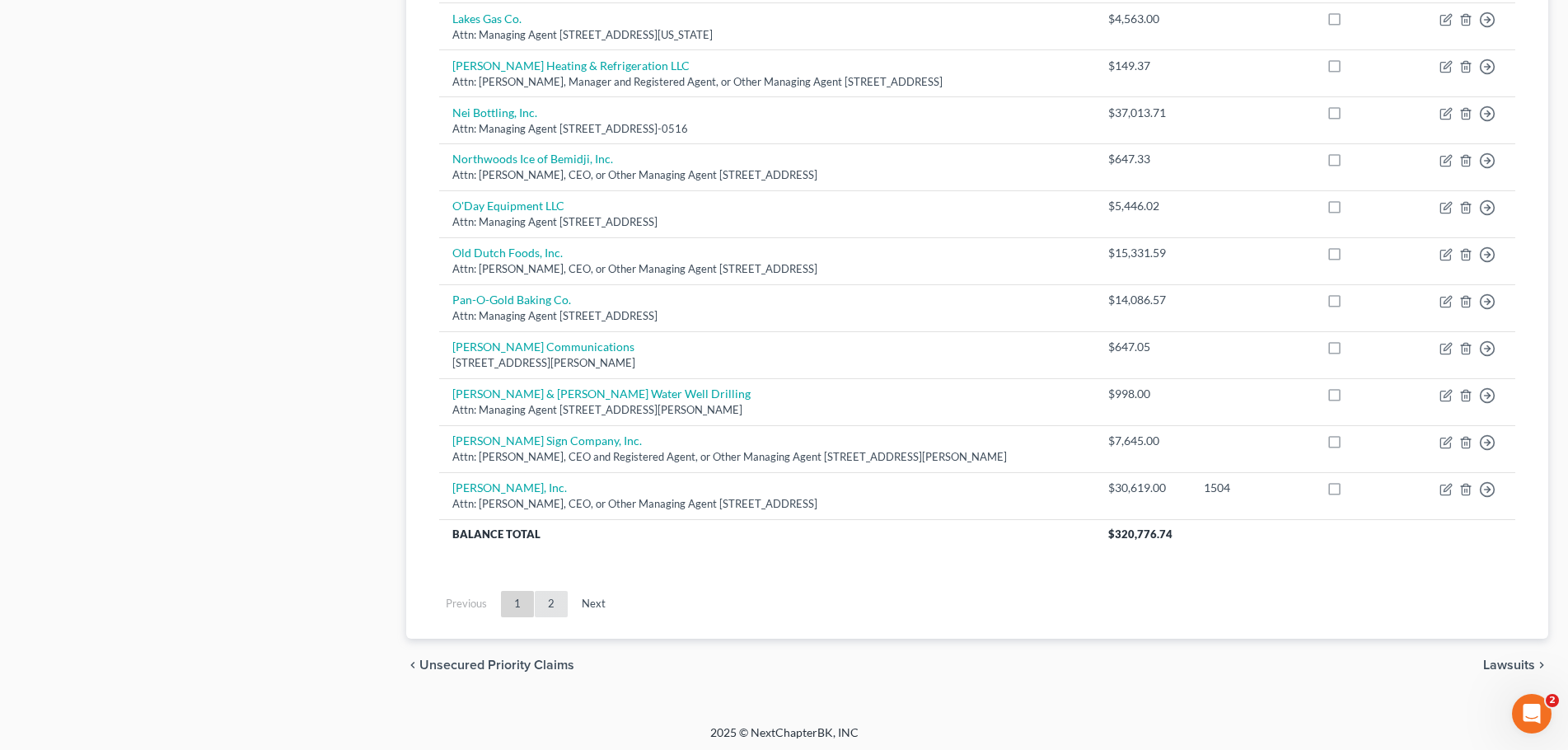
click at [560, 603] on link "2" at bounding box center [552, 603] width 33 height 27
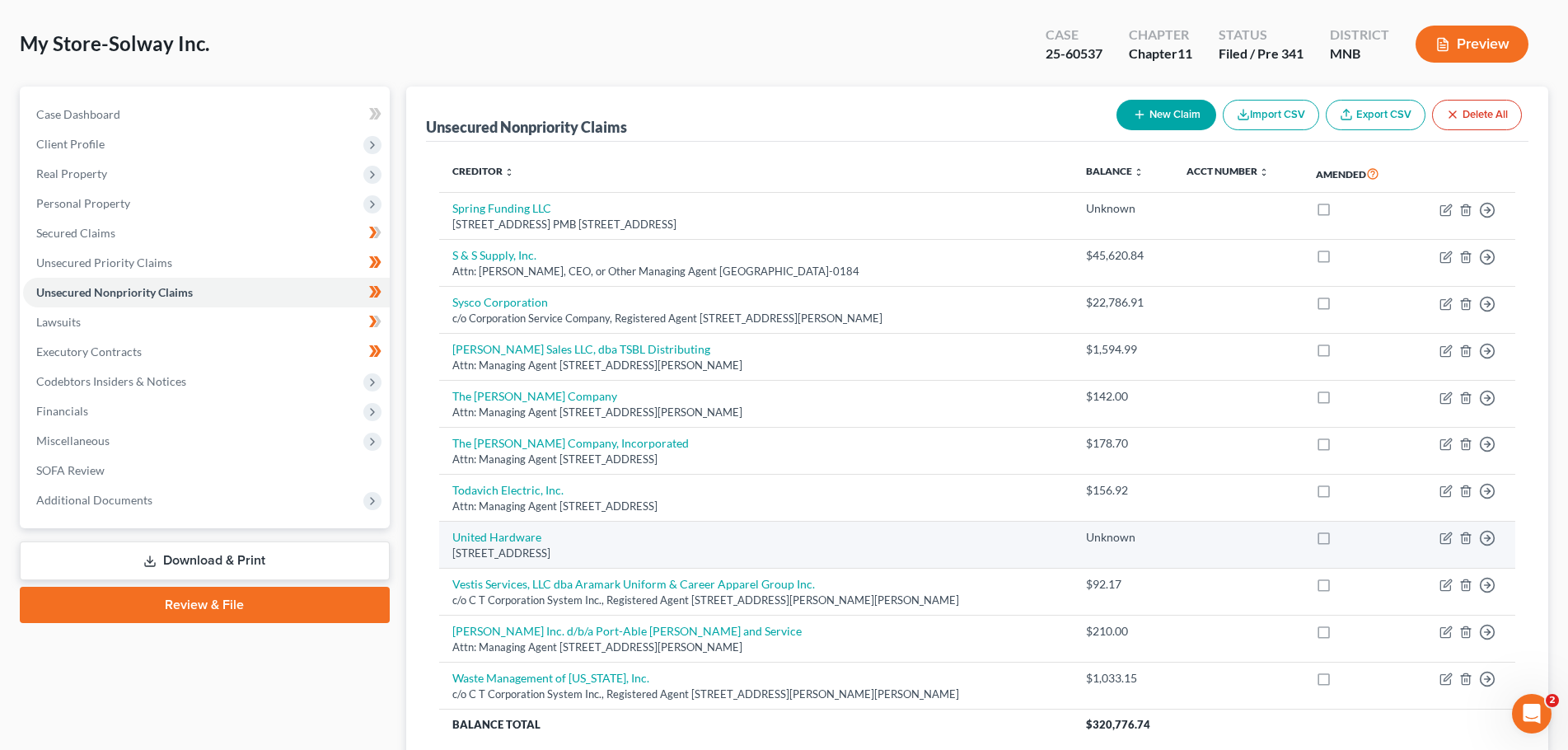
scroll to position [101, 0]
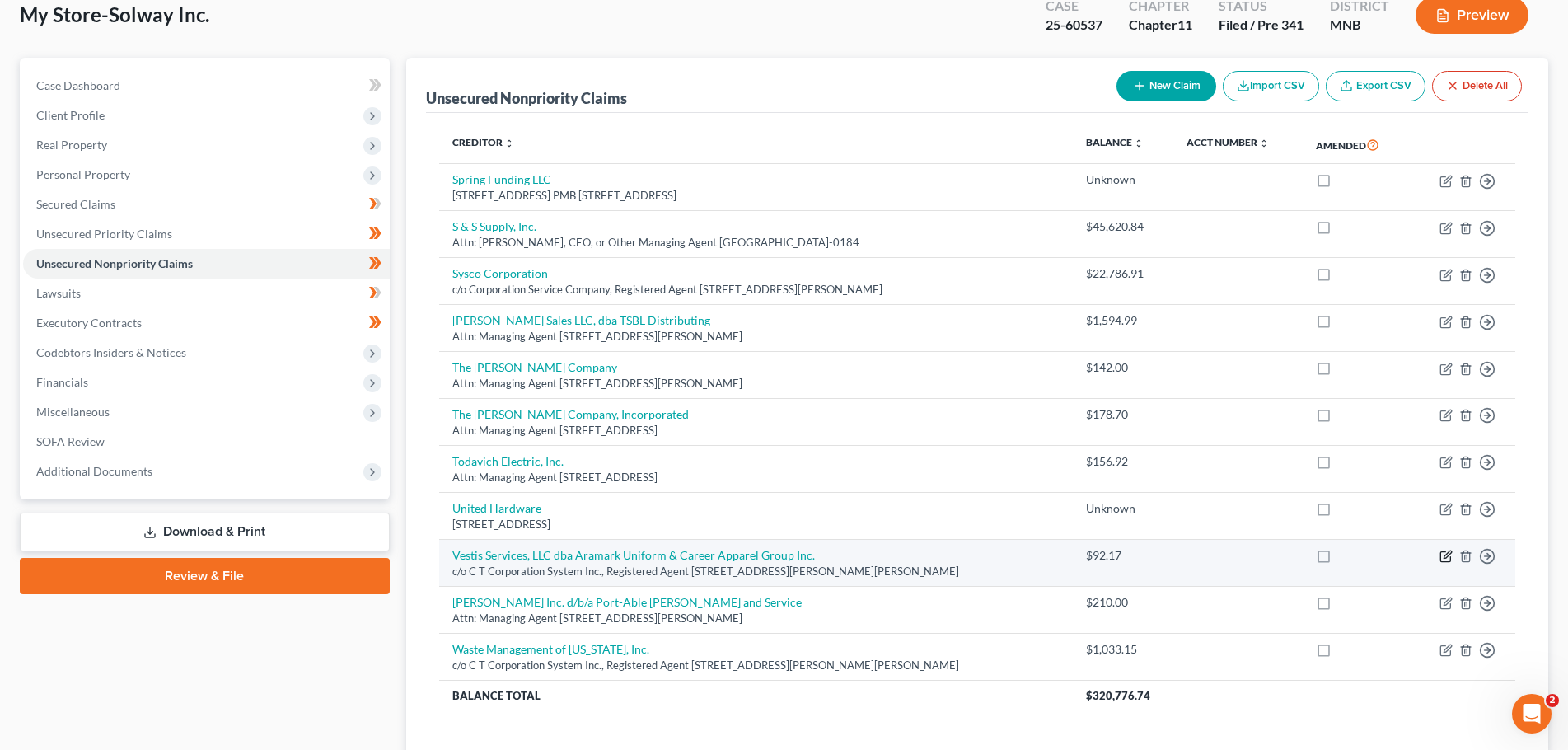
click at [1449, 554] on icon "button" at bounding box center [1447, 555] width 7 height 7
select select "24"
select select "15"
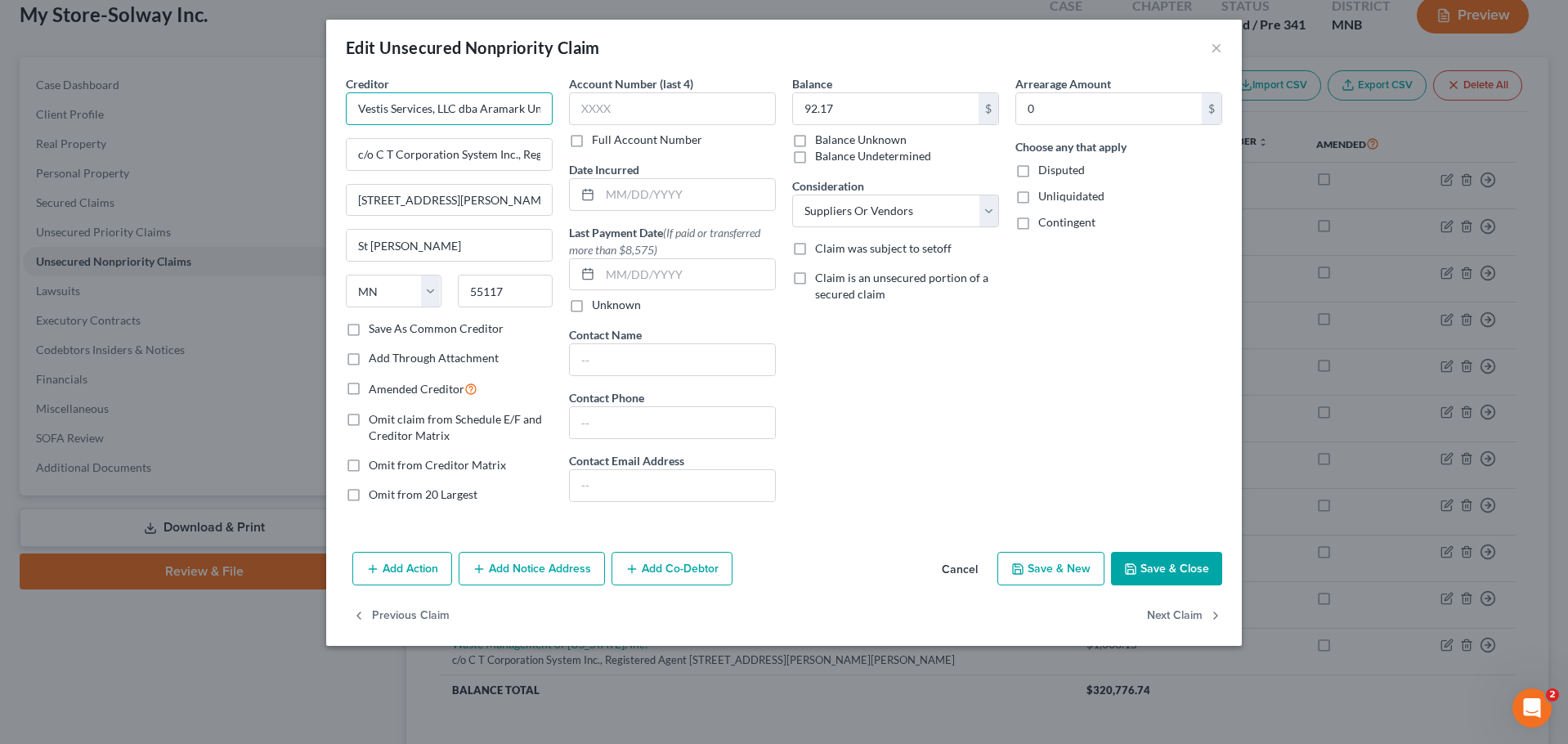
click at [476, 113] on input "Vestis Services, LLC dba Aramark Uniform & Career Apparel Group Inc." at bounding box center [449, 109] width 207 height 33
type input "Vestis Services, LLC fka Aramark Uniform & Career Apparel Group Inc."
click at [1162, 563] on button "Save & Close" at bounding box center [1166, 569] width 111 height 35
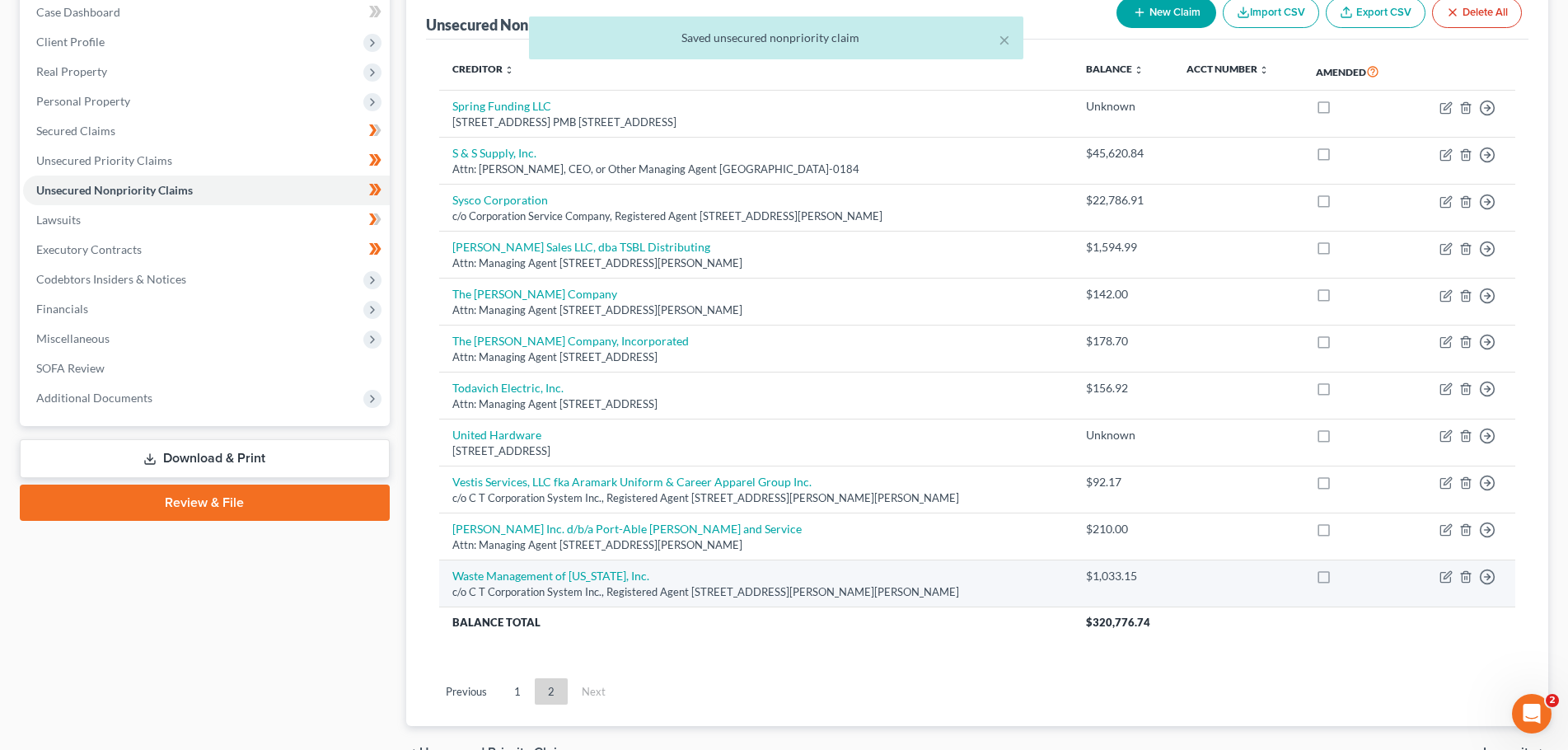
scroll to position [266, 0]
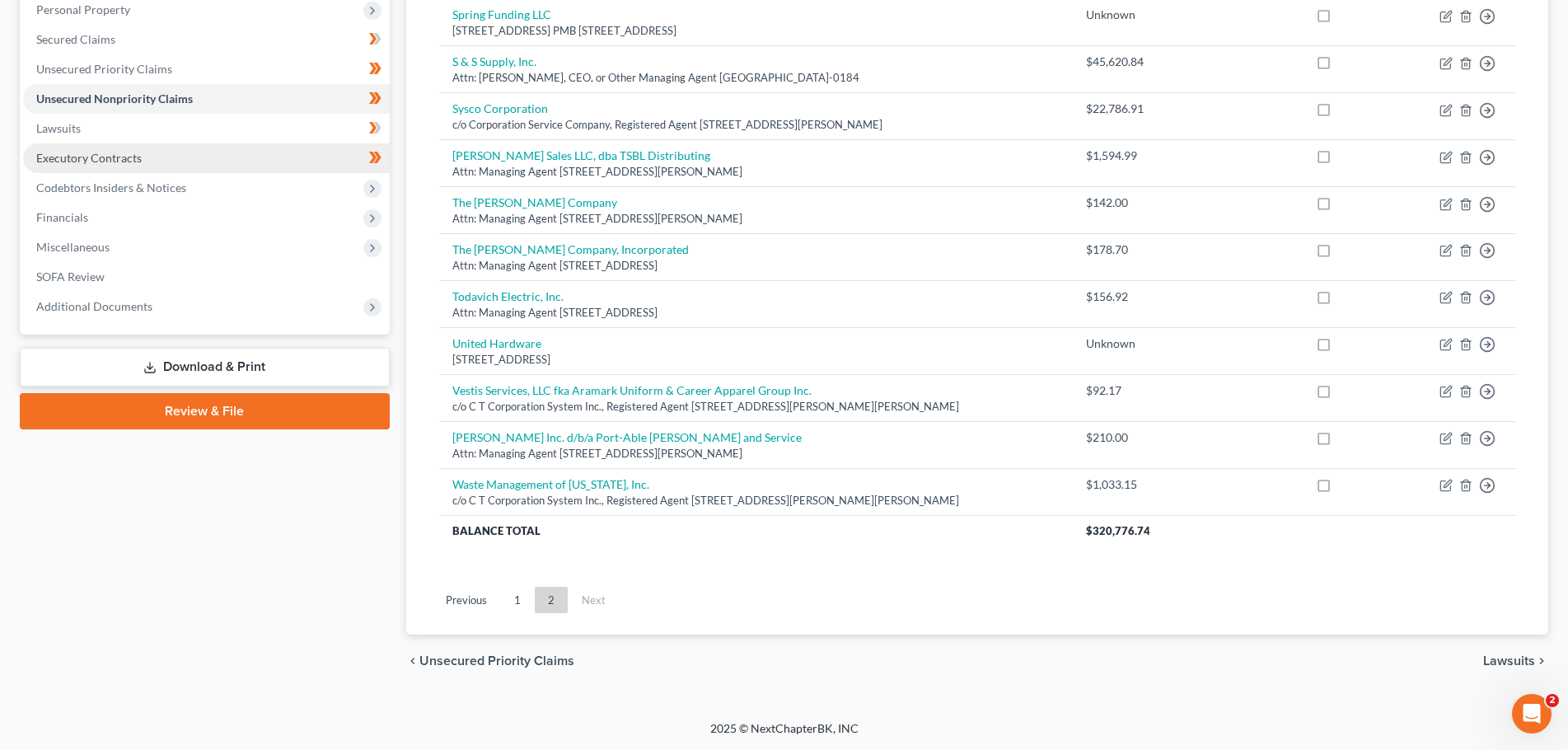
click at [145, 155] on link "Executory Contracts" at bounding box center [207, 158] width 367 height 30
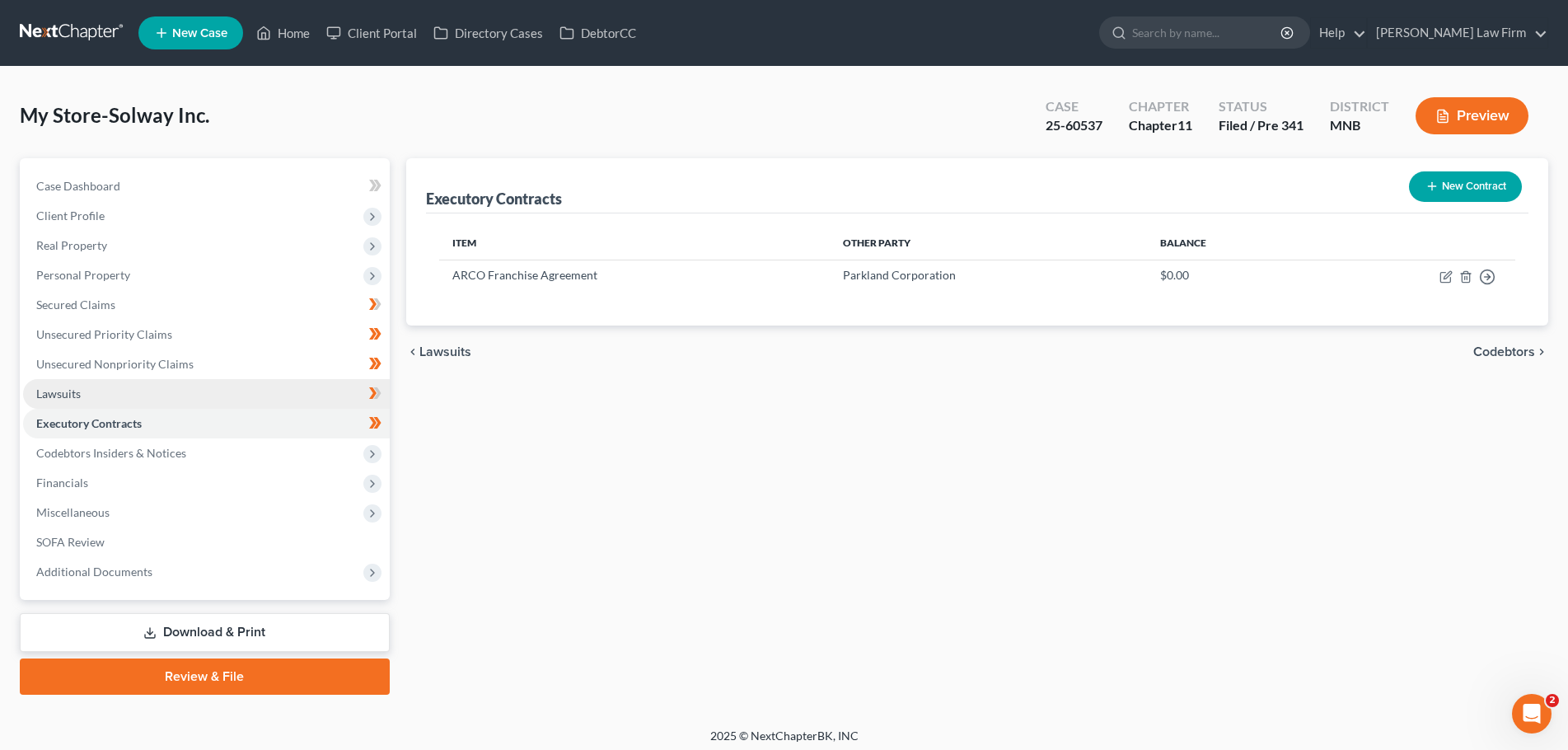
click at [77, 393] on span "Lawsuits" at bounding box center [58, 393] width 44 height 14
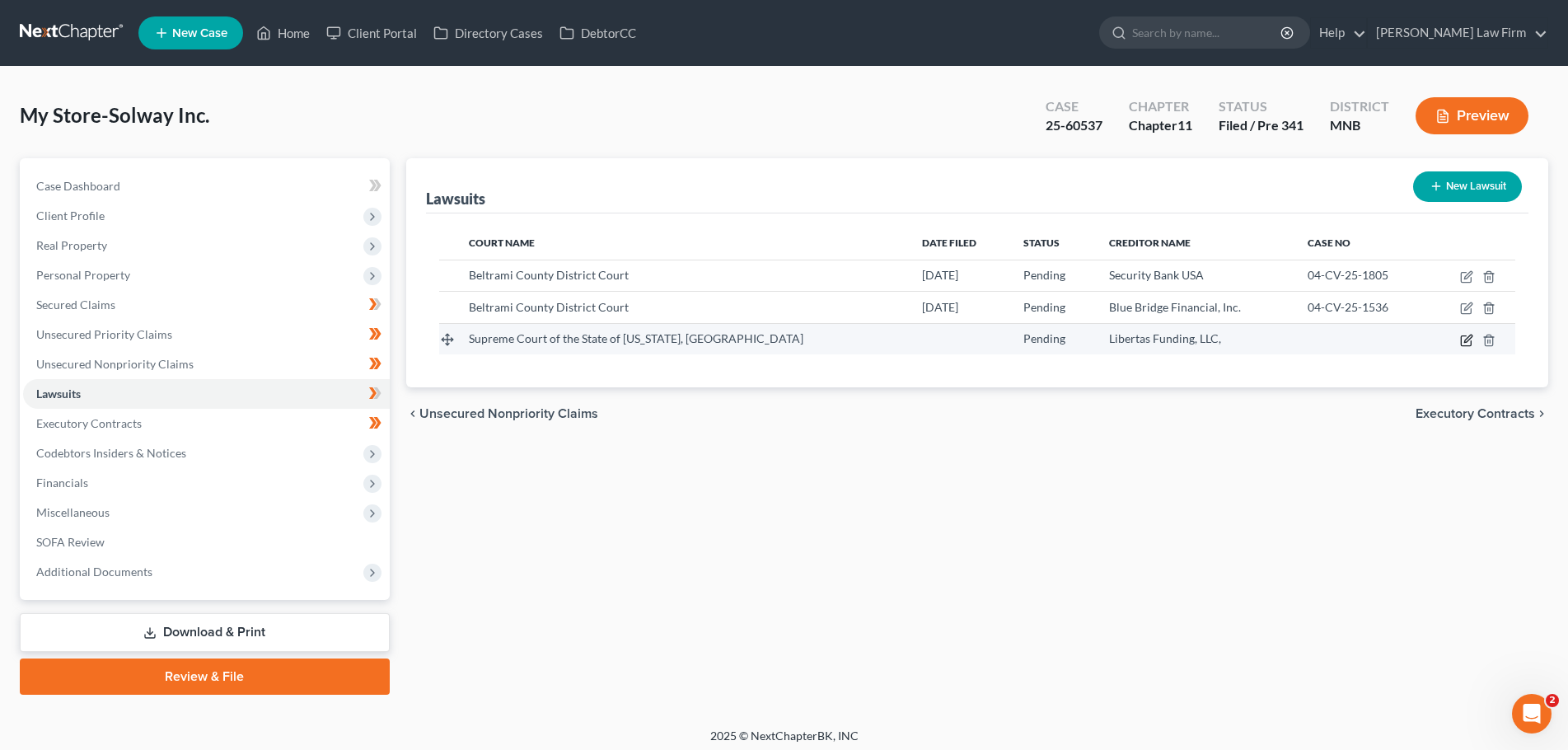
click at [1464, 341] on icon "button" at bounding box center [1467, 340] width 13 height 13
select select "35"
select select "0"
select select "3"
select select "35"
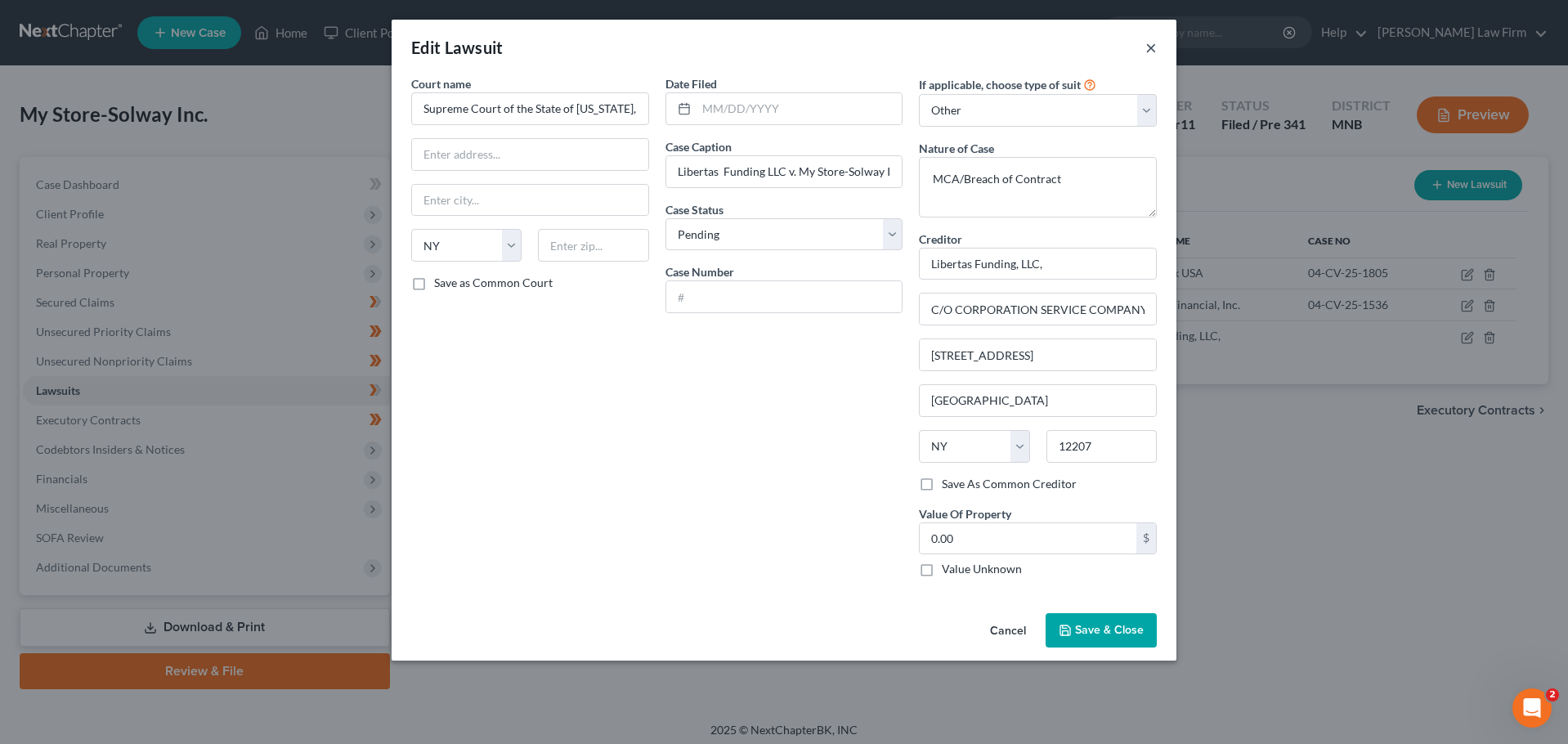
click at [1151, 46] on button "×" at bounding box center [1151, 47] width 12 height 19
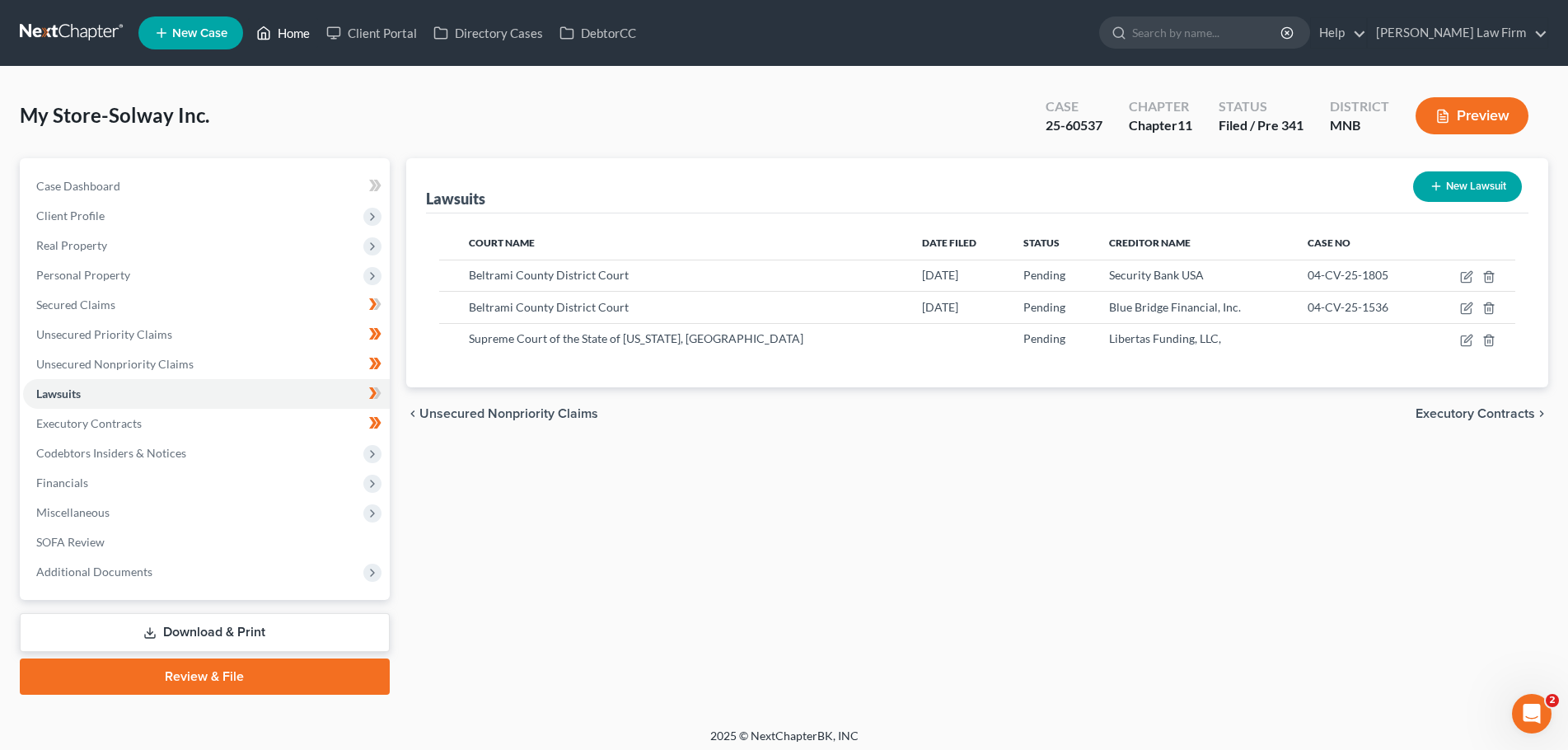
click at [290, 38] on link "Home" at bounding box center [283, 33] width 70 height 30
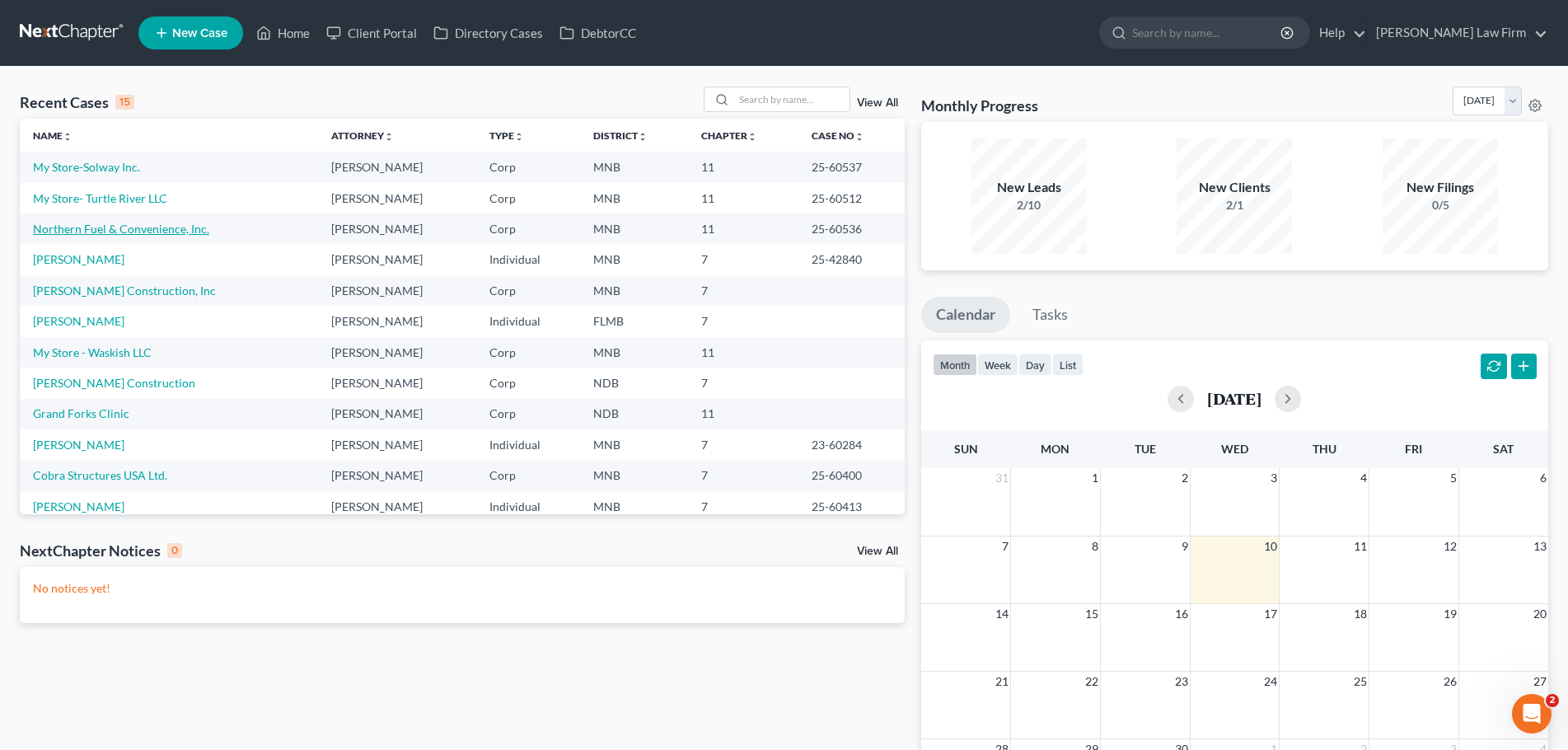
click at [141, 227] on link "Northern Fuel & Convenience, Inc." at bounding box center [121, 228] width 176 height 14
select select "7"
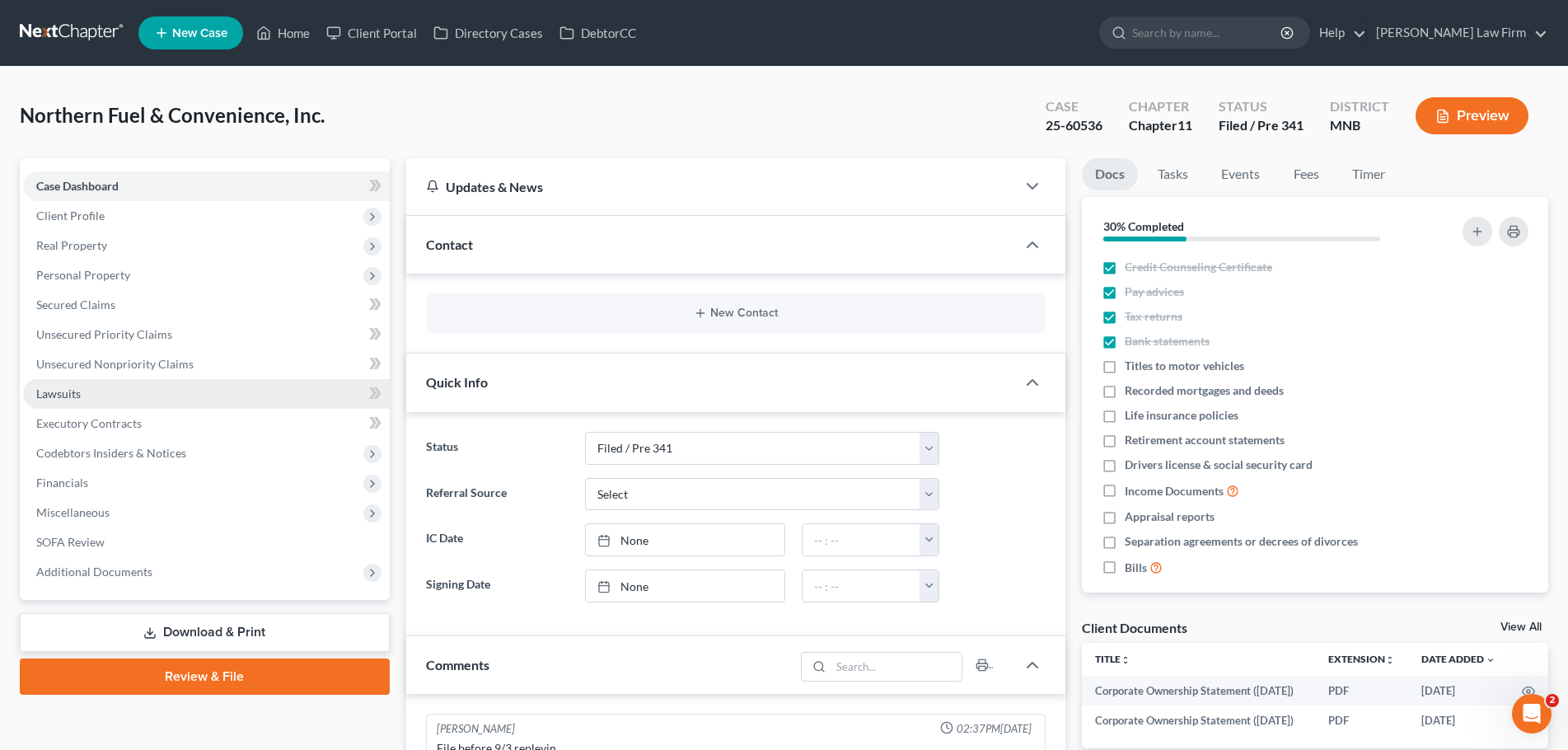
click at [99, 393] on link "Lawsuits" at bounding box center [207, 394] width 367 height 30
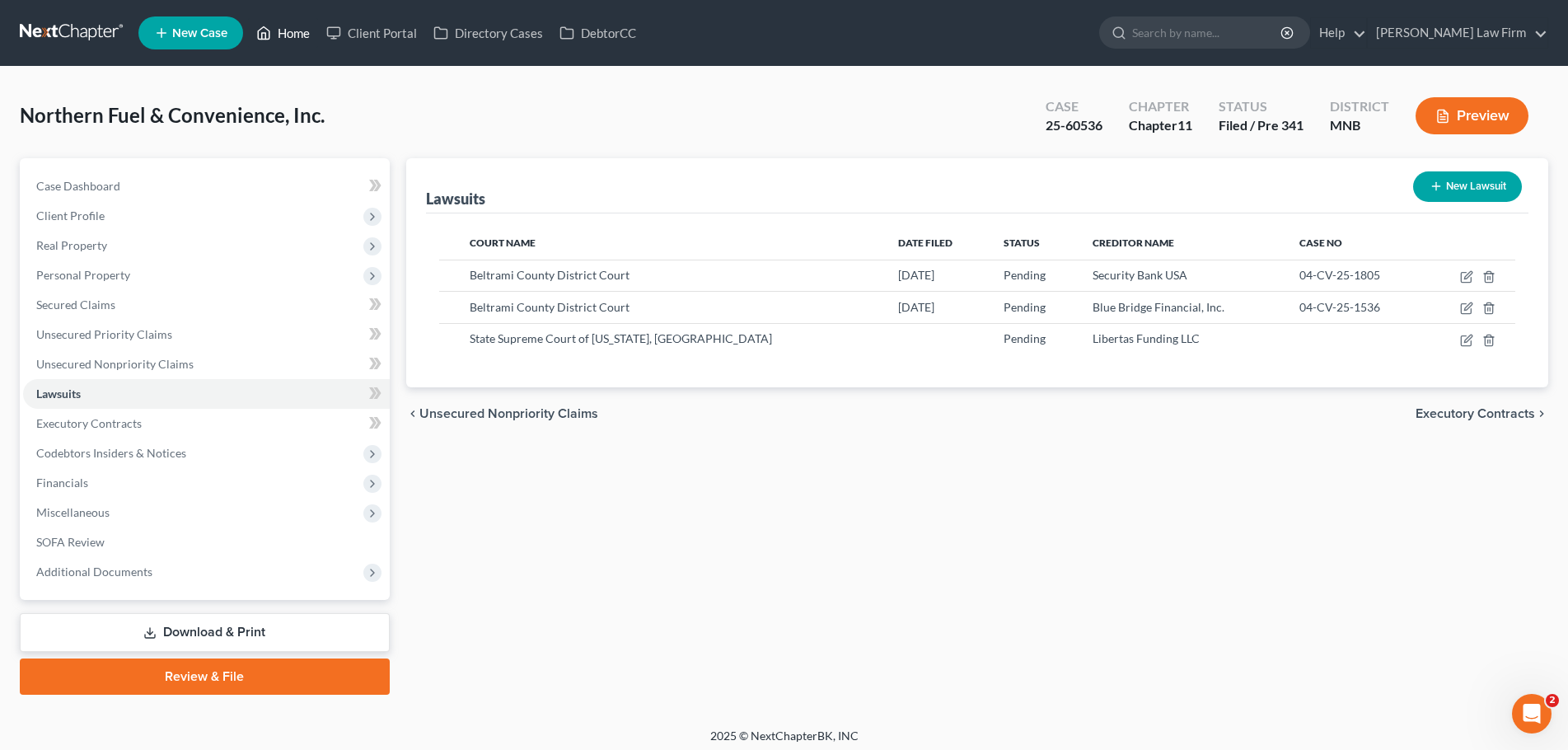
click at [286, 31] on link "Home" at bounding box center [283, 33] width 70 height 30
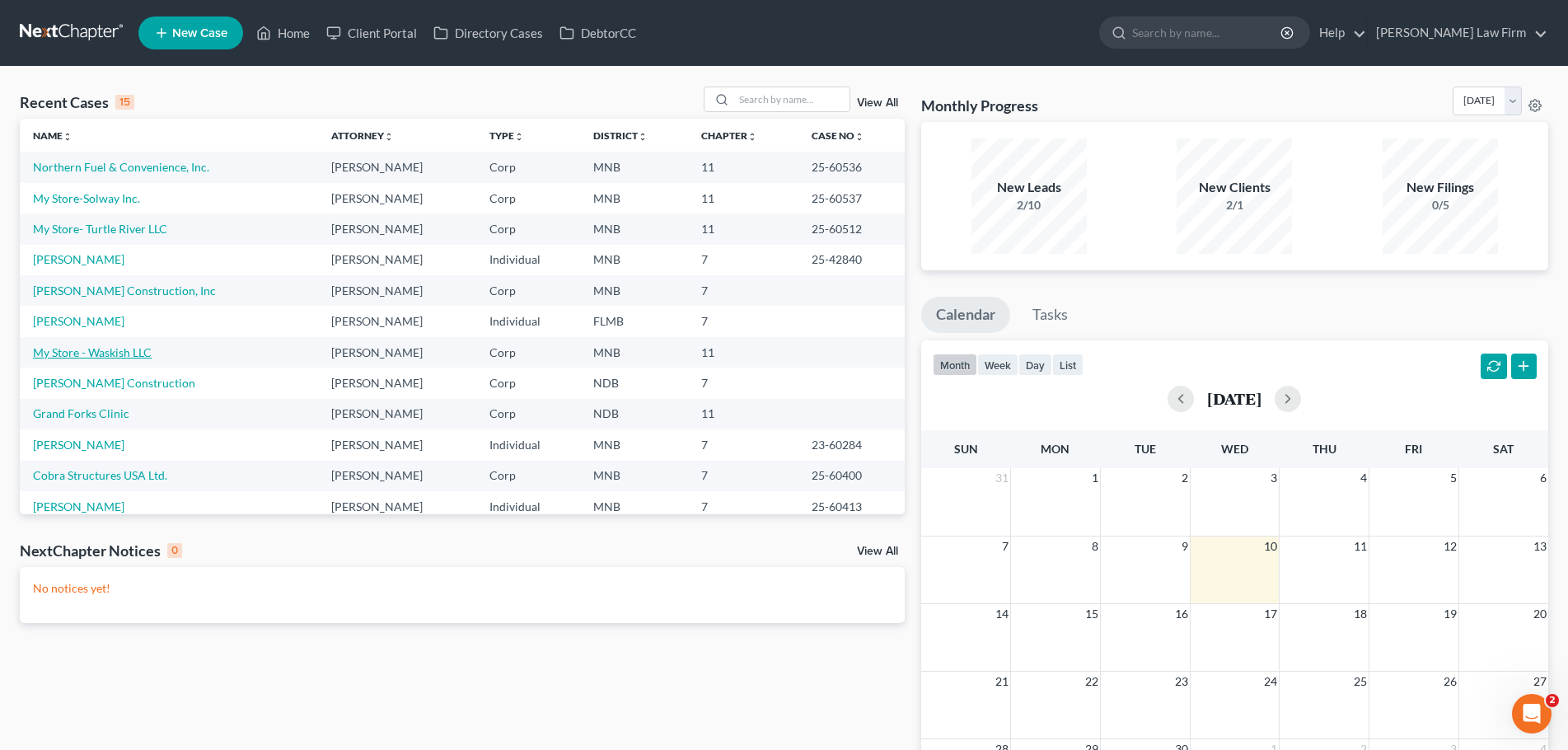
click at [125, 352] on link "My Store - Waskish LLC" at bounding box center [92, 351] width 119 height 14
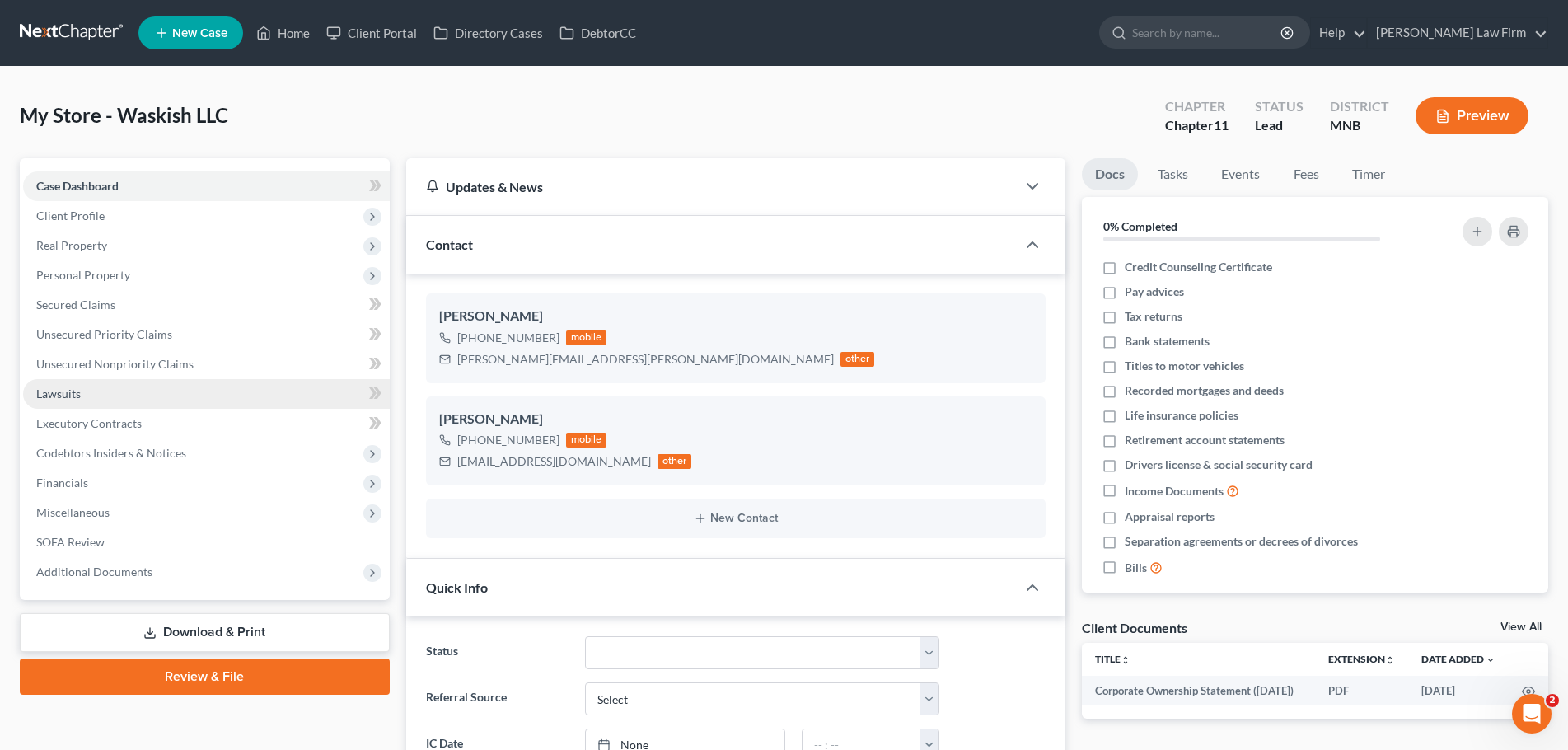
click at [101, 385] on link "Lawsuits" at bounding box center [207, 394] width 367 height 30
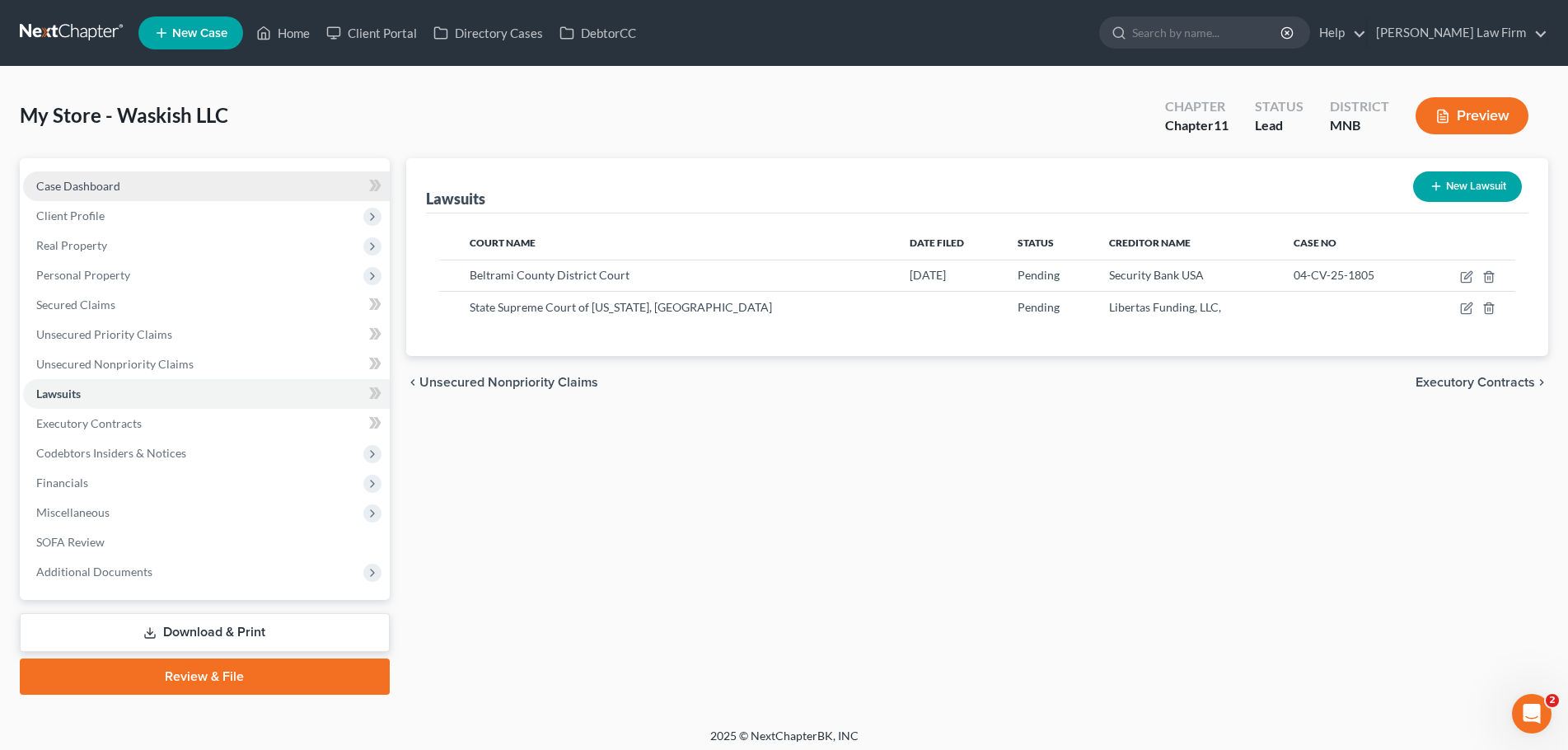
click at [135, 182] on link "Case Dashboard" at bounding box center [207, 186] width 367 height 30
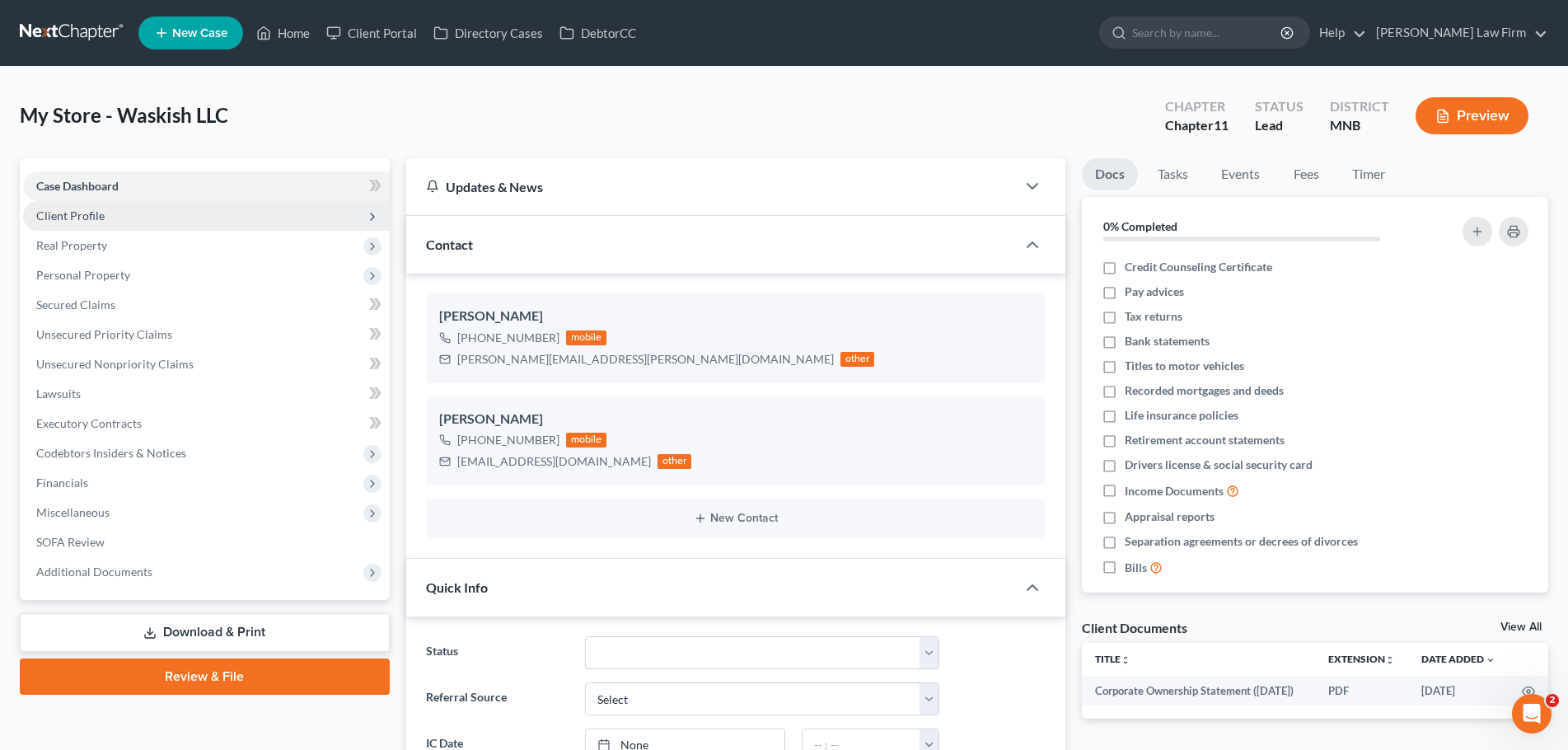
click at [147, 216] on span "Client Profile" at bounding box center [207, 216] width 367 height 30
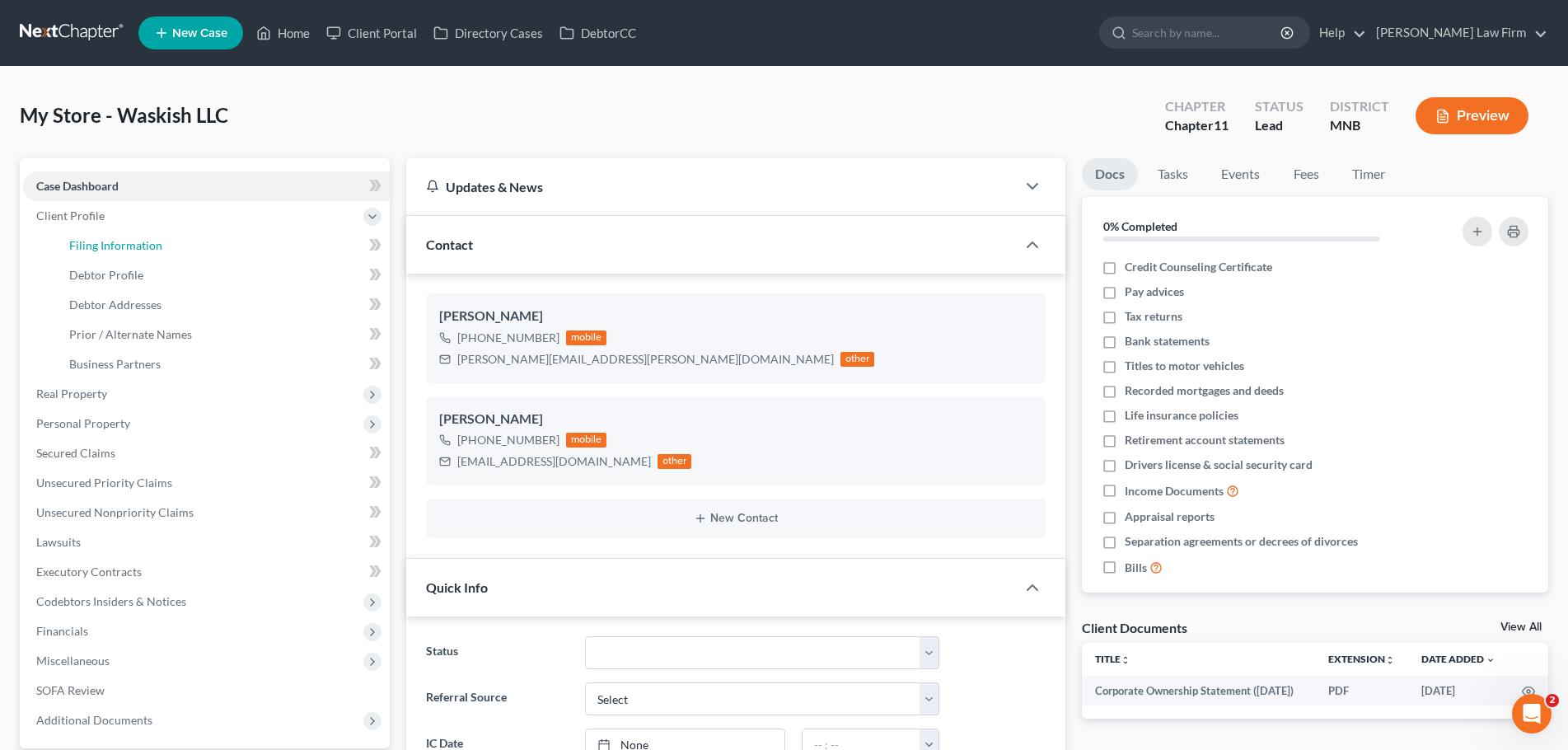
click at [107, 240] on span "Filing Information" at bounding box center [115, 244] width 93 height 14
select select "3"
select select "1"
select select "42"
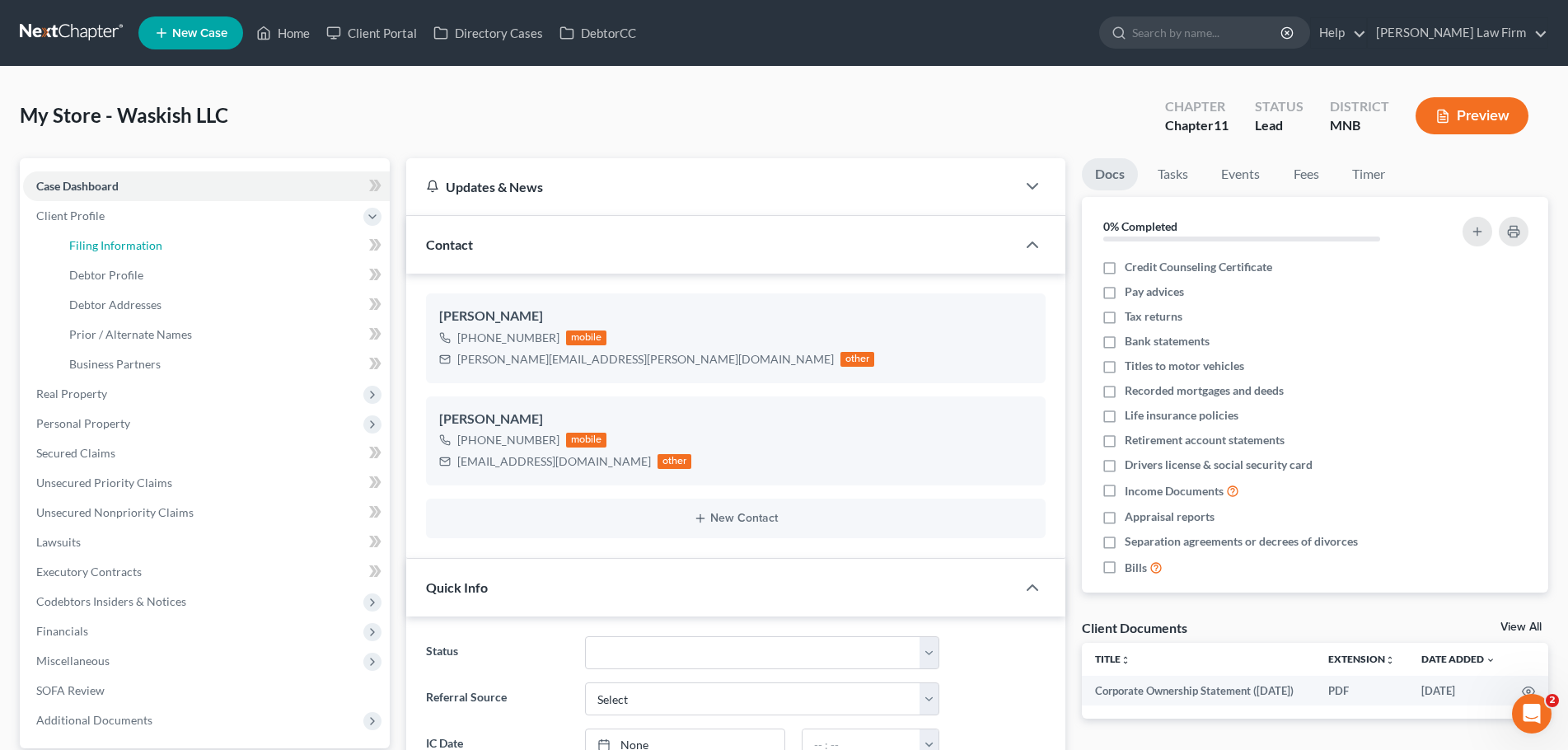
select select "1"
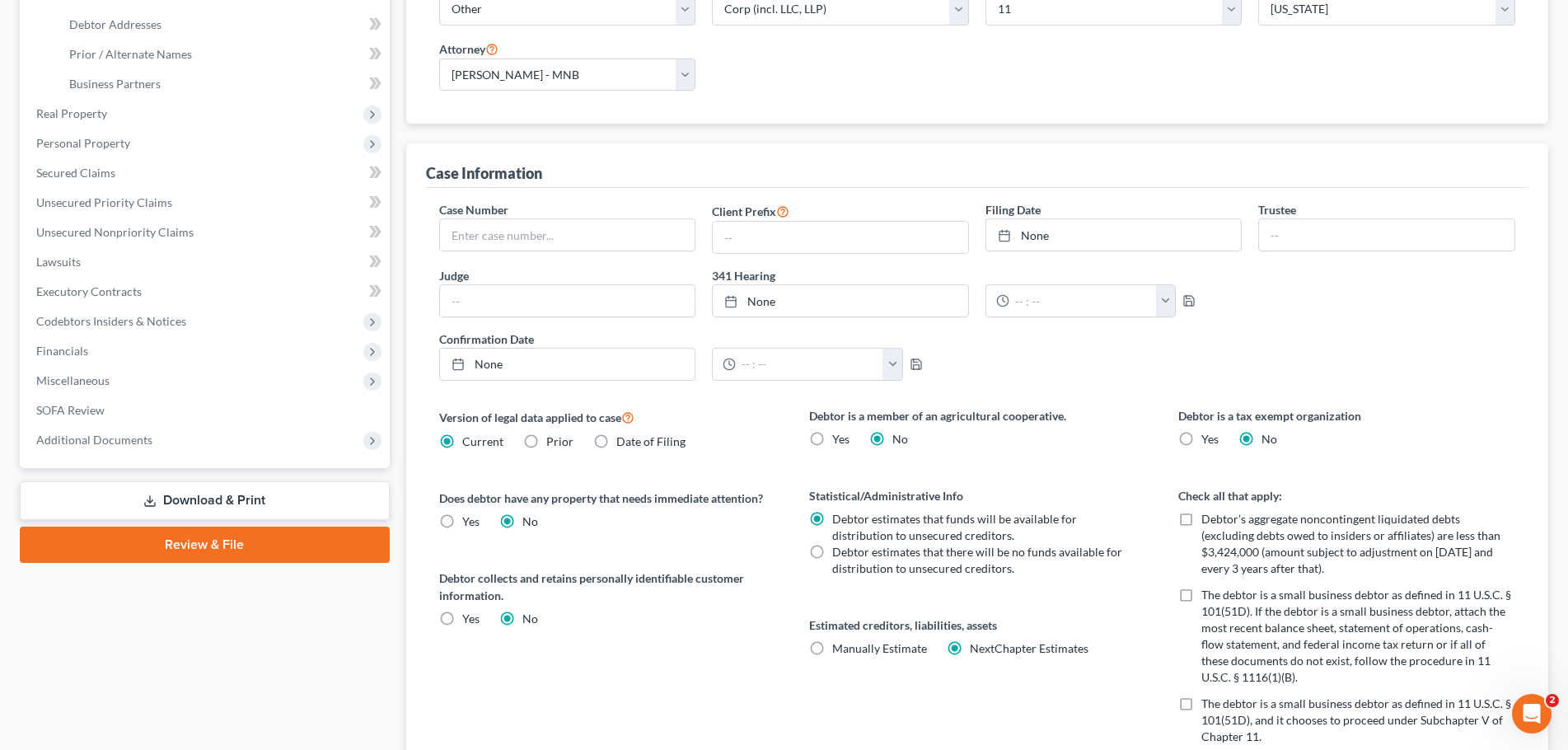
scroll to position [329, 0]
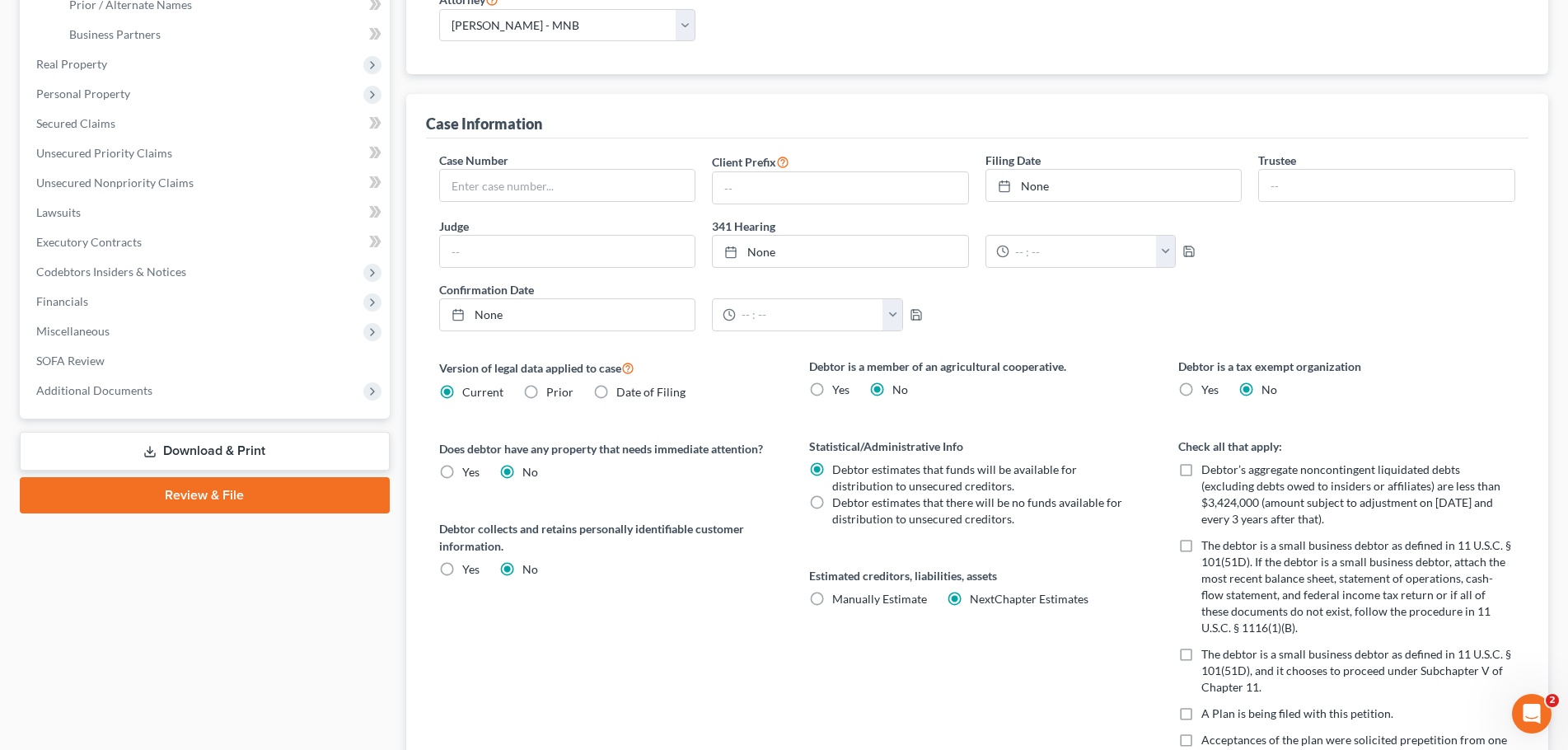
click at [1201, 467] on label "Debtor’s aggregate noncontingent liquidated debts (excluding debts owed to insi…" at bounding box center [1358, 494] width 314 height 65
click at [1208, 467] on input "Debtor’s aggregate noncontingent liquidated debts (excluding debts owed to insi…" at bounding box center [1214, 467] width 11 height 11
checkbox input "true"
click at [1201, 551] on label "The debtor is a small business debtor as defined in 11 U.S.C. § 101(51D). If th…" at bounding box center [1358, 586] width 314 height 99
click at [1208, 548] on input "The debtor is a small business debtor as defined in 11 U.S.C. § 101(51D). If th…" at bounding box center [1214, 542] width 11 height 11
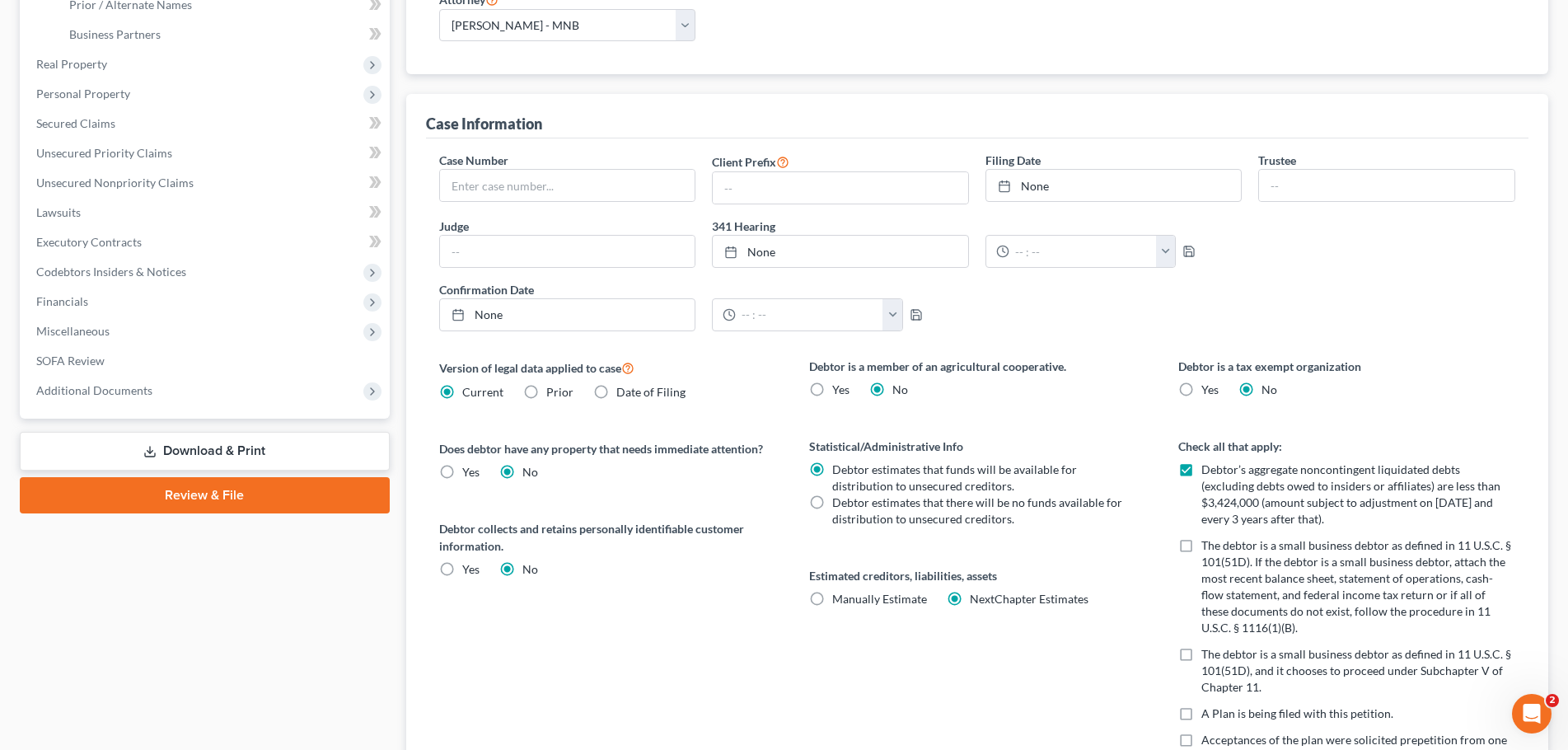
checkbox input "true"
click at [1201, 654] on label "The debtor is a small business debtor as defined in 11 U.S.C. § 101(51D), and i…" at bounding box center [1358, 671] width 314 height 50
click at [1208, 654] on input "The debtor is a small business debtor as defined in 11 U.S.C. § 101(51D), and i…" at bounding box center [1214, 651] width 11 height 11
checkbox input "true"
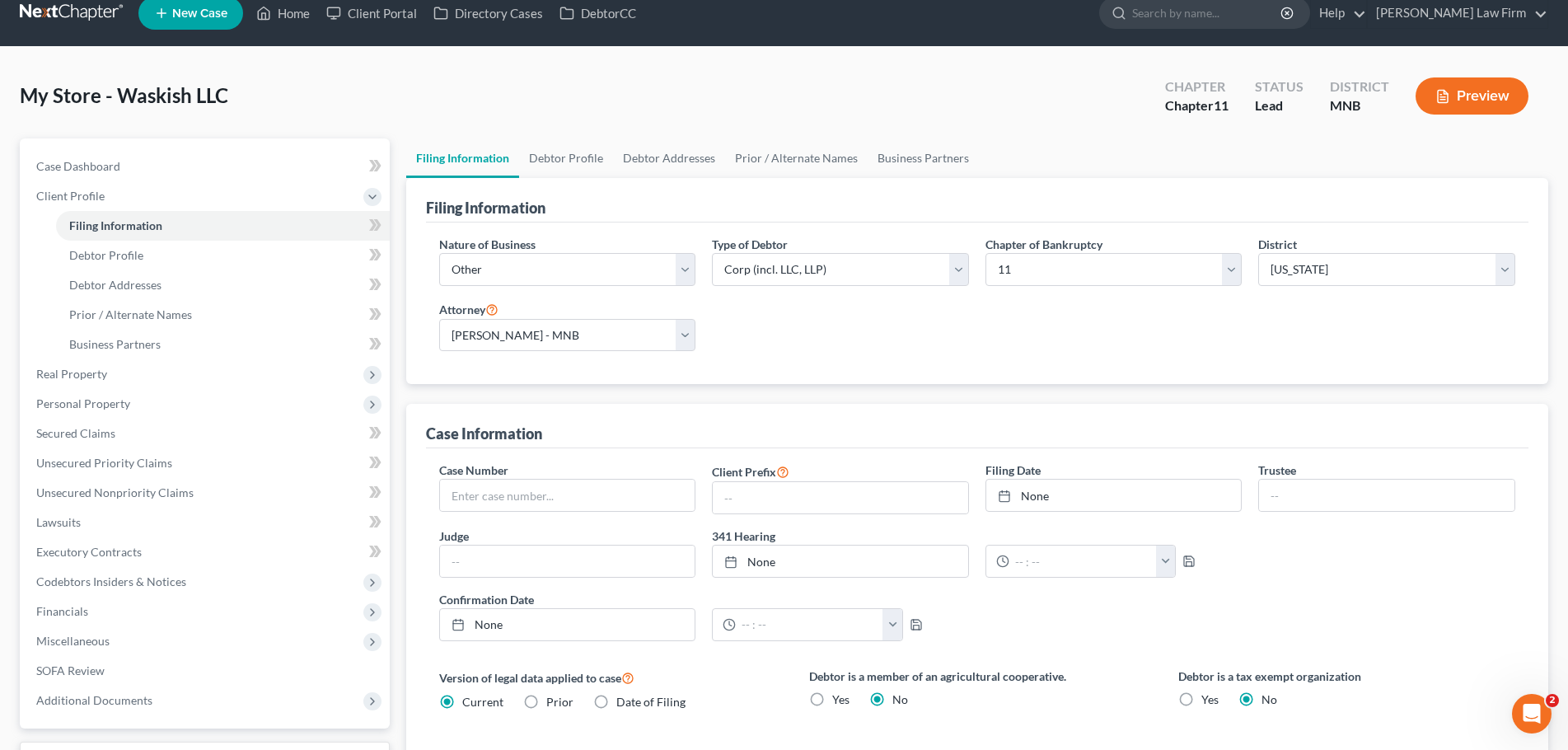
scroll to position [0, 0]
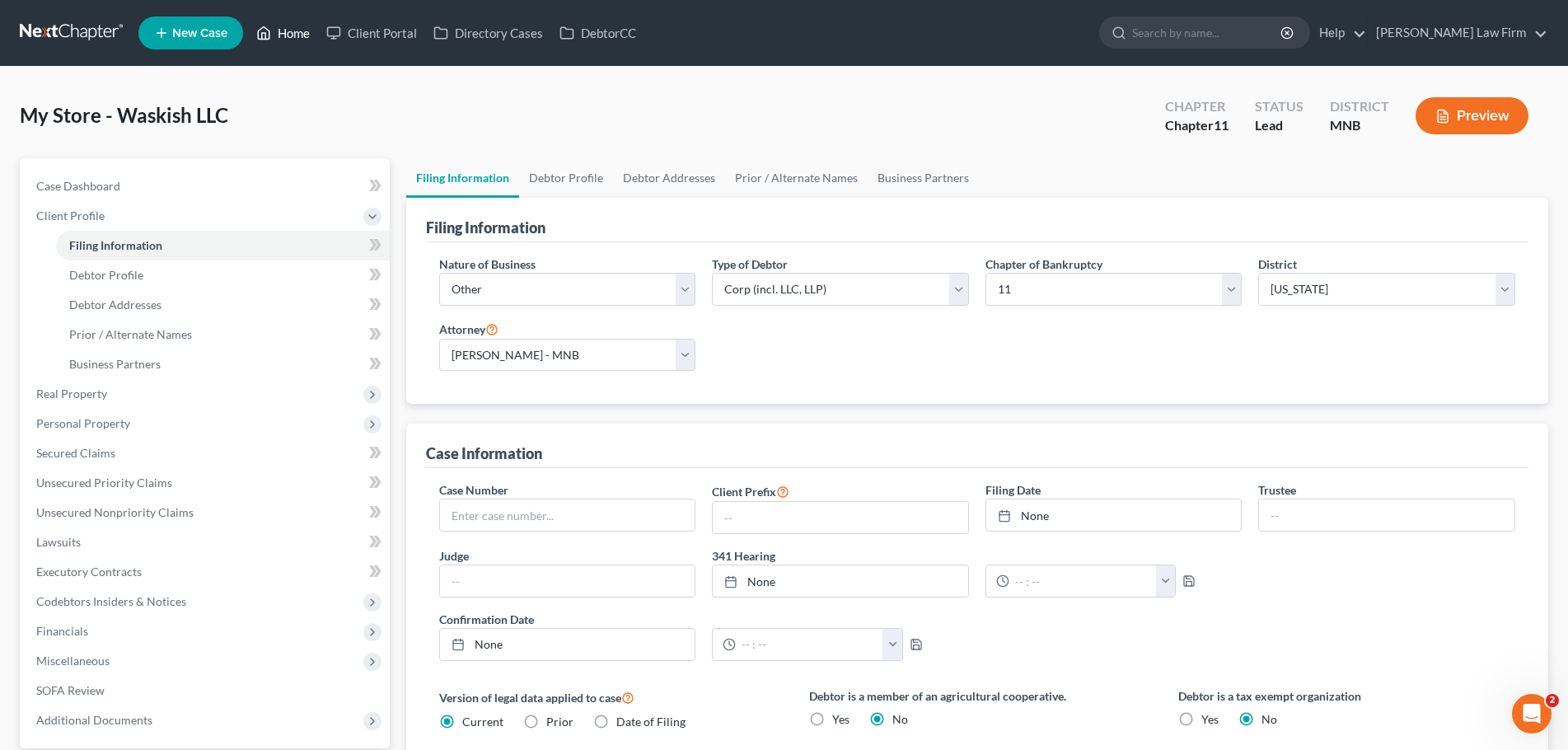
drag, startPoint x: 299, startPoint y: 36, endPoint x: 385, endPoint y: 161, distance: 151.7
click at [299, 36] on link "Home" at bounding box center [283, 33] width 70 height 30
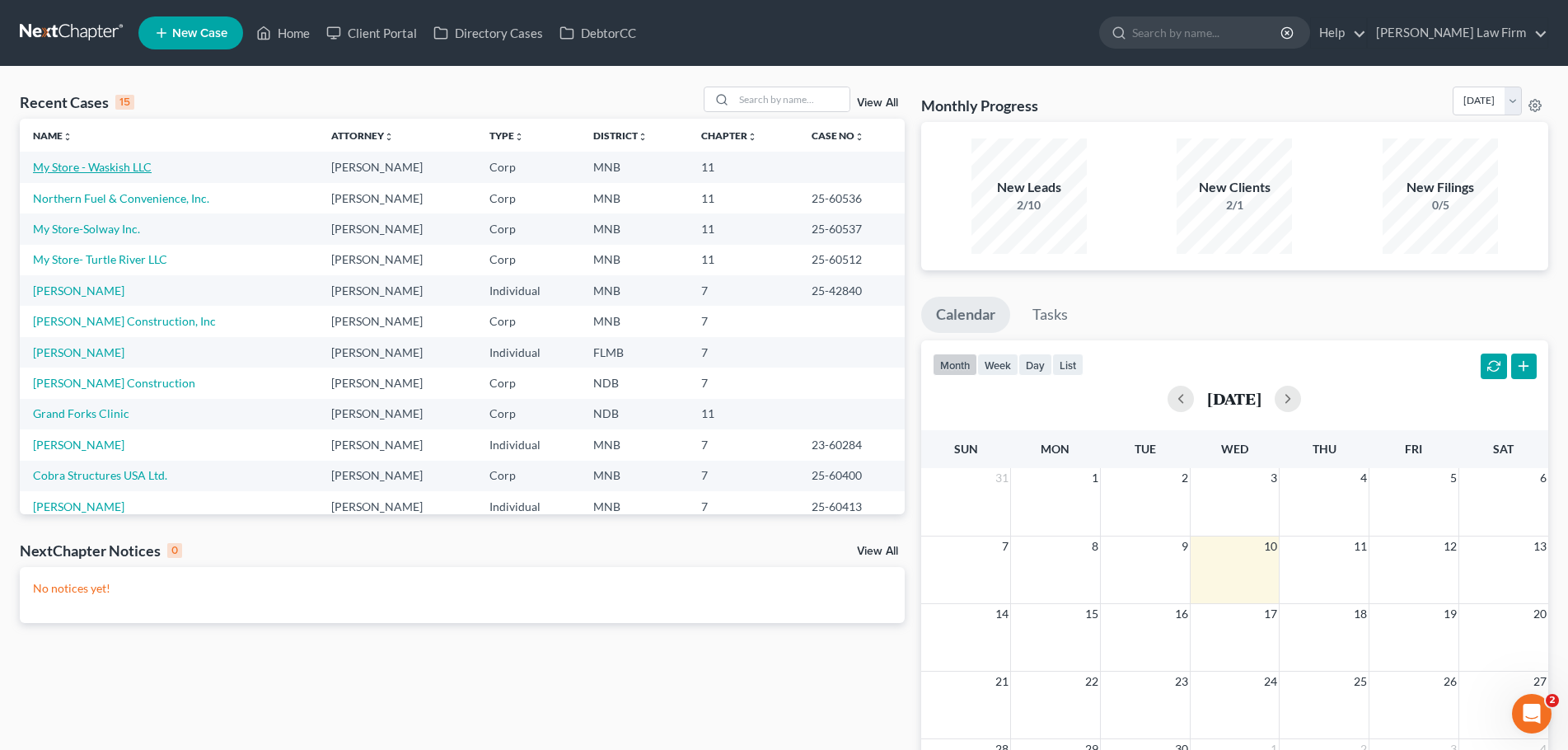
click at [120, 166] on link "My Store - Waskish LLC" at bounding box center [92, 166] width 119 height 14
select select "10"
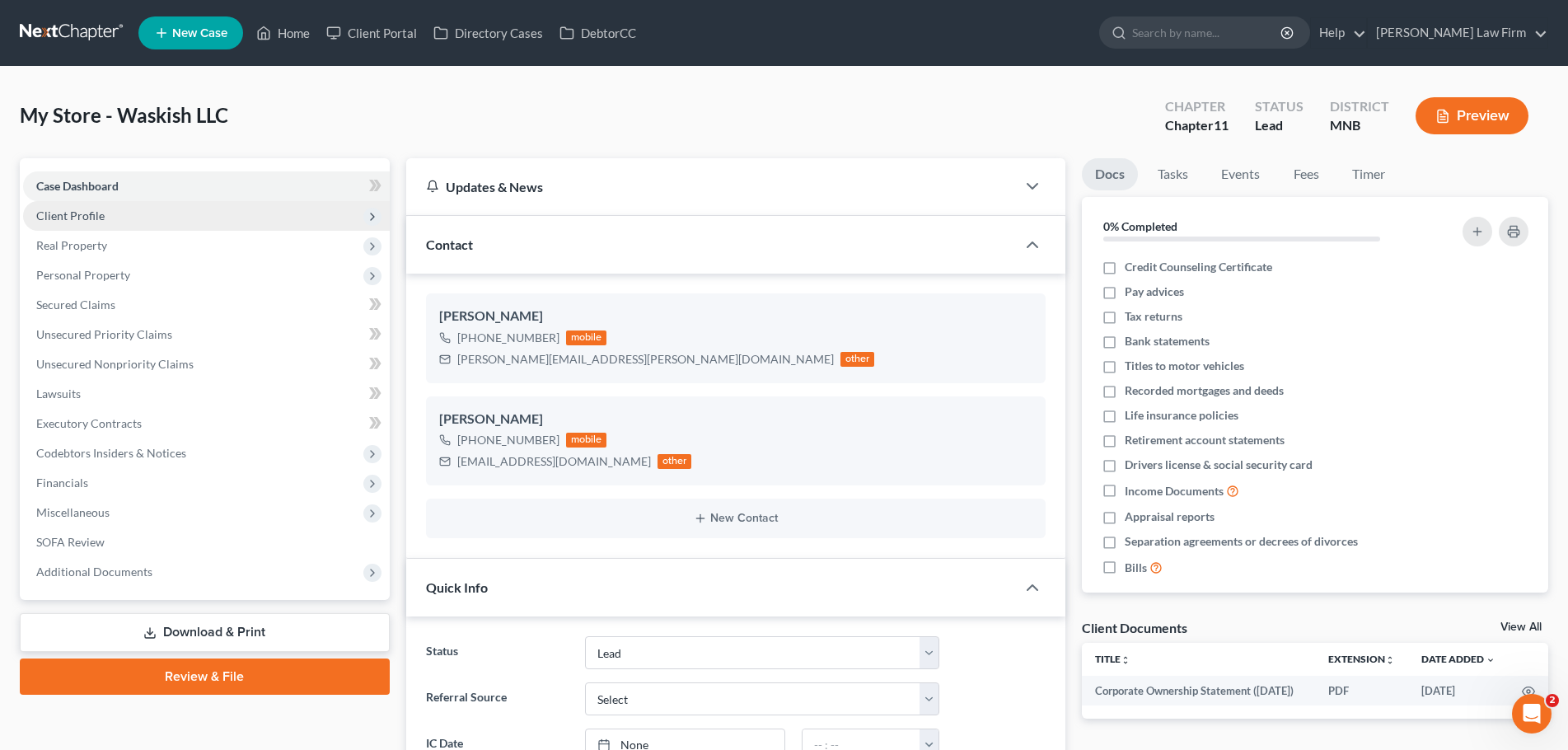
click at [125, 219] on span "Client Profile" at bounding box center [207, 216] width 367 height 30
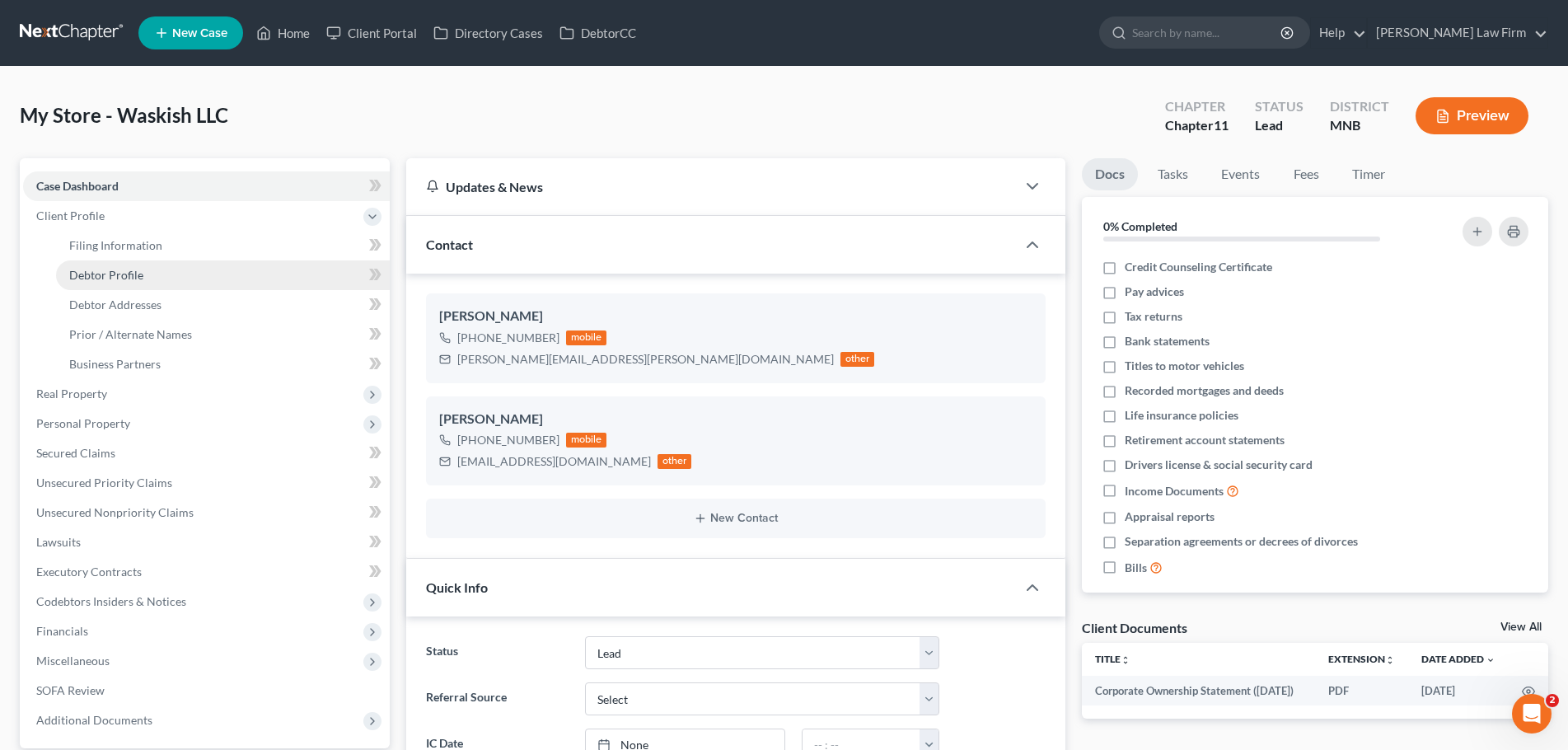
click at [121, 260] on link "Debtor Profile" at bounding box center [223, 275] width 334 height 30
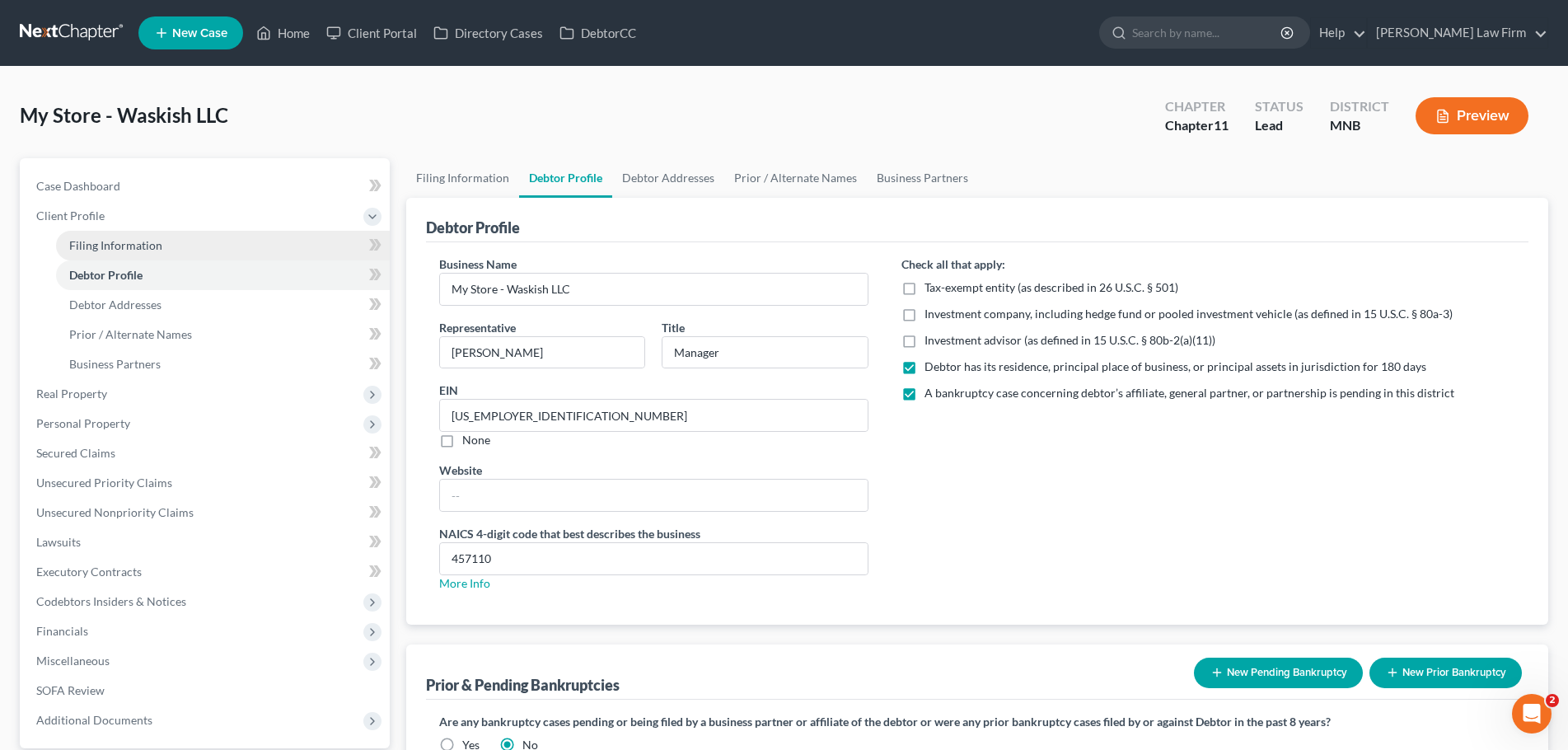
radio input "true"
click at [130, 247] on span "Filing Information" at bounding box center [115, 244] width 93 height 14
select select "3"
select select "1"
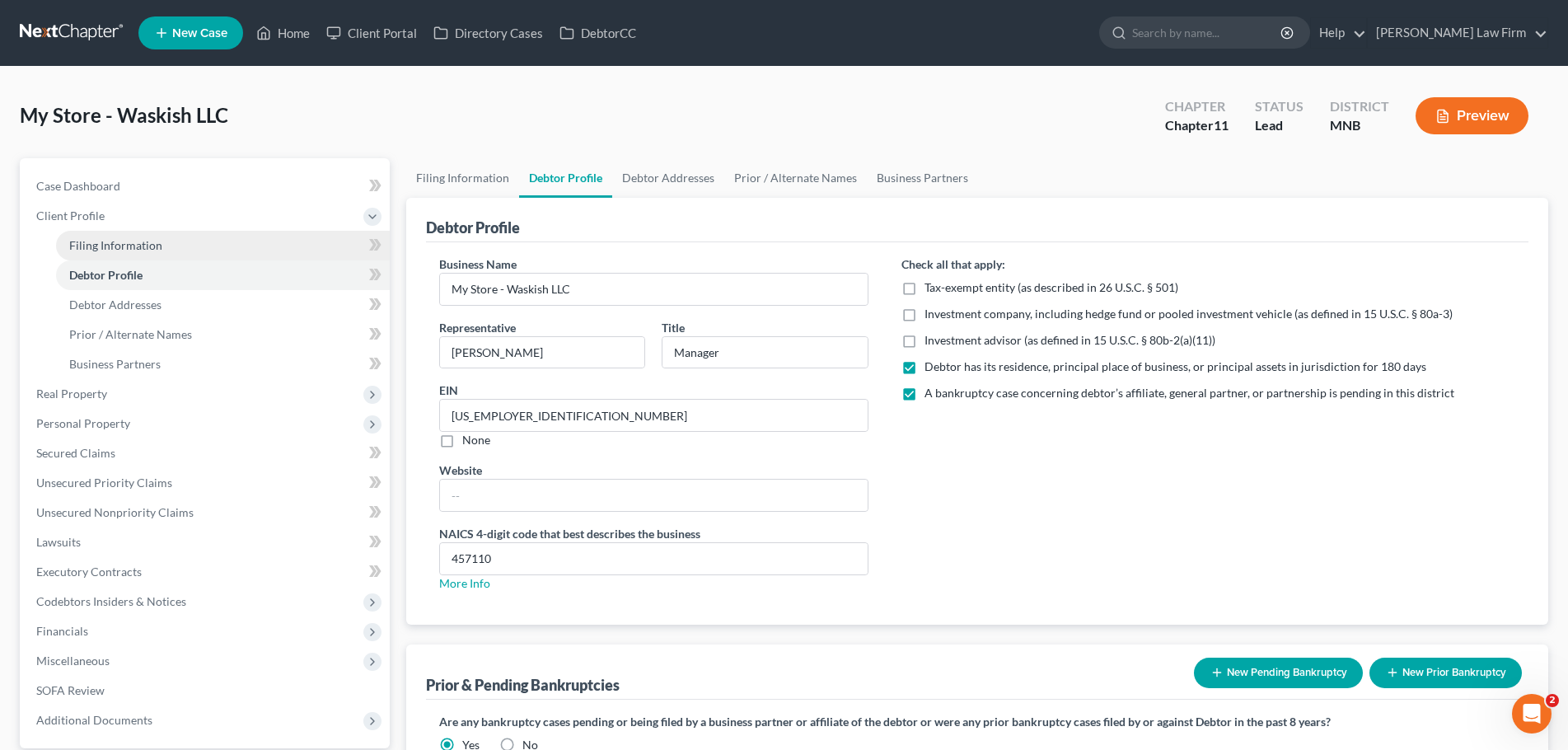
select select "42"
select select "1"
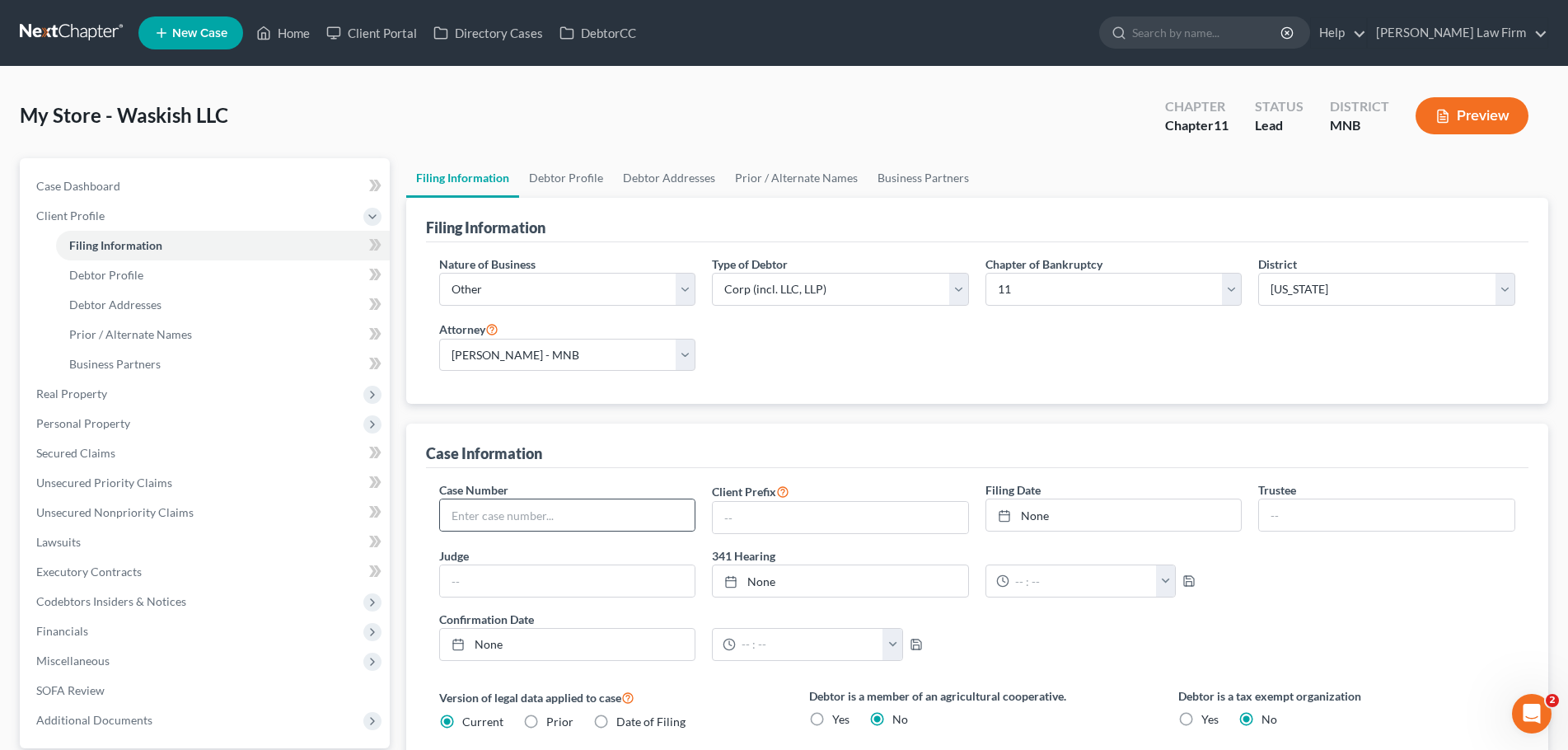
click at [506, 498] on div at bounding box center [567, 515] width 257 height 33
click at [510, 519] on input "text" at bounding box center [567, 515] width 255 height 31
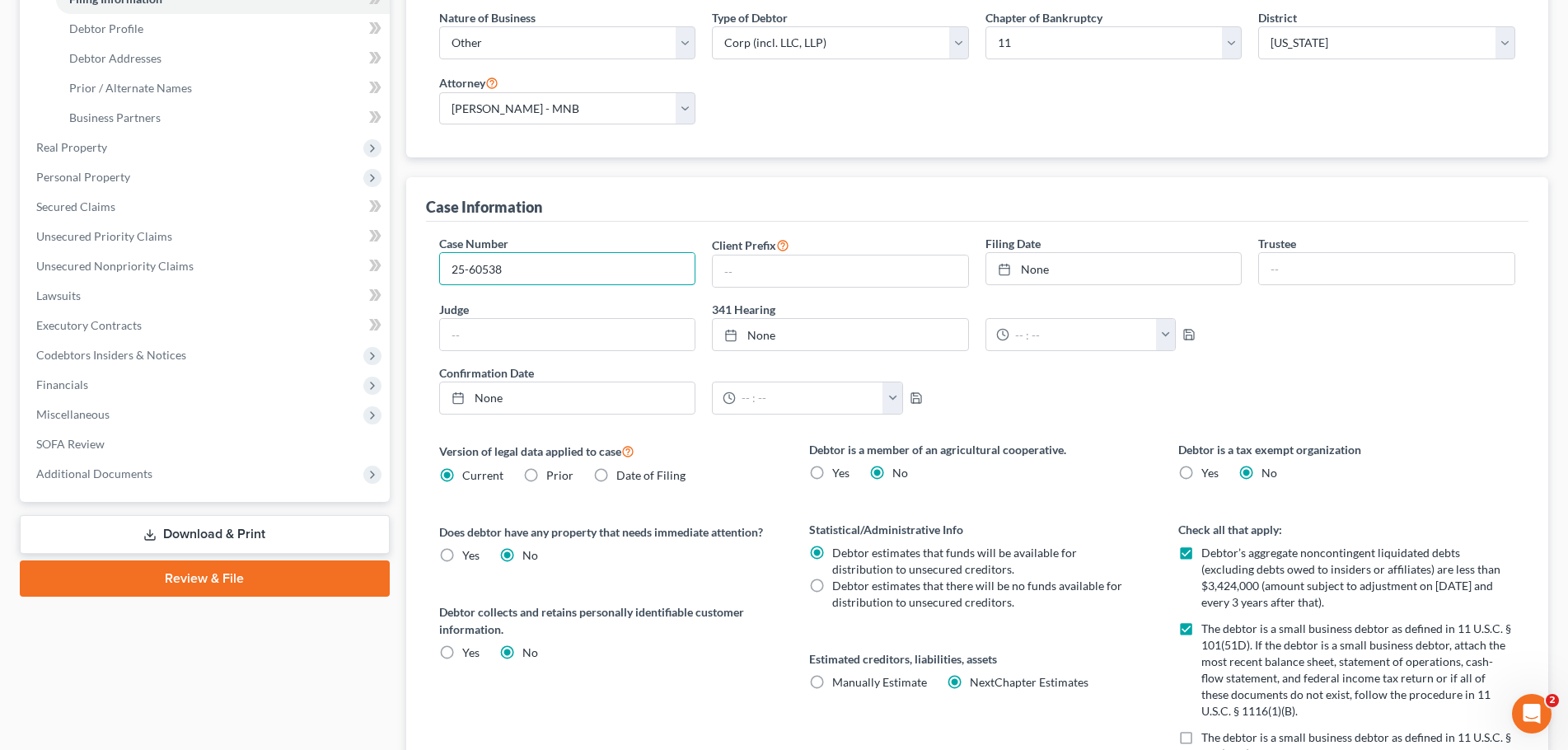
scroll to position [247, 0]
type input "25-60538"
click at [1024, 267] on link "[DATE]" at bounding box center [1113, 268] width 255 height 31
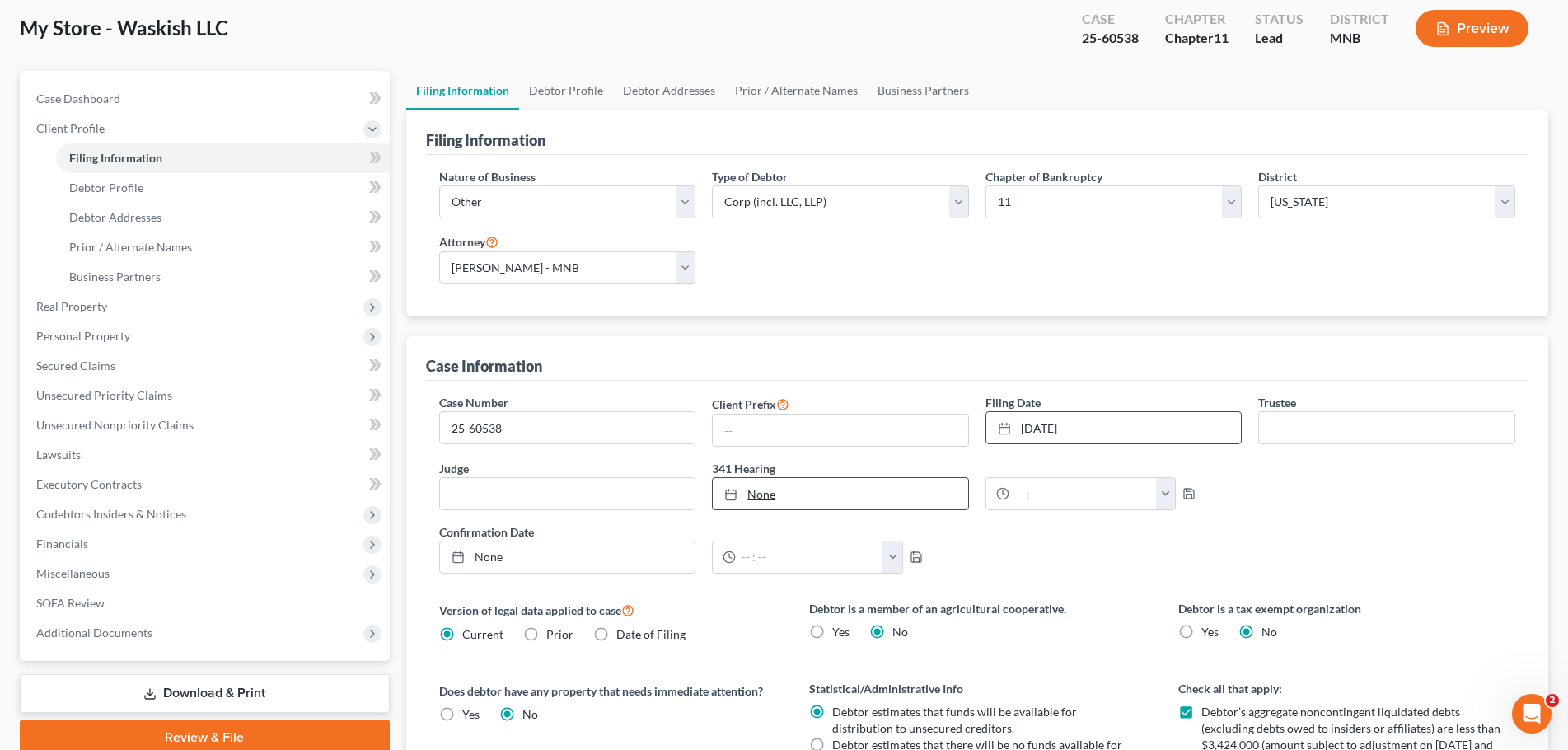
scroll to position [82, 0]
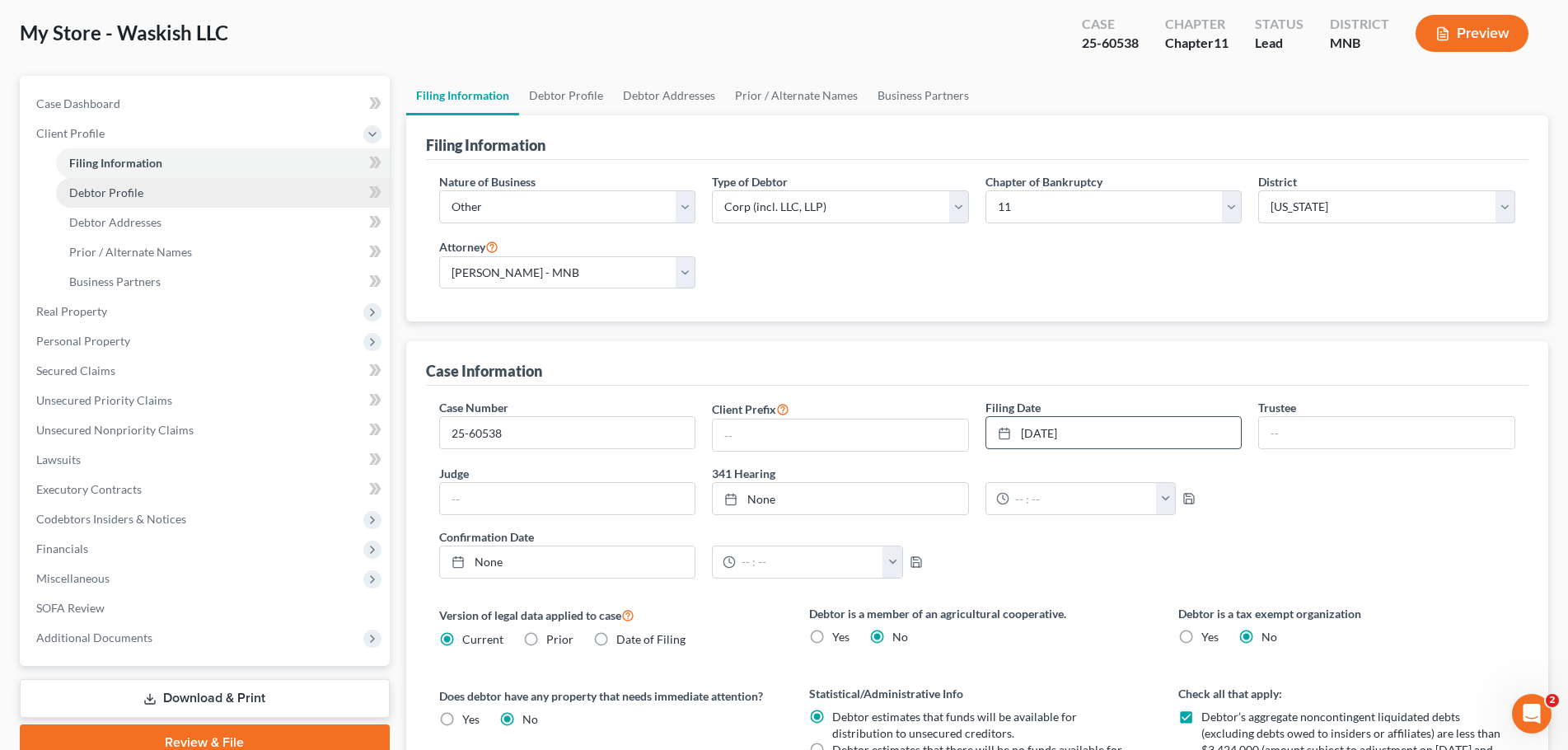
click at [112, 184] on link "Debtor Profile" at bounding box center [223, 193] width 334 height 30
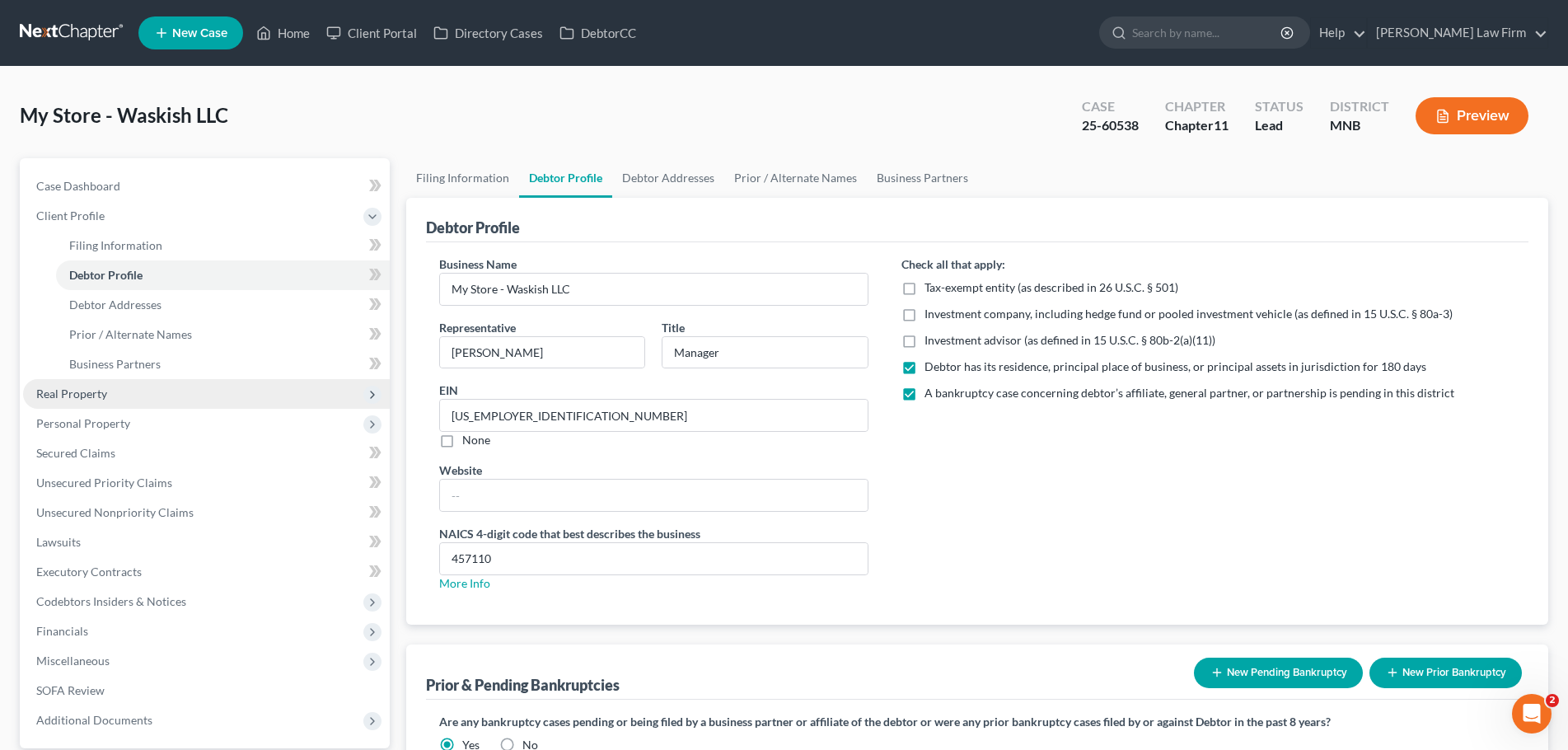
click at [92, 392] on span "Real Property" at bounding box center [71, 393] width 71 height 14
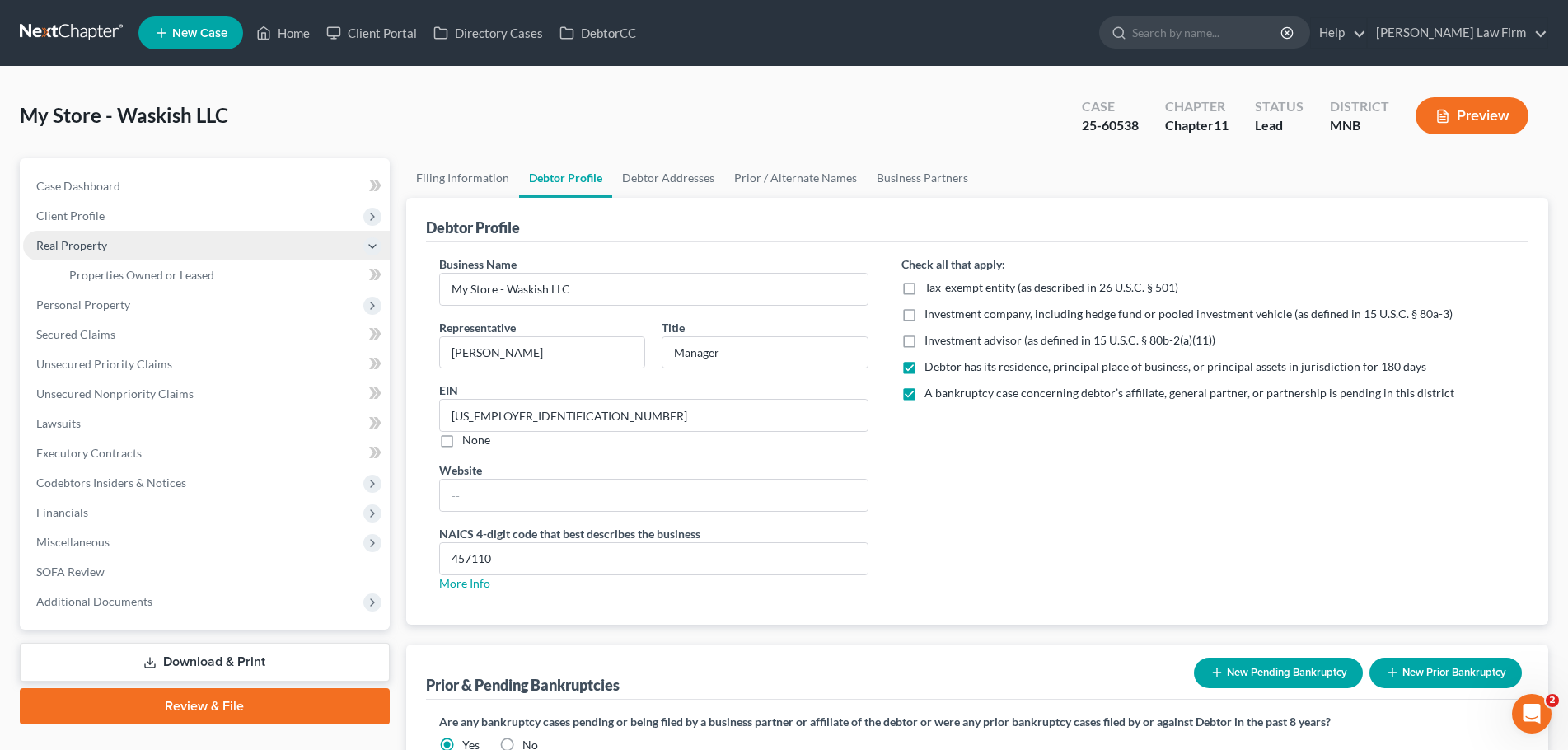
click at [88, 249] on span "Real Property" at bounding box center [71, 244] width 71 height 14
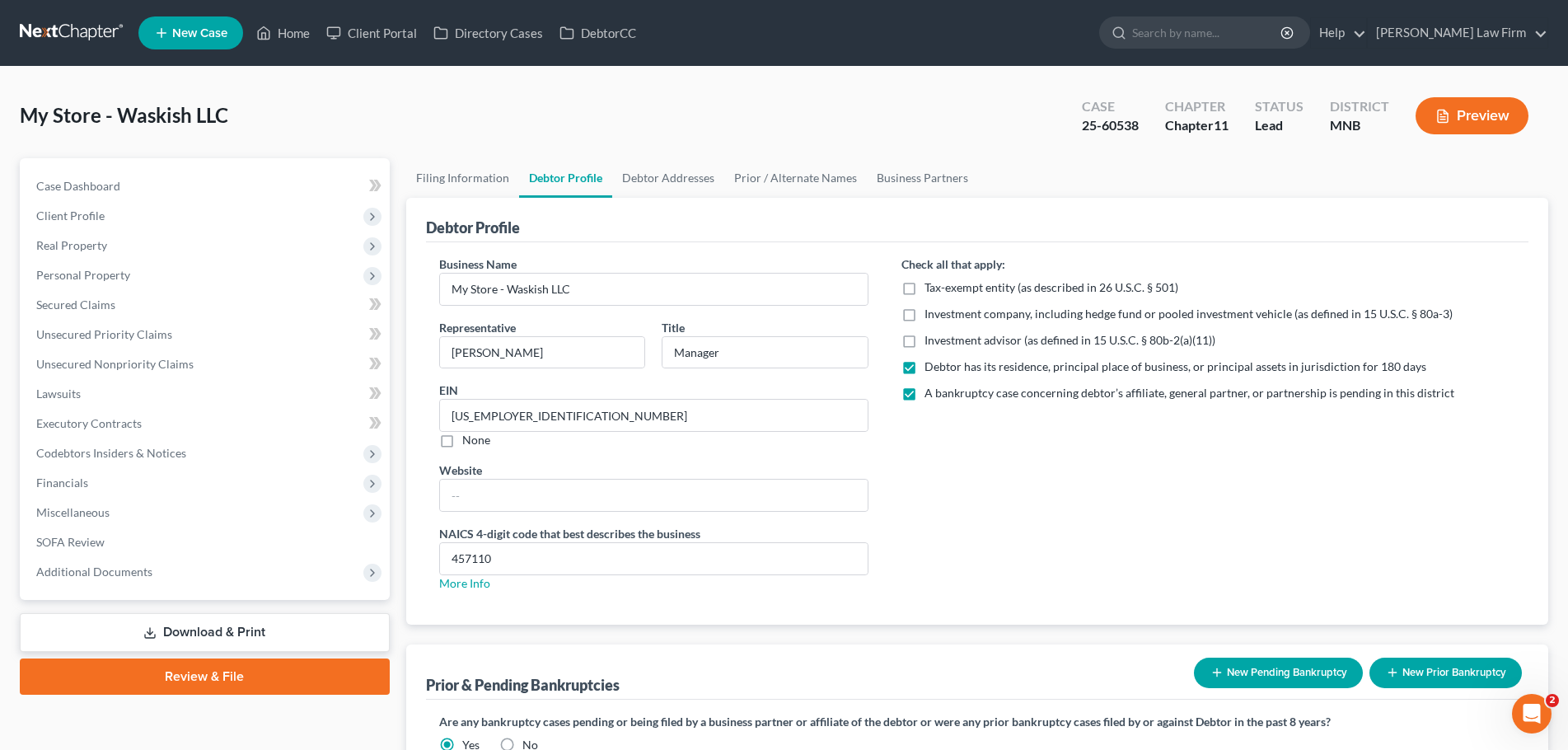
click at [137, 280] on span "Personal Property" at bounding box center [207, 275] width 367 height 30
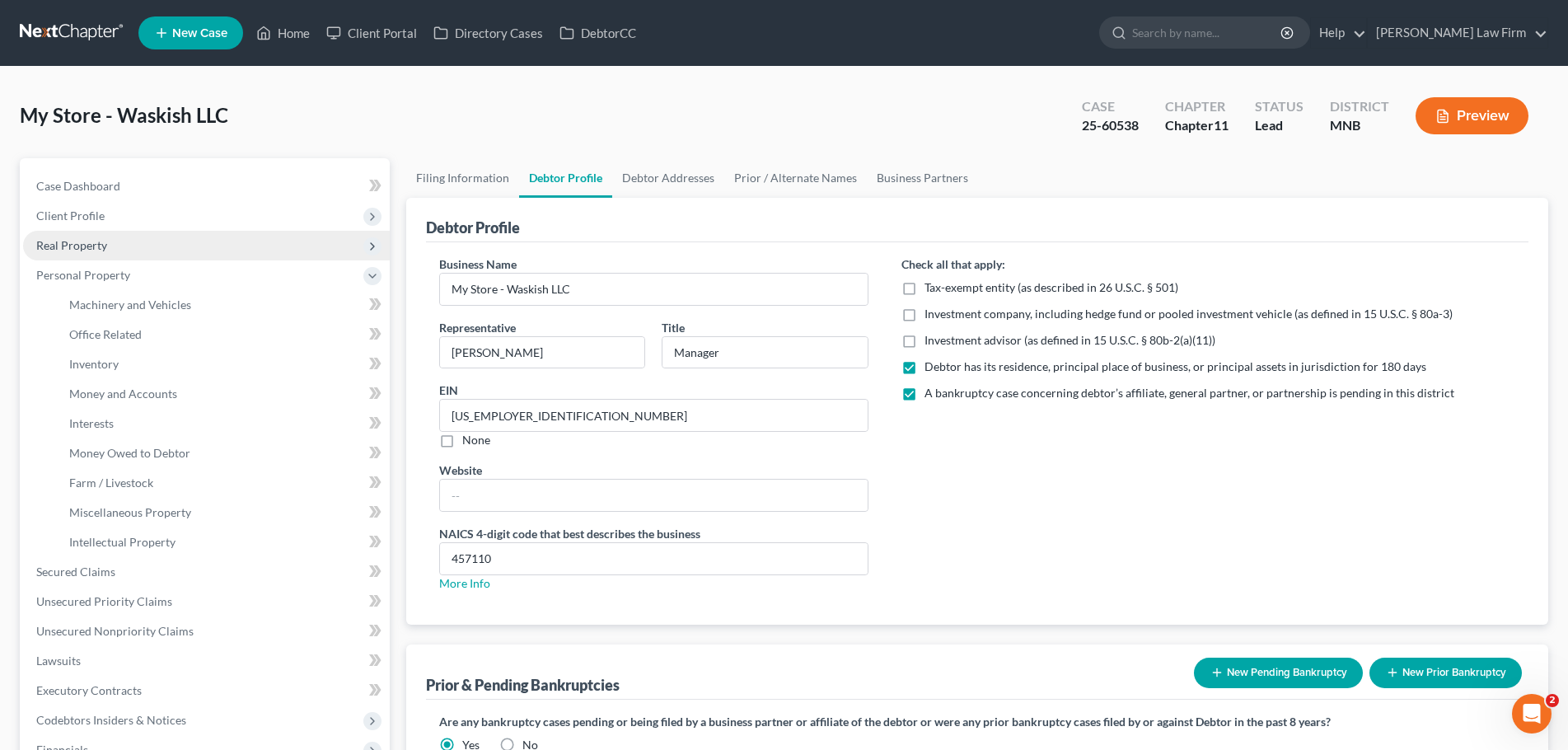
click at [83, 256] on span "Real Property" at bounding box center [207, 245] width 367 height 30
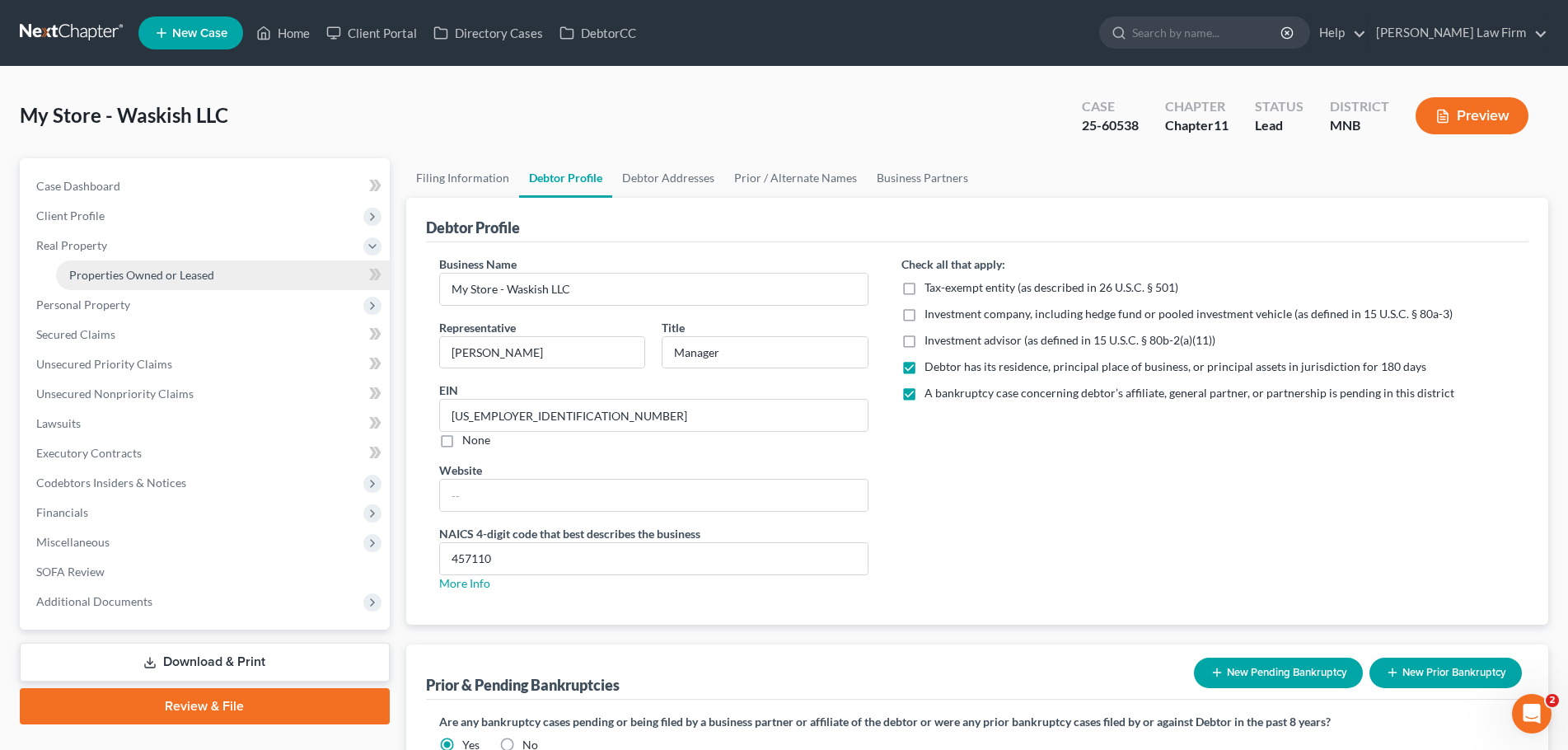
click at [111, 274] on span "Properties Owned or Leased" at bounding box center [141, 274] width 145 height 14
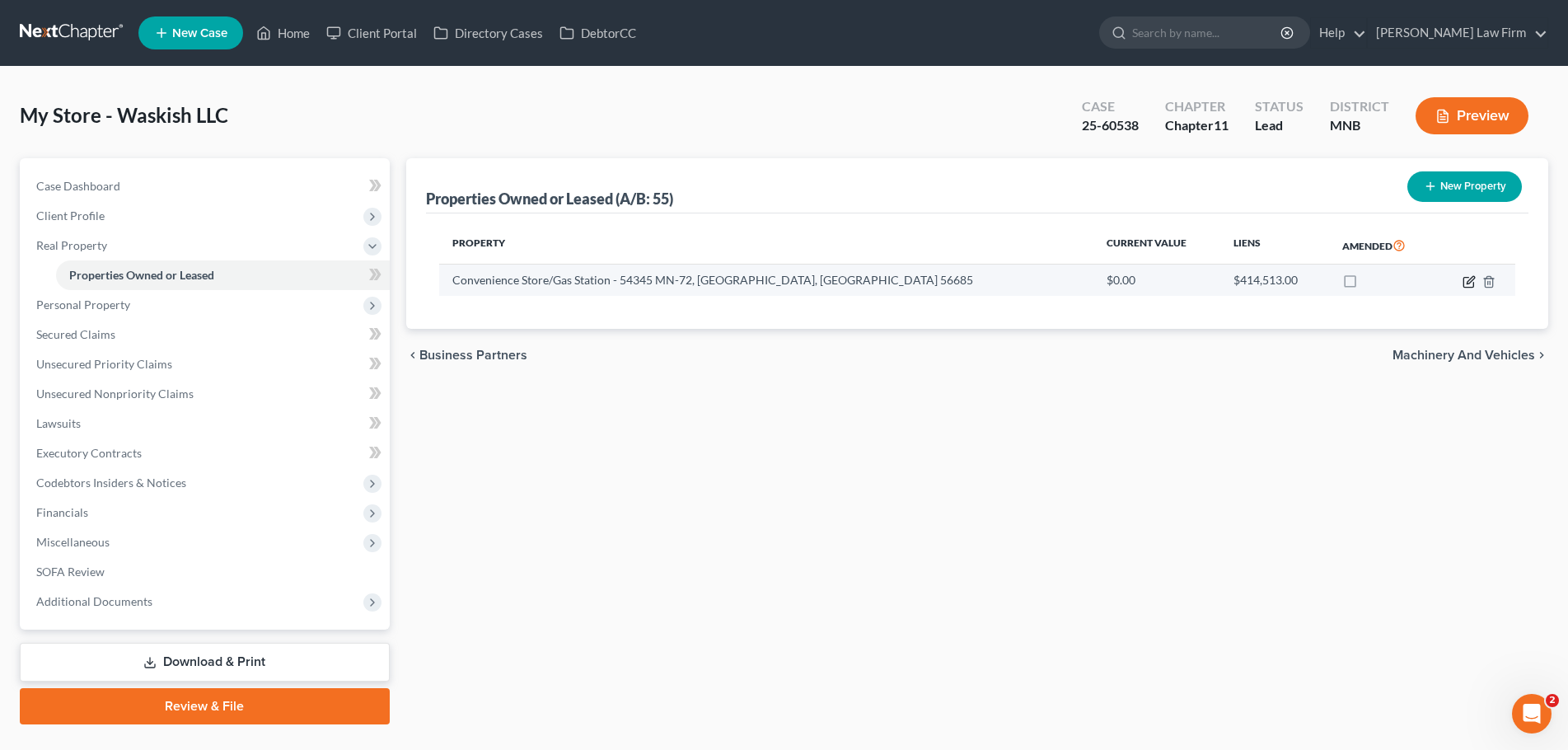
click at [1467, 281] on icon "button" at bounding box center [1469, 281] width 13 height 13
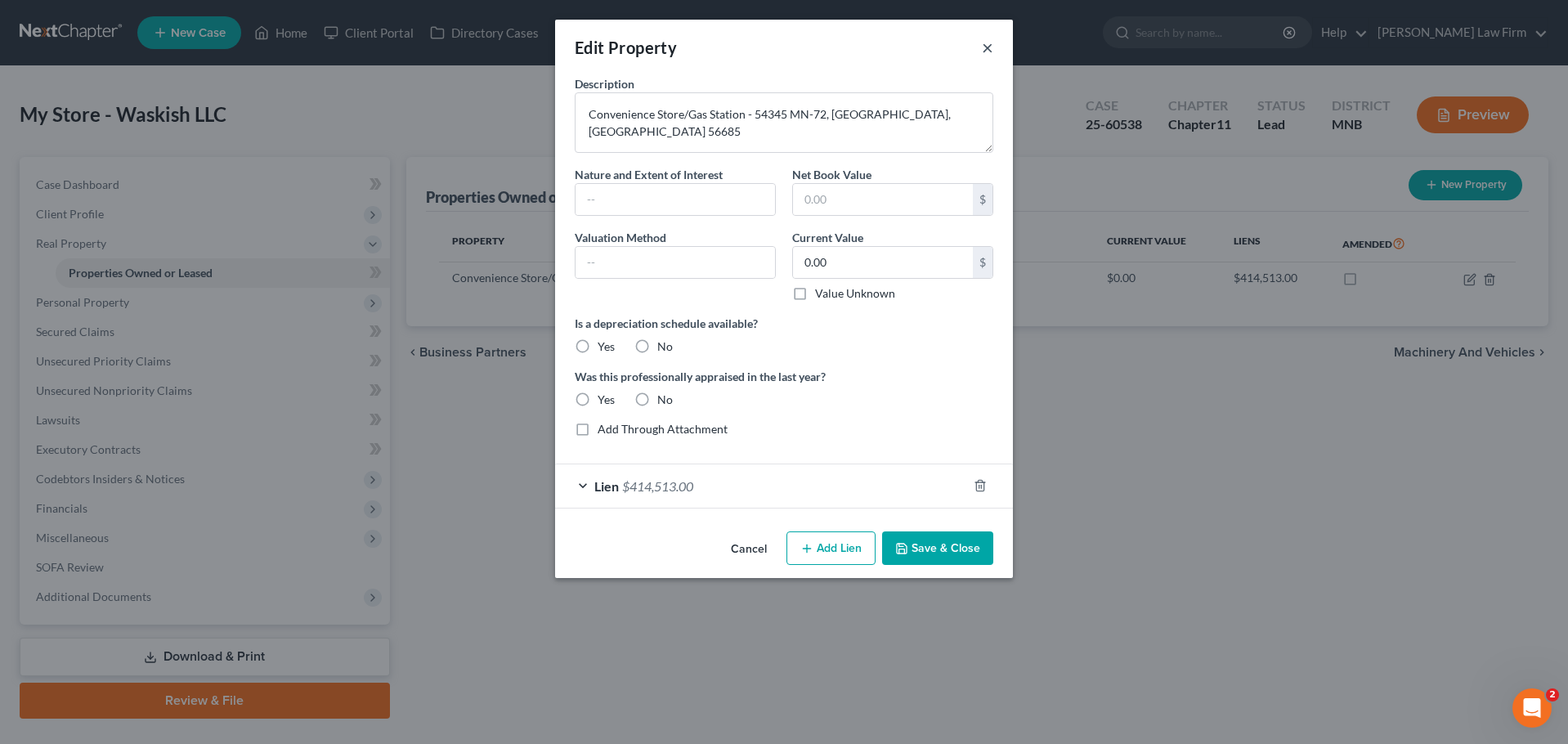
click at [991, 47] on button "×" at bounding box center [988, 47] width 12 height 19
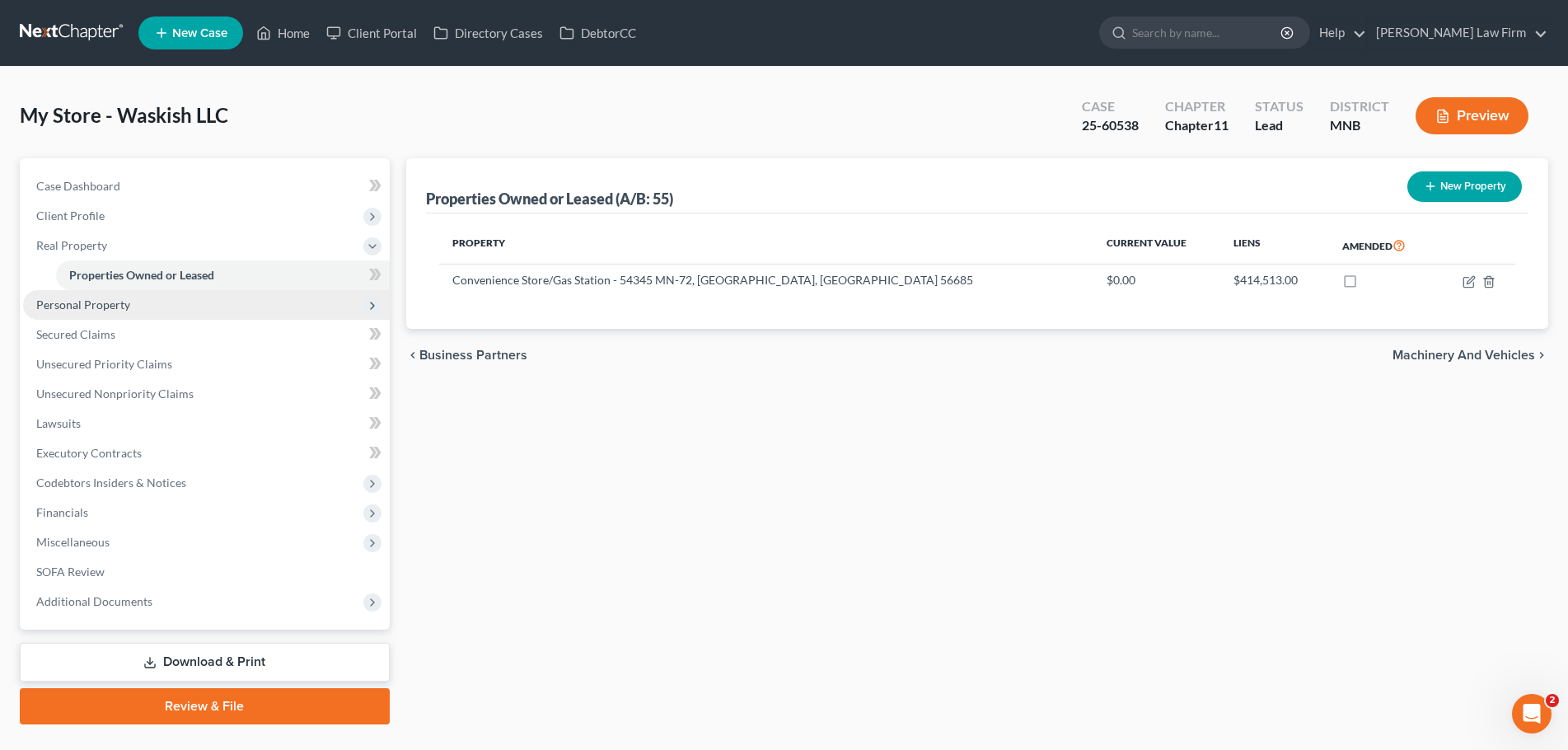
click at [81, 300] on span "Personal Property" at bounding box center [83, 304] width 94 height 14
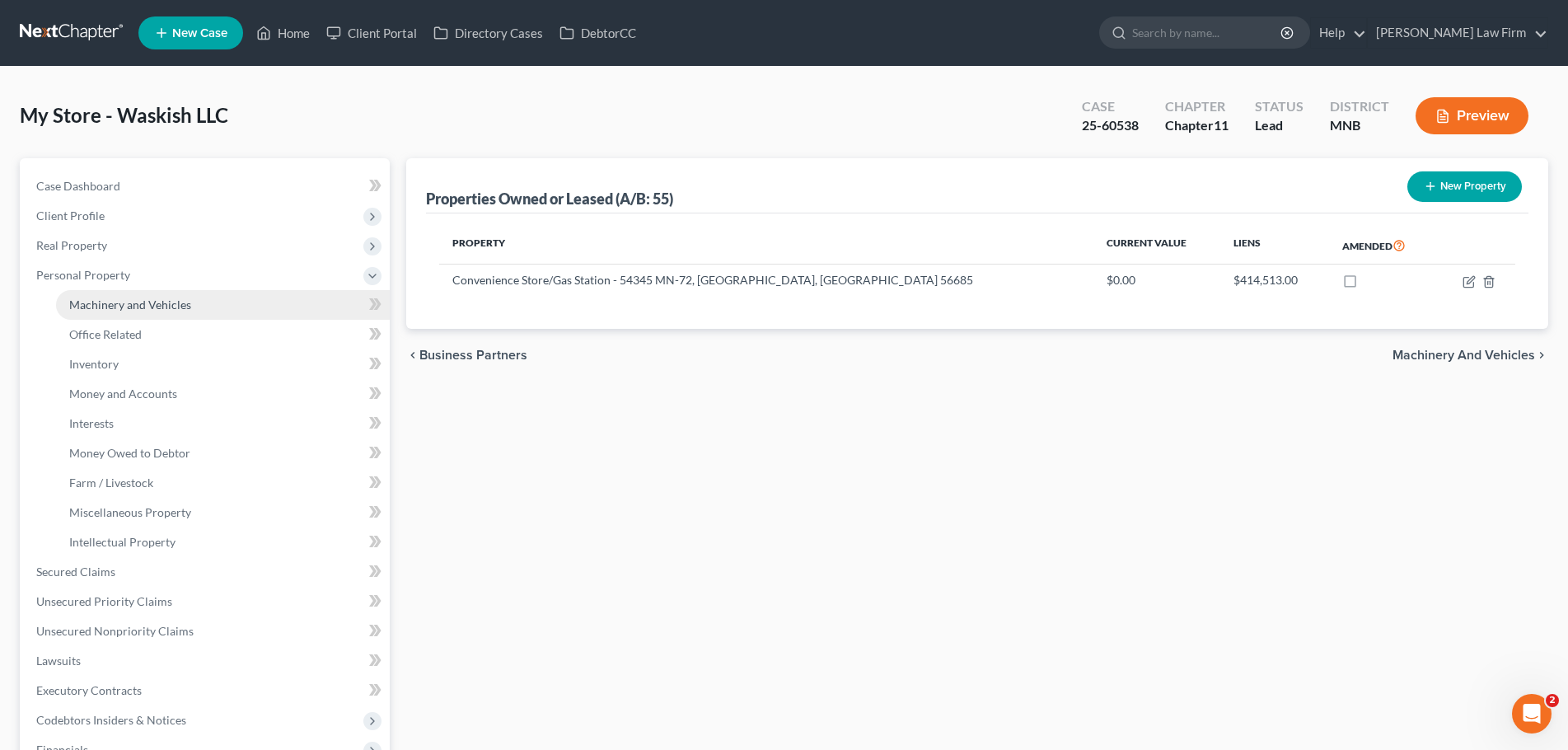
click at [113, 309] on span "Machinery and Vehicles" at bounding box center [130, 304] width 122 height 14
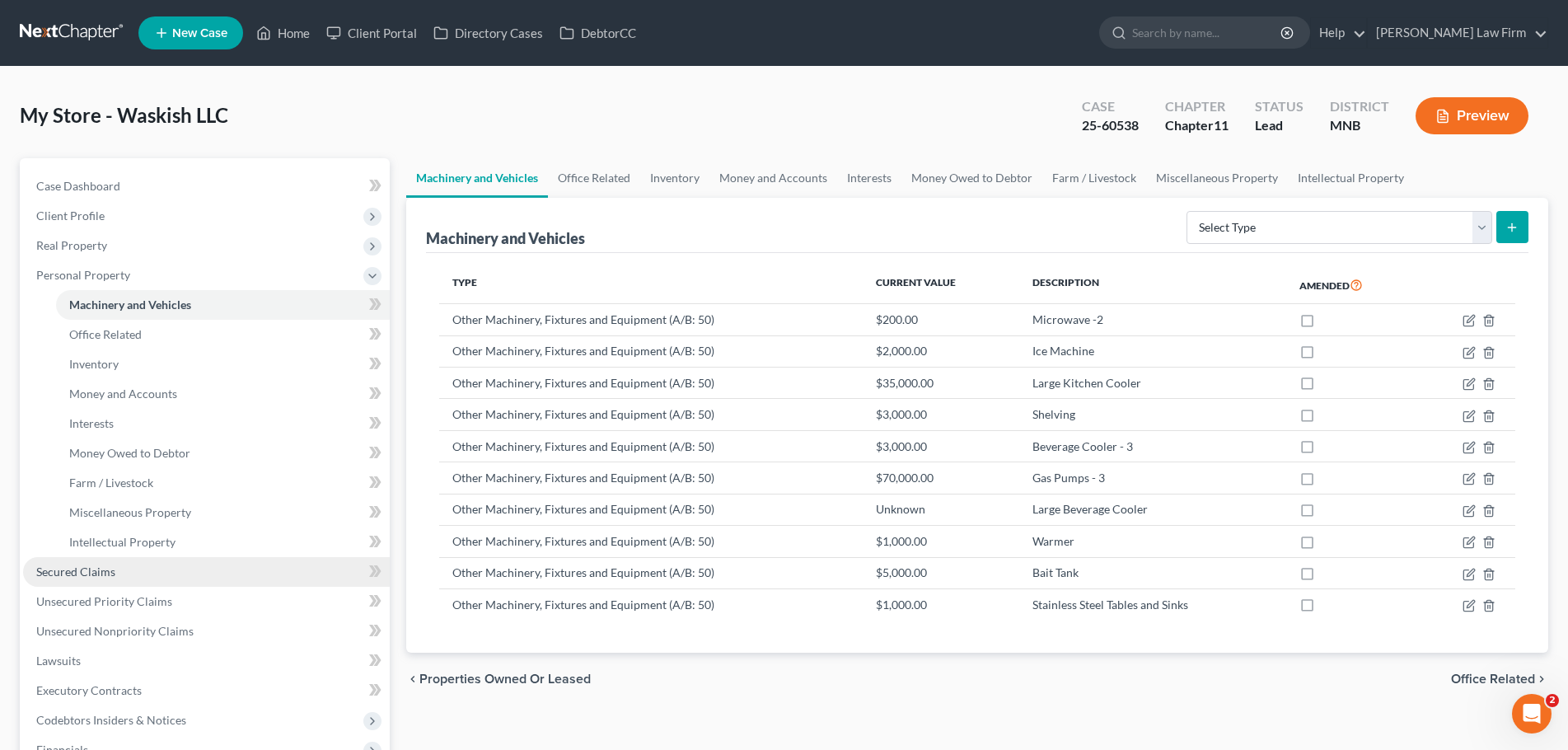
click at [85, 567] on span "Secured Claims" at bounding box center [76, 571] width 79 height 14
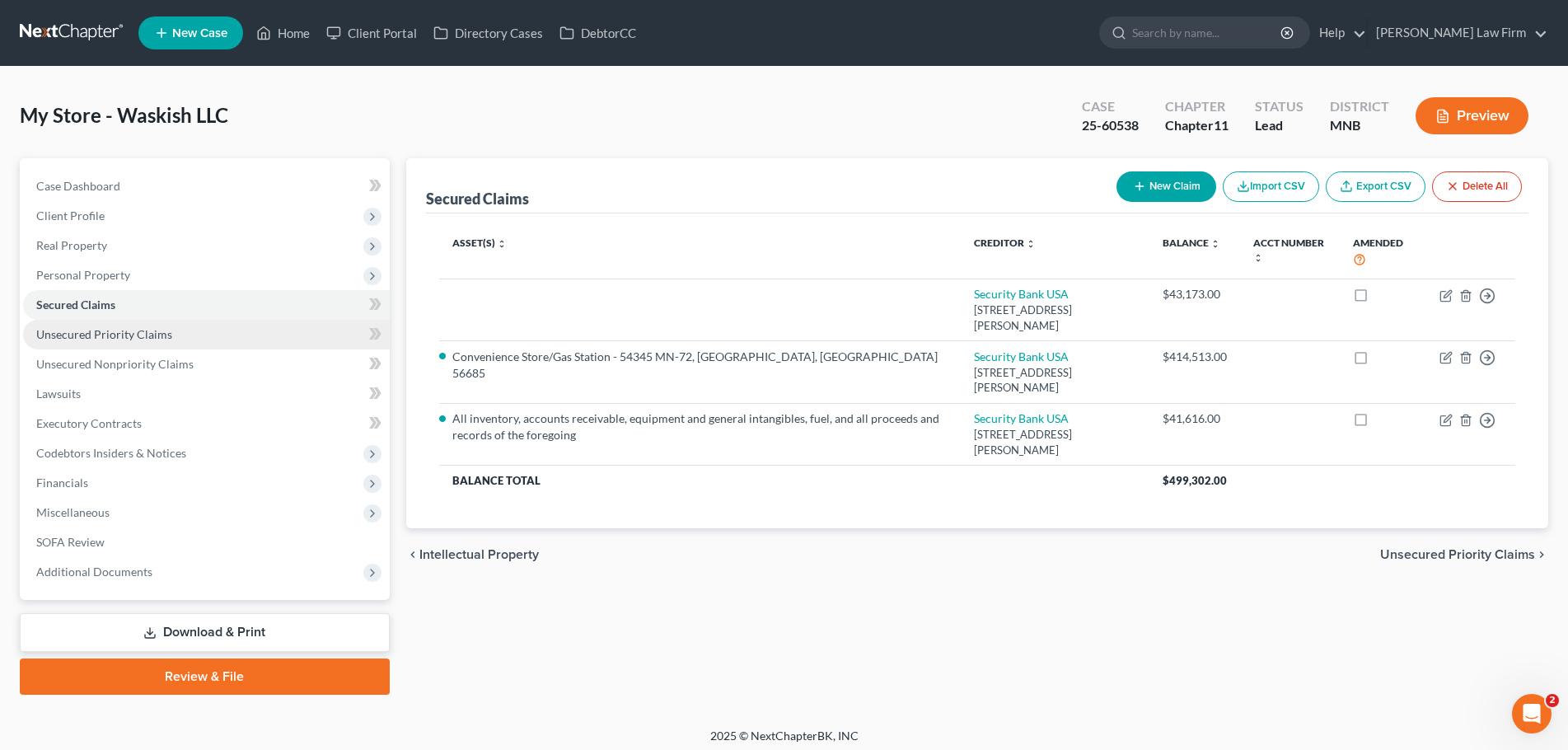
click at [86, 343] on link "Unsecured Priority Claims" at bounding box center [207, 335] width 367 height 30
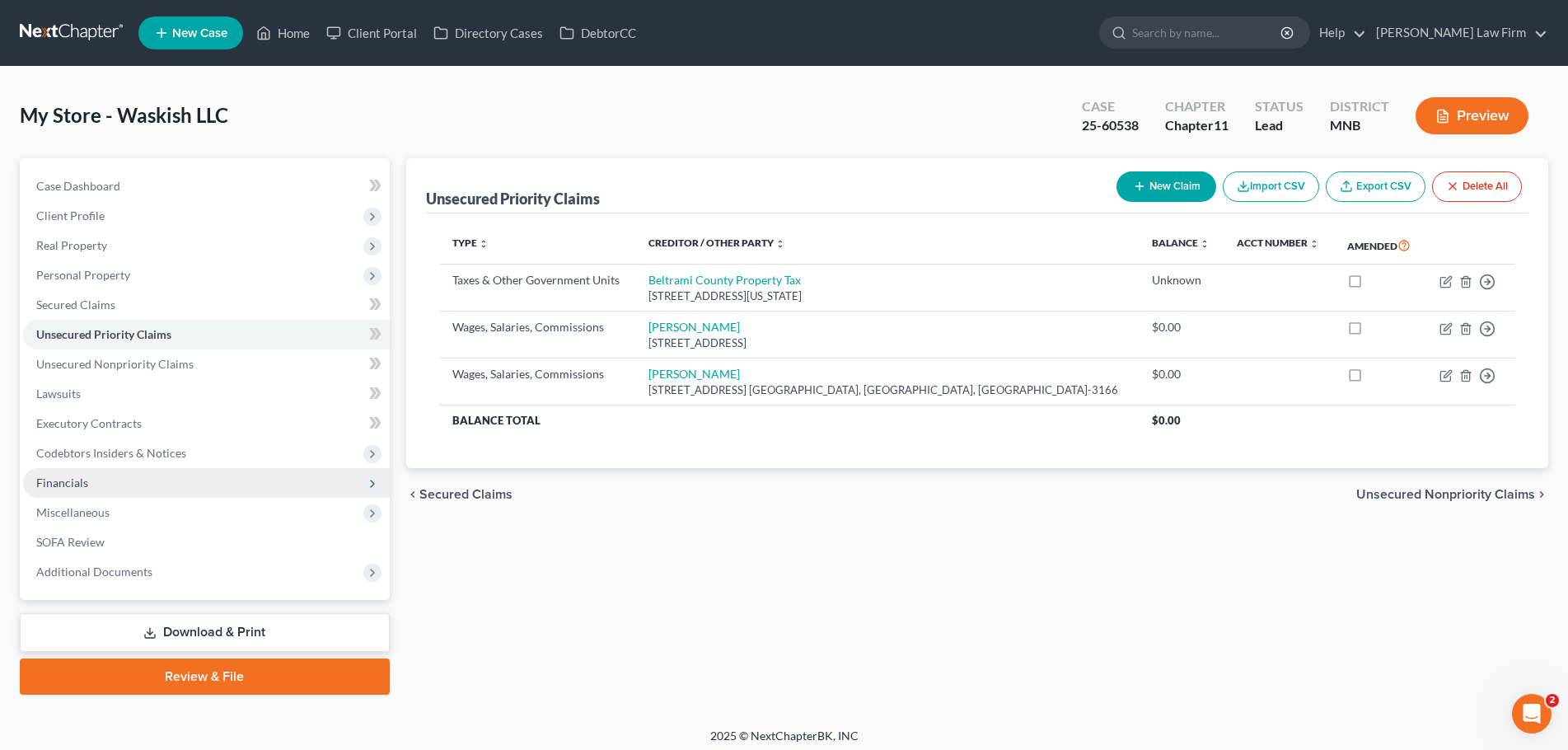
scroll to position [7, 0]
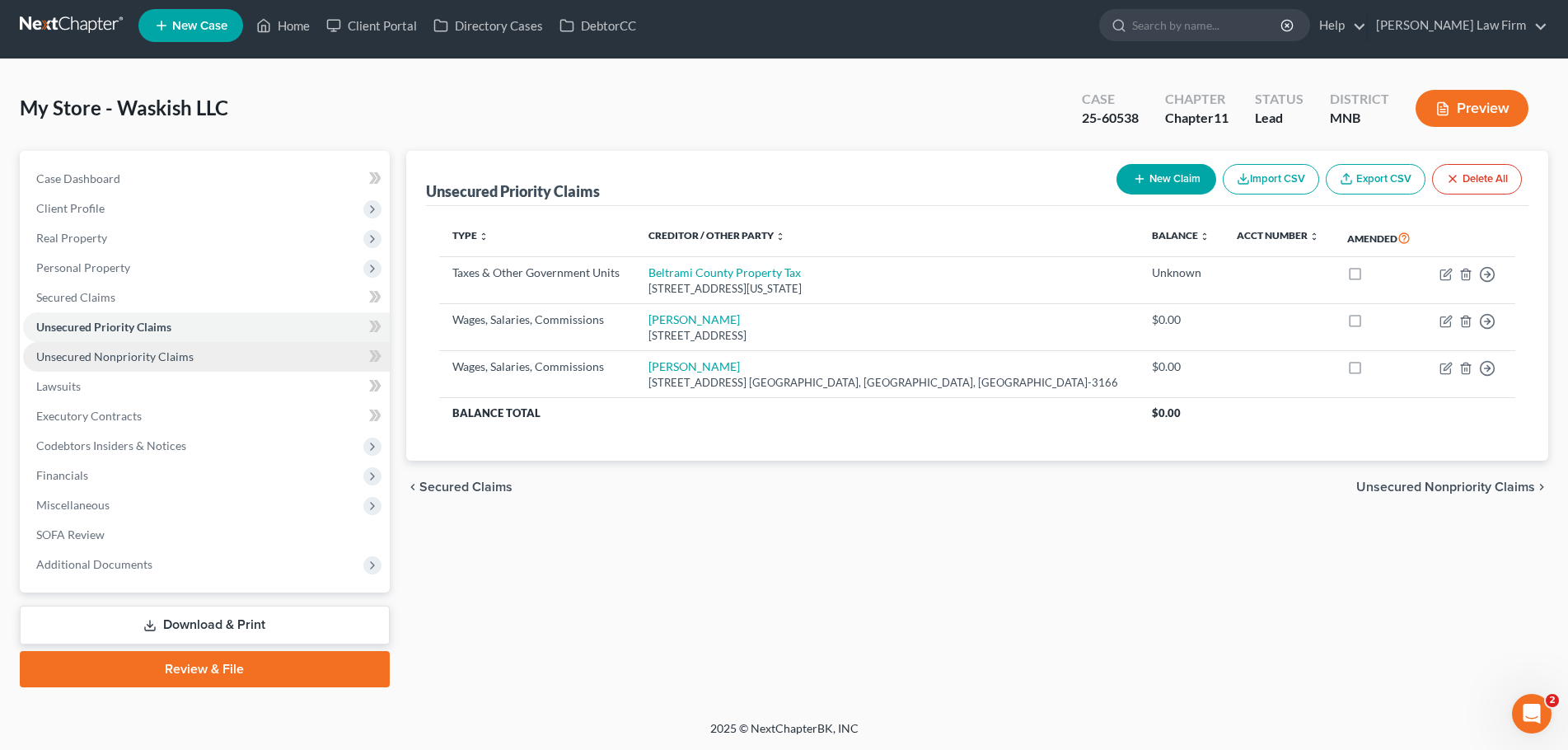
click at [102, 359] on span "Unsecured Nonpriority Claims" at bounding box center [114, 356] width 158 height 14
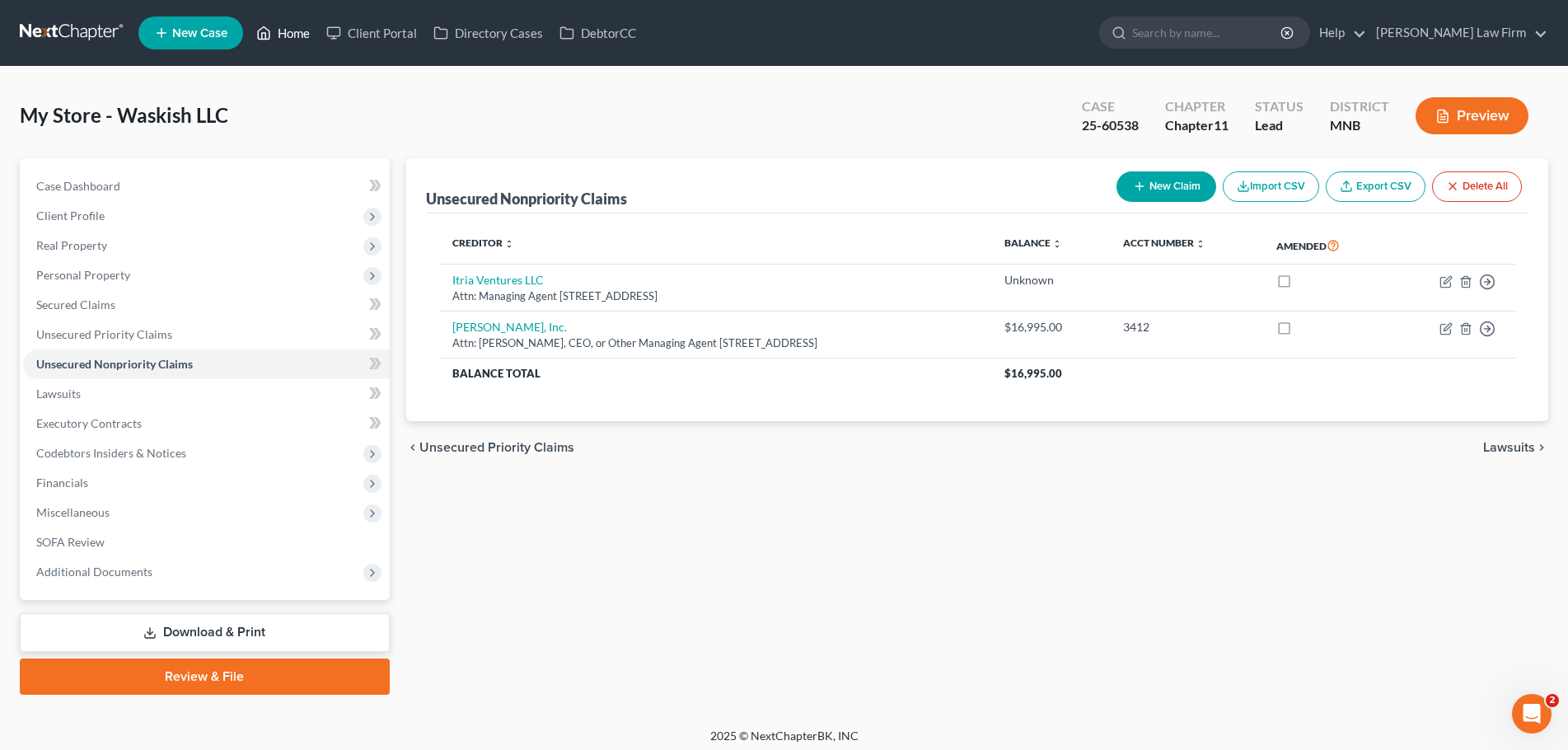
drag, startPoint x: 301, startPoint y: 33, endPoint x: 414, endPoint y: 264, distance: 257.2
click at [301, 33] on link "Home" at bounding box center [283, 33] width 70 height 30
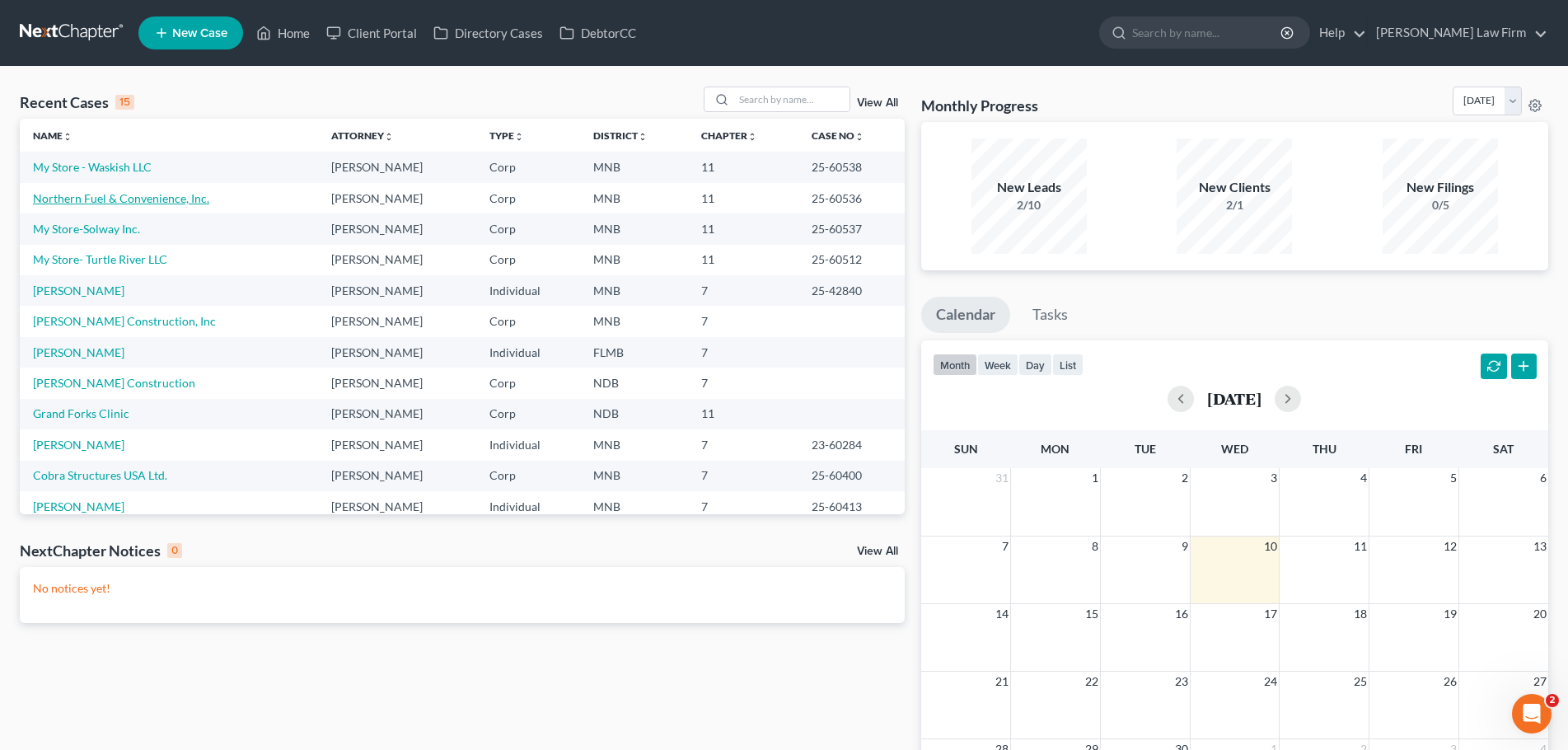
click at [118, 196] on link "Northern Fuel & Convenience, Inc." at bounding box center [121, 197] width 176 height 14
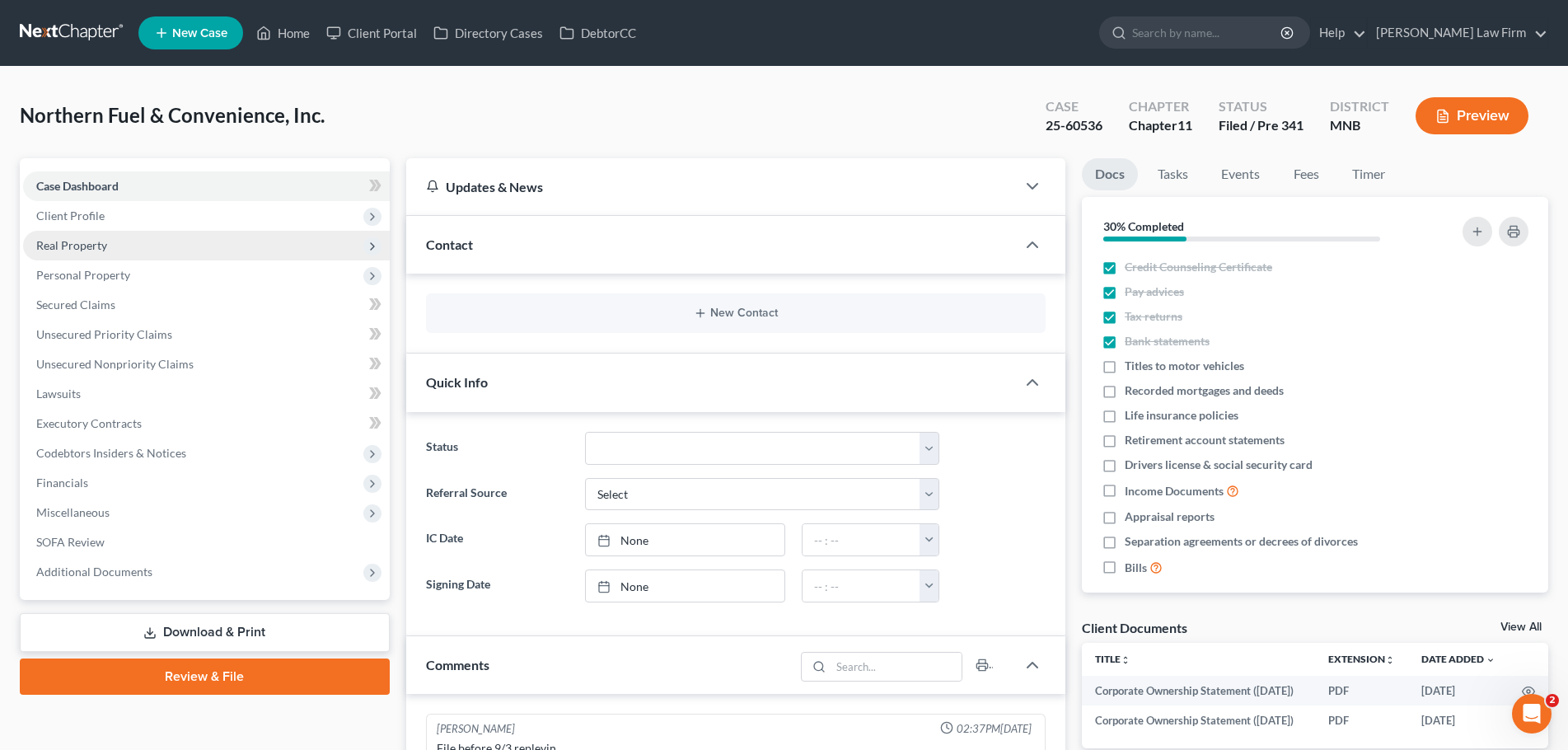
click at [111, 253] on span "Real Property" at bounding box center [207, 245] width 367 height 30
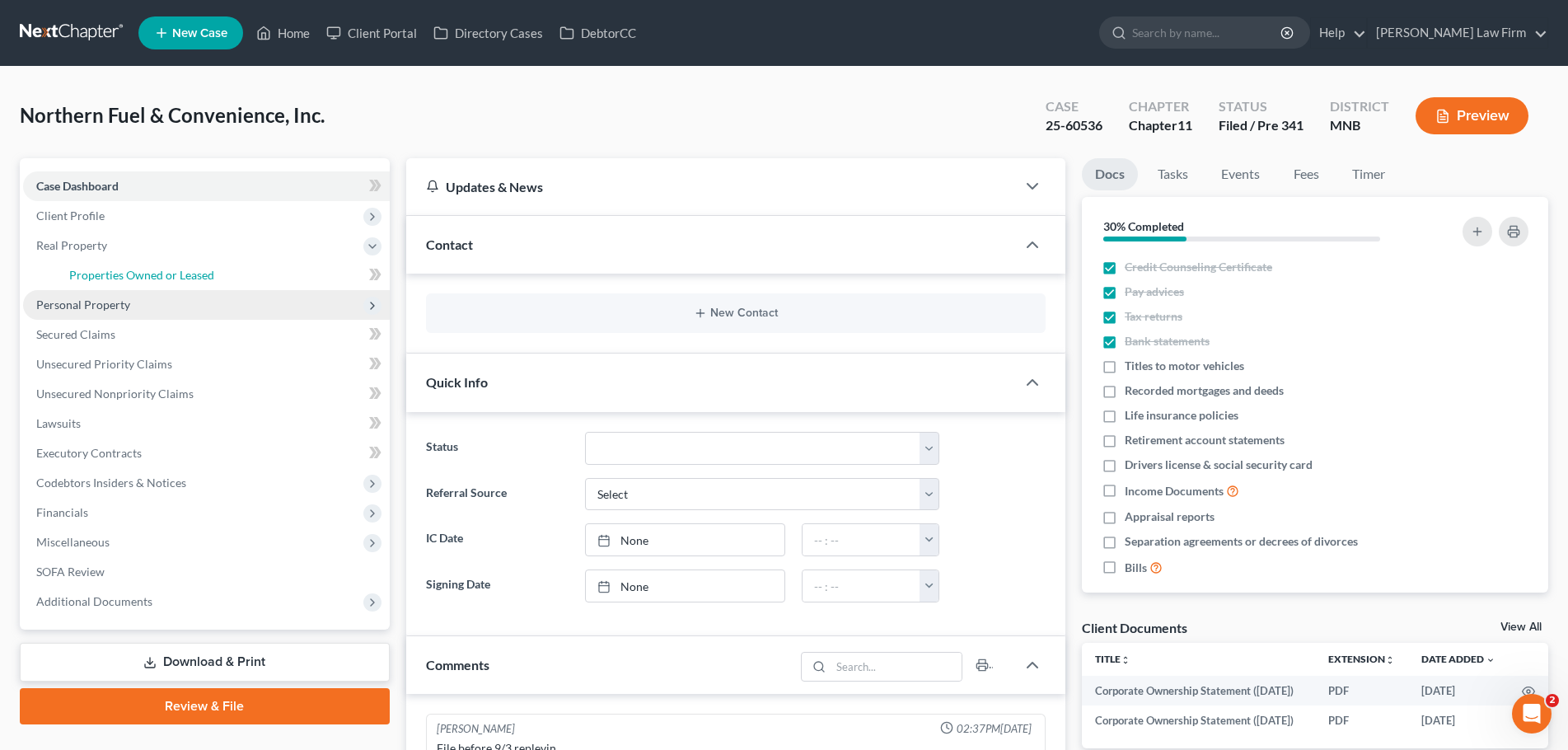
click at [137, 272] on span "Properties Owned or Leased" at bounding box center [141, 274] width 145 height 14
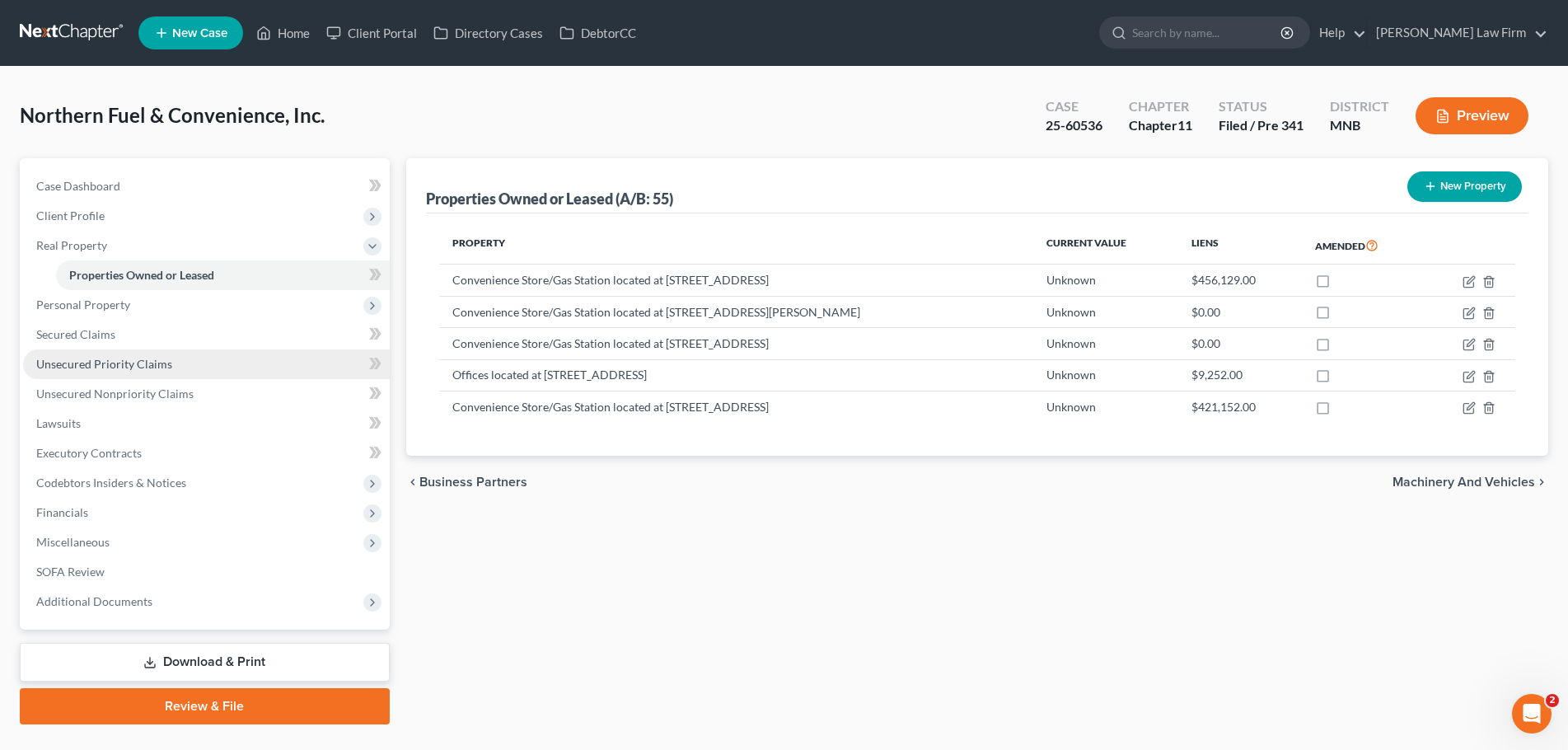
drag, startPoint x: 133, startPoint y: 303, endPoint x: 301, endPoint y: 358, distance: 176.8
click at [133, 303] on span "Personal Property" at bounding box center [207, 304] width 367 height 30
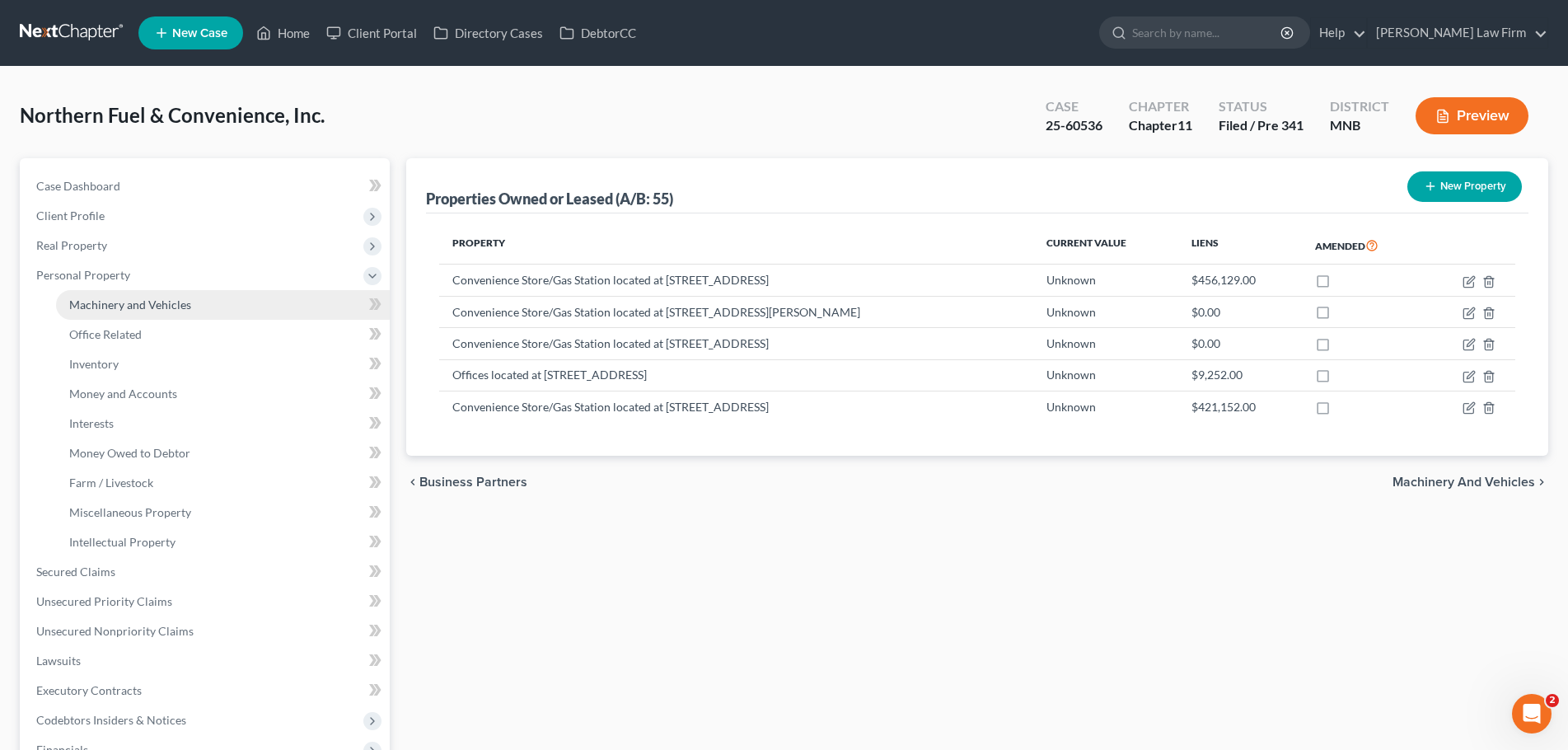
click at [181, 301] on span "Machinery and Vehicles" at bounding box center [130, 304] width 122 height 14
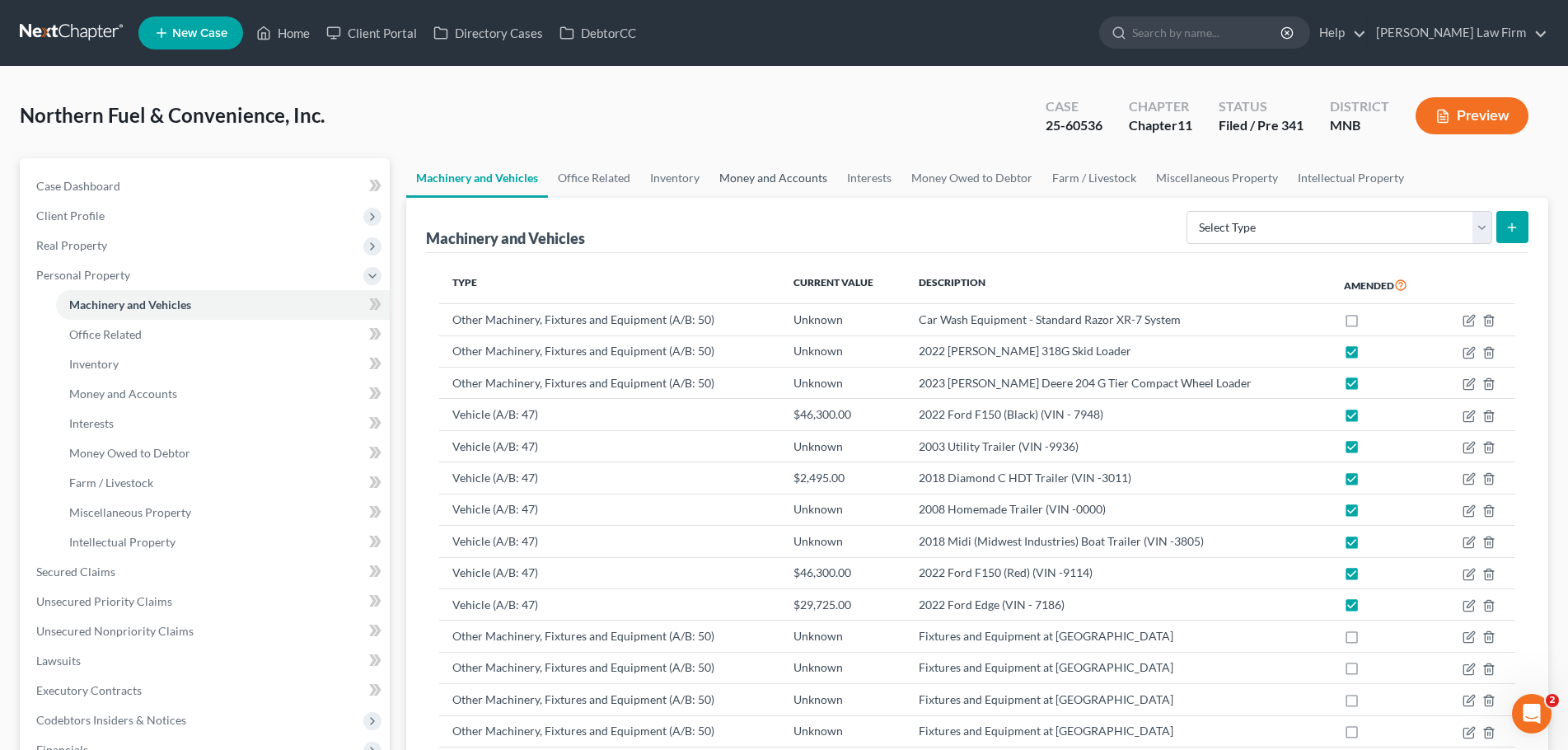
click at [750, 174] on link "Money and Accounts" at bounding box center [773, 178] width 127 height 40
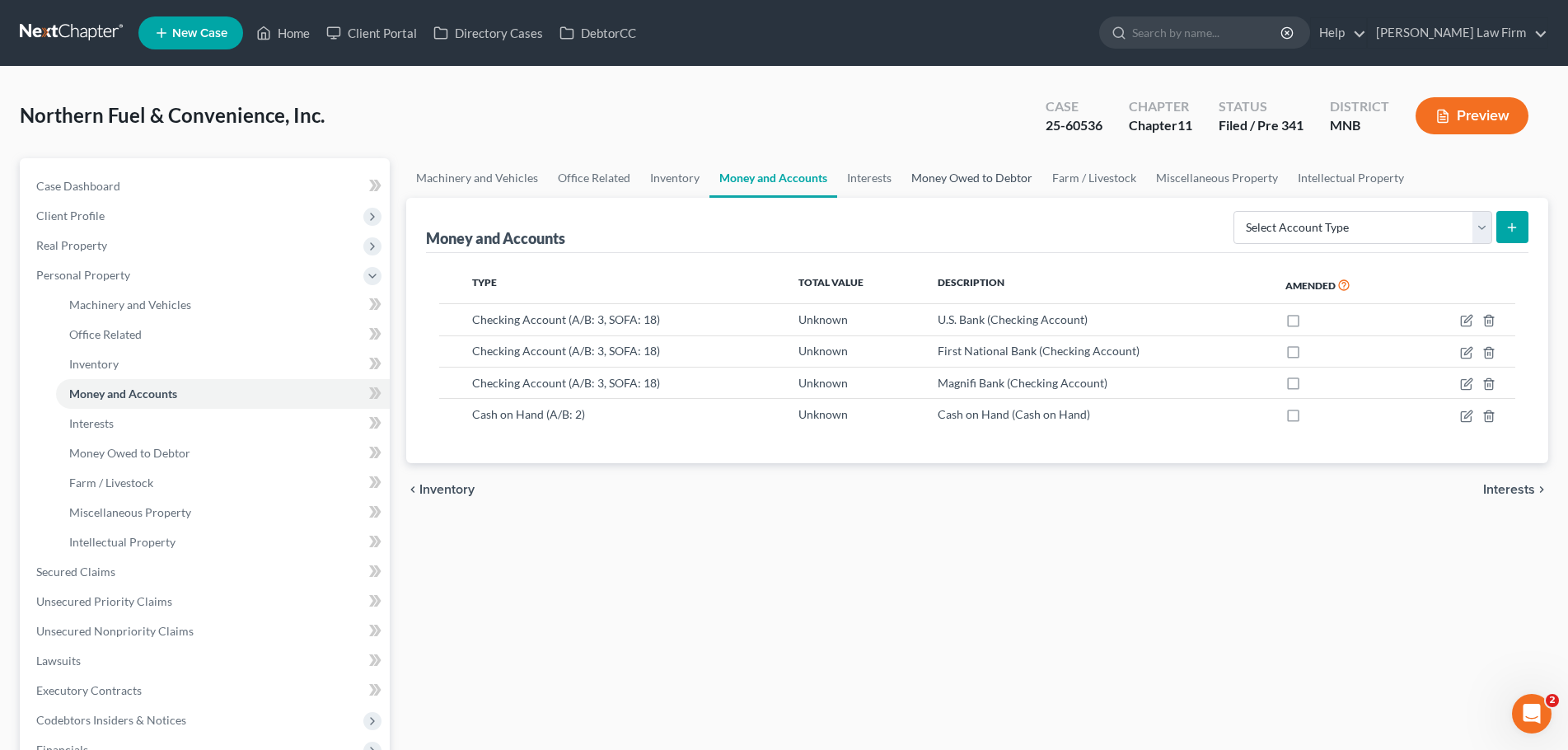
click at [964, 173] on link "Money Owed to Debtor" at bounding box center [971, 178] width 141 height 40
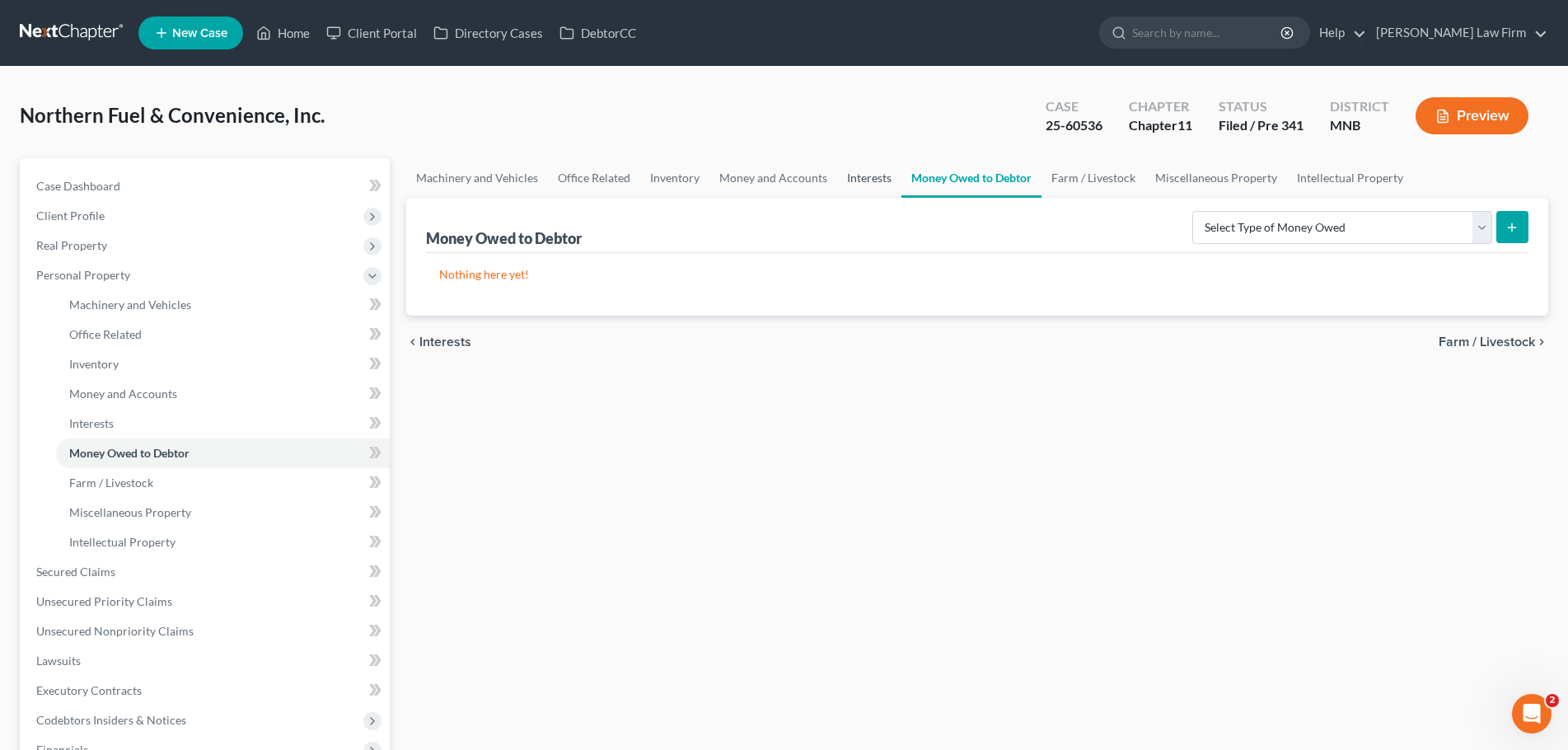
click at [851, 183] on link "Interests" at bounding box center [870, 178] width 65 height 40
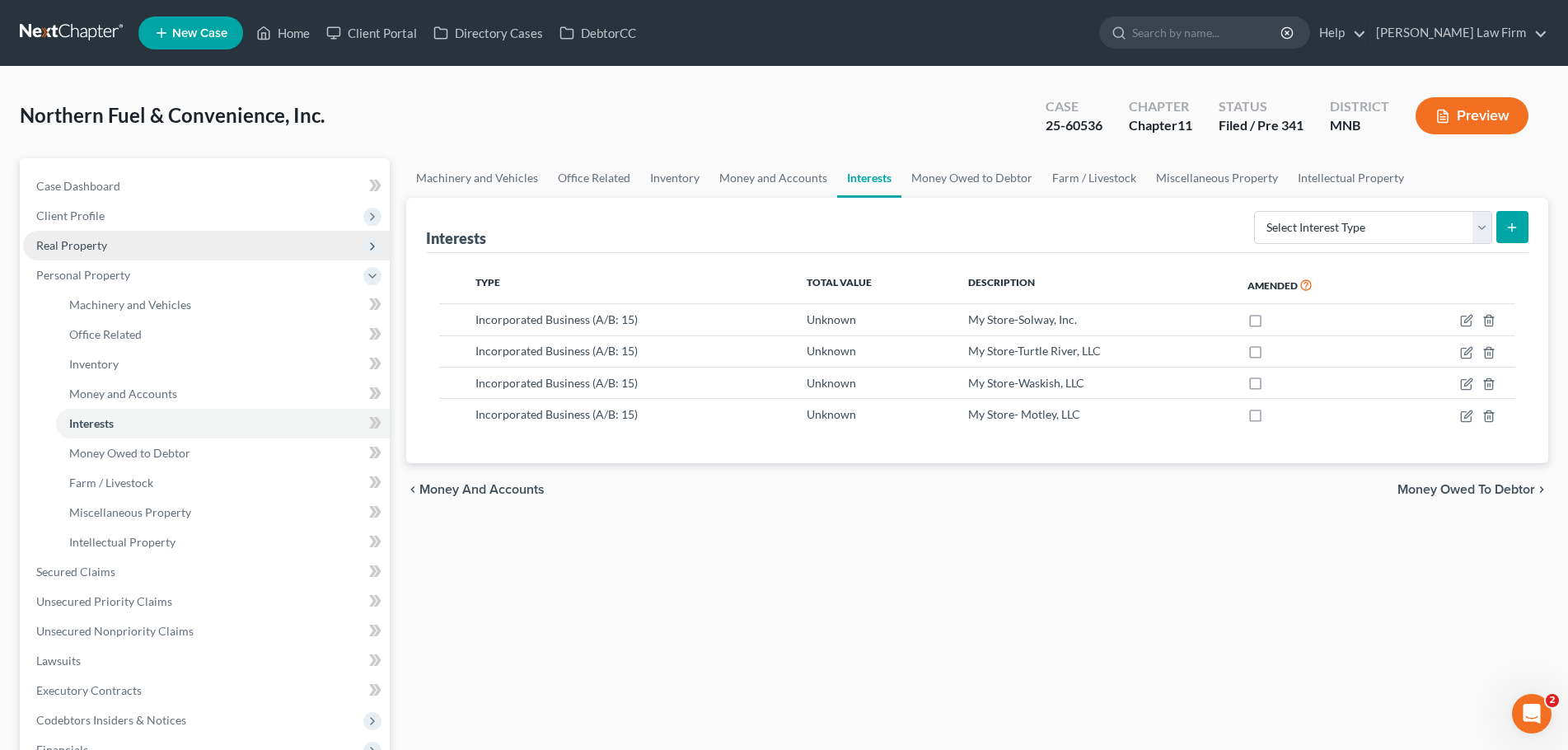
click at [105, 251] on span "Real Property" at bounding box center [71, 244] width 71 height 14
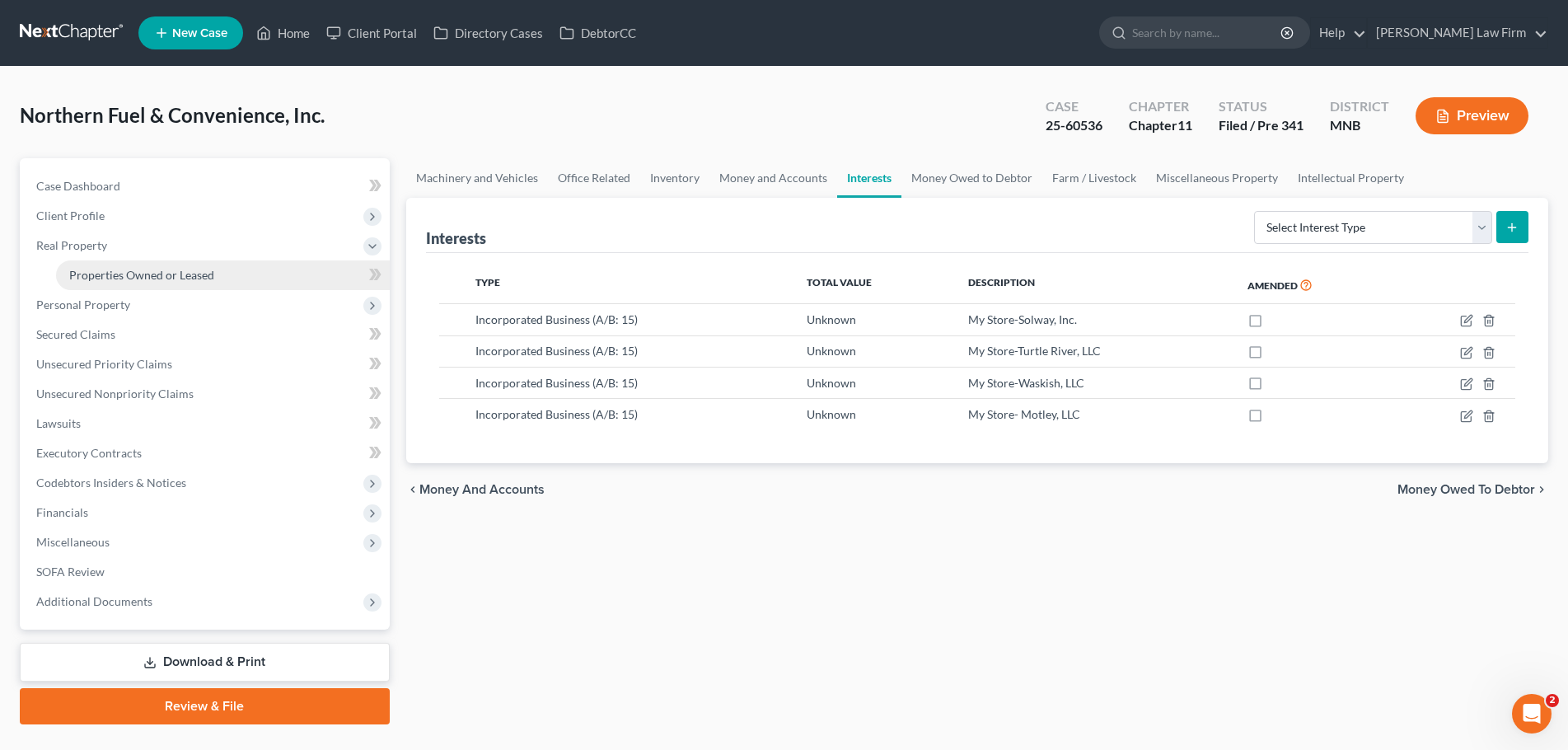
click at [113, 274] on span "Properties Owned or Leased" at bounding box center [141, 274] width 145 height 14
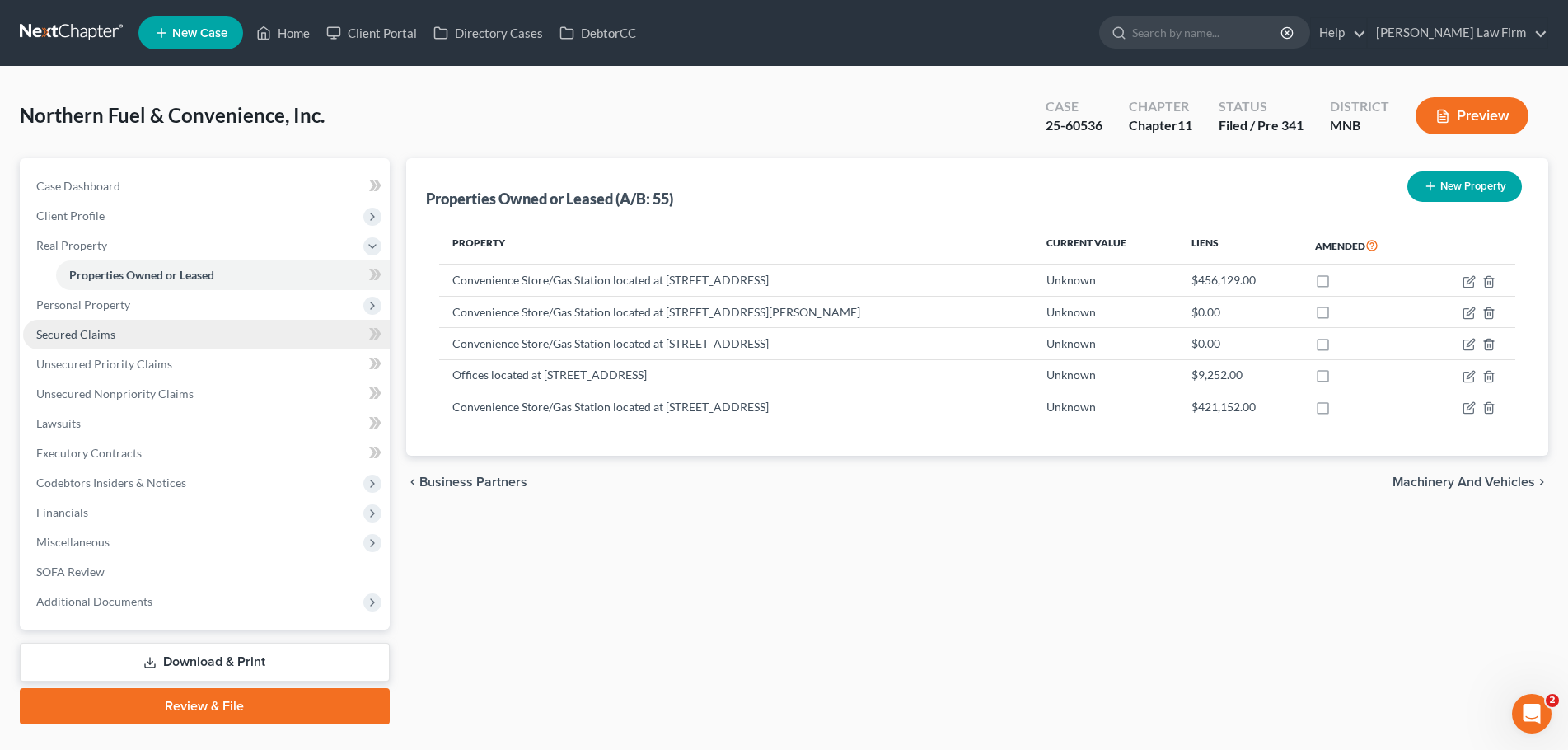
drag, startPoint x: 101, startPoint y: 312, endPoint x: 214, endPoint y: 320, distance: 113.3
click at [101, 312] on span "Personal Property" at bounding box center [207, 304] width 367 height 30
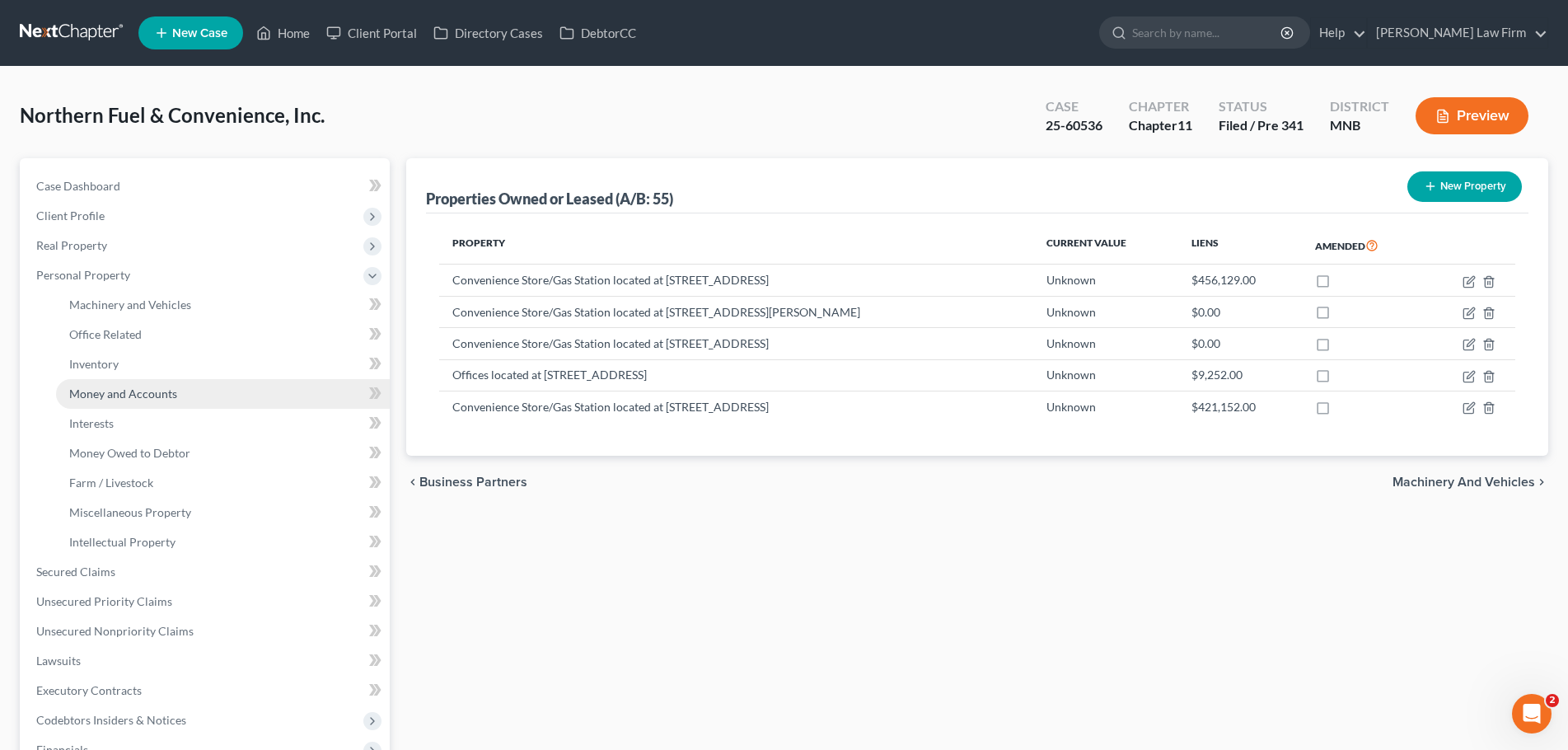
click at [112, 390] on span "Money and Accounts" at bounding box center [123, 393] width 108 height 14
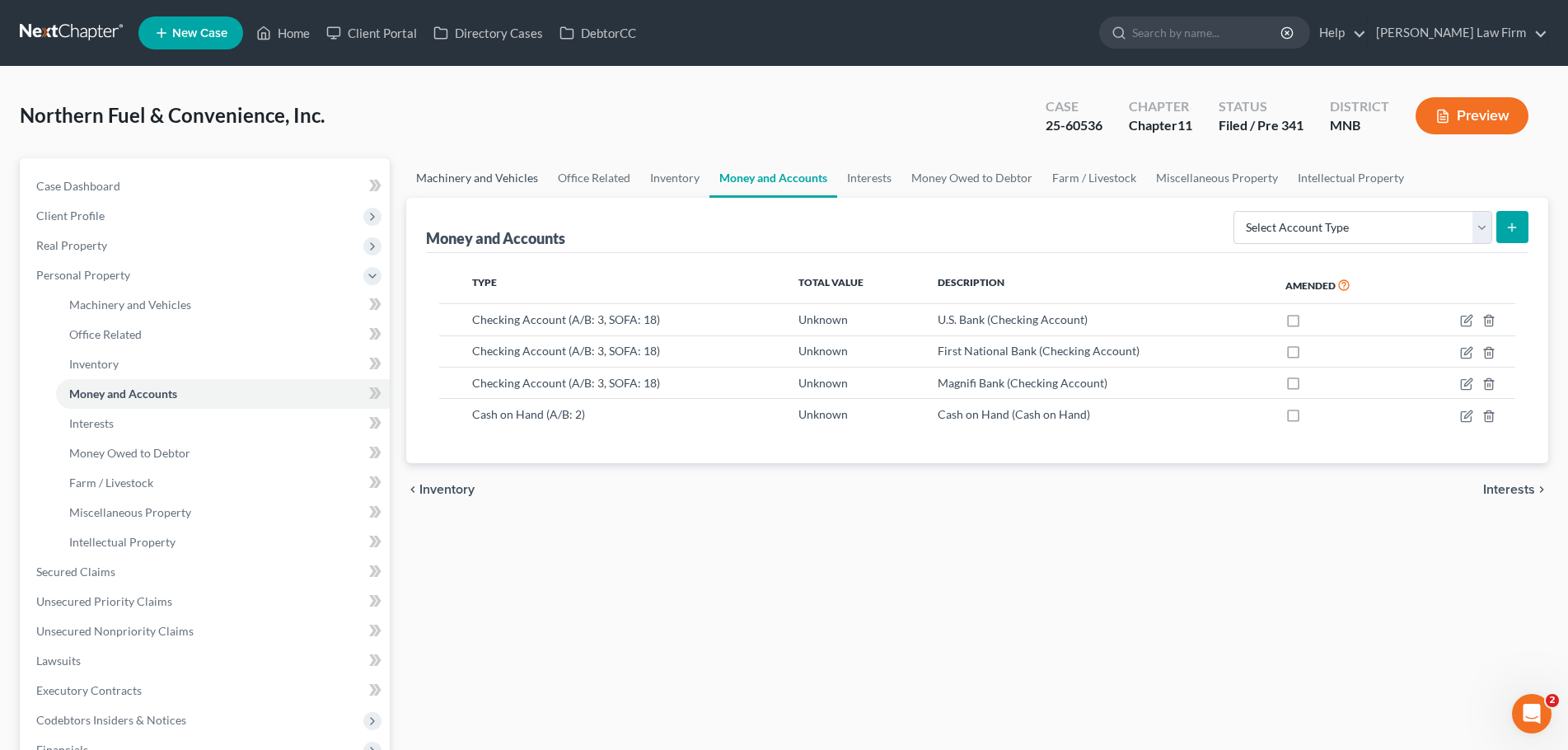
click at [502, 177] on link "Machinery and Vehicles" at bounding box center [477, 178] width 142 height 40
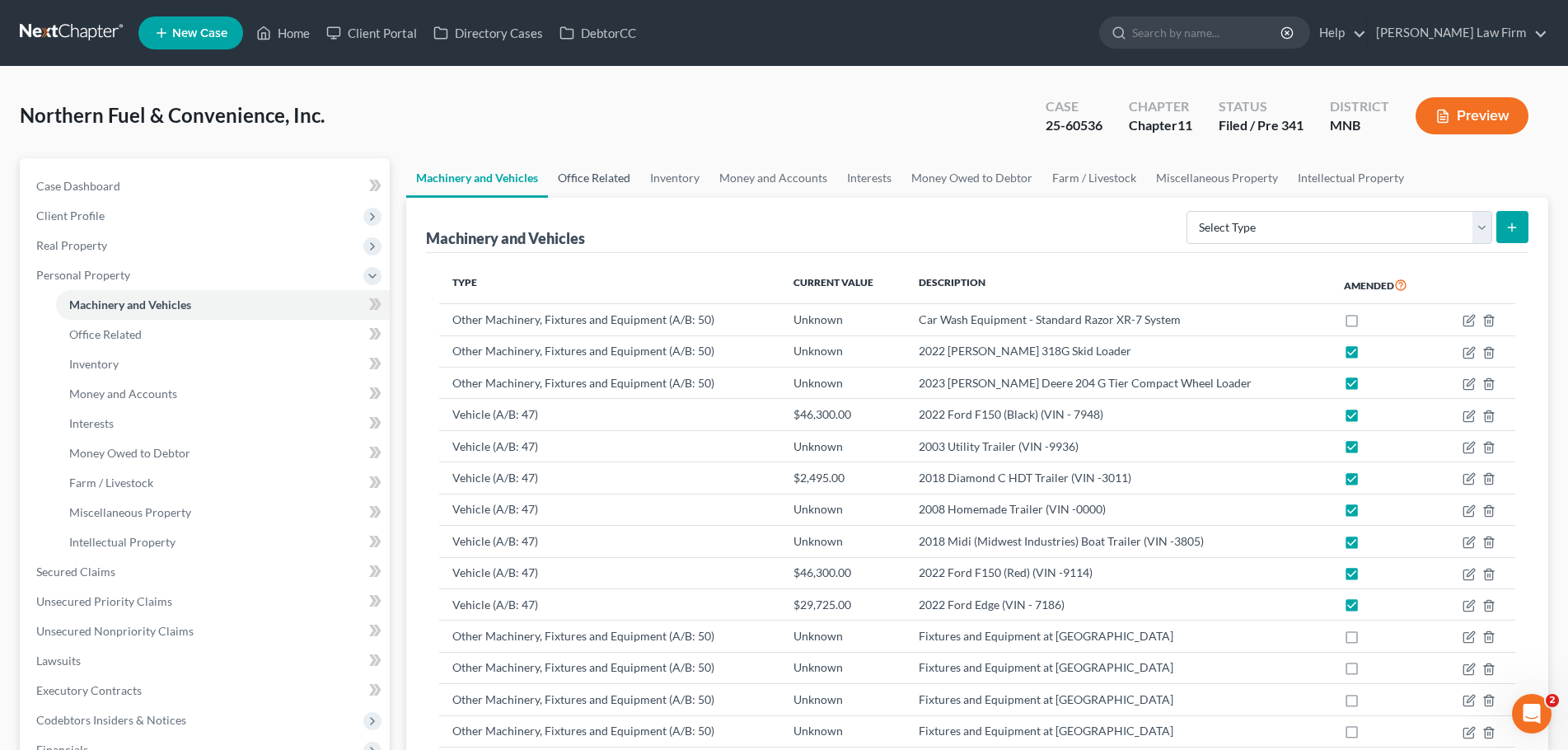
click at [613, 174] on link "Office Related" at bounding box center [594, 178] width 92 height 40
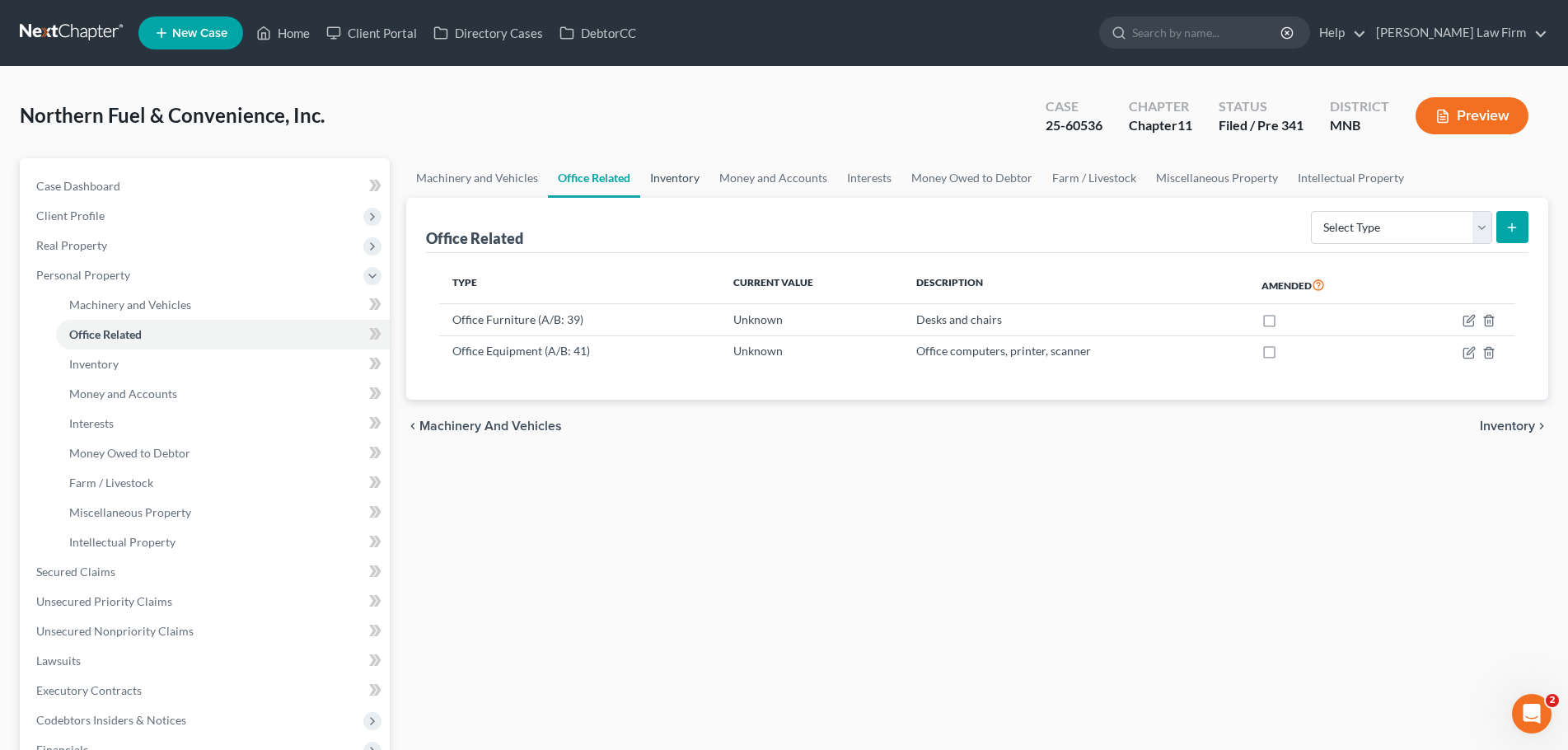
click at [682, 174] on link "Inventory" at bounding box center [674, 178] width 69 height 40
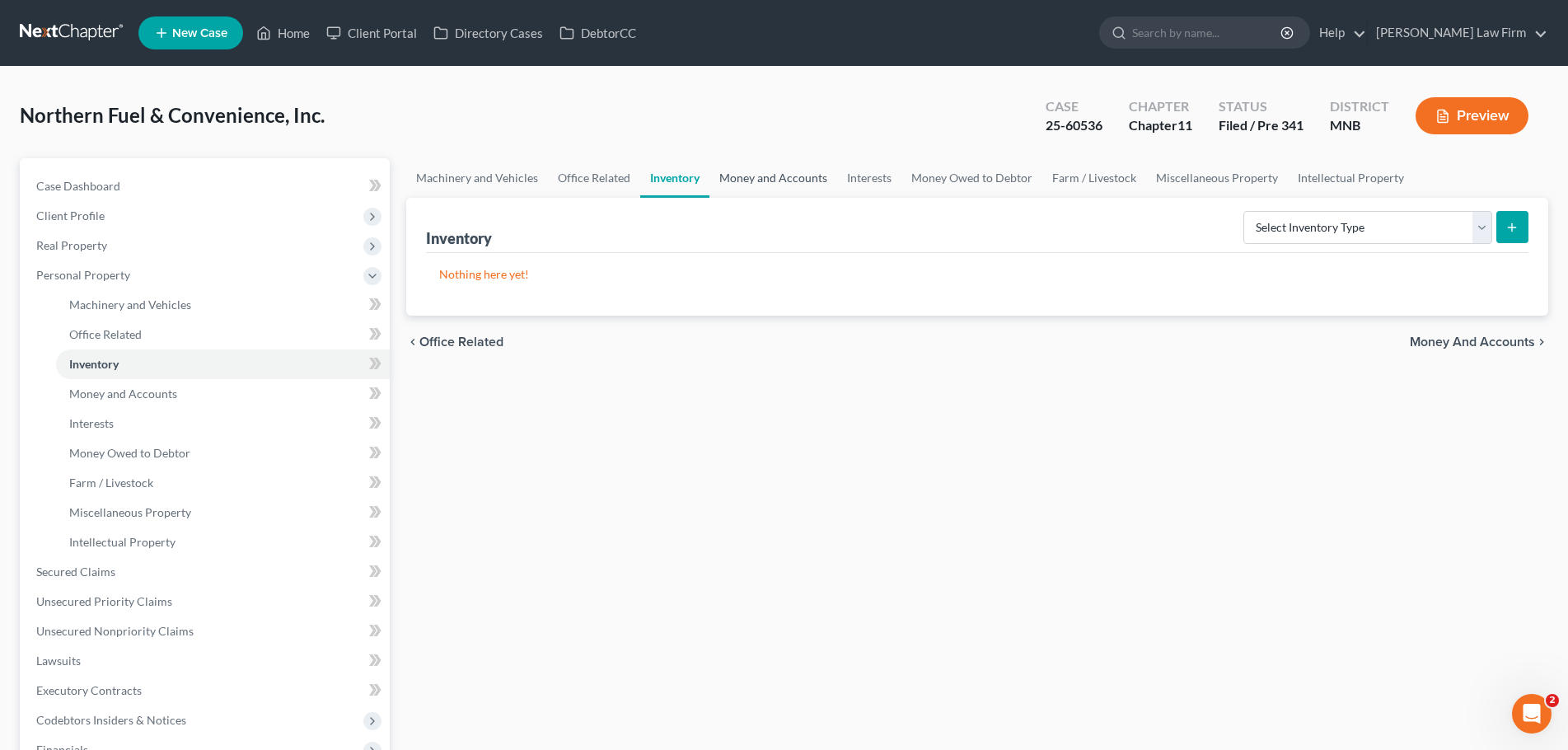
click at [783, 175] on link "Money and Accounts" at bounding box center [773, 178] width 127 height 40
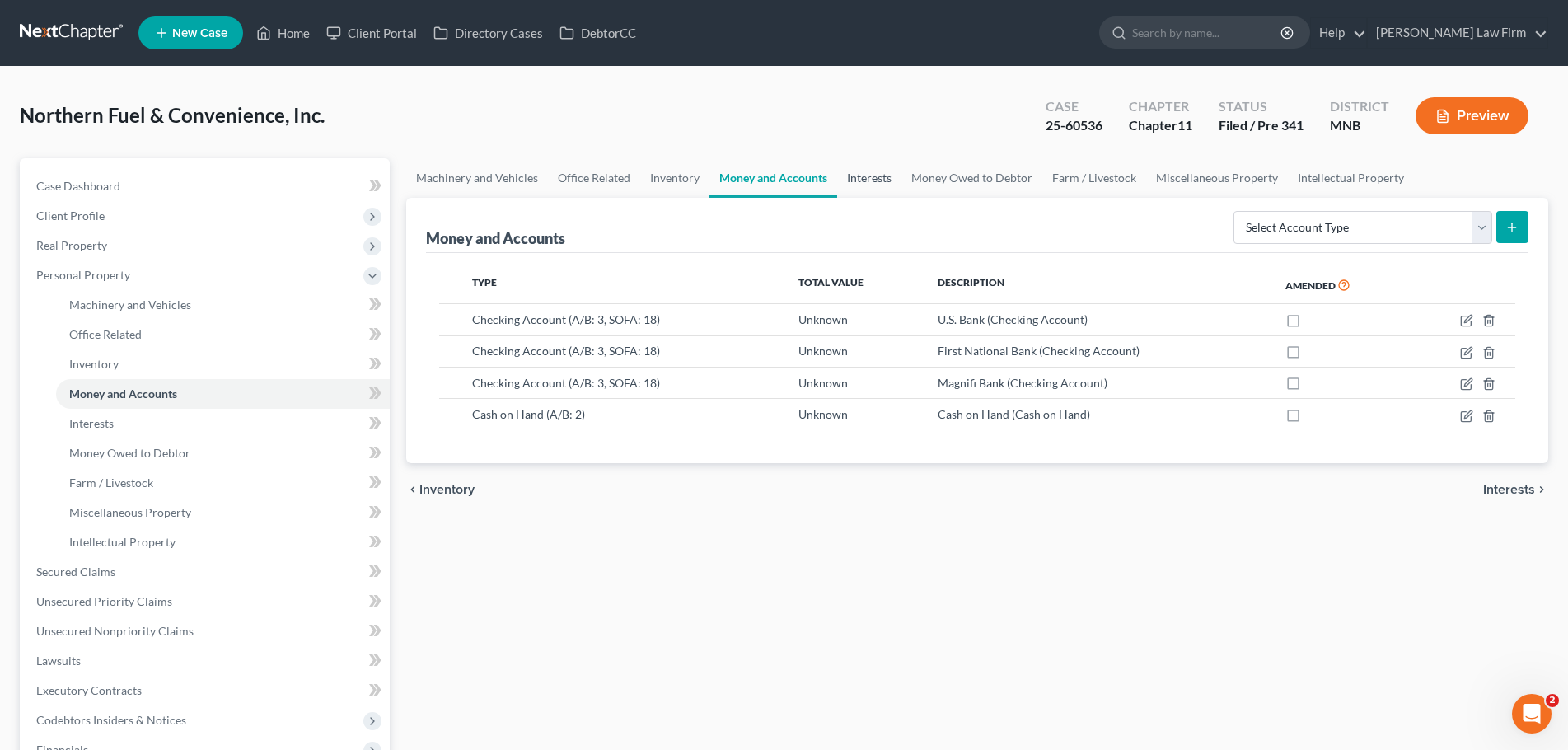
click at [877, 178] on link "Interests" at bounding box center [870, 178] width 65 height 40
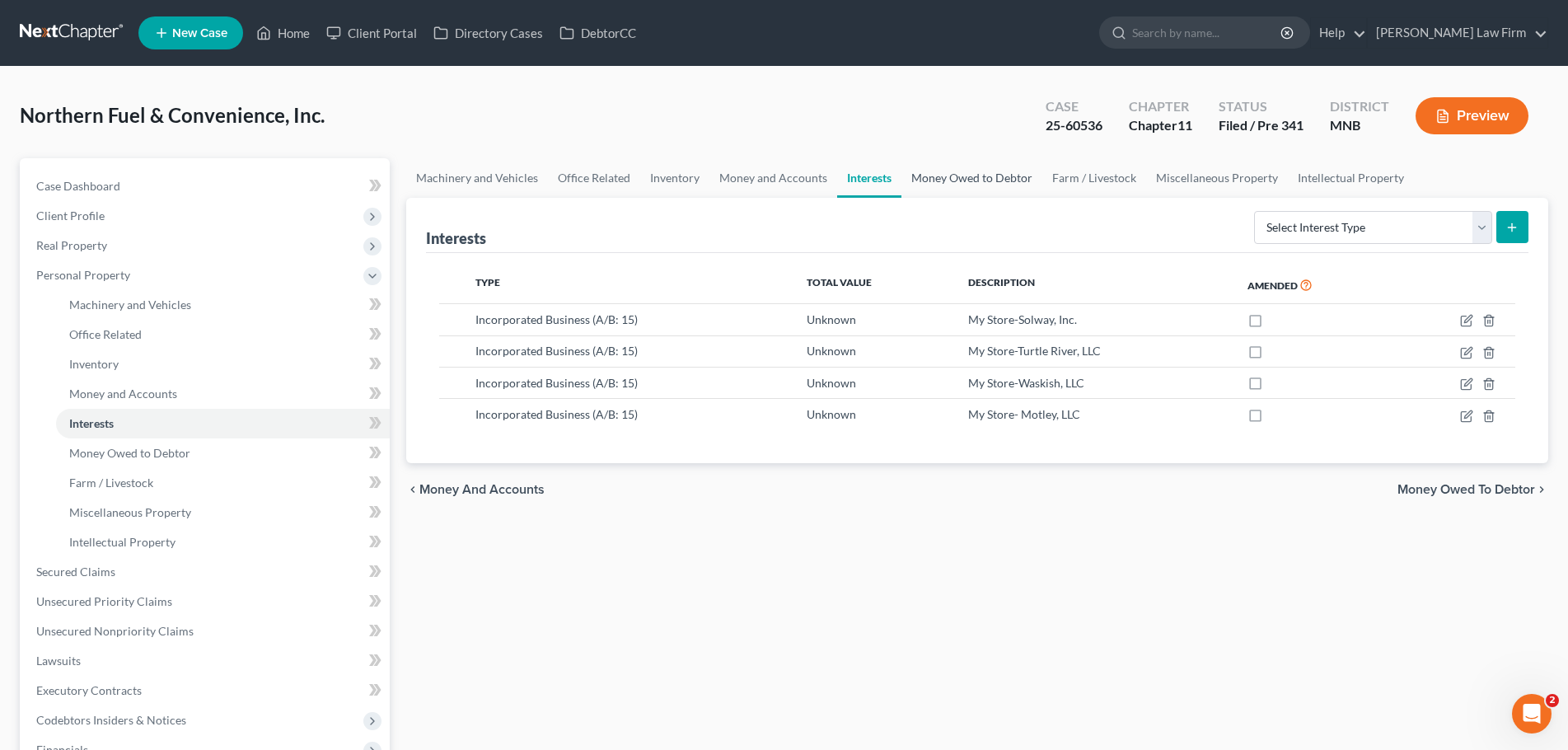
click at [972, 181] on link "Money Owed to Debtor" at bounding box center [971, 178] width 141 height 40
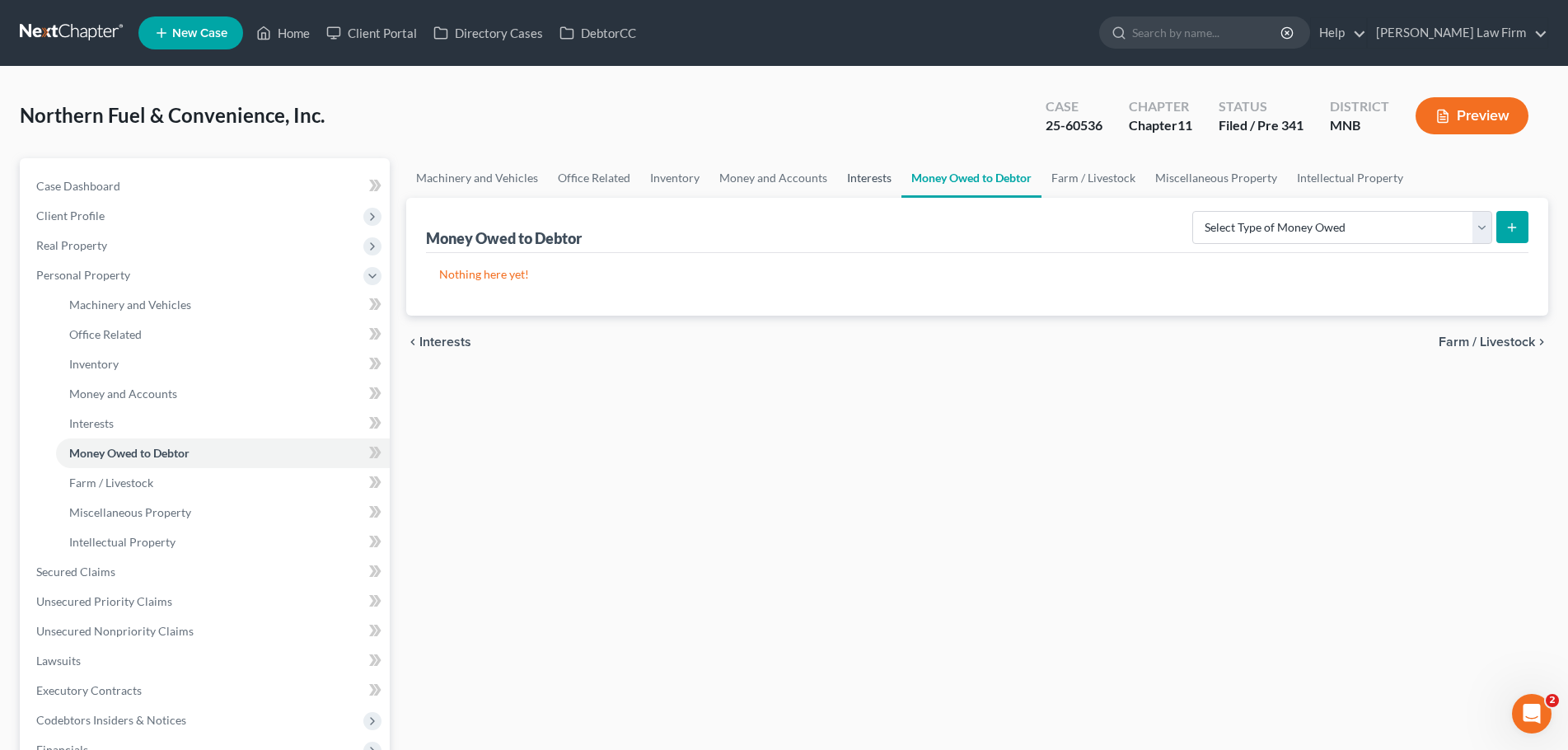
click at [875, 182] on link "Interests" at bounding box center [870, 178] width 65 height 40
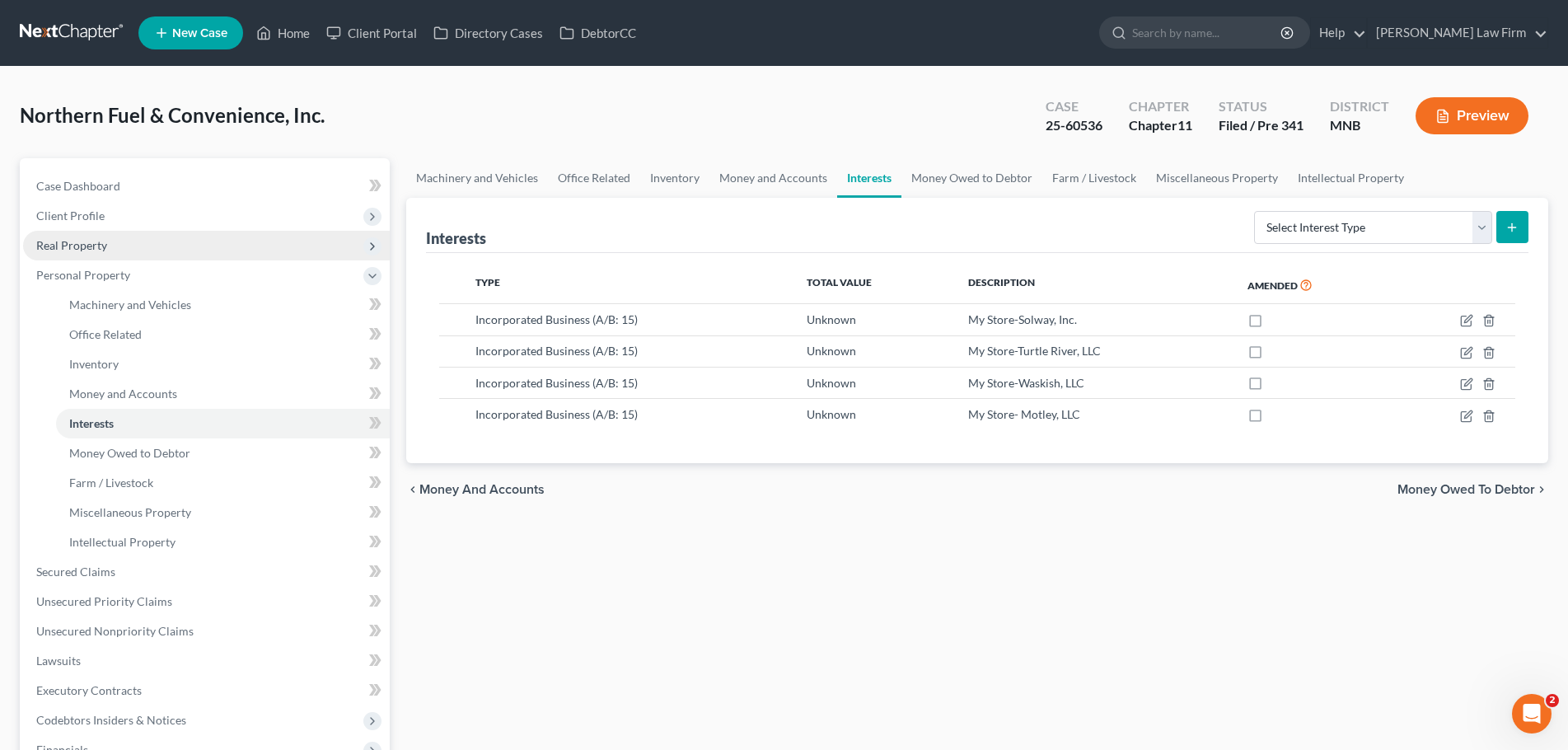
click at [87, 244] on span "Real Property" at bounding box center [71, 244] width 71 height 14
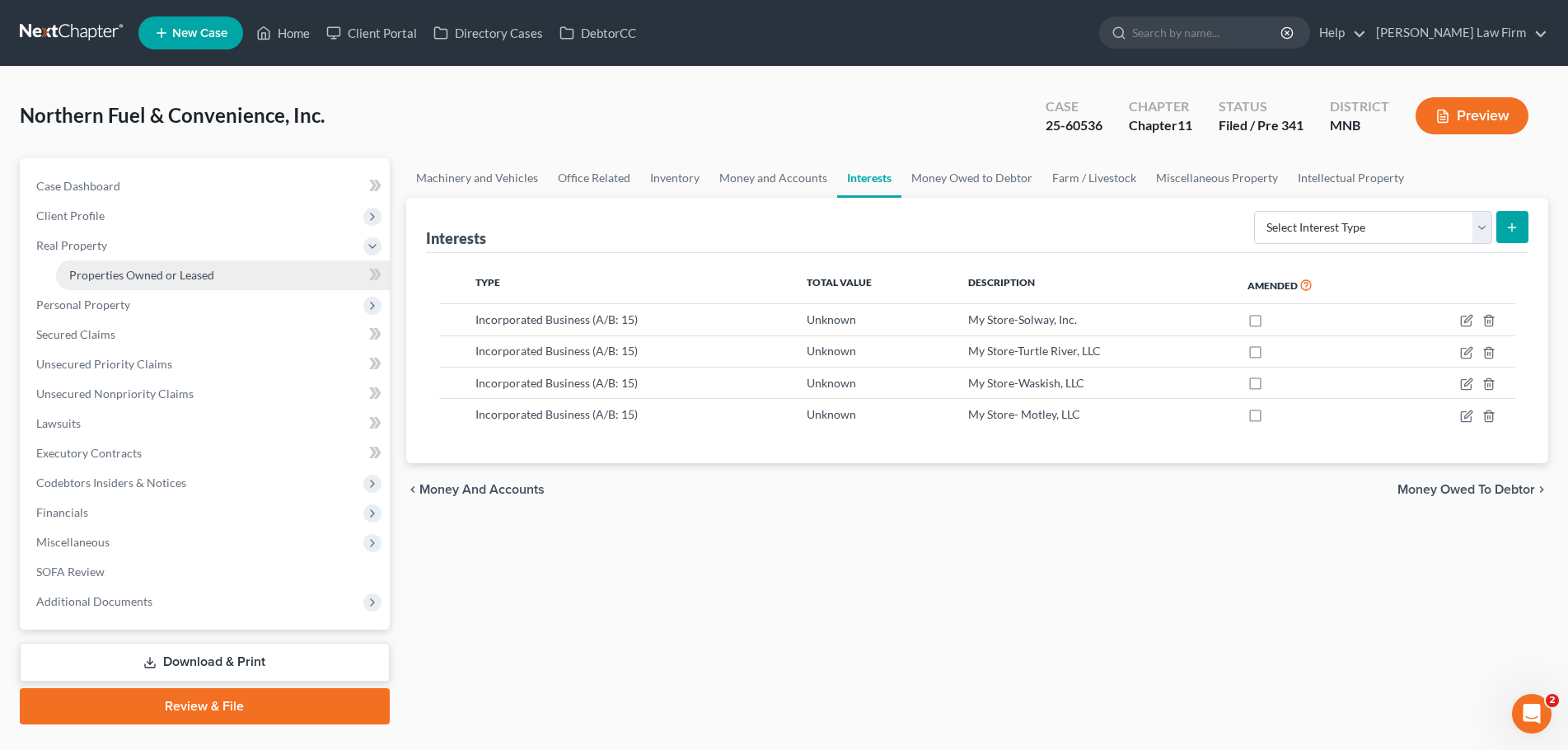
click at [140, 281] on span "Properties Owned or Leased" at bounding box center [141, 274] width 145 height 14
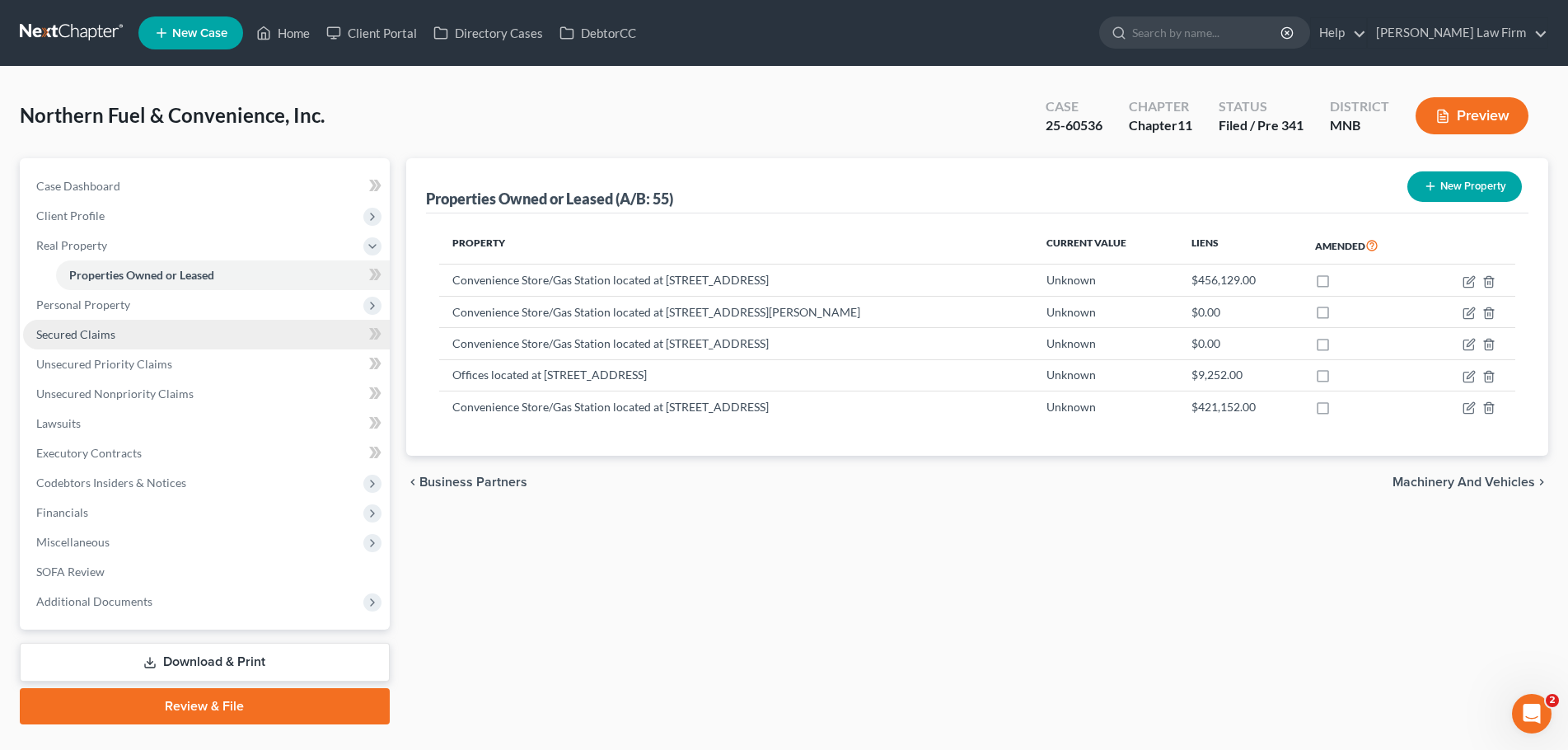
click at [128, 336] on link "Secured Claims" at bounding box center [207, 335] width 367 height 30
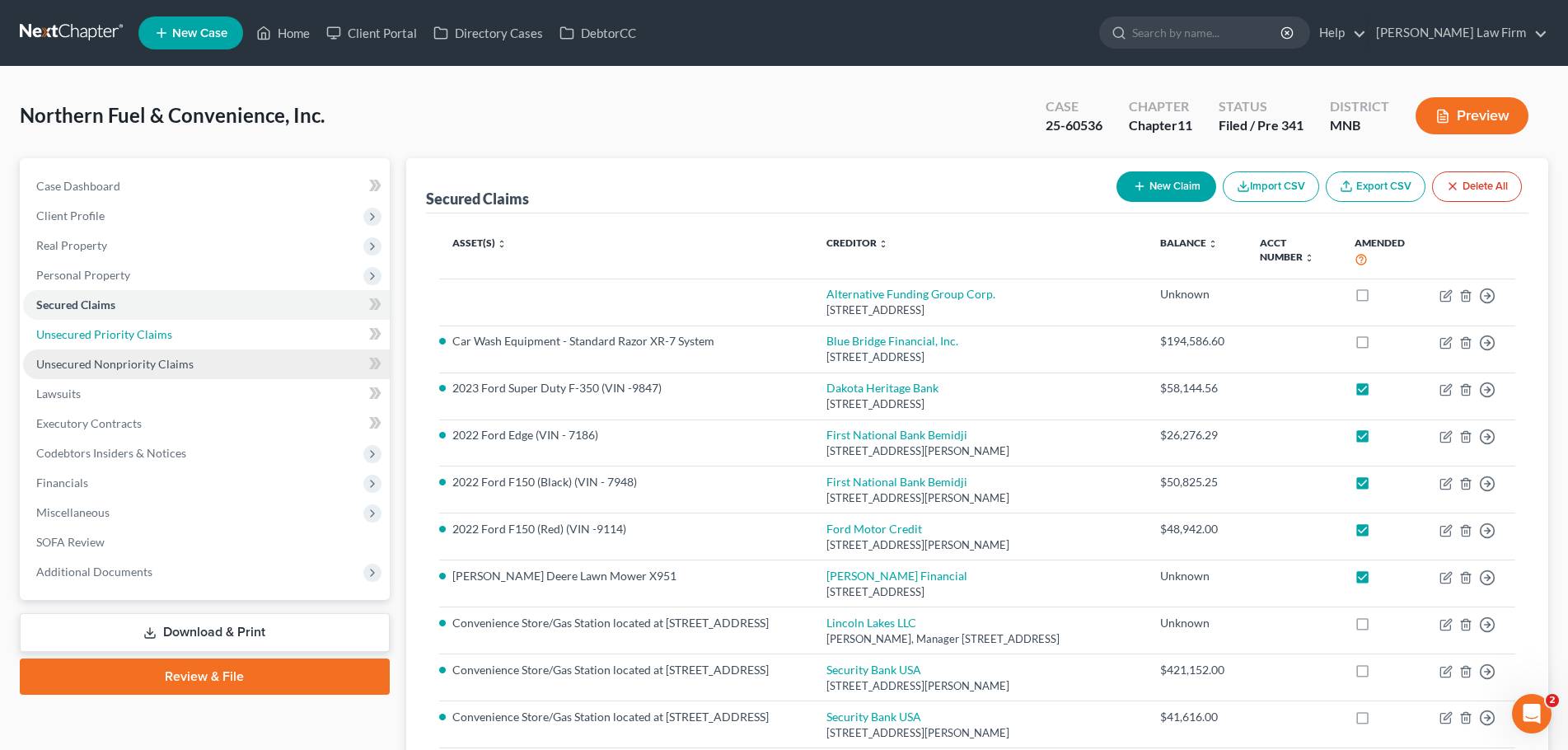
drag, startPoint x: 115, startPoint y: 335, endPoint x: 270, endPoint y: 360, distance: 157.0
click at [115, 335] on span "Unsecured Priority Claims" at bounding box center [103, 334] width 136 height 14
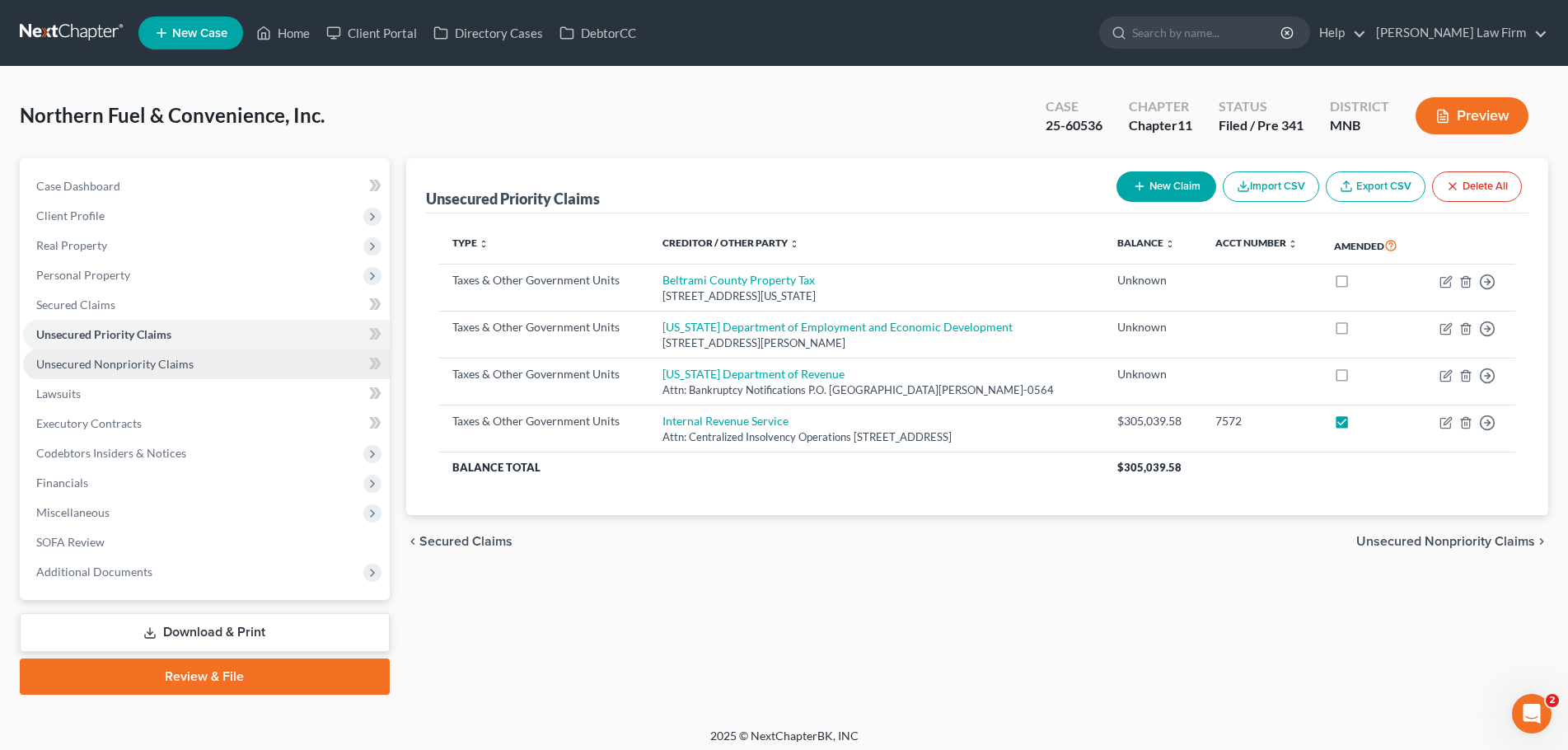
drag, startPoint x: 91, startPoint y: 365, endPoint x: 182, endPoint y: 365, distance: 91.0
click at [91, 365] on span "Unsecured Nonpriority Claims" at bounding box center [114, 363] width 158 height 14
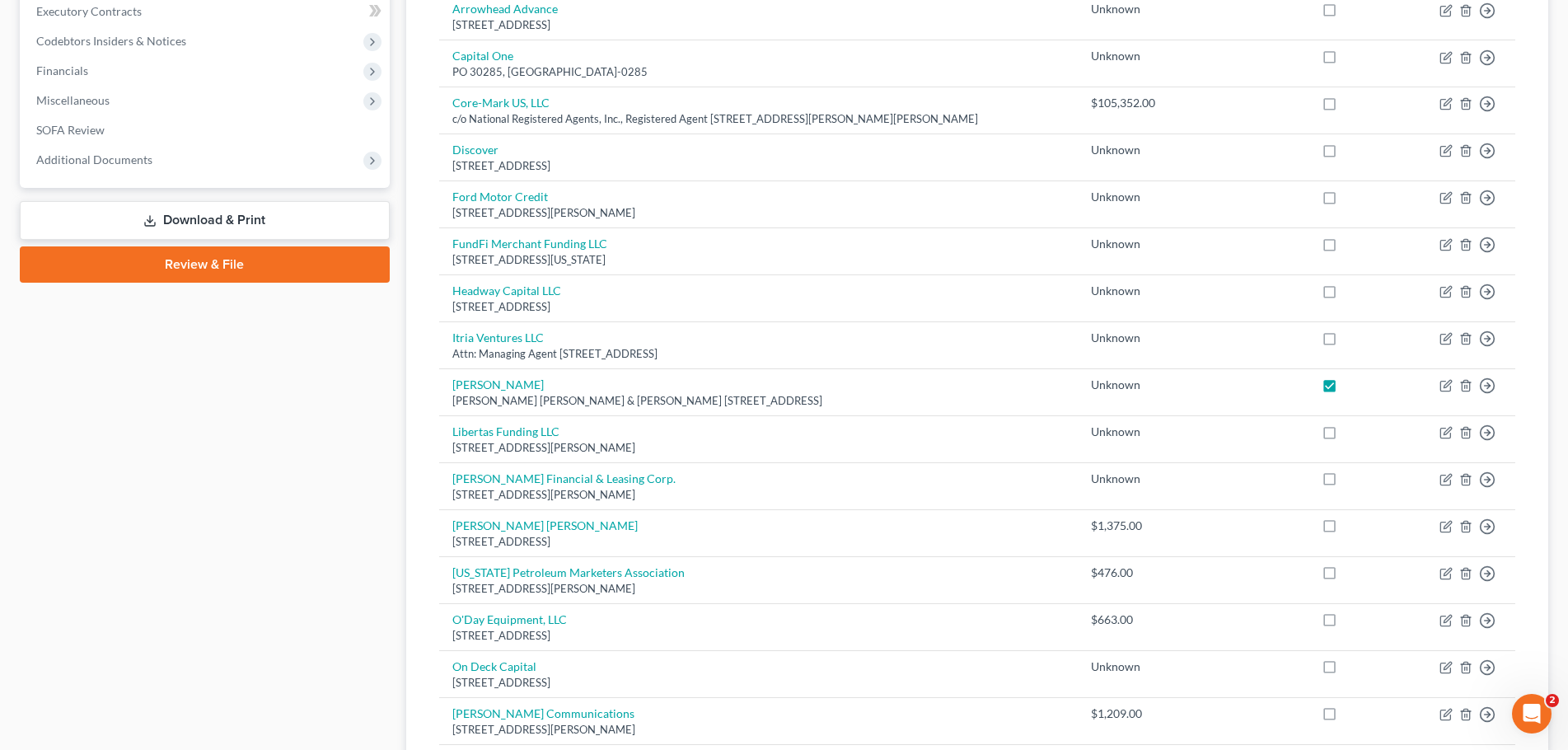
scroll to position [31, 0]
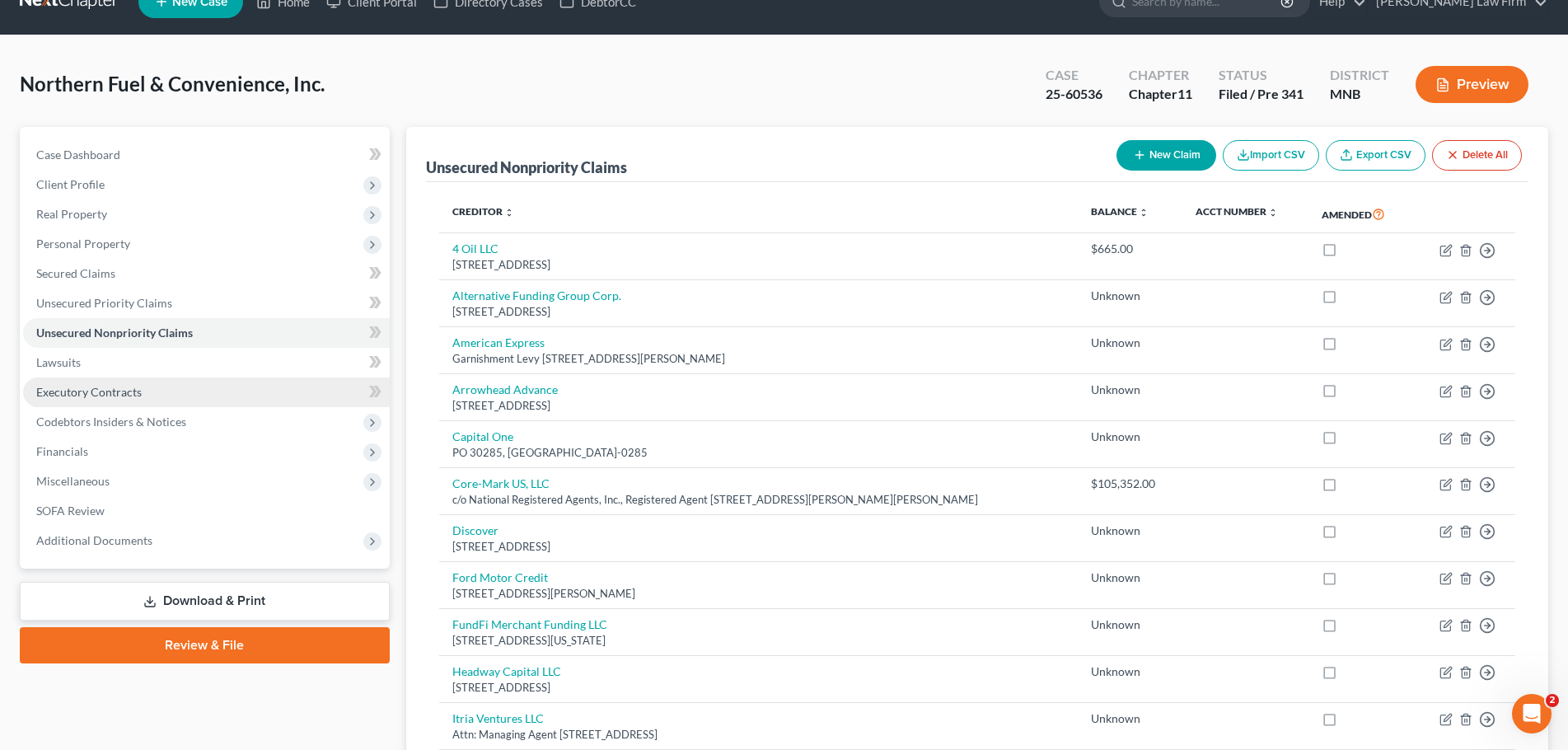
drag, startPoint x: 111, startPoint y: 401, endPoint x: 612, endPoint y: 397, distance: 501.0
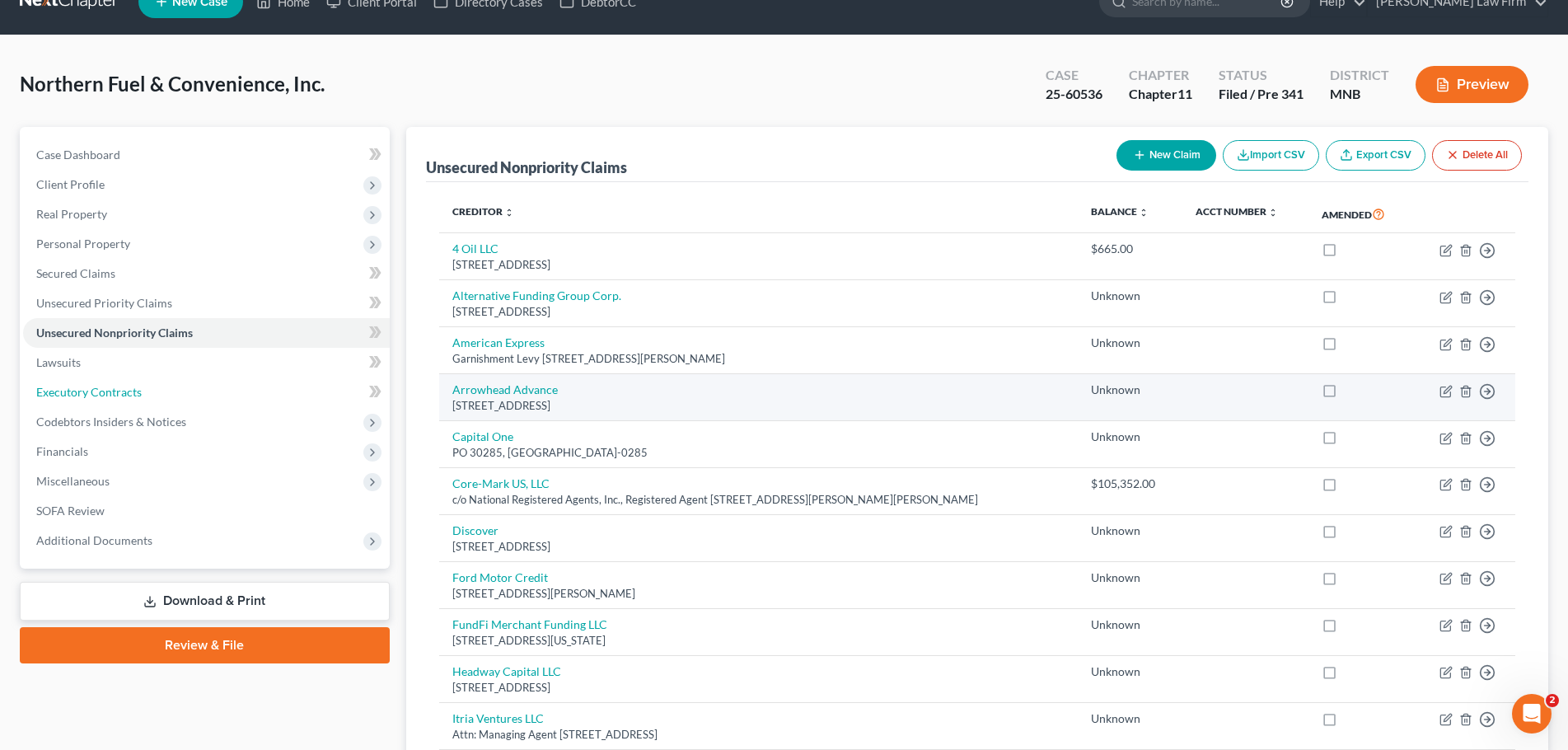
click at [111, 401] on link "Executory Contracts" at bounding box center [207, 392] width 367 height 30
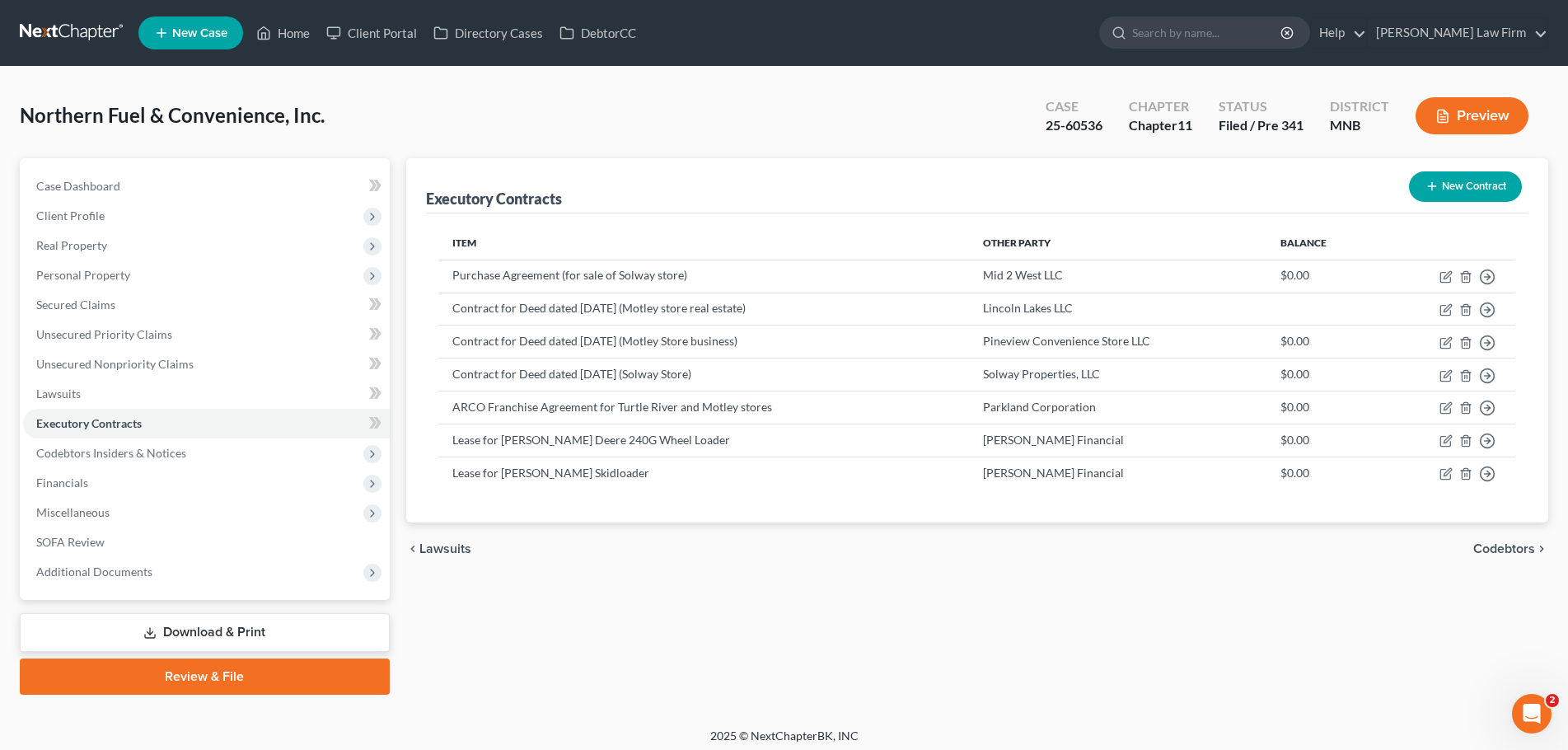
scroll to position [7, 0]
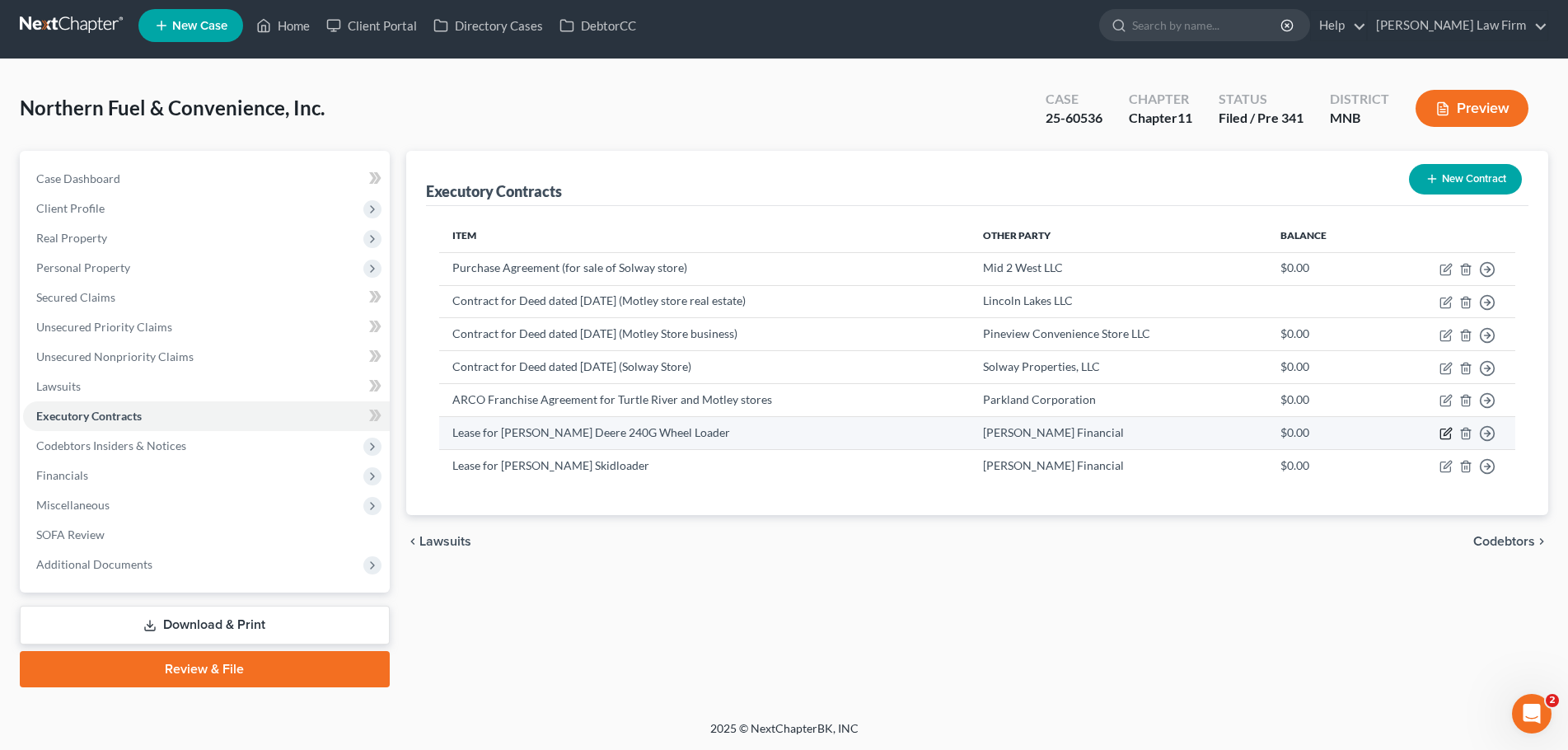
click at [1445, 436] on icon "button" at bounding box center [1446, 434] width 13 height 13
select select "3"
select select "16"
select select "2"
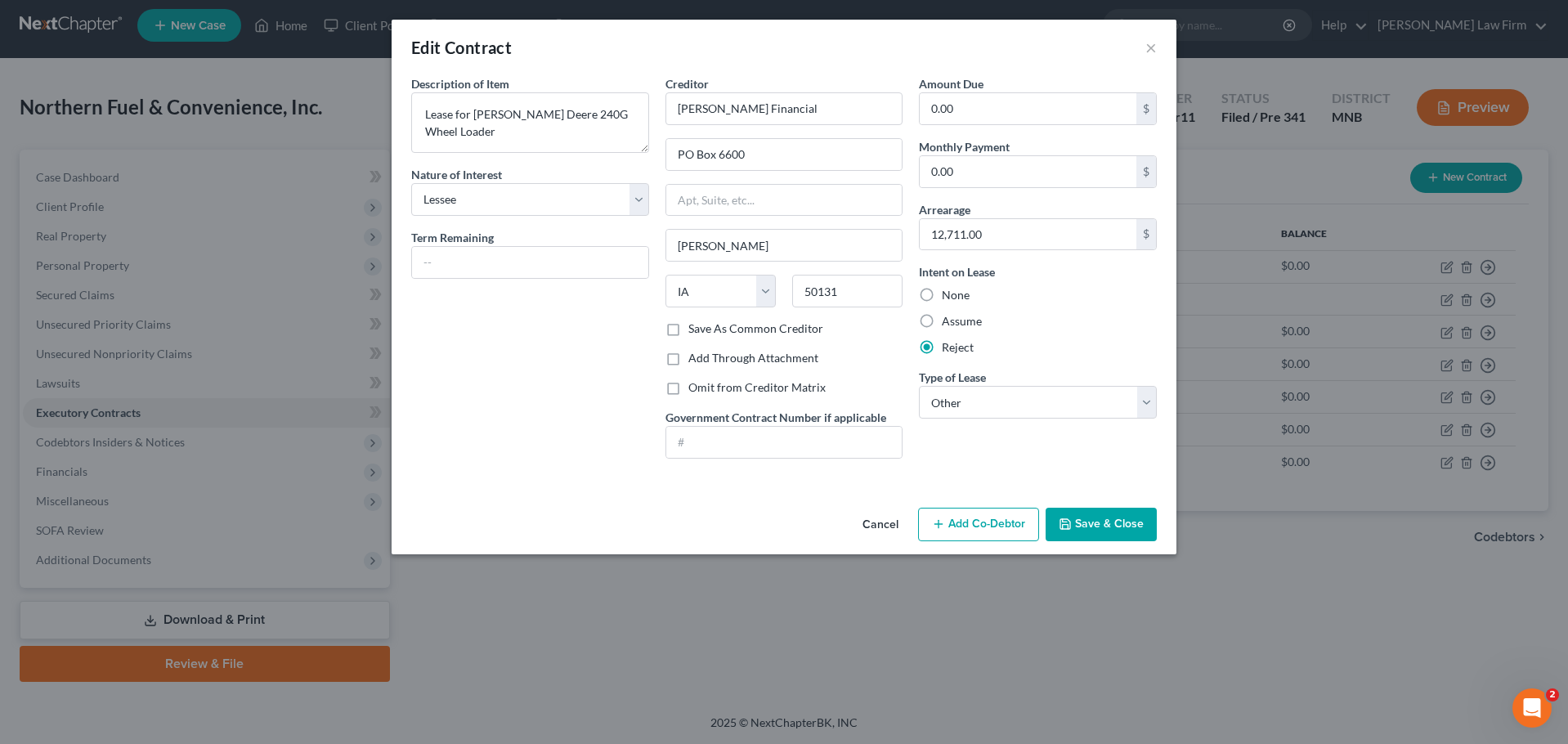
click at [878, 526] on button "Cancel" at bounding box center [881, 526] width 62 height 33
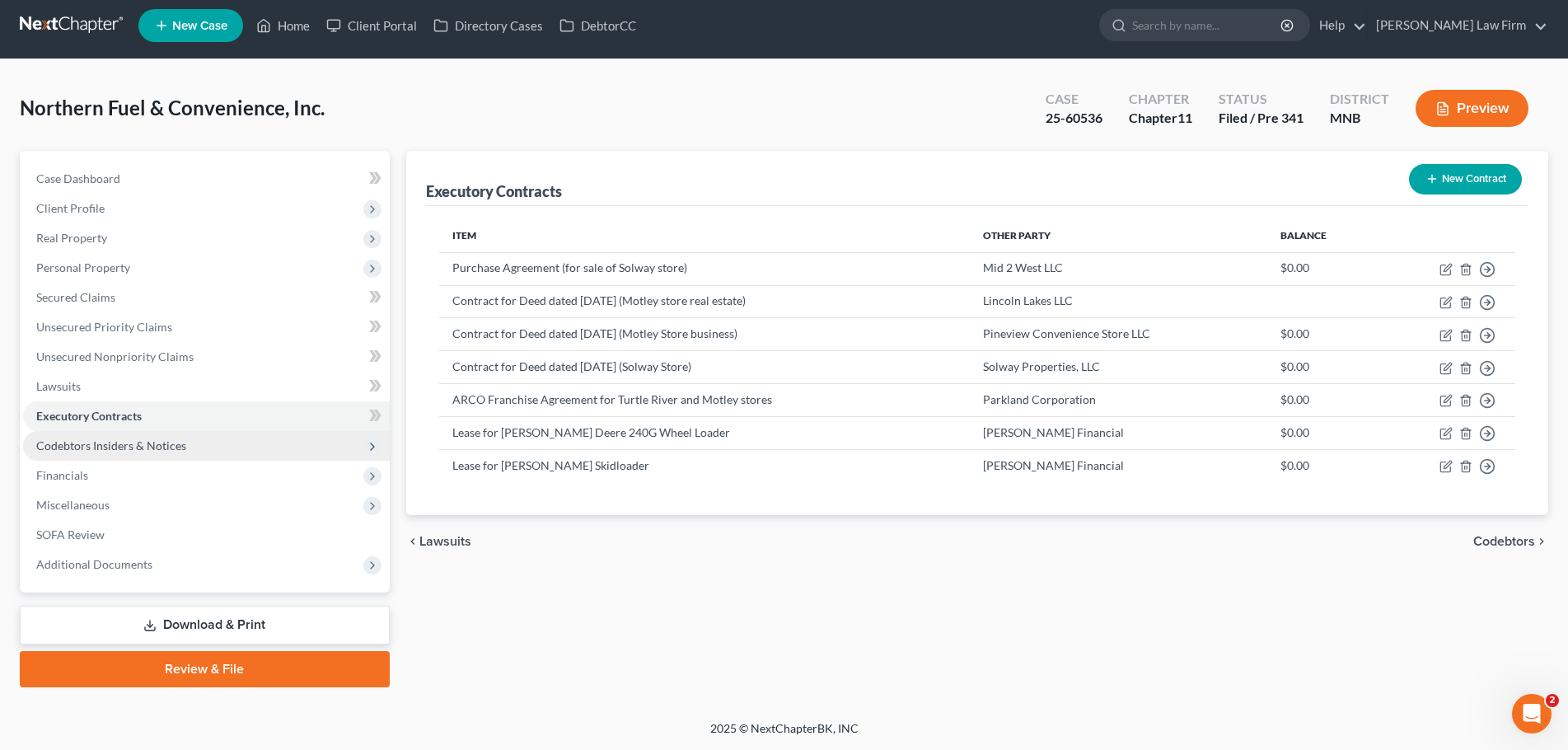
click at [127, 447] on span "Codebtors Insiders & Notices" at bounding box center [111, 445] width 150 height 14
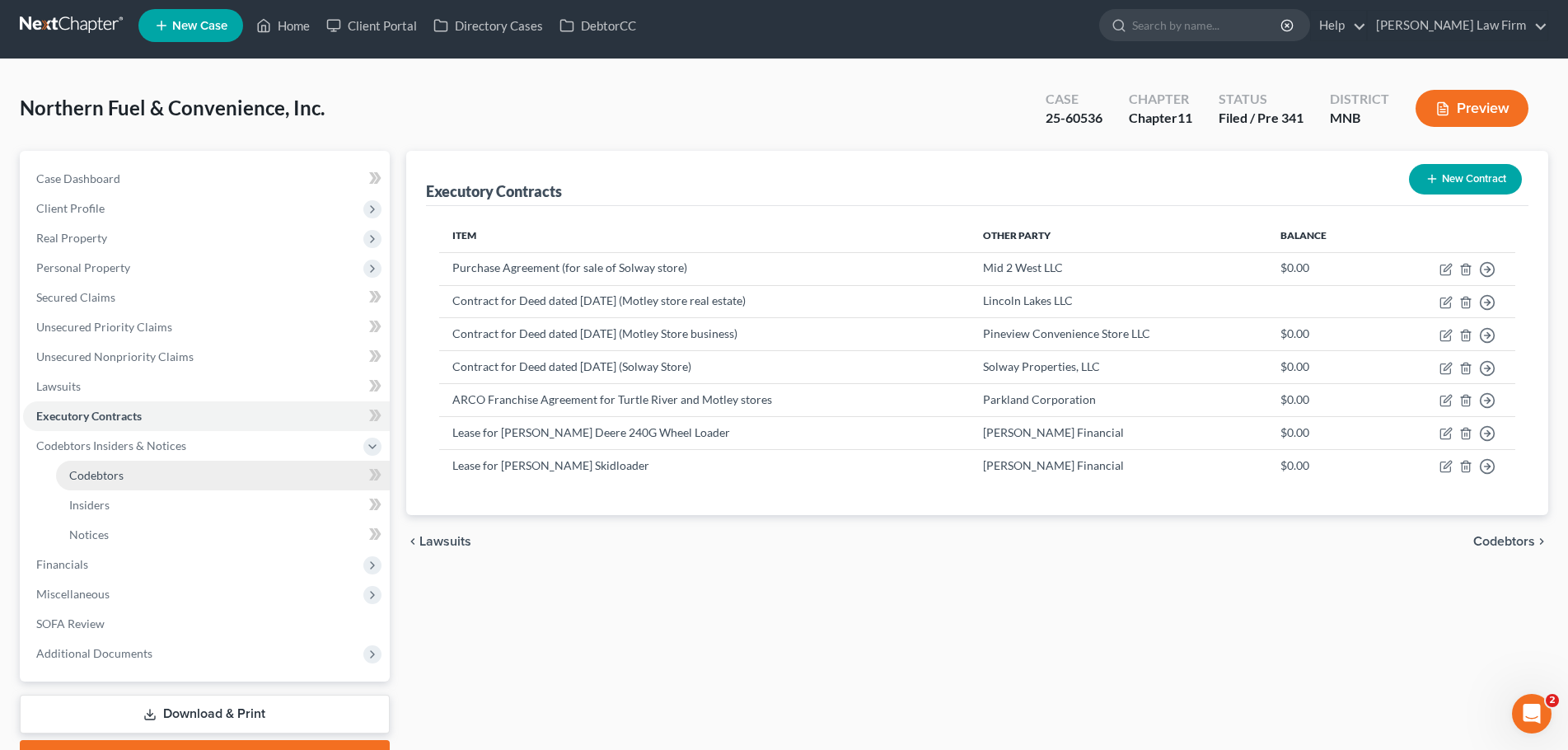
click at [65, 476] on link "Codebtors" at bounding box center [223, 475] width 334 height 30
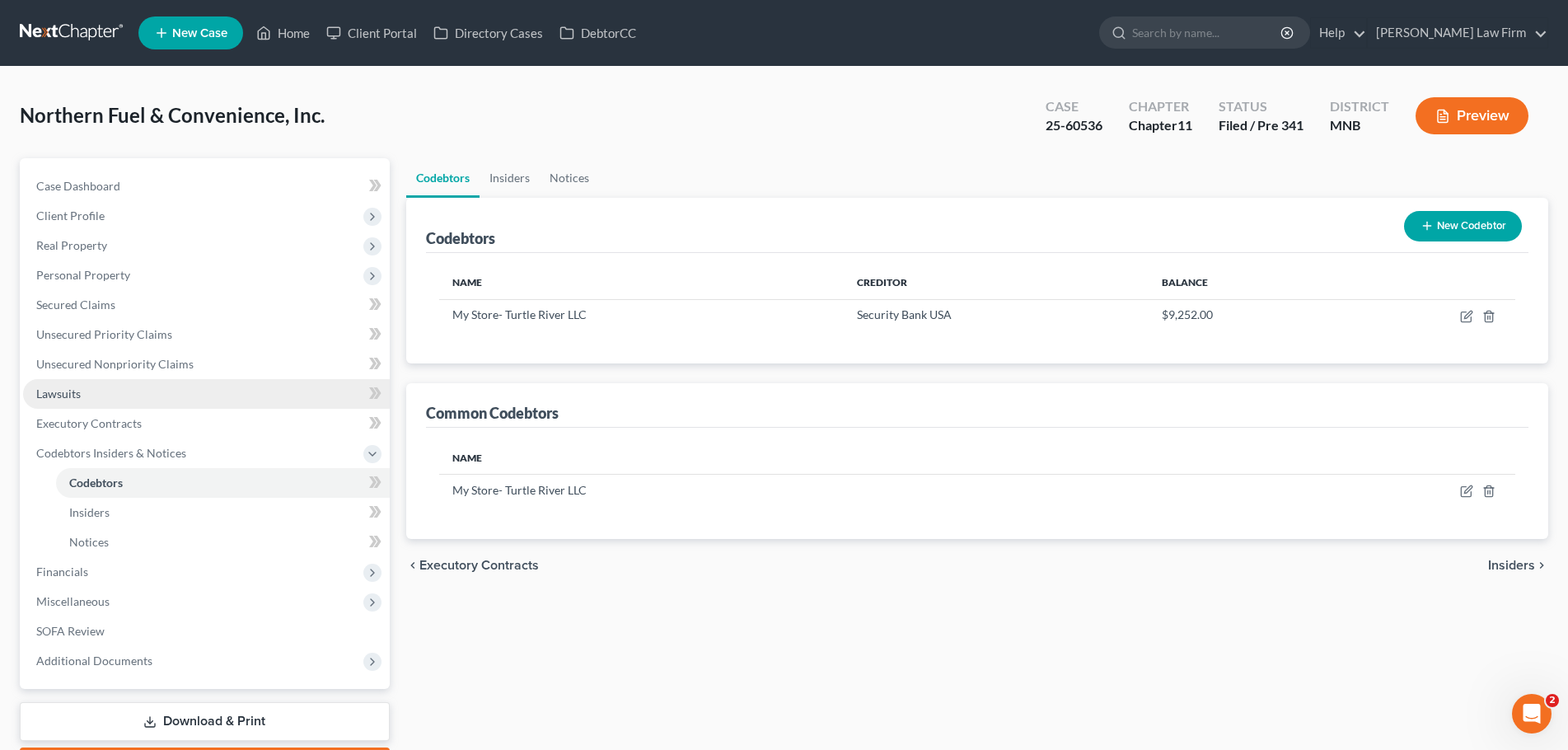
click at [95, 395] on link "Lawsuits" at bounding box center [207, 394] width 367 height 30
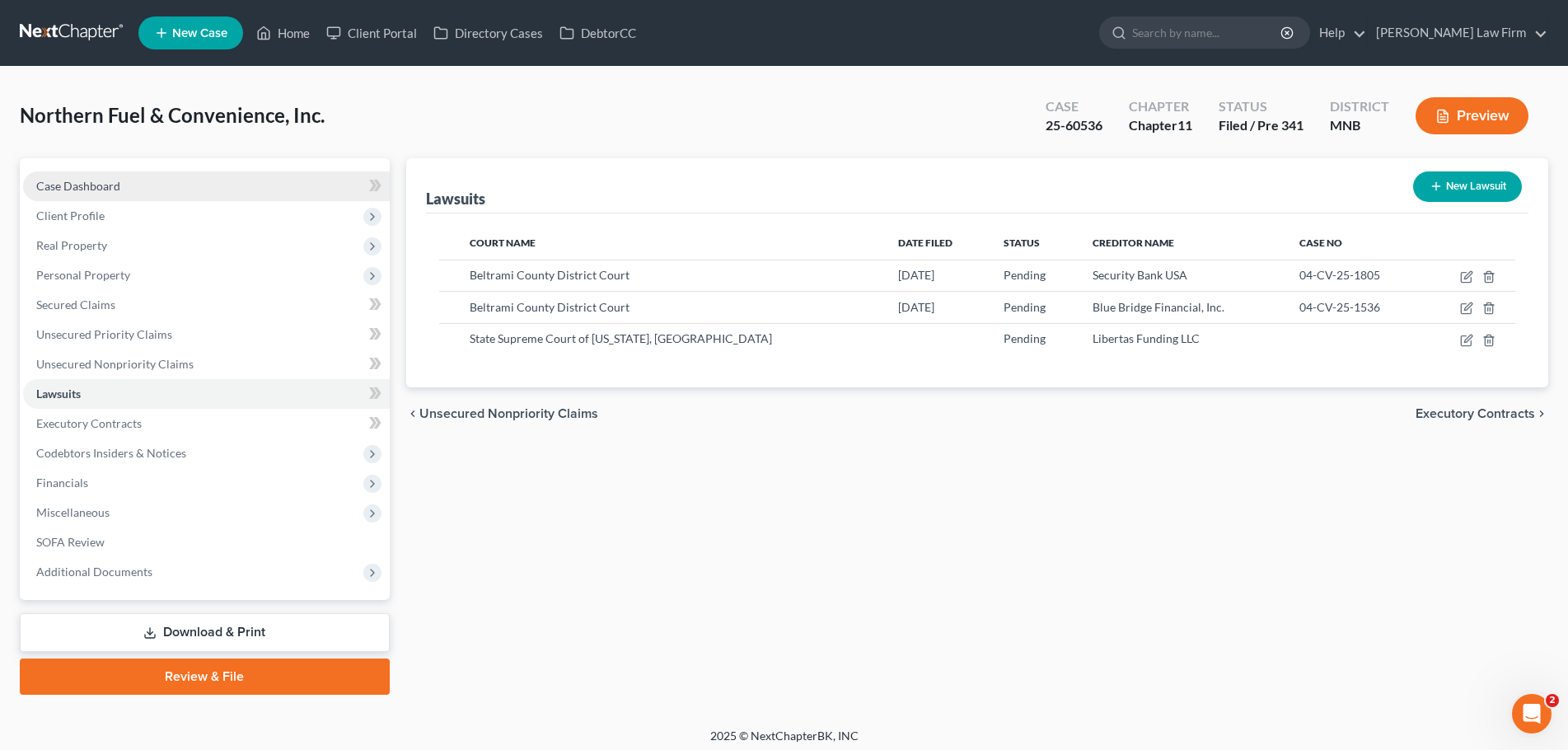
click at [70, 196] on link "Case Dashboard" at bounding box center [207, 186] width 367 height 30
